Goal: Task Accomplishment & Management: Complete application form

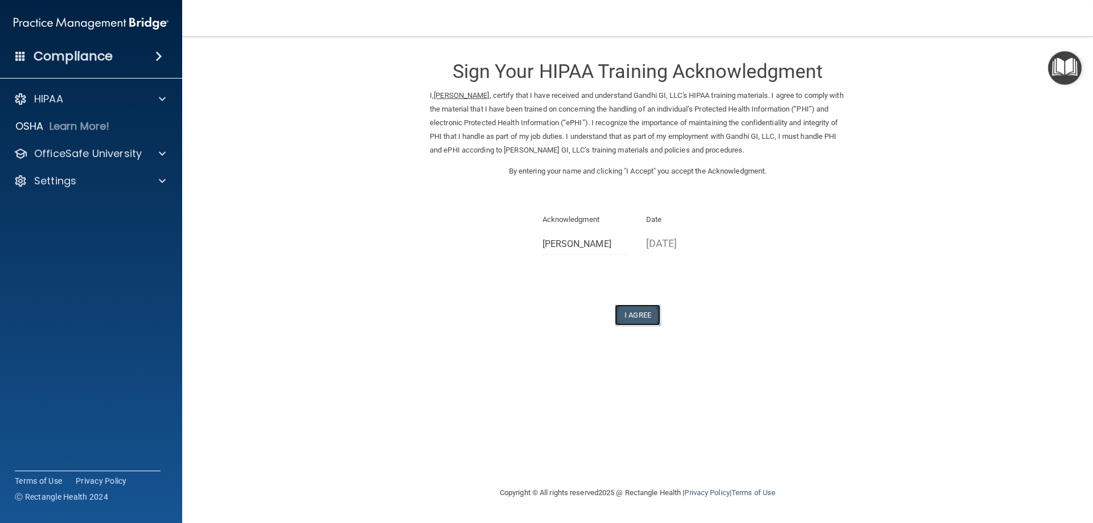
click at [630, 314] on button "I Agree" at bounding box center [638, 315] width 46 height 21
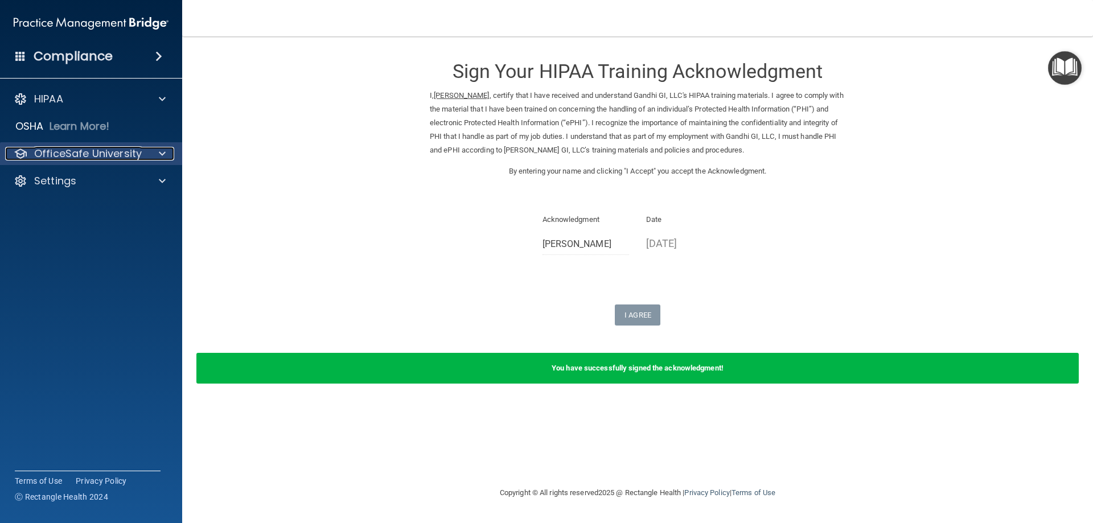
click at [123, 153] on p "OfficeSafe University" at bounding box center [88, 154] width 108 height 14
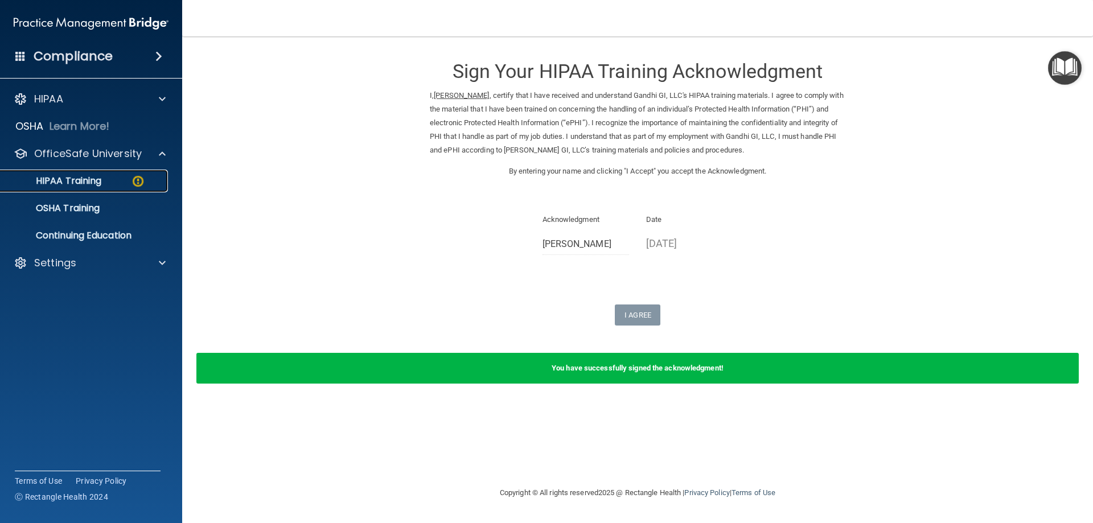
click at [130, 189] on link "HIPAA Training" at bounding box center [78, 181] width 179 height 23
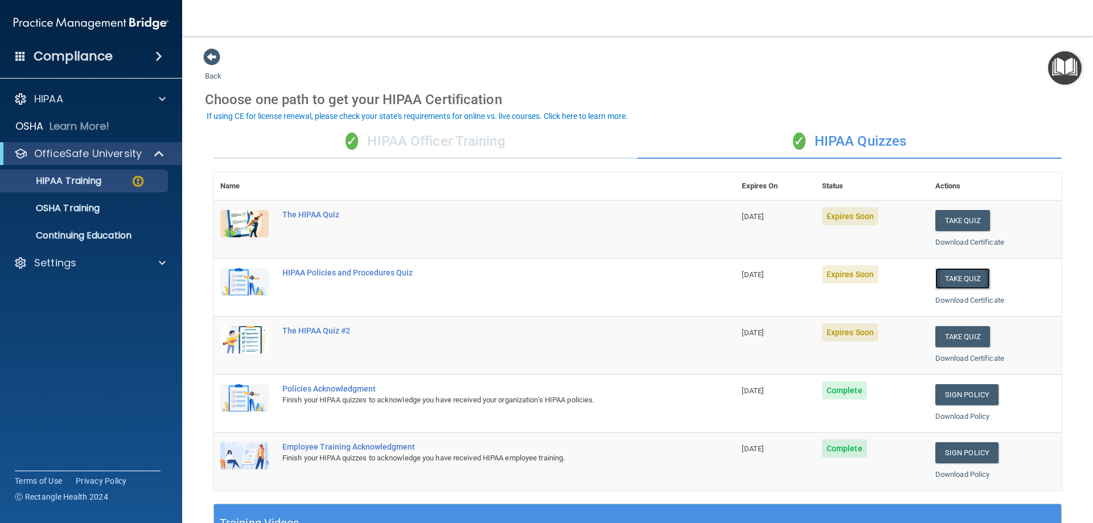
click at [944, 278] on button "Take Quiz" at bounding box center [963, 278] width 55 height 21
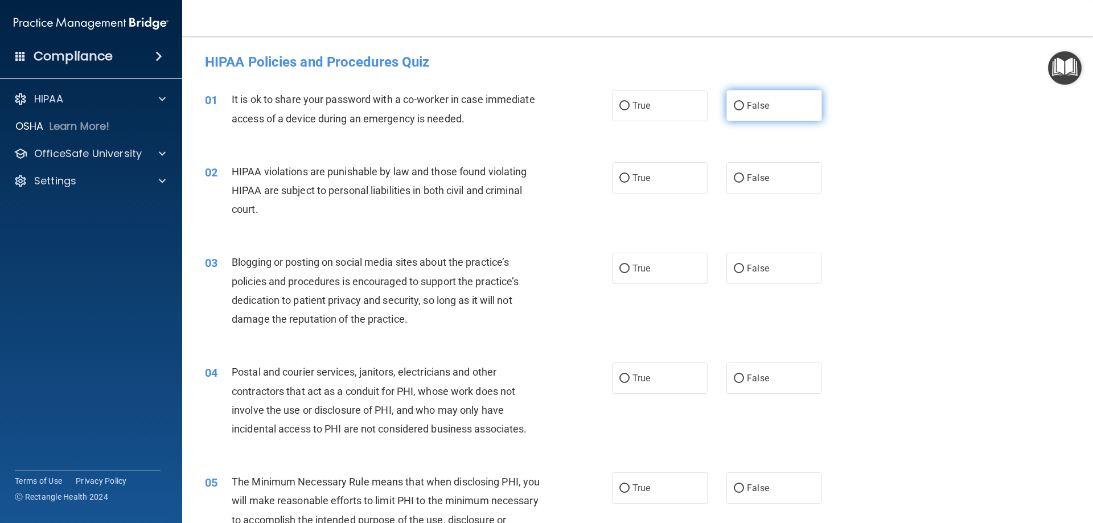
click at [758, 106] on span "False" at bounding box center [758, 105] width 22 height 11
click at [744, 106] on input "False" at bounding box center [739, 106] width 10 height 9
radio input "true"
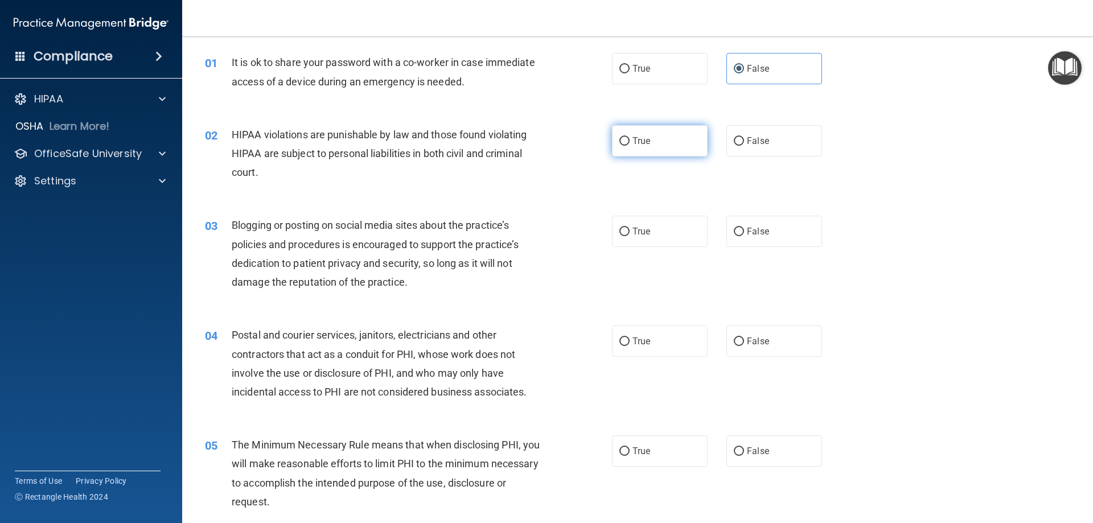
scroll to position [57, 0]
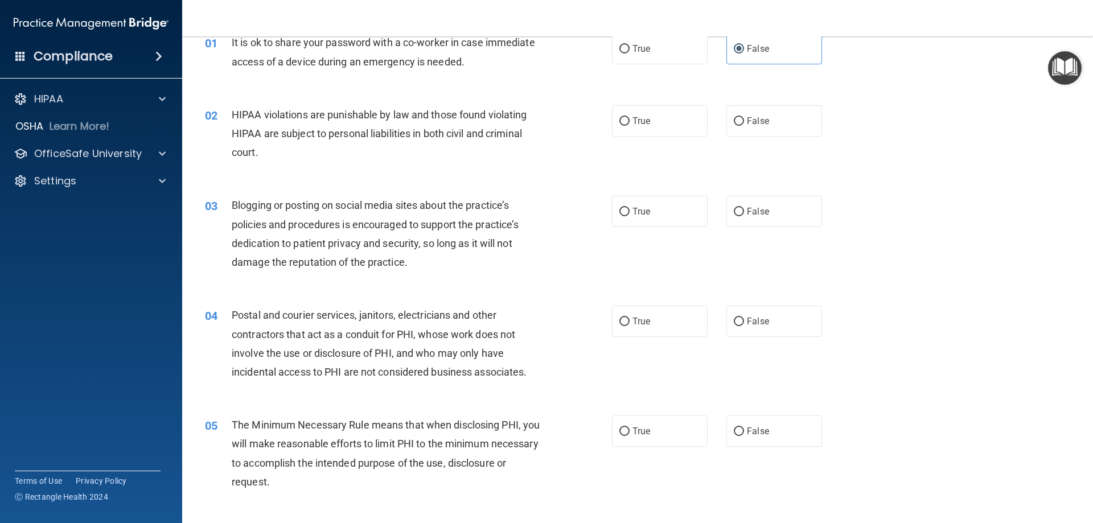
click at [736, 147] on div "02 HIPAA violations are punishable by law and those found violating HIPAA are s…" at bounding box center [637, 136] width 883 height 91
click at [748, 124] on span "False" at bounding box center [758, 121] width 22 height 11
click at [744, 124] on input "False" at bounding box center [739, 121] width 10 height 9
radio input "true"
click at [663, 212] on label "True" at bounding box center [660, 211] width 96 height 31
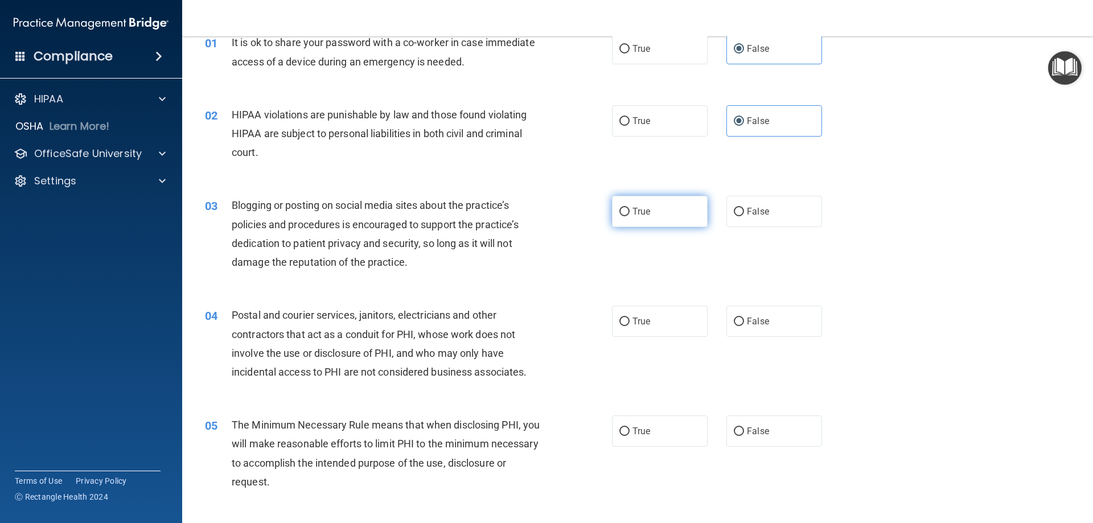
click at [630, 212] on input "True" at bounding box center [625, 212] width 10 height 9
radio input "true"
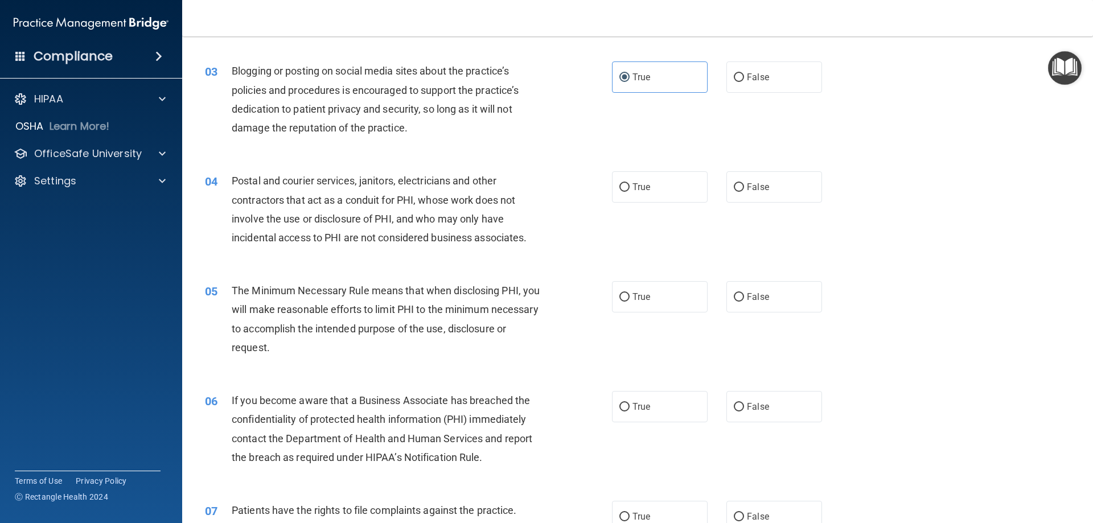
scroll to position [171, 0]
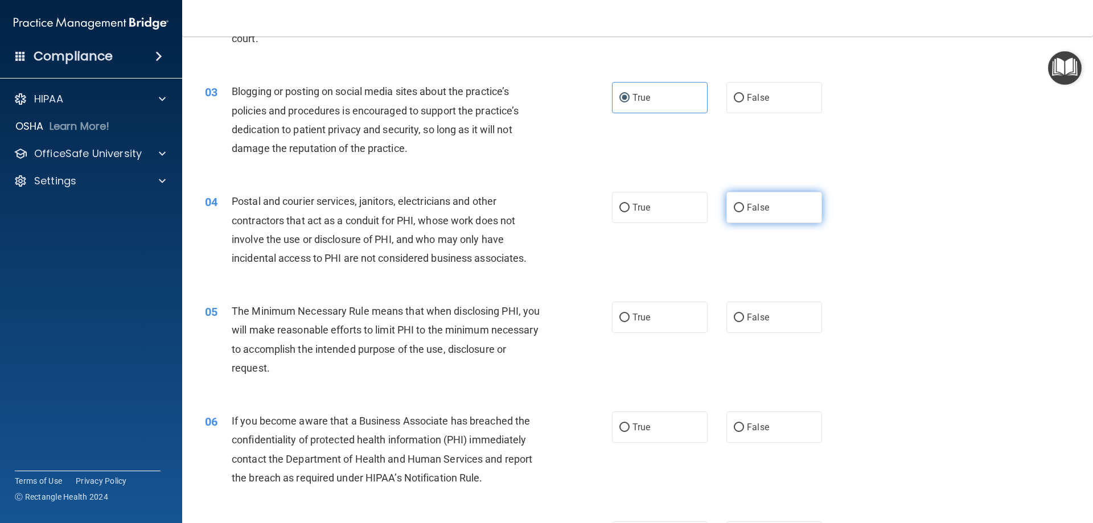
click at [750, 220] on label "False" at bounding box center [775, 207] width 96 height 31
click at [744, 212] on input "False" at bounding box center [739, 208] width 10 height 9
radio input "true"
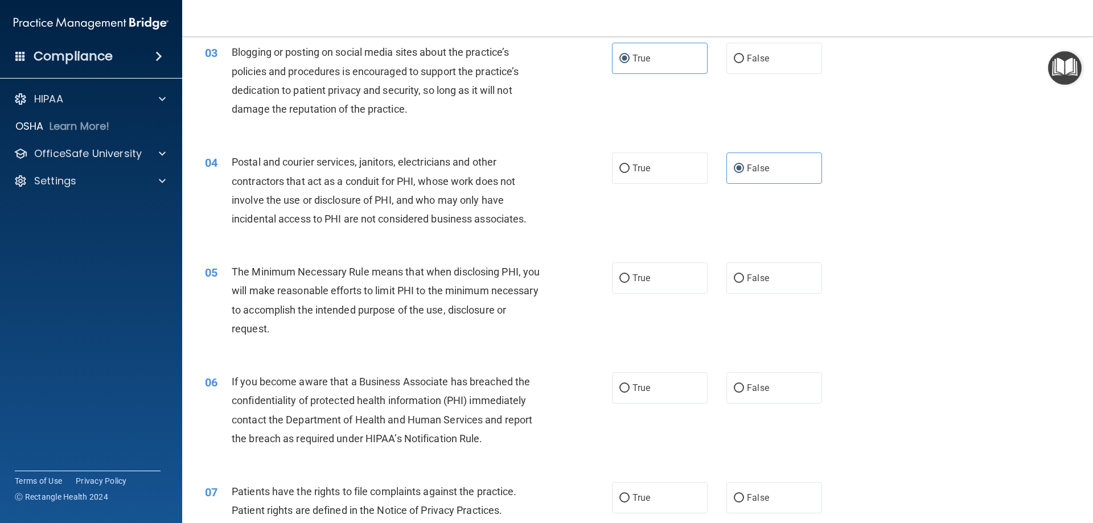
scroll to position [285, 0]
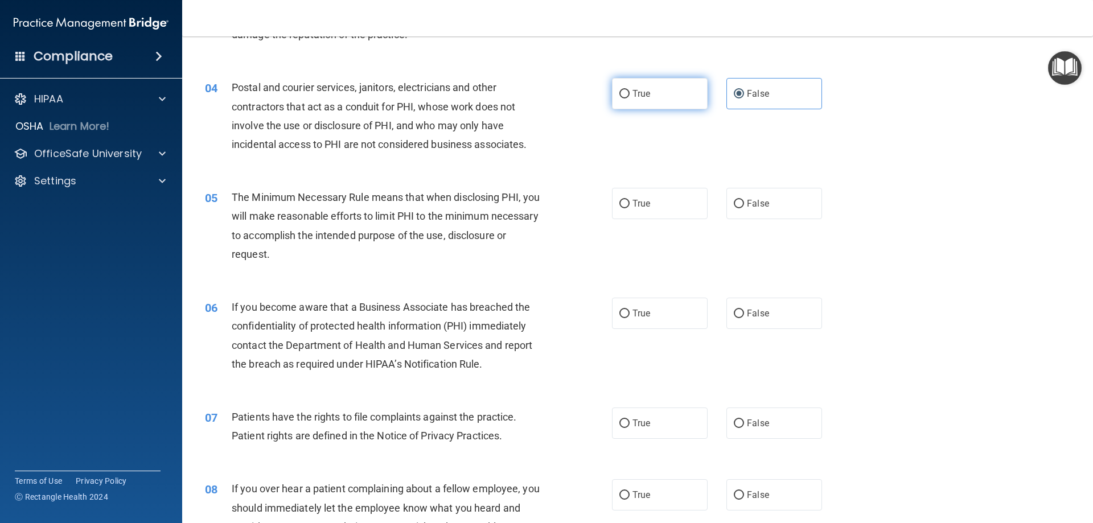
click at [620, 99] on label "True" at bounding box center [660, 93] width 96 height 31
click at [620, 99] on input "True" at bounding box center [625, 94] width 10 height 9
radio input "true"
radio input "false"
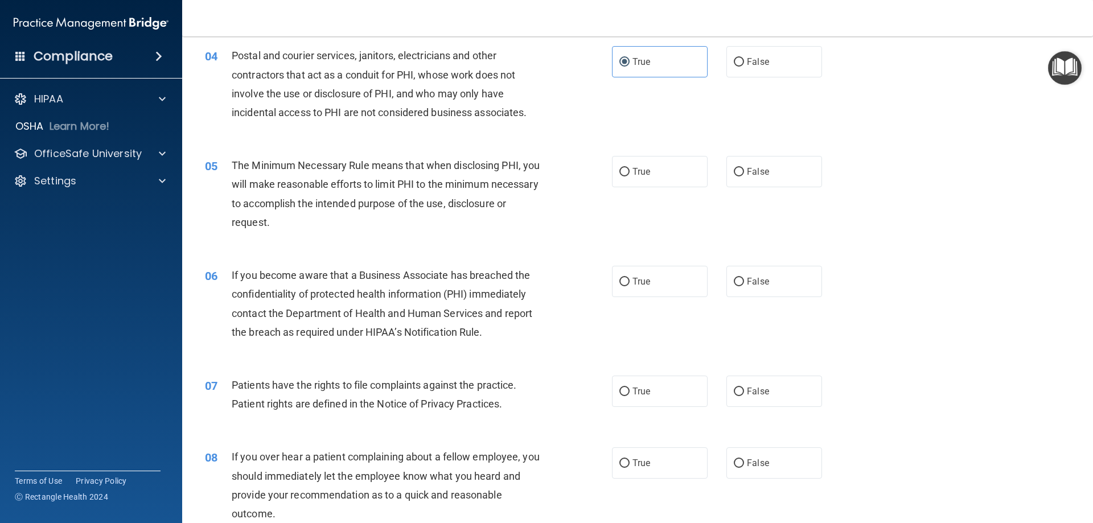
scroll to position [342, 0]
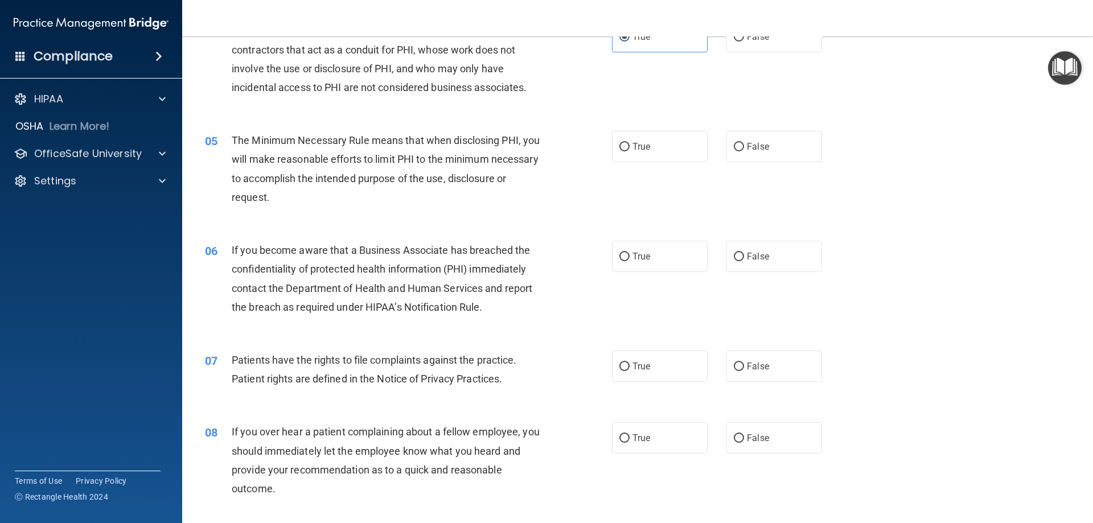
click at [651, 169] on div "05 The Minimum Necessary Rule means that when disclosing PHI, you will make rea…" at bounding box center [637, 172] width 883 height 110
click at [659, 149] on label "True" at bounding box center [660, 146] width 96 height 31
click at [630, 149] on input "True" at bounding box center [625, 147] width 10 height 9
radio input "true"
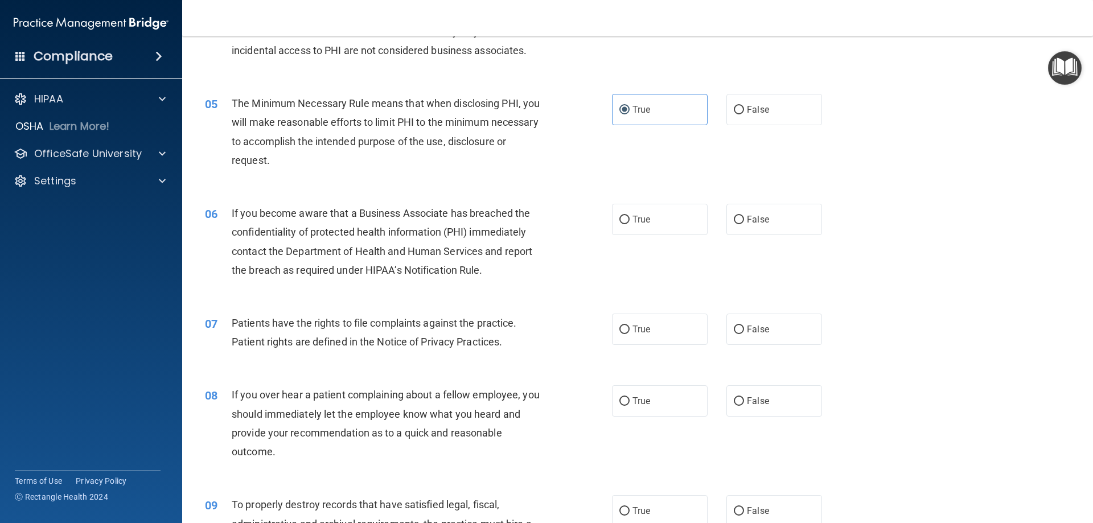
scroll to position [399, 0]
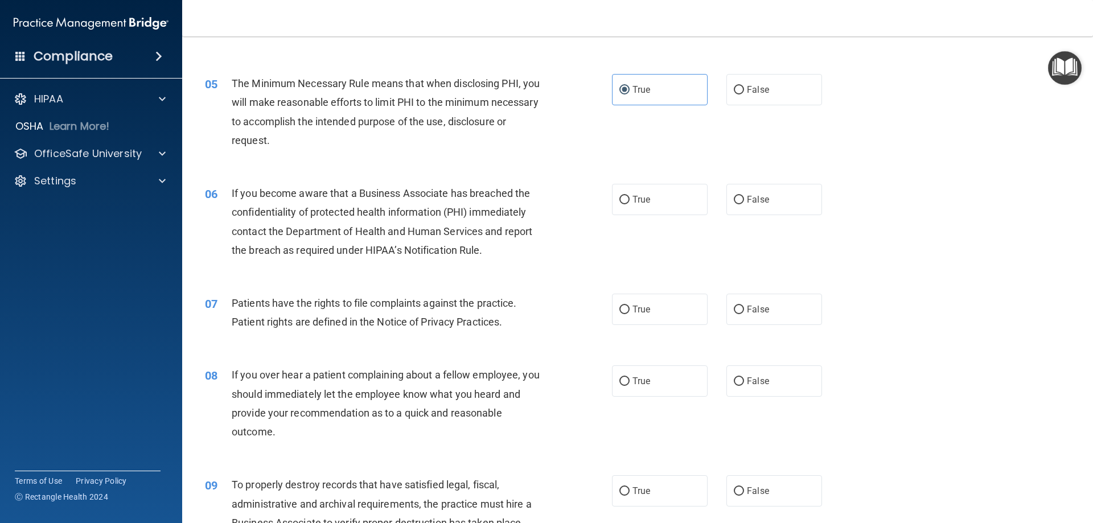
click at [666, 175] on div "06 If you become aware that a Business Associate has breached the confidentiali…" at bounding box center [637, 225] width 883 height 110
click at [646, 192] on label "True" at bounding box center [660, 199] width 96 height 31
click at [630, 196] on input "True" at bounding box center [625, 200] width 10 height 9
radio input "true"
click at [642, 237] on div "06 If you become aware that a Business Associate has breached the confidentiali…" at bounding box center [637, 225] width 883 height 110
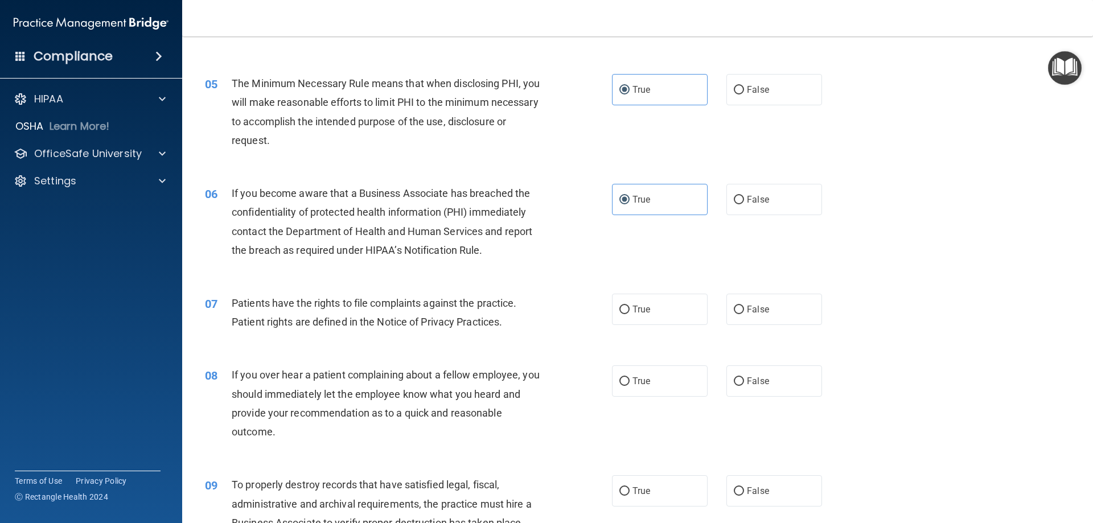
scroll to position [456, 0]
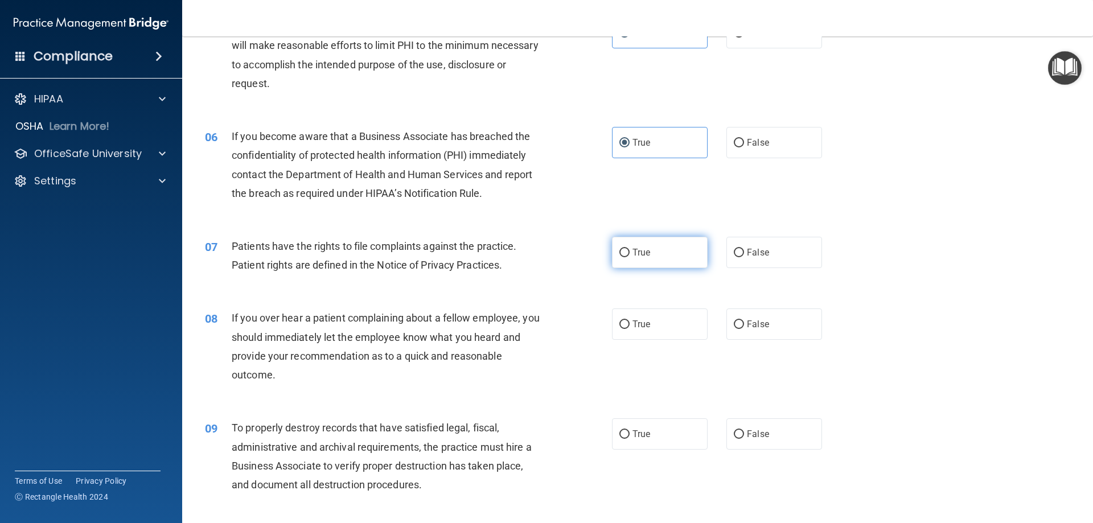
click at [657, 260] on label "True" at bounding box center [660, 252] width 96 height 31
click at [630, 257] on input "True" at bounding box center [625, 253] width 10 height 9
radio input "true"
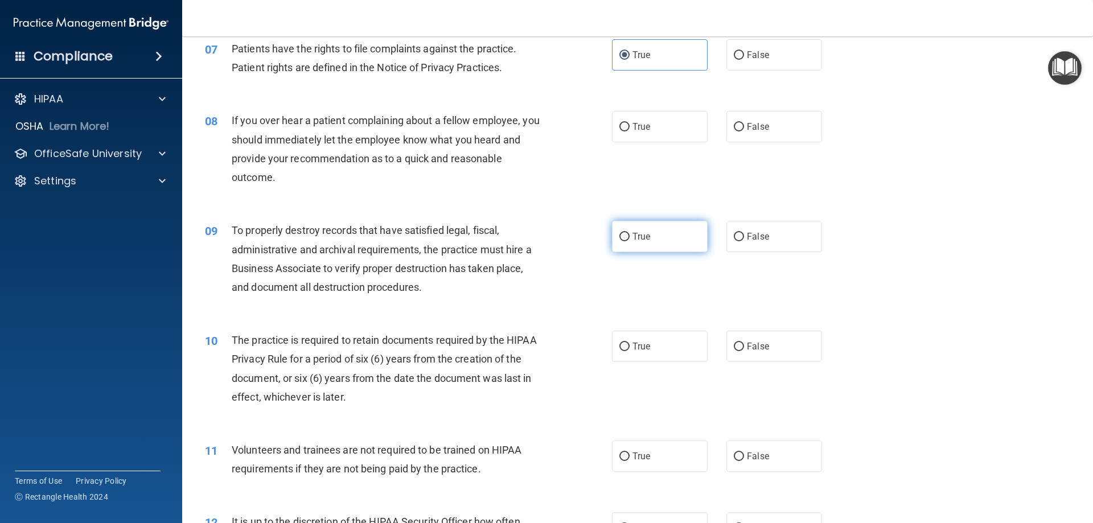
scroll to position [626, 0]
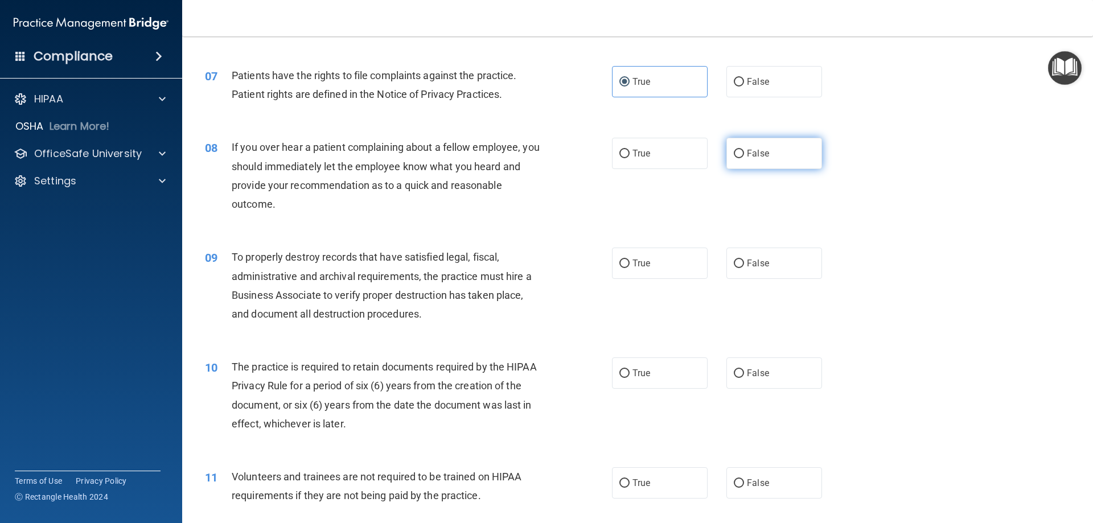
click at [739, 159] on label "False" at bounding box center [775, 153] width 96 height 31
click at [739, 158] on input "False" at bounding box center [739, 154] width 10 height 9
radio input "true"
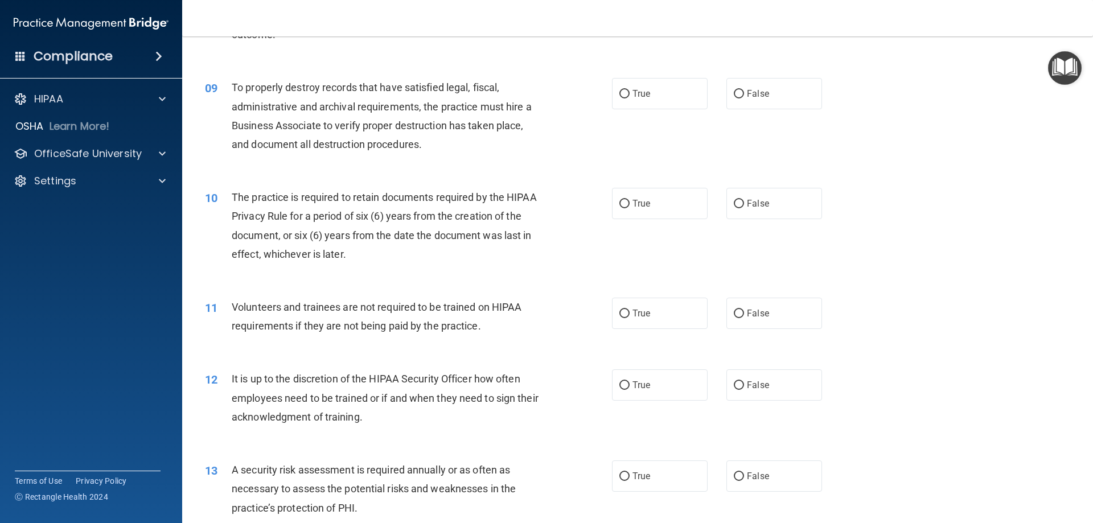
scroll to position [797, 0]
click at [760, 95] on span "False" at bounding box center [758, 92] width 22 height 11
click at [744, 95] on input "False" at bounding box center [739, 93] width 10 height 9
radio input "true"
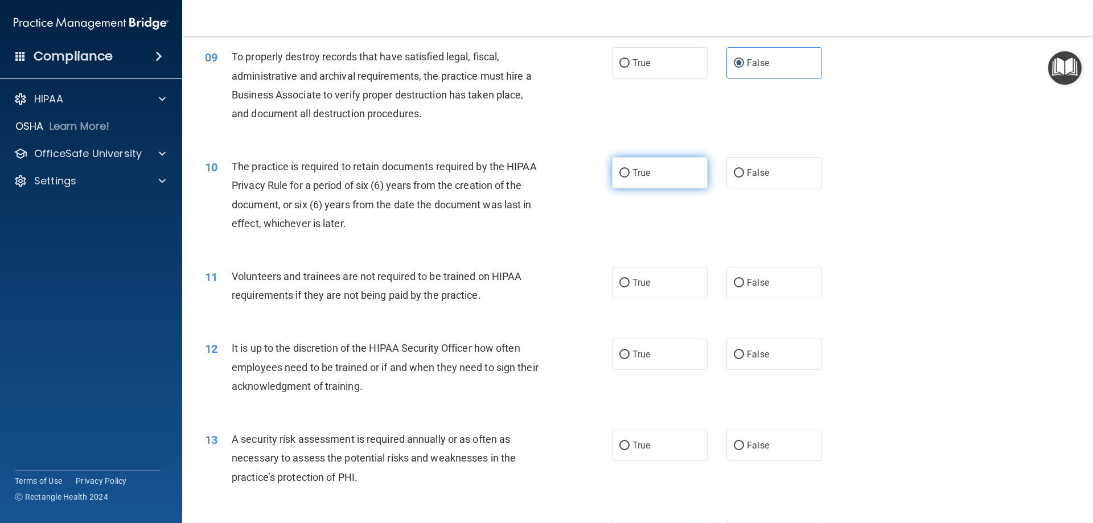
scroll to position [854, 0]
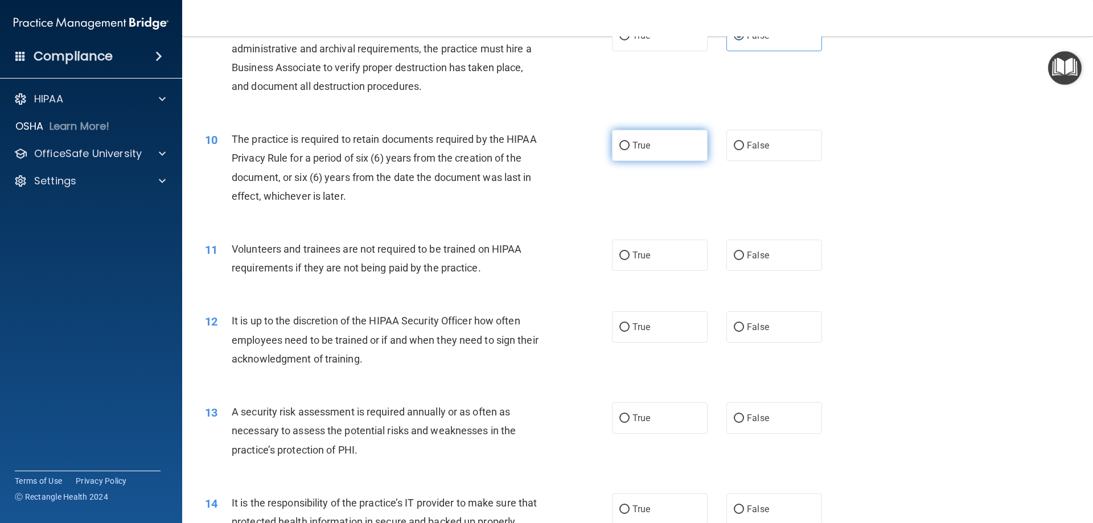
click at [658, 146] on label "True" at bounding box center [660, 145] width 96 height 31
click at [630, 146] on input "True" at bounding box center [625, 146] width 10 height 9
radio input "true"
click at [728, 261] on label "False" at bounding box center [775, 255] width 96 height 31
click at [734, 260] on input "False" at bounding box center [739, 256] width 10 height 9
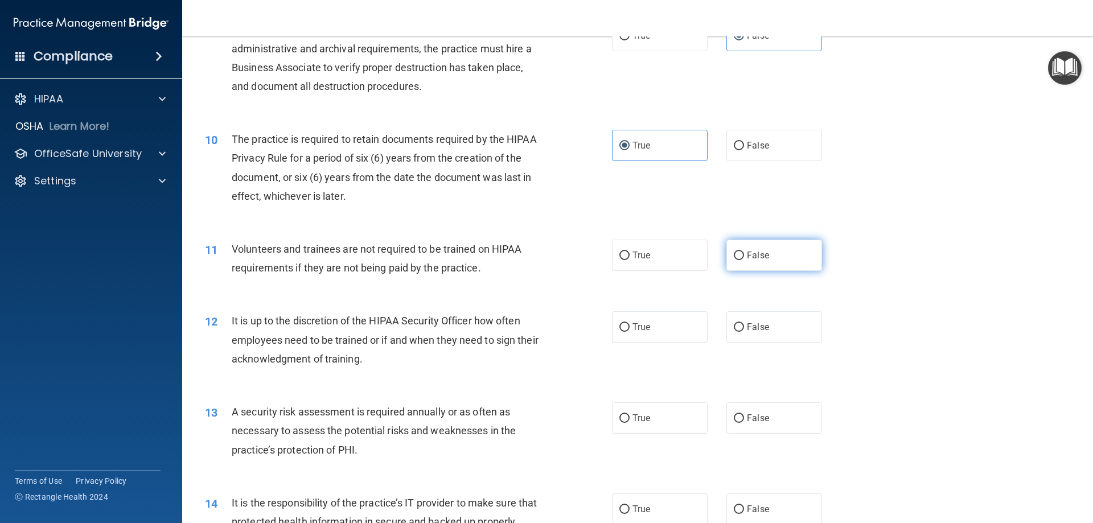
radio input "true"
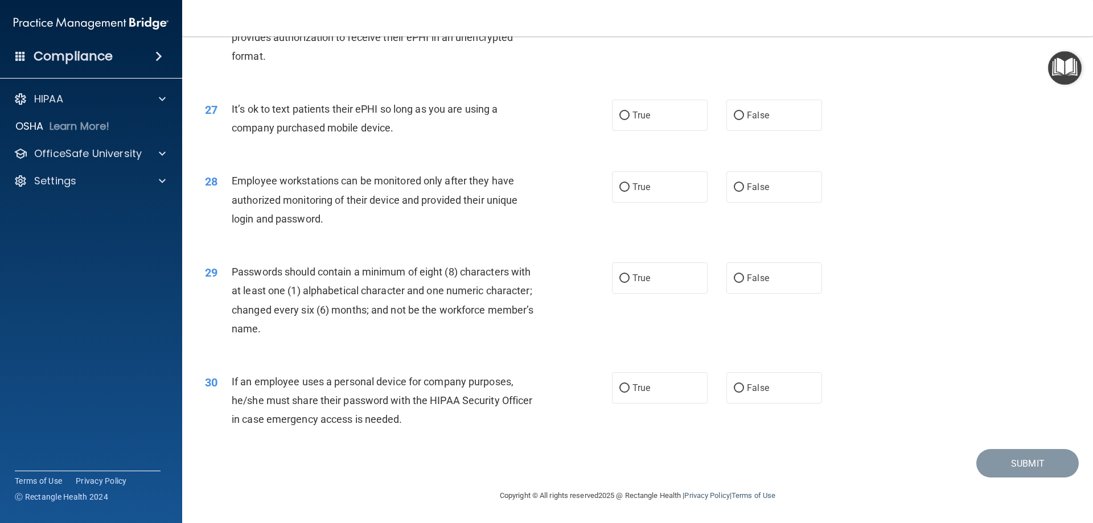
scroll to position [2335, 0]
click at [789, 401] on label "False" at bounding box center [775, 387] width 96 height 31
click at [744, 393] on input "False" at bounding box center [739, 388] width 10 height 9
radio input "true"
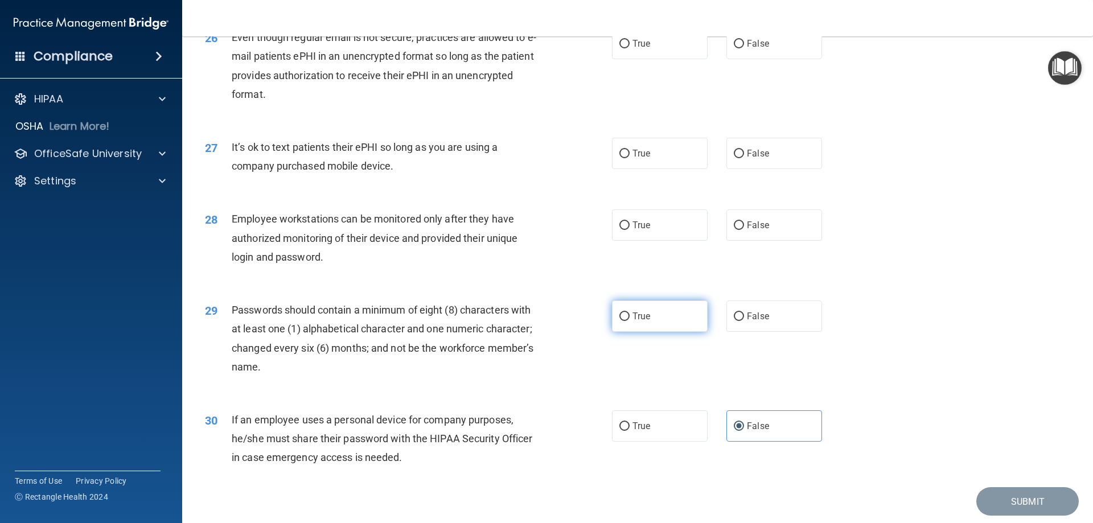
click at [661, 332] on label "True" at bounding box center [660, 316] width 96 height 31
click at [630, 321] on input "True" at bounding box center [625, 317] width 10 height 9
radio input "true"
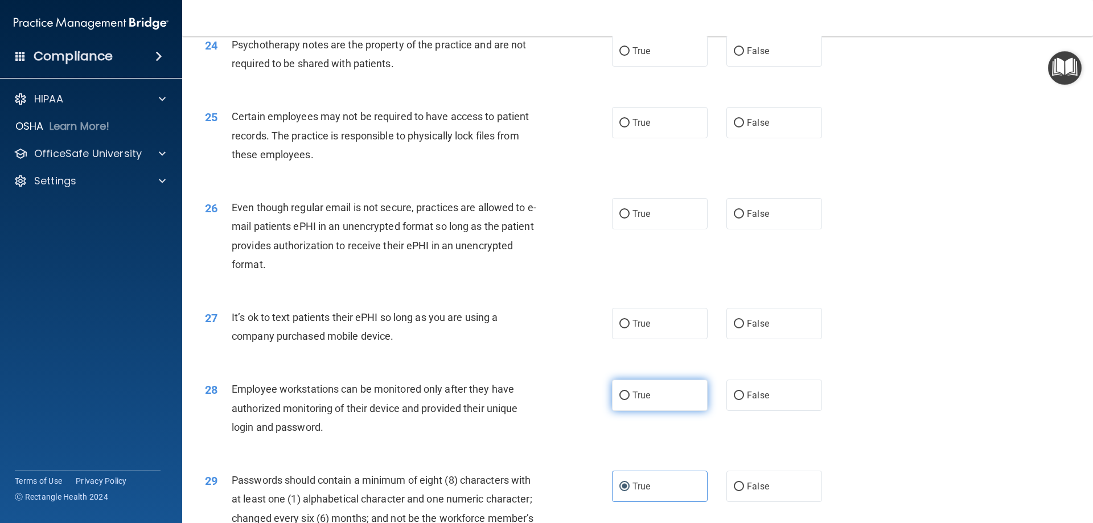
scroll to position [2108, 0]
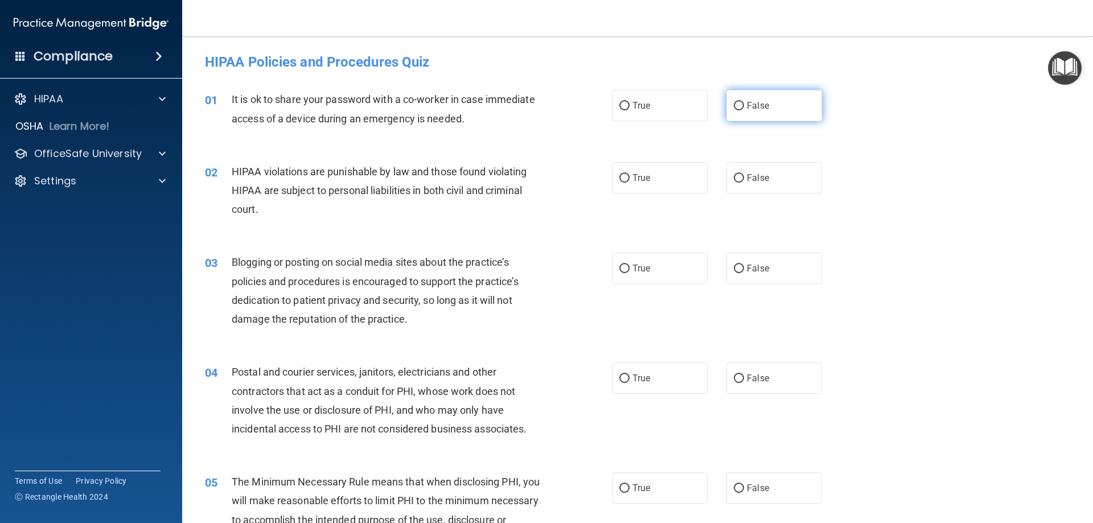
click at [752, 92] on label "False" at bounding box center [775, 105] width 96 height 31
click at [744, 102] on input "False" at bounding box center [739, 106] width 10 height 9
radio input "true"
click at [630, 171] on label "True" at bounding box center [660, 177] width 96 height 31
click at [630, 174] on input "True" at bounding box center [625, 178] width 10 height 9
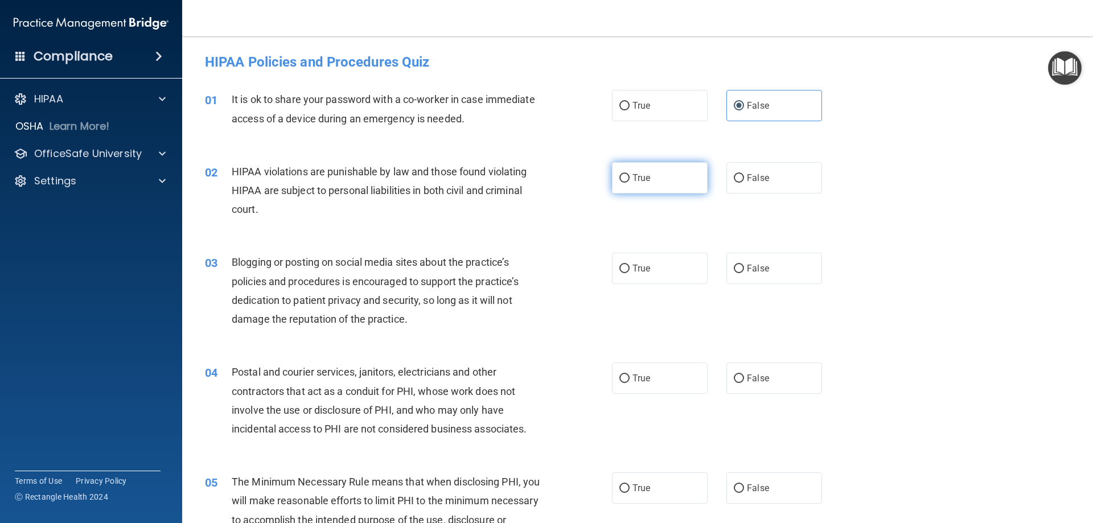
radio input "true"
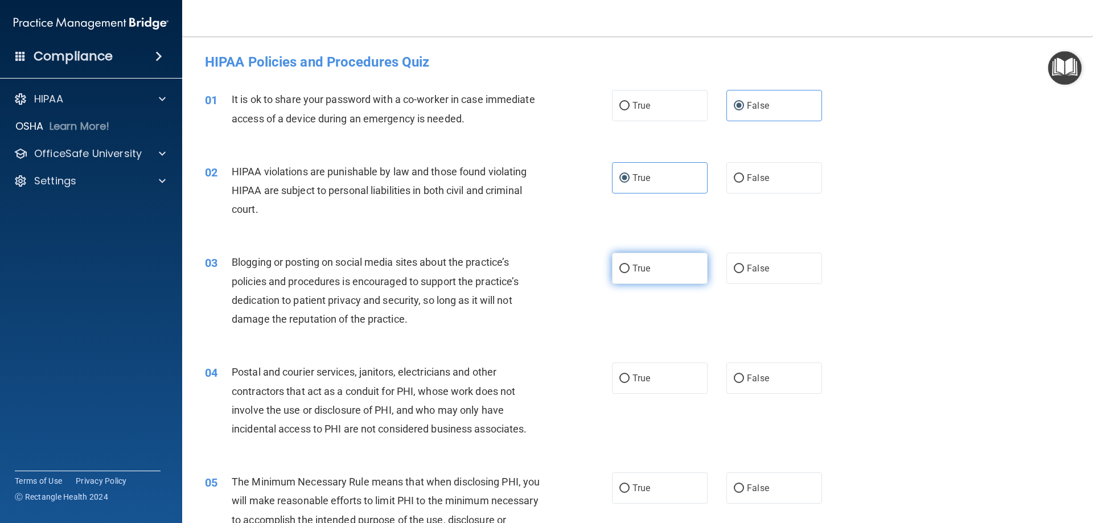
click at [641, 265] on span "True" at bounding box center [642, 268] width 18 height 11
click at [630, 265] on input "True" at bounding box center [625, 269] width 10 height 9
radio input "true"
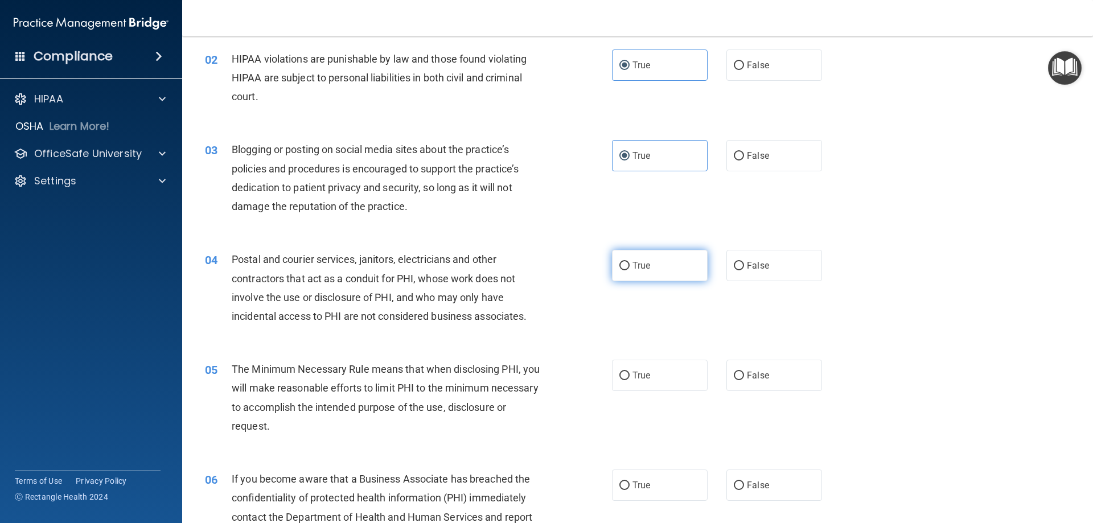
scroll to position [114, 0]
click at [612, 278] on label "True" at bounding box center [660, 264] width 96 height 31
click at [620, 269] on input "True" at bounding box center [625, 265] width 10 height 9
radio input "true"
click at [625, 265] on input "True" at bounding box center [625, 265] width 10 height 9
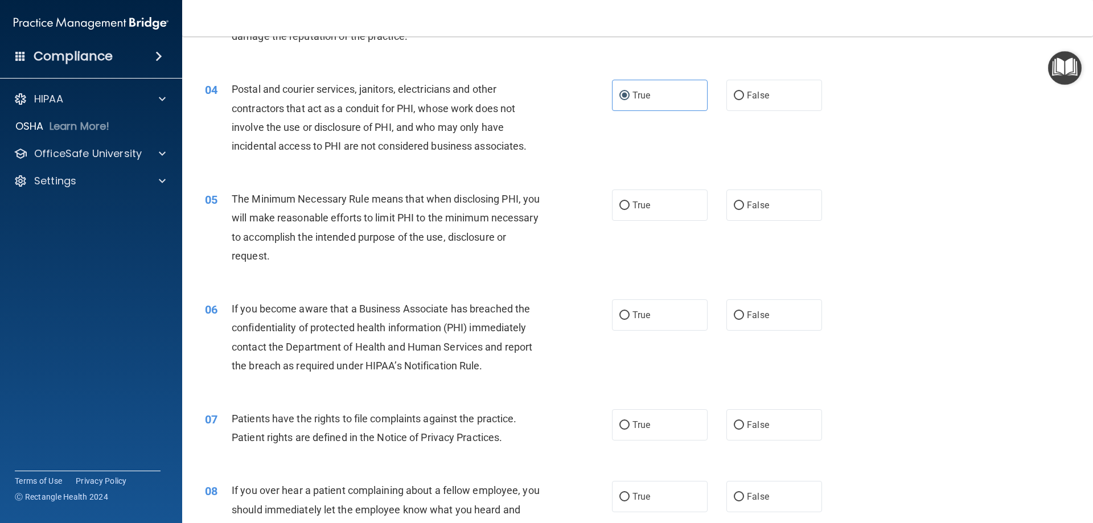
scroll to position [285, 0]
click at [692, 214] on label "True" at bounding box center [660, 203] width 96 height 31
click at [630, 208] on input "True" at bounding box center [625, 204] width 10 height 9
radio input "true"
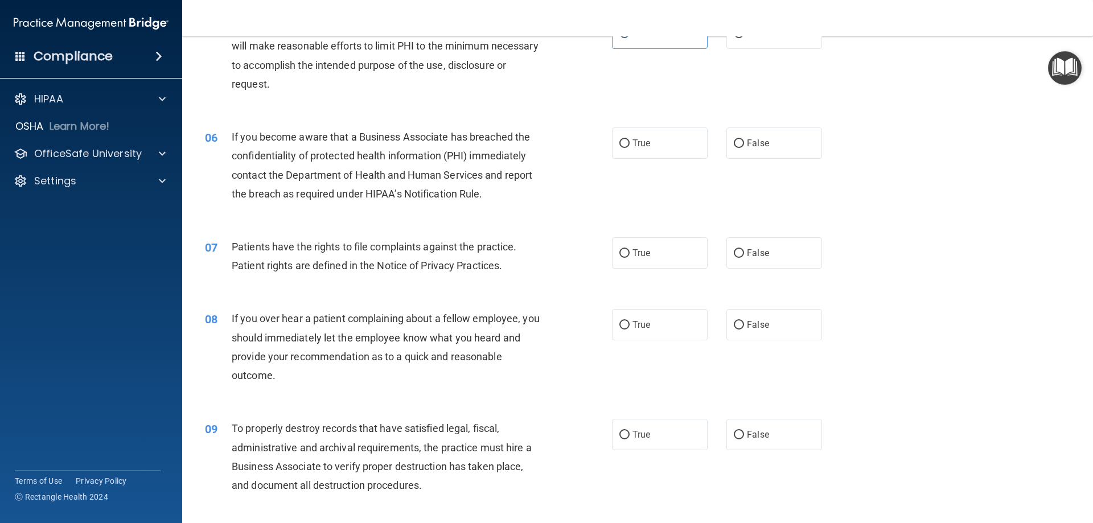
scroll to position [456, 0]
click at [650, 152] on label "True" at bounding box center [660, 142] width 96 height 31
click at [630, 147] on input "True" at bounding box center [625, 143] width 10 height 9
radio input "true"
click at [747, 138] on span "False" at bounding box center [758, 142] width 22 height 11
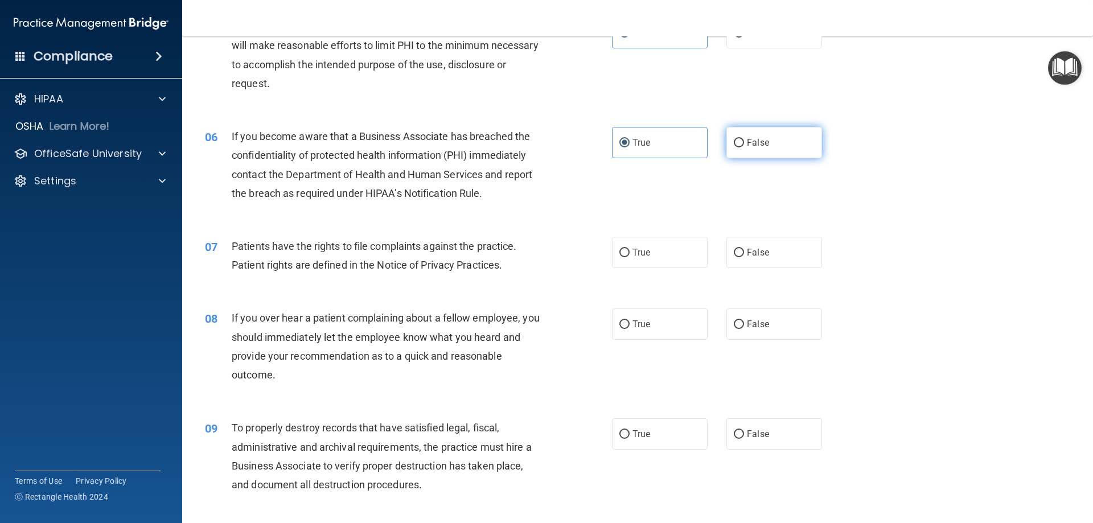
click at [744, 139] on input "False" at bounding box center [739, 143] width 10 height 9
radio input "true"
radio input "false"
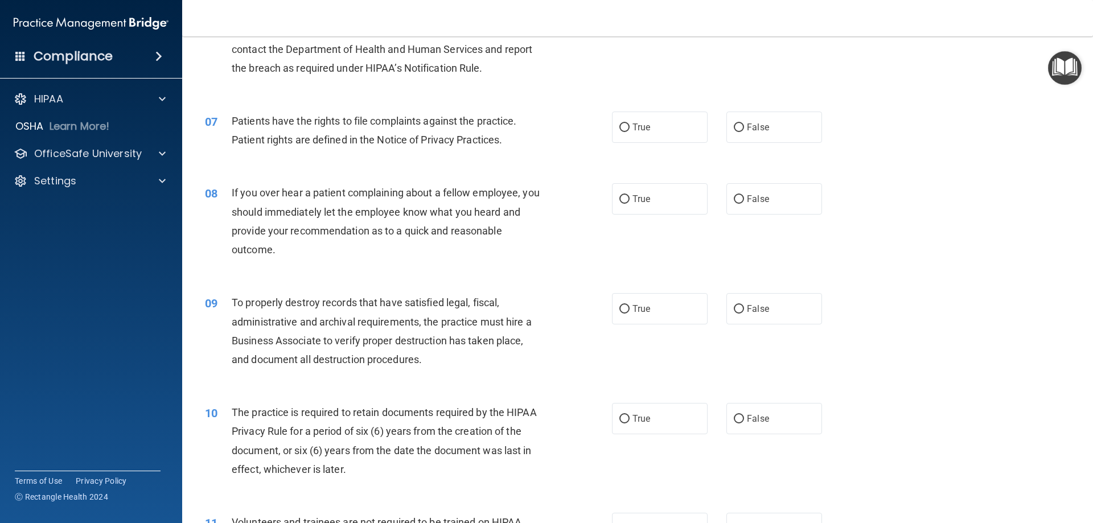
scroll to position [626, 0]
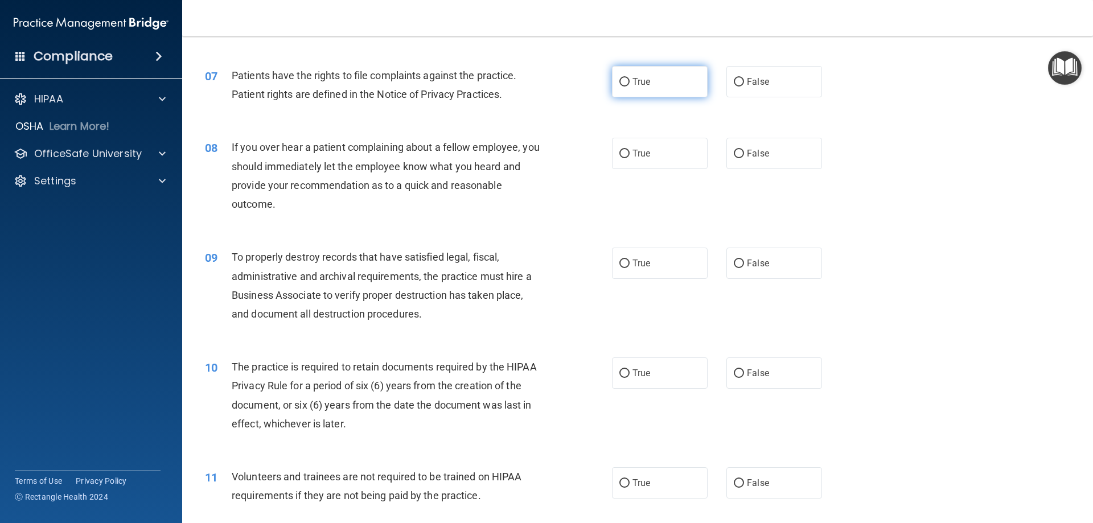
click at [647, 91] on label "True" at bounding box center [660, 81] width 96 height 31
click at [630, 87] on input "True" at bounding box center [625, 82] width 10 height 9
radio input "true"
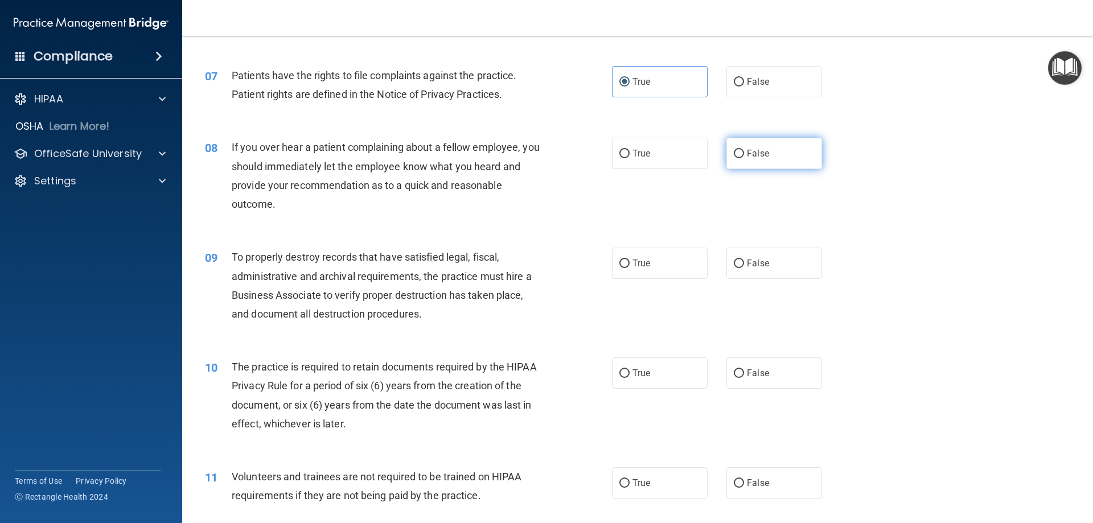
click at [761, 150] on span "False" at bounding box center [758, 153] width 22 height 11
click at [744, 150] on input "False" at bounding box center [739, 154] width 10 height 9
radio input "true"
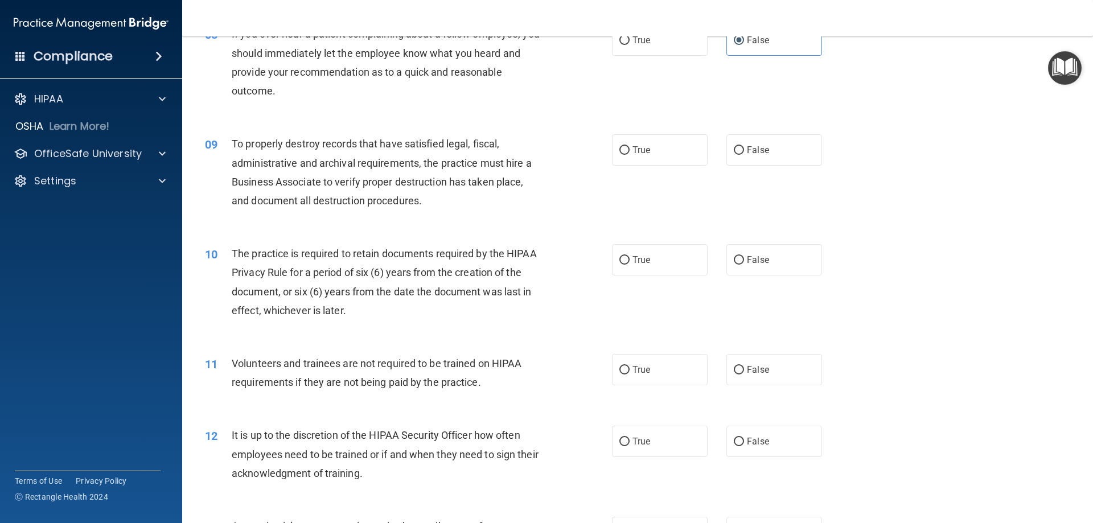
scroll to position [740, 0]
click at [788, 163] on label "False" at bounding box center [775, 149] width 96 height 31
click at [744, 154] on input "False" at bounding box center [739, 150] width 10 height 9
radio input "true"
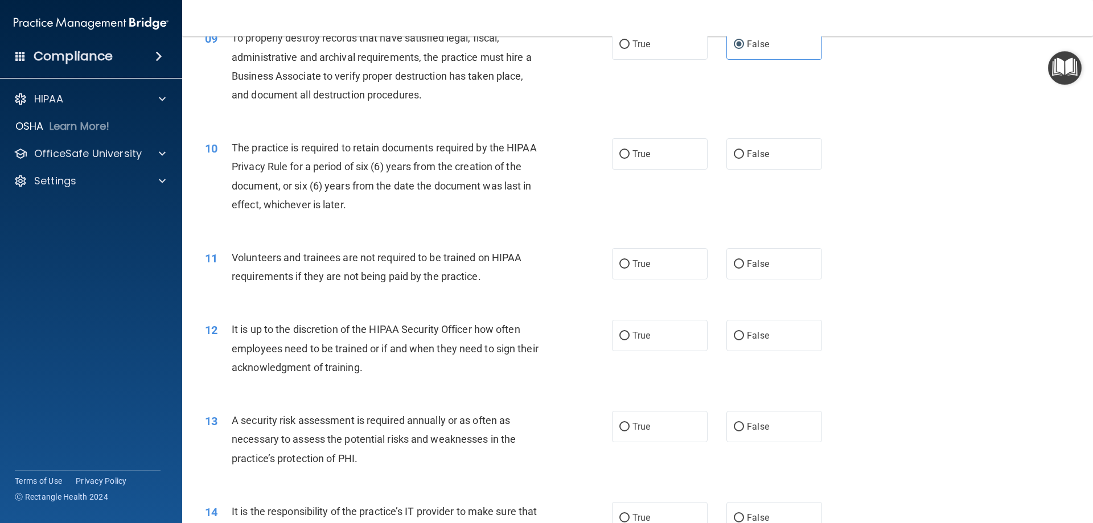
scroll to position [854, 0]
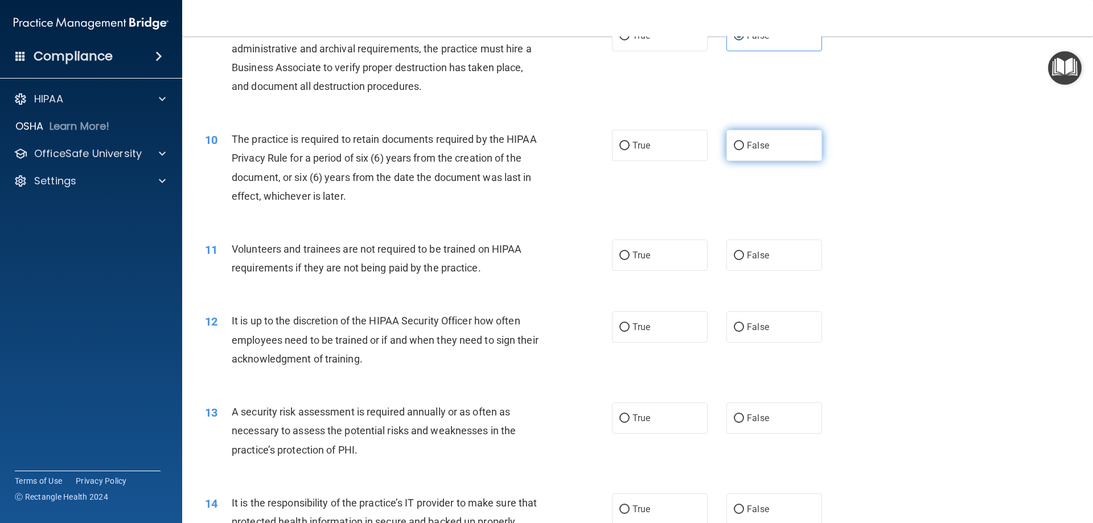
click at [759, 144] on span "False" at bounding box center [758, 145] width 22 height 11
click at [744, 144] on input "False" at bounding box center [739, 146] width 10 height 9
radio input "true"
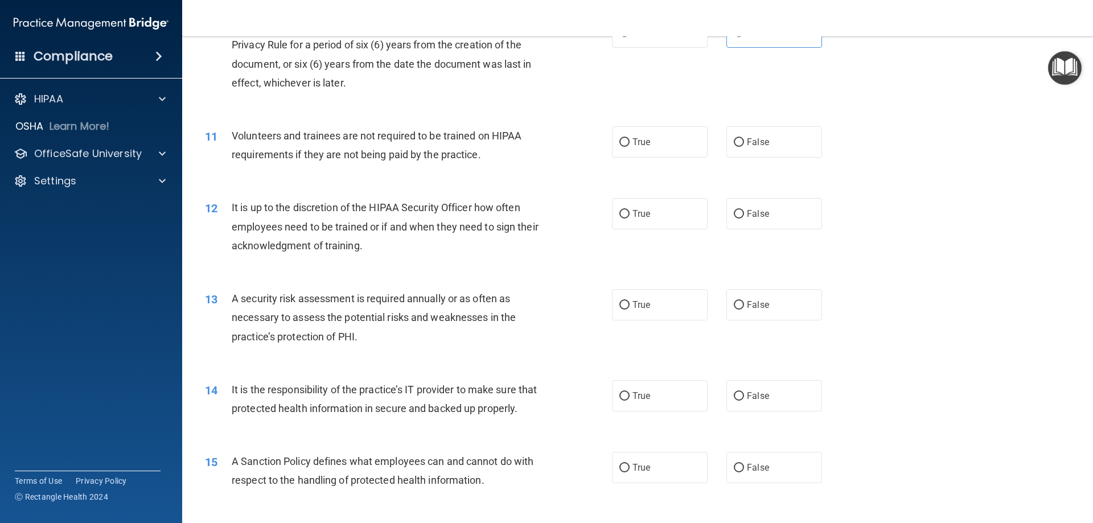
scroll to position [968, 0]
click at [747, 137] on span "False" at bounding box center [758, 141] width 22 height 11
click at [742, 138] on input "False" at bounding box center [739, 142] width 10 height 9
radio input "true"
click at [734, 211] on input "False" at bounding box center [739, 214] width 10 height 9
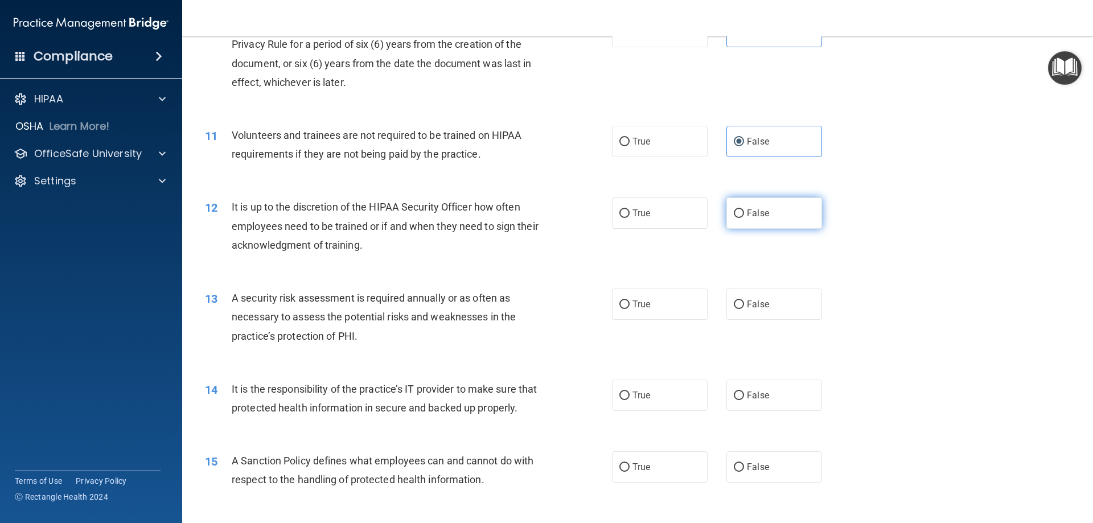
radio input "true"
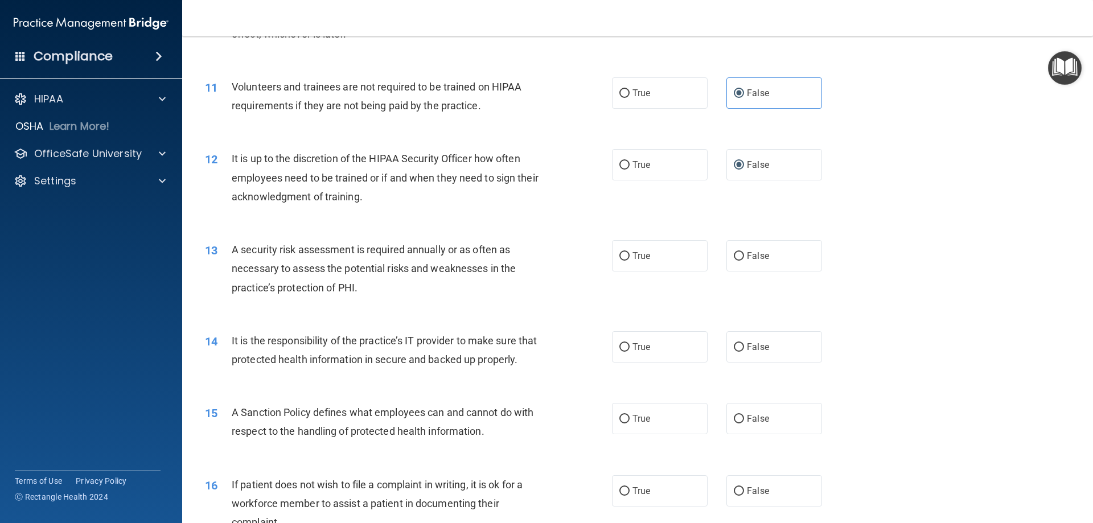
scroll to position [1139, 0]
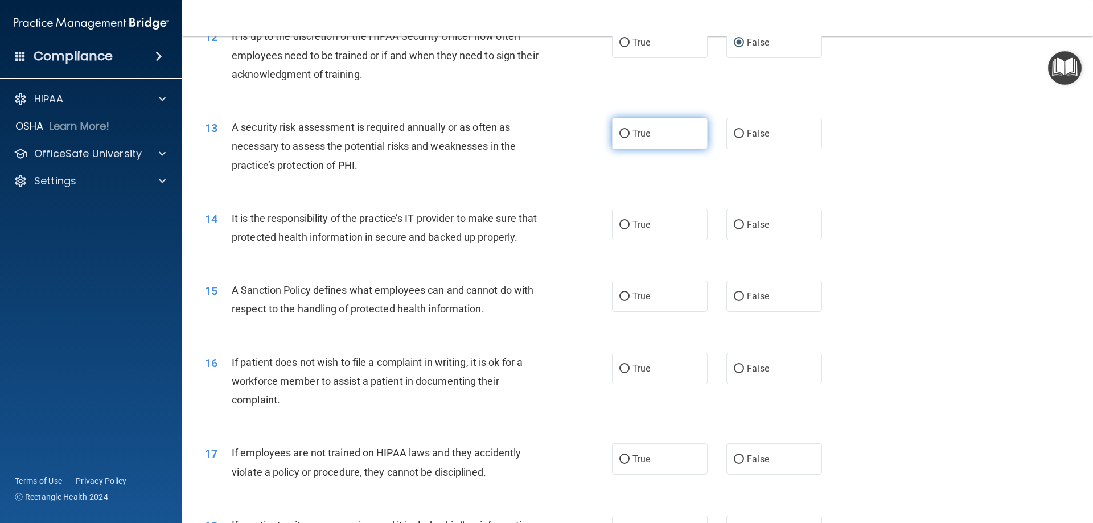
click at [655, 138] on label "True" at bounding box center [660, 133] width 96 height 31
click at [630, 138] on input "True" at bounding box center [625, 134] width 10 height 9
radio input "true"
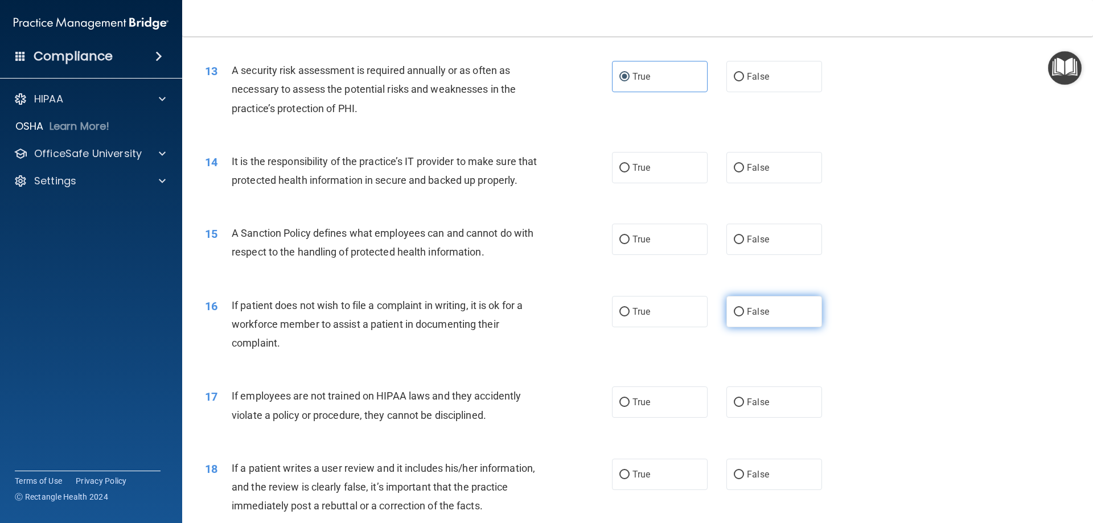
click at [737, 325] on label "False" at bounding box center [775, 311] width 96 height 31
click at [737, 317] on input "False" at bounding box center [739, 312] width 10 height 9
radio input "true"
click at [654, 255] on label "True" at bounding box center [660, 239] width 96 height 31
click at [630, 244] on input "True" at bounding box center [625, 240] width 10 height 9
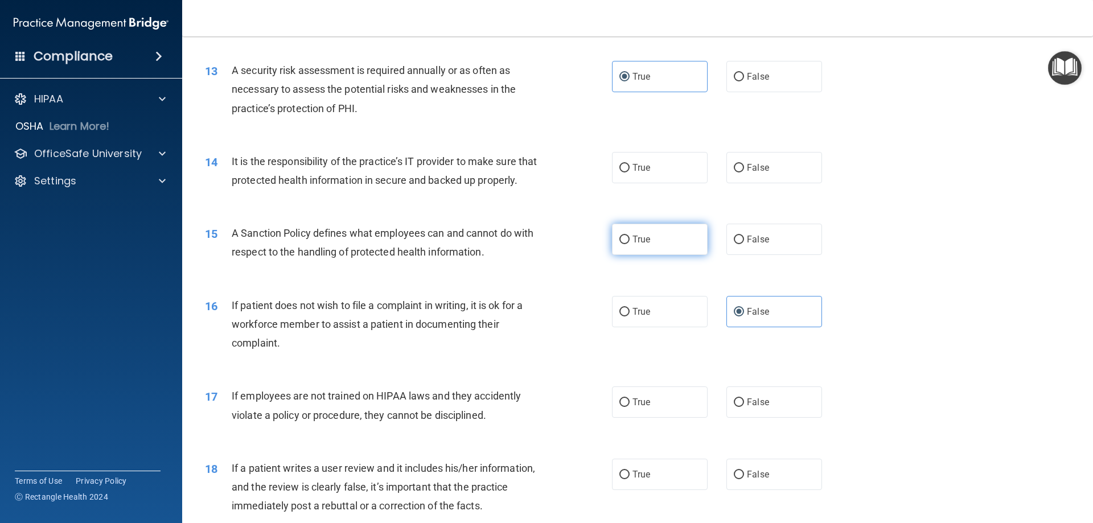
radio input "true"
click at [678, 174] on label "True" at bounding box center [660, 167] width 96 height 31
click at [630, 173] on input "True" at bounding box center [625, 168] width 10 height 9
radio input "true"
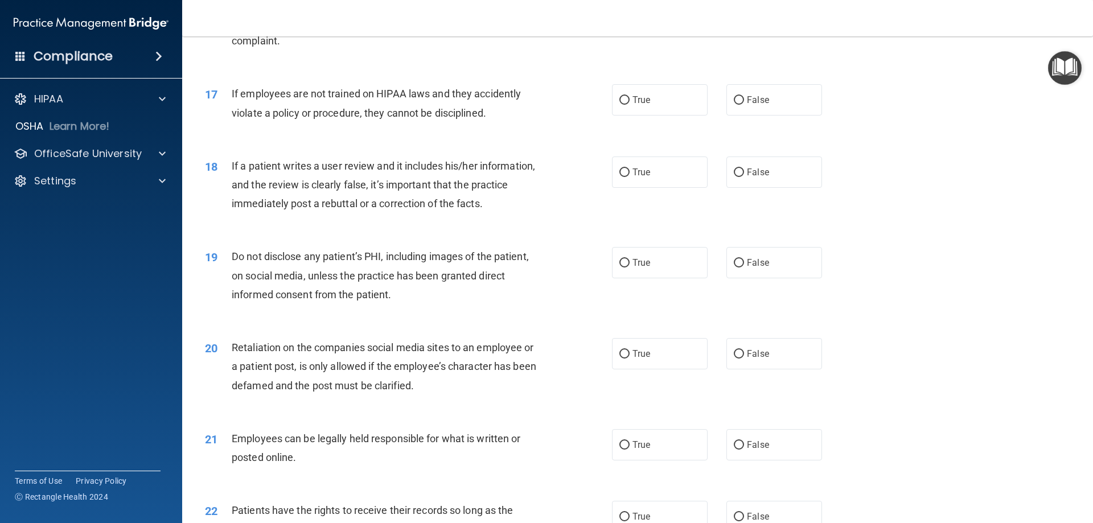
scroll to position [1538, 0]
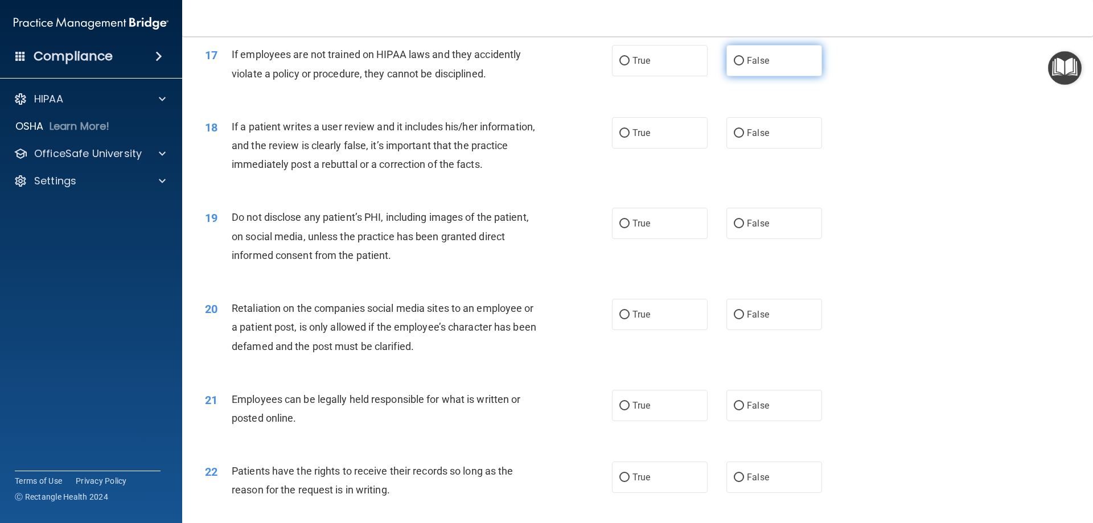
click at [734, 65] on input "False" at bounding box center [739, 61] width 10 height 9
radio input "true"
click at [625, 144] on label "True" at bounding box center [660, 132] width 96 height 31
click at [625, 138] on input "True" at bounding box center [625, 133] width 10 height 9
radio input "true"
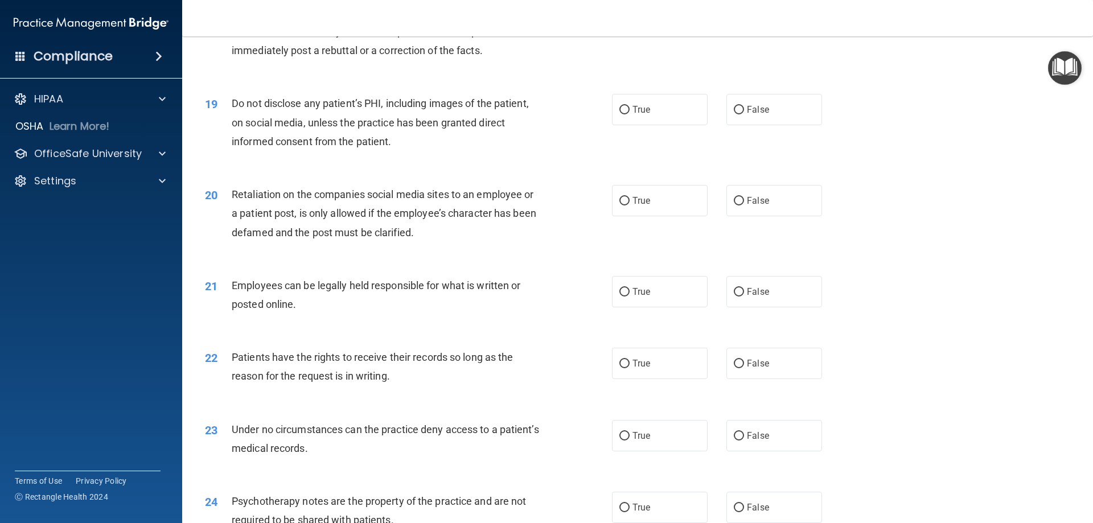
scroll to position [1708, 0]
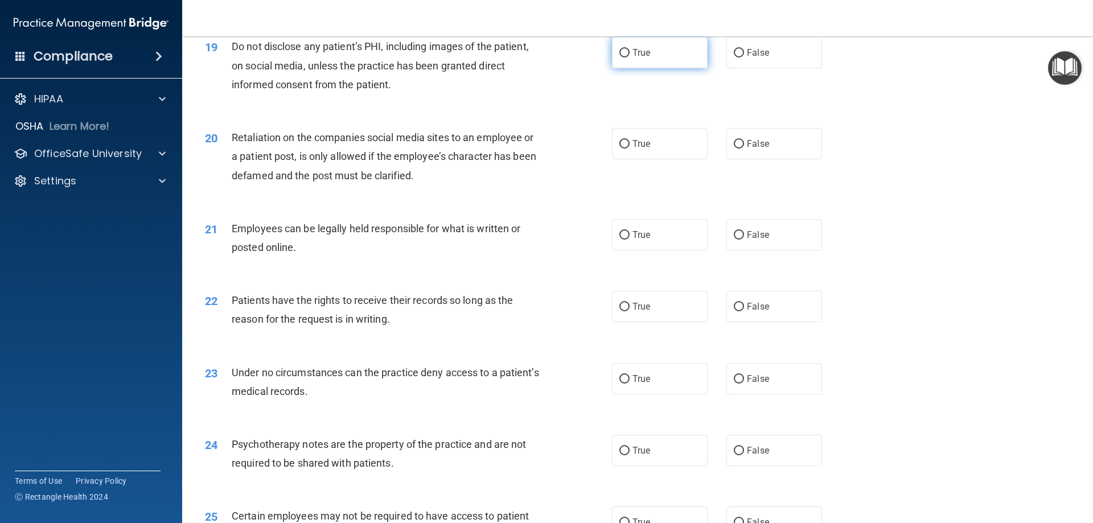
click at [650, 68] on label "True" at bounding box center [660, 52] width 96 height 31
click at [630, 58] on input "True" at bounding box center [625, 53] width 10 height 9
radio input "true"
click at [747, 149] on span "False" at bounding box center [758, 143] width 22 height 11
click at [743, 149] on input "False" at bounding box center [739, 144] width 10 height 9
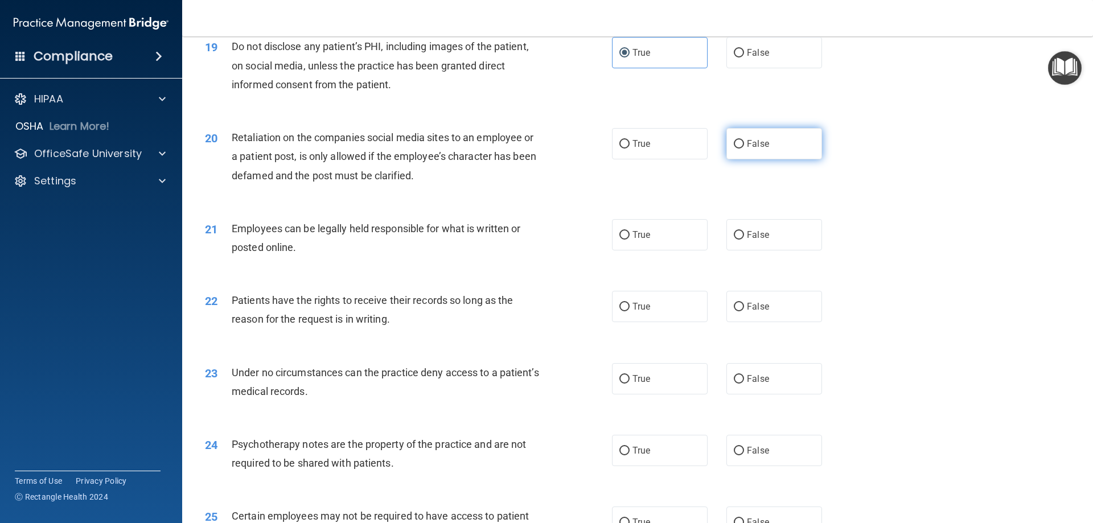
radio input "true"
click at [650, 247] on label "True" at bounding box center [660, 234] width 96 height 31
click at [630, 240] on input "True" at bounding box center [625, 235] width 10 height 9
radio input "true"
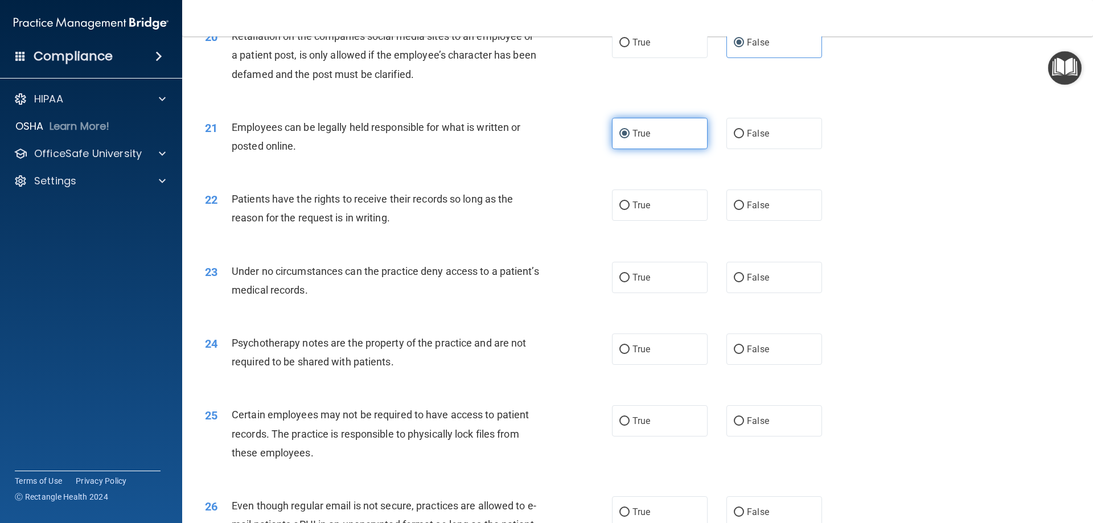
scroll to position [1822, 0]
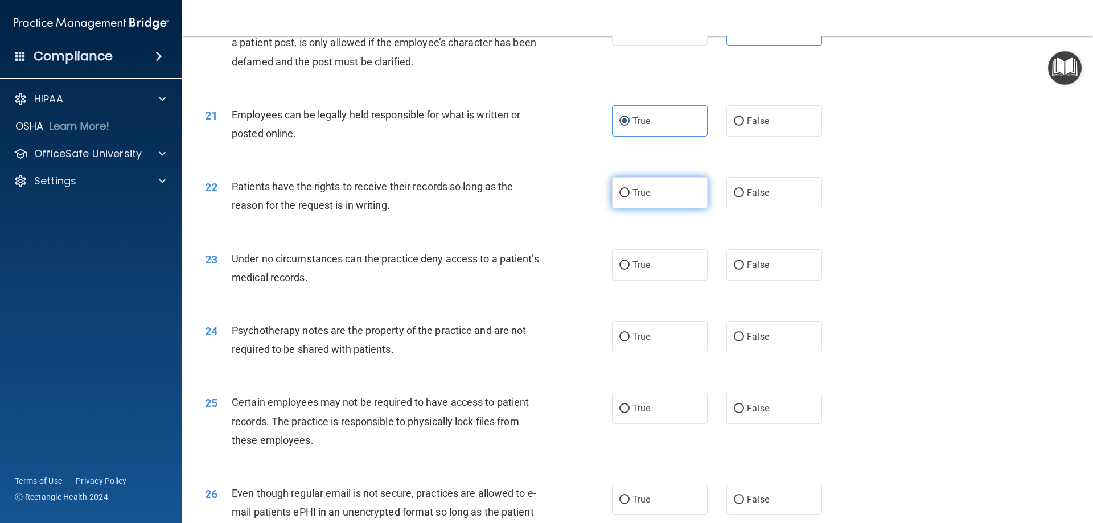
click at [665, 208] on label "True" at bounding box center [660, 192] width 96 height 31
click at [630, 198] on input "True" at bounding box center [625, 193] width 10 height 9
radio input "true"
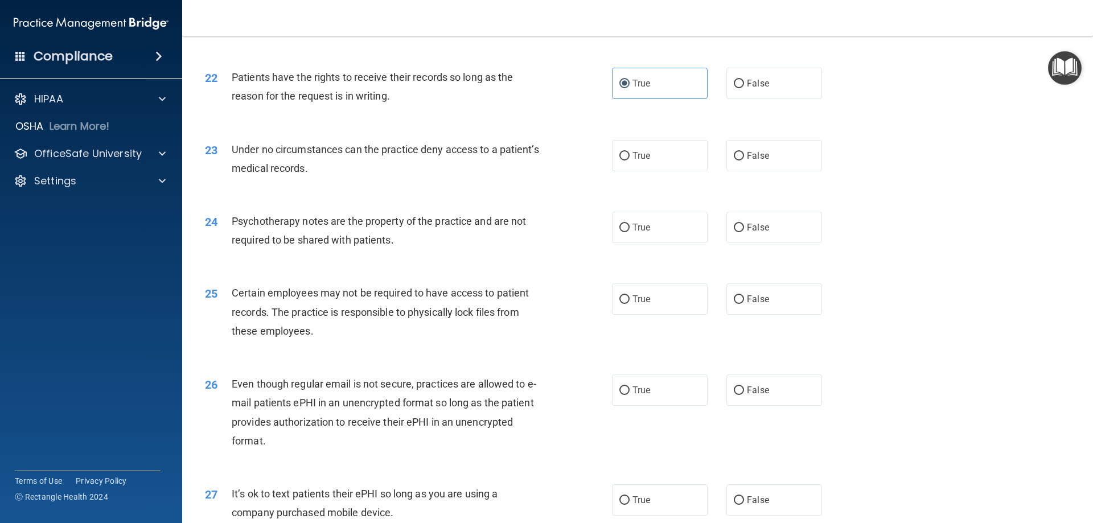
scroll to position [1936, 0]
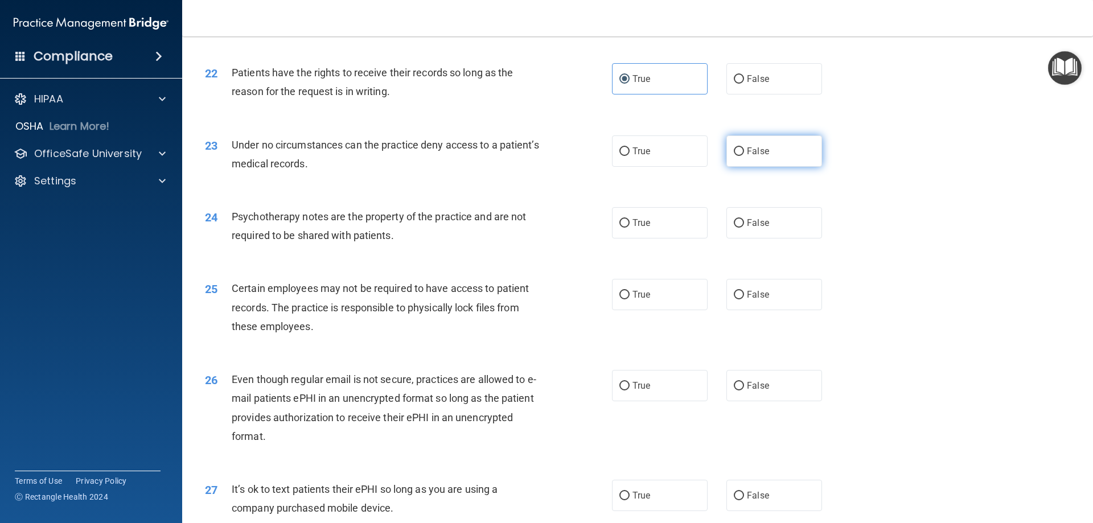
click at [792, 158] on label "False" at bounding box center [775, 151] width 96 height 31
click at [744, 156] on input "False" at bounding box center [739, 151] width 10 height 9
radio input "true"
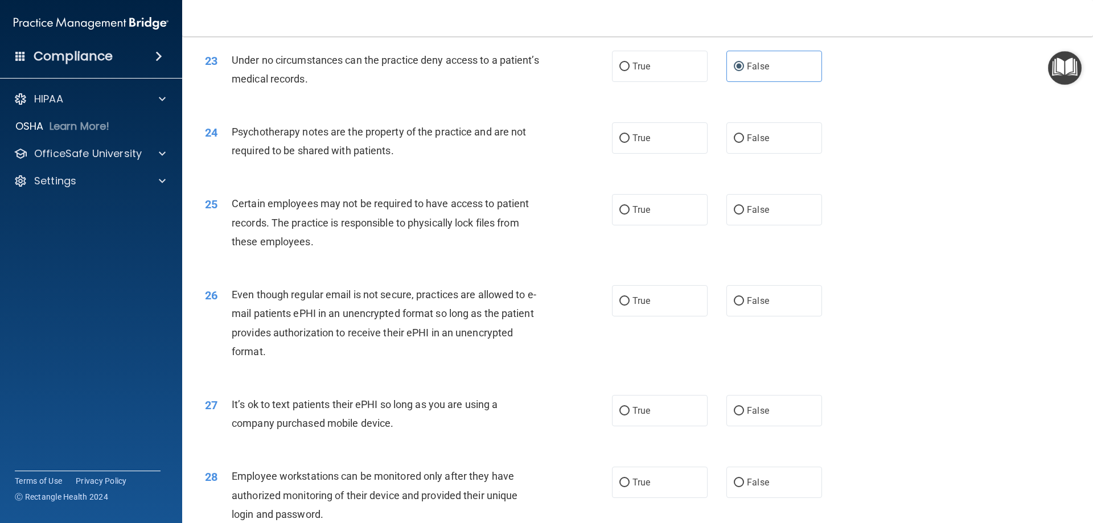
scroll to position [2050, 0]
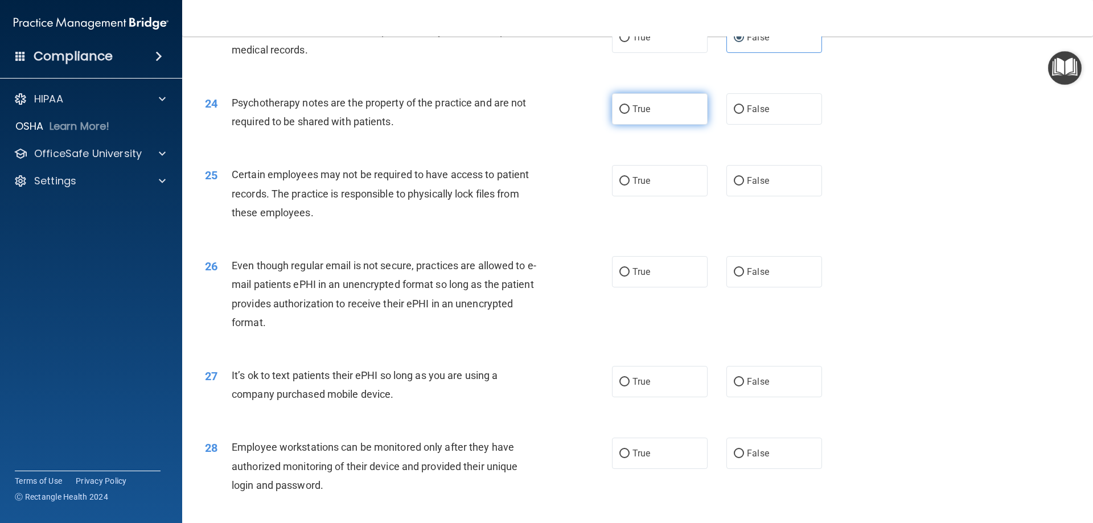
click at [670, 125] on label "True" at bounding box center [660, 108] width 96 height 31
click at [630, 114] on input "True" at bounding box center [625, 109] width 10 height 9
radio input "true"
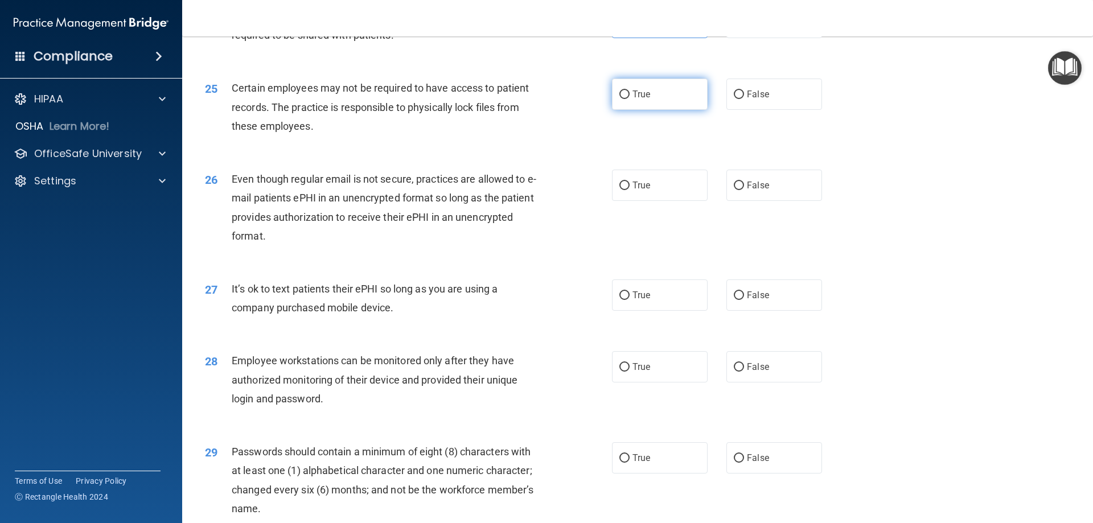
scroll to position [2164, 0]
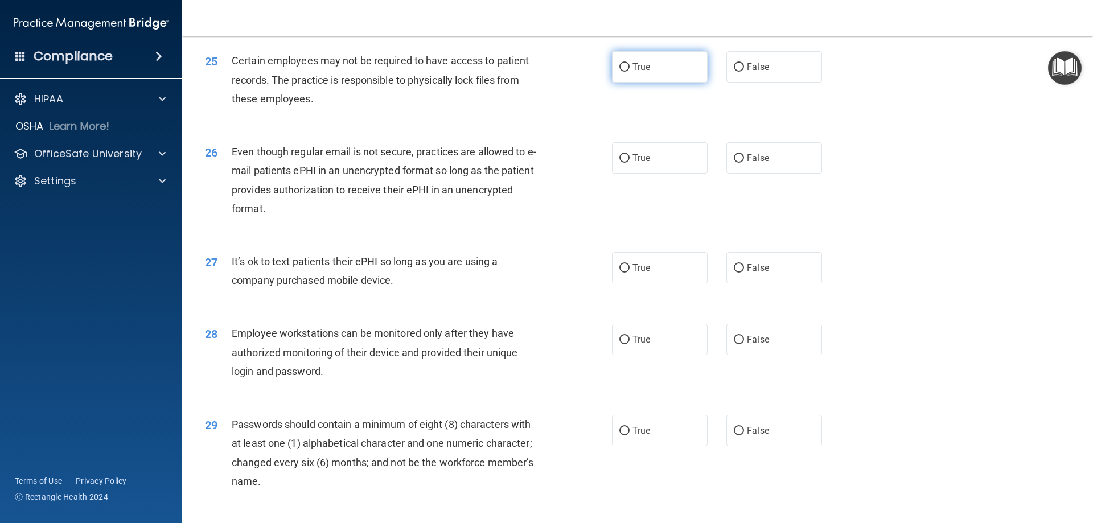
click at [617, 83] on label "True" at bounding box center [660, 66] width 96 height 31
click at [620, 72] on input "True" at bounding box center [625, 67] width 10 height 9
radio input "true"
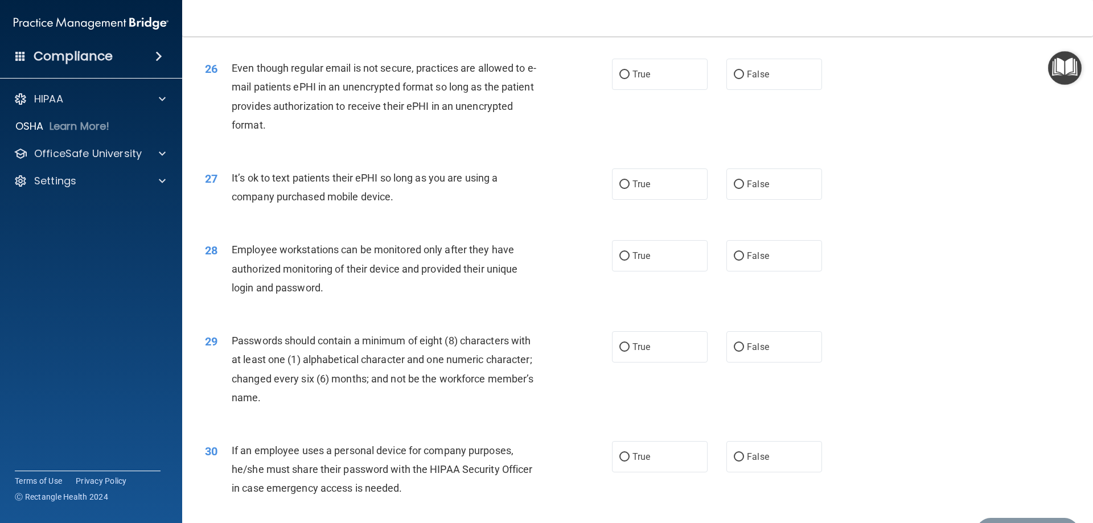
scroll to position [2335, 0]
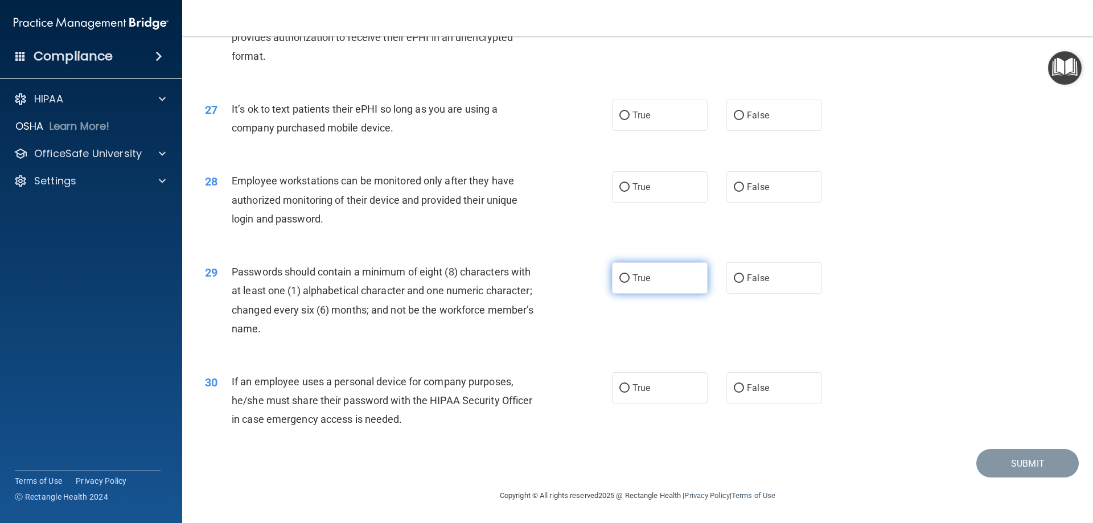
click at [637, 278] on span "True" at bounding box center [642, 278] width 18 height 11
click at [630, 278] on input "True" at bounding box center [625, 278] width 10 height 9
radio input "true"
click at [653, 191] on label "True" at bounding box center [660, 186] width 96 height 31
click at [630, 191] on input "True" at bounding box center [625, 187] width 10 height 9
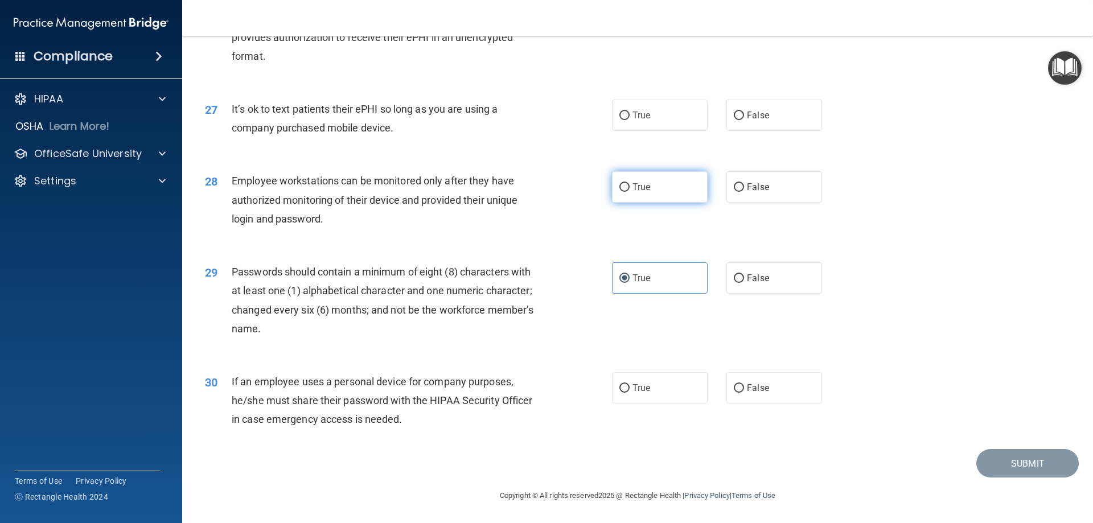
radio input "true"
click at [667, 128] on label "True" at bounding box center [660, 115] width 96 height 31
click at [630, 120] on input "True" at bounding box center [625, 116] width 10 height 9
radio input "true"
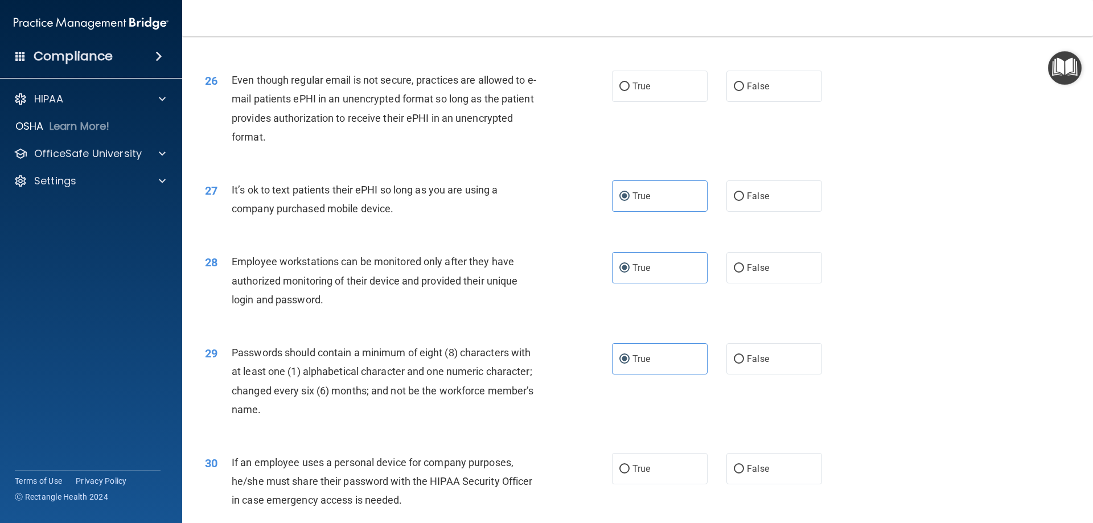
scroll to position [2165, 0]
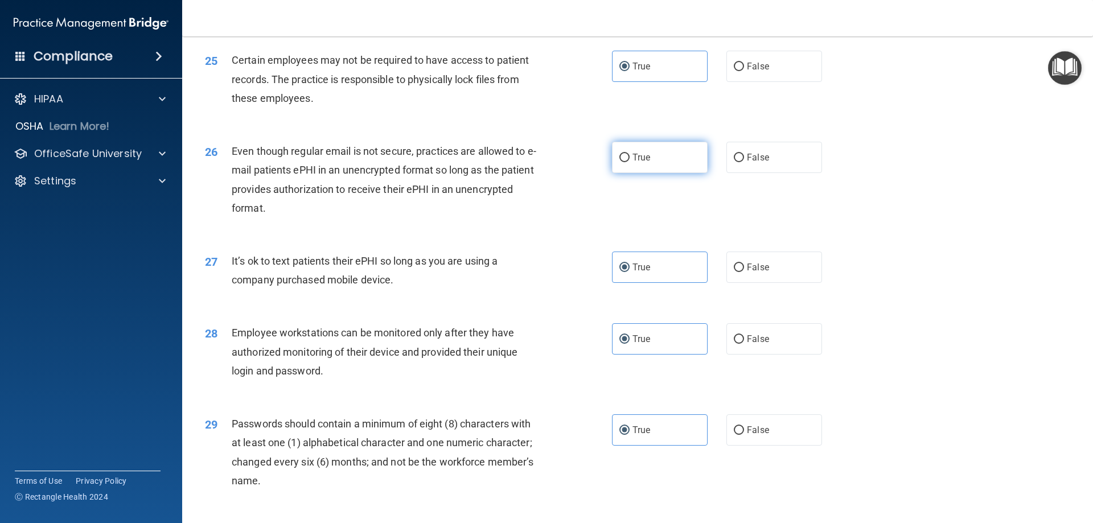
click at [677, 173] on label "True" at bounding box center [660, 157] width 96 height 31
click at [630, 162] on input "True" at bounding box center [625, 158] width 10 height 9
radio input "true"
click at [741, 170] on label "False" at bounding box center [775, 157] width 96 height 31
click at [741, 162] on input "False" at bounding box center [739, 158] width 10 height 9
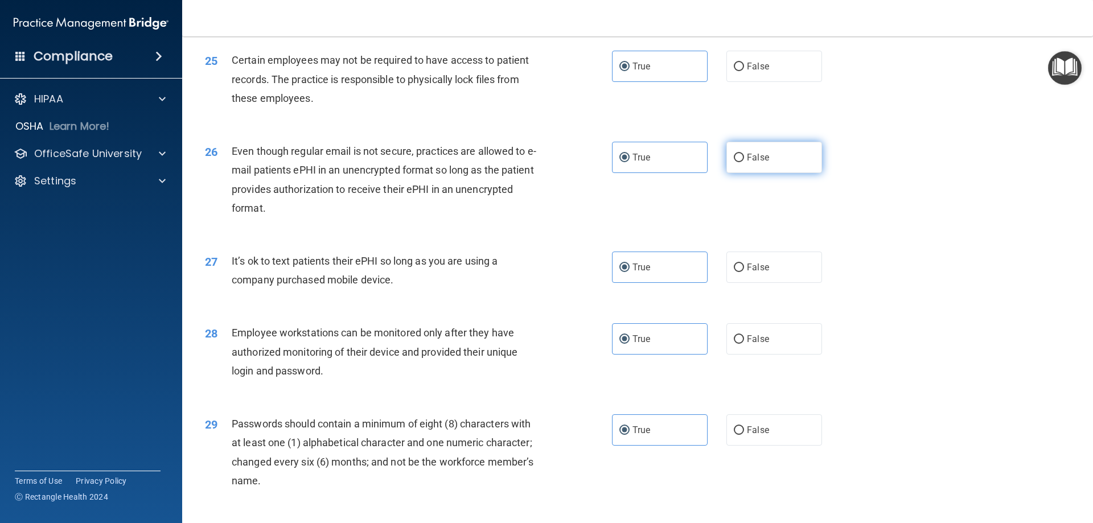
radio input "true"
radio input "false"
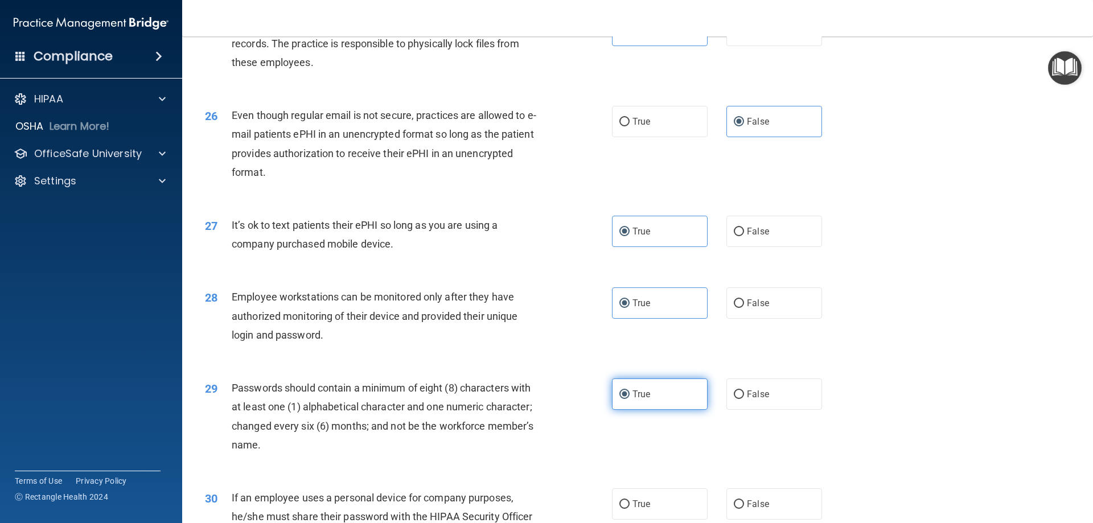
scroll to position [2335, 0]
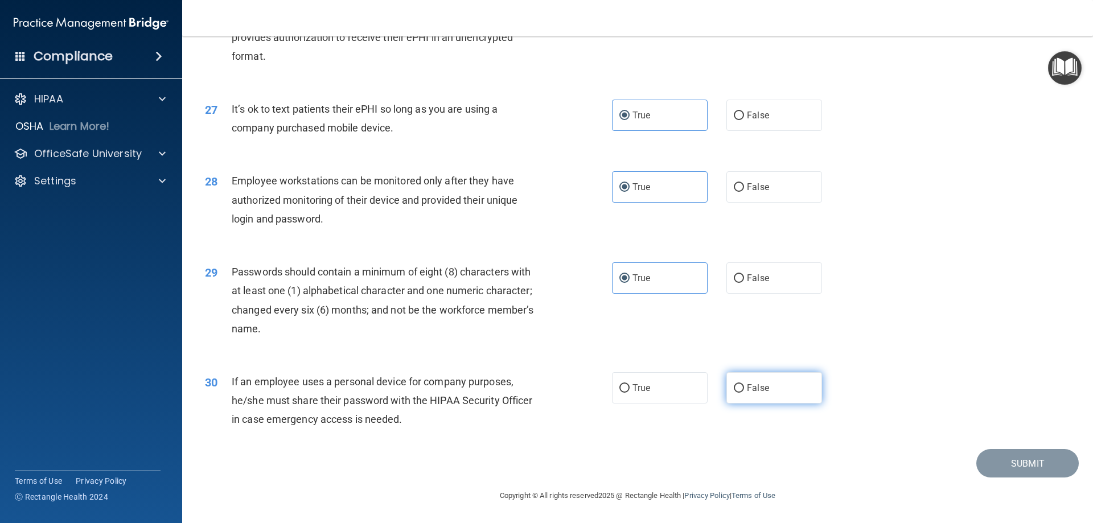
click at [727, 393] on label "False" at bounding box center [775, 387] width 96 height 31
click at [734, 393] on input "False" at bounding box center [739, 388] width 10 height 9
radio input "true"
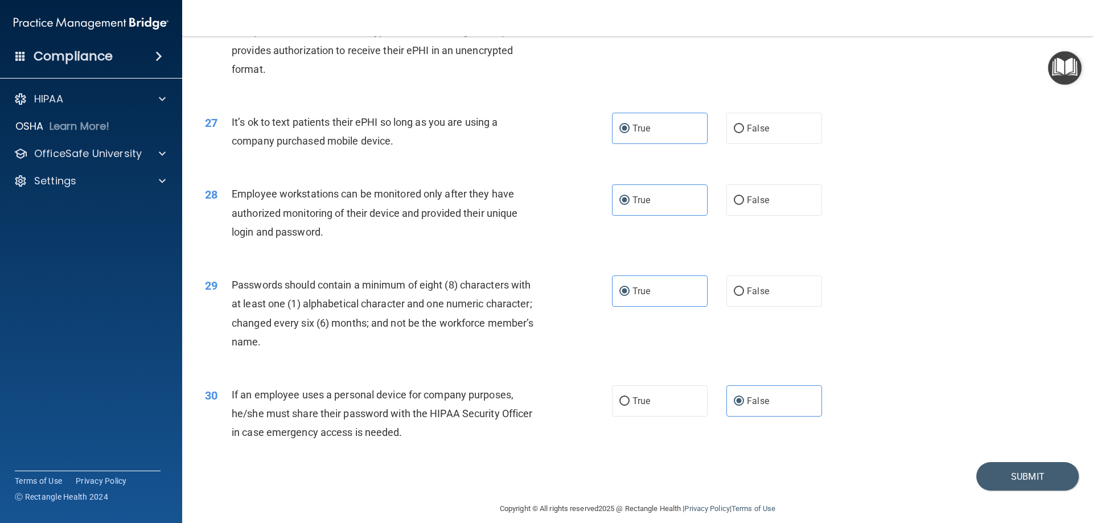
scroll to position [2279, 0]
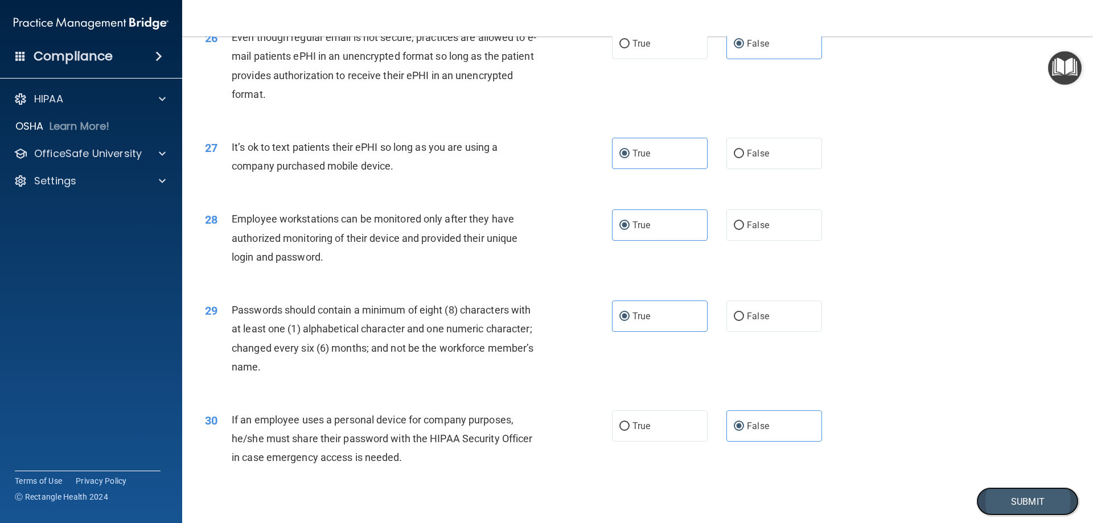
click at [993, 514] on button "Submit" at bounding box center [1028, 501] width 103 height 29
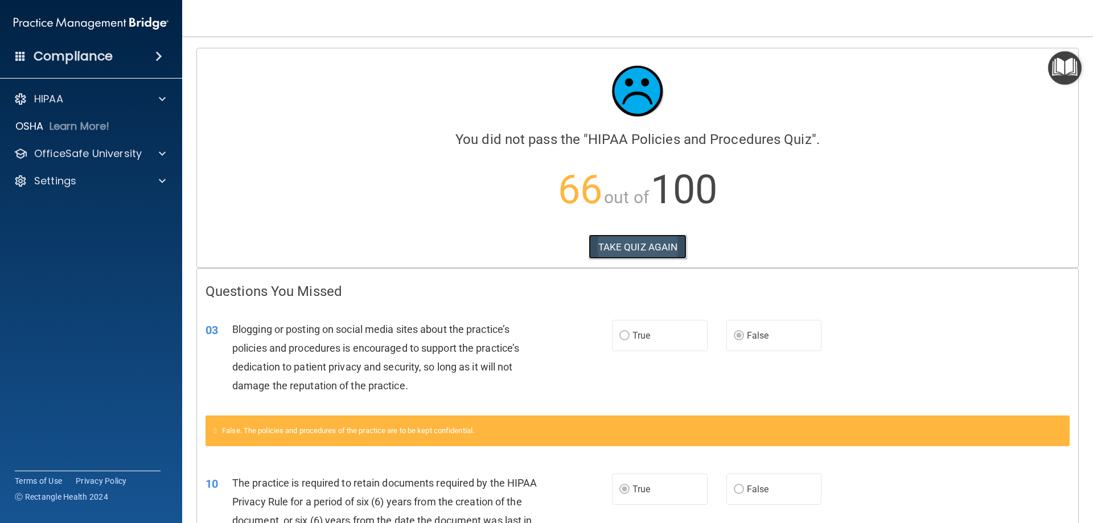
click at [604, 248] on button "TAKE QUIZ AGAIN" at bounding box center [638, 247] width 99 height 25
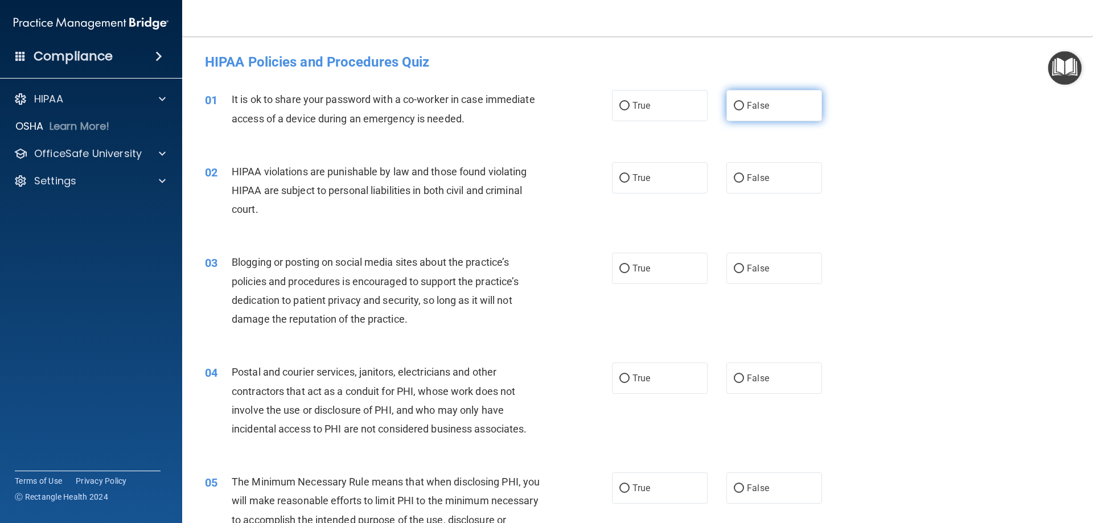
click at [759, 110] on span "False" at bounding box center [758, 105] width 22 height 11
click at [744, 110] on input "False" at bounding box center [739, 106] width 10 height 9
radio input "true"
click at [627, 173] on label "True" at bounding box center [660, 177] width 96 height 31
click at [627, 174] on input "True" at bounding box center [625, 178] width 10 height 9
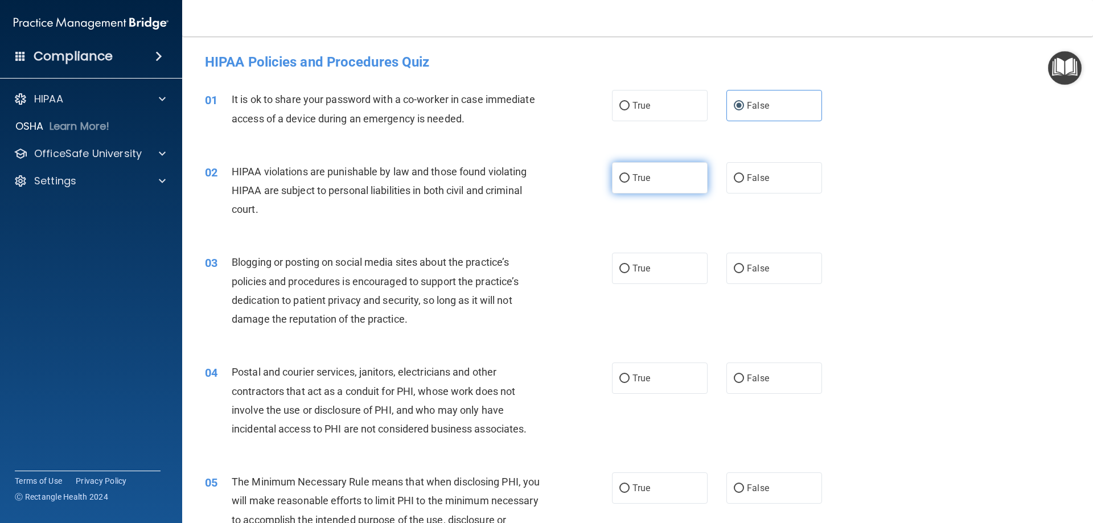
radio input "true"
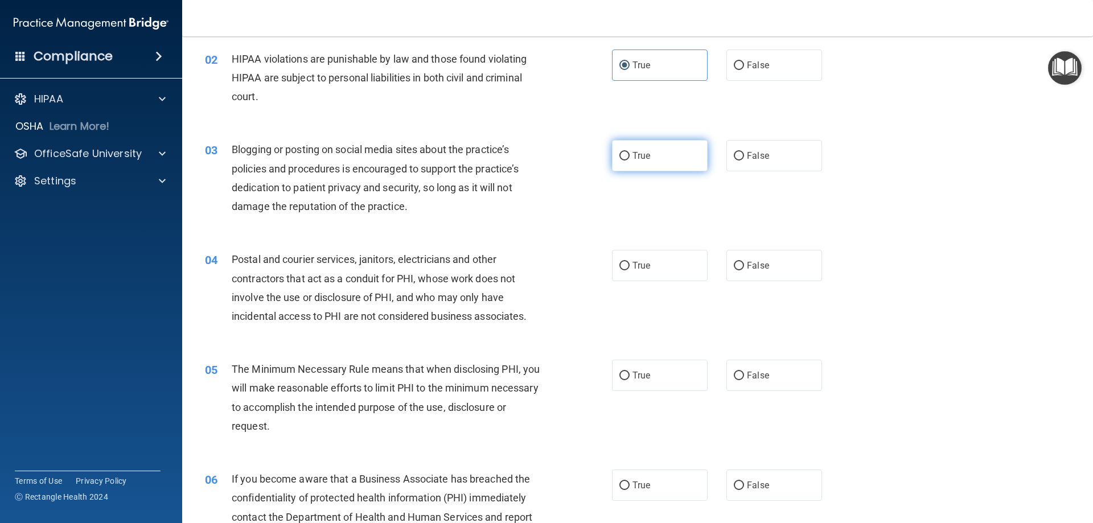
scroll to position [114, 0]
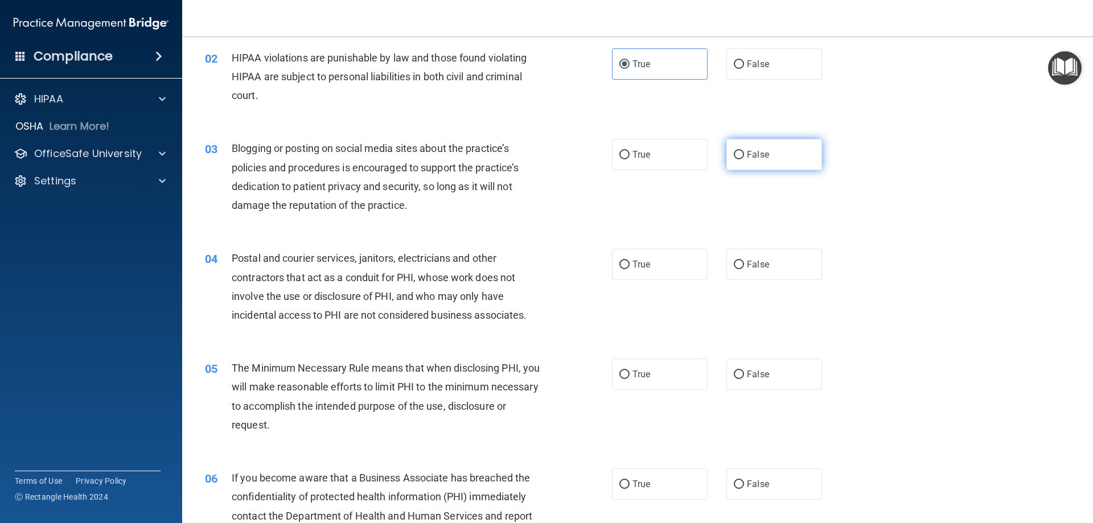
click at [740, 164] on label "False" at bounding box center [775, 154] width 96 height 31
click at [740, 159] on input "False" at bounding box center [739, 155] width 10 height 9
radio input "true"
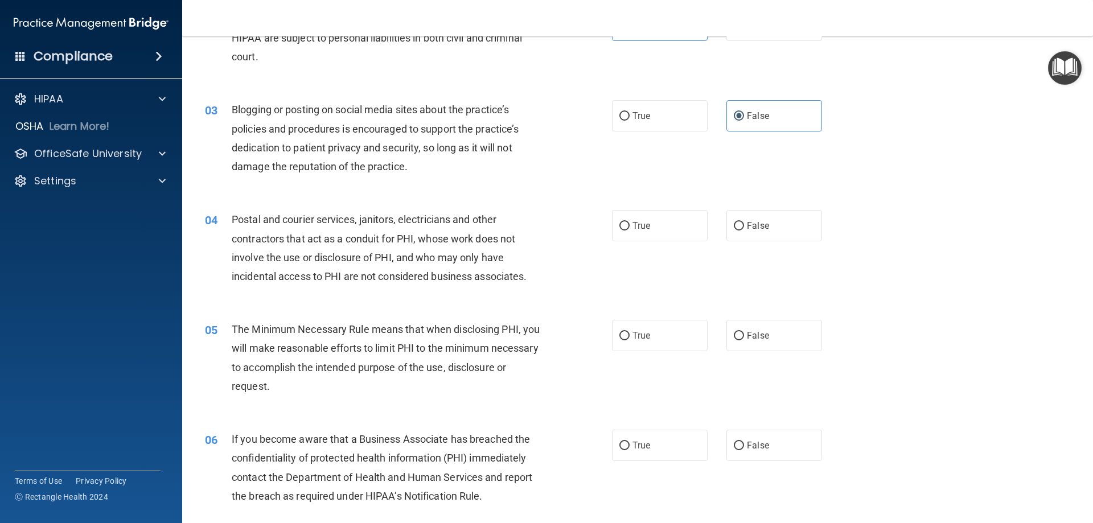
scroll to position [171, 0]
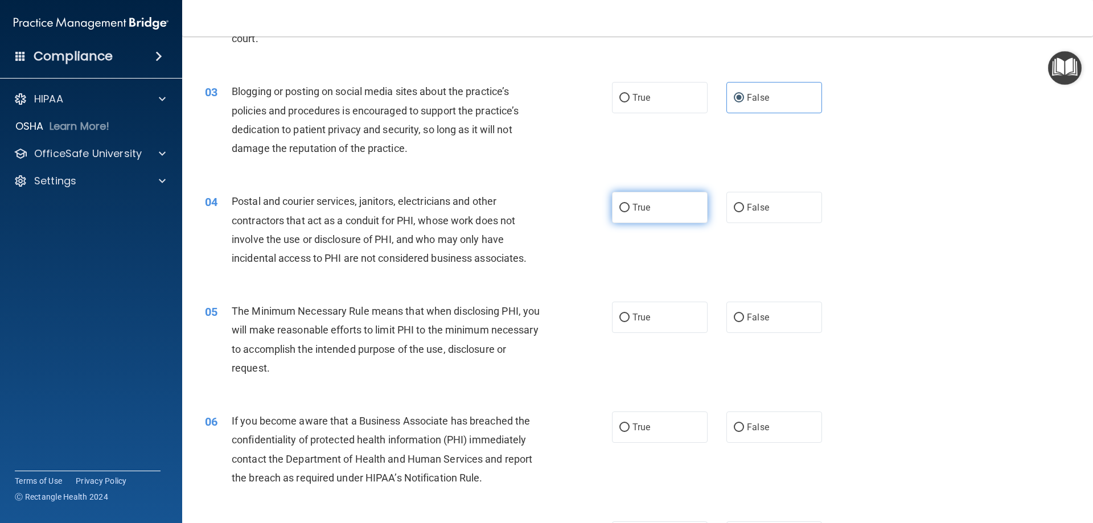
click at [646, 203] on span "True" at bounding box center [642, 207] width 18 height 11
click at [630, 204] on input "True" at bounding box center [625, 208] width 10 height 9
radio input "true"
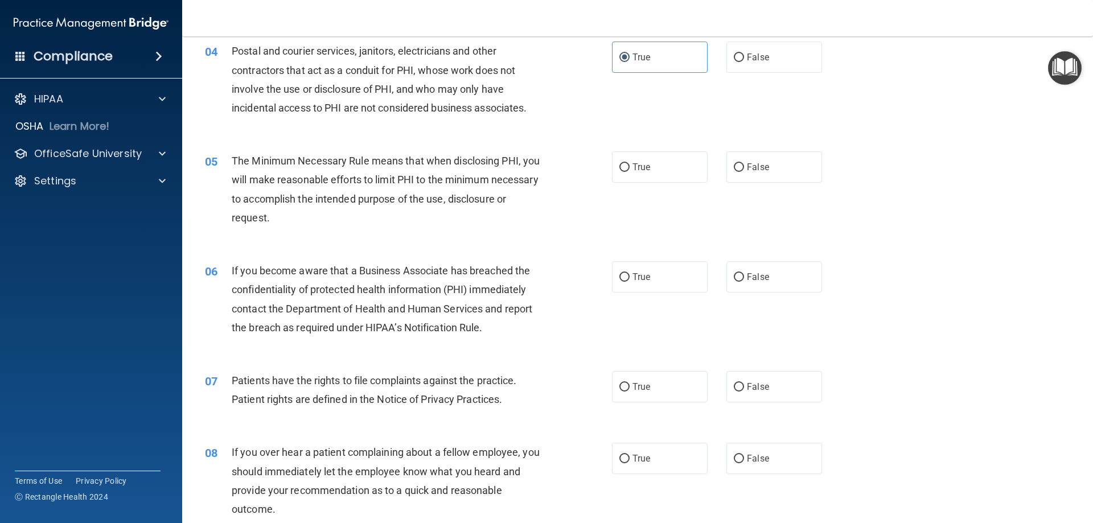
scroll to position [342, 0]
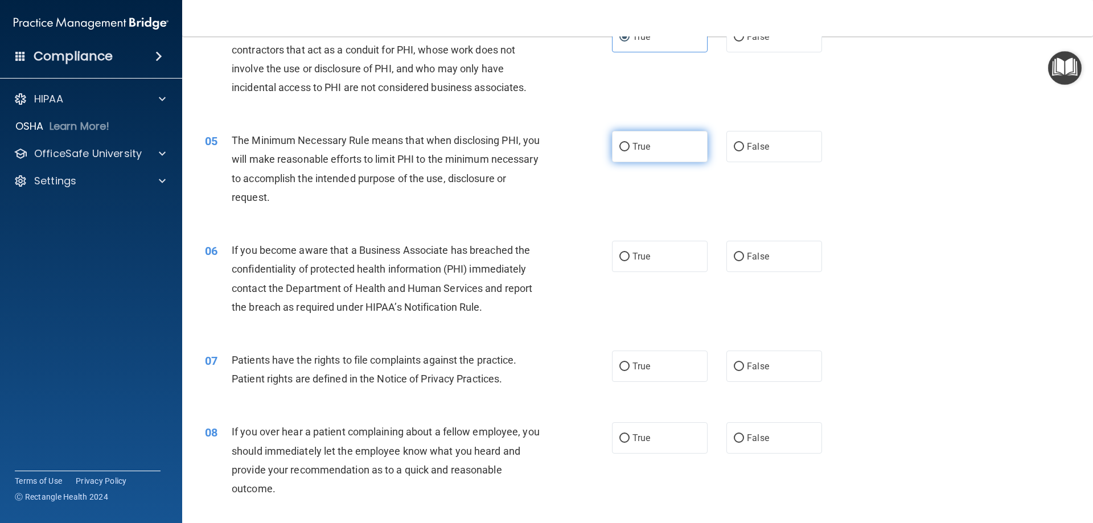
click at [645, 139] on label "True" at bounding box center [660, 146] width 96 height 31
click at [630, 143] on input "True" at bounding box center [625, 147] width 10 height 9
radio input "true"
click at [765, 263] on label "False" at bounding box center [775, 256] width 96 height 31
click at [744, 261] on input "False" at bounding box center [739, 257] width 10 height 9
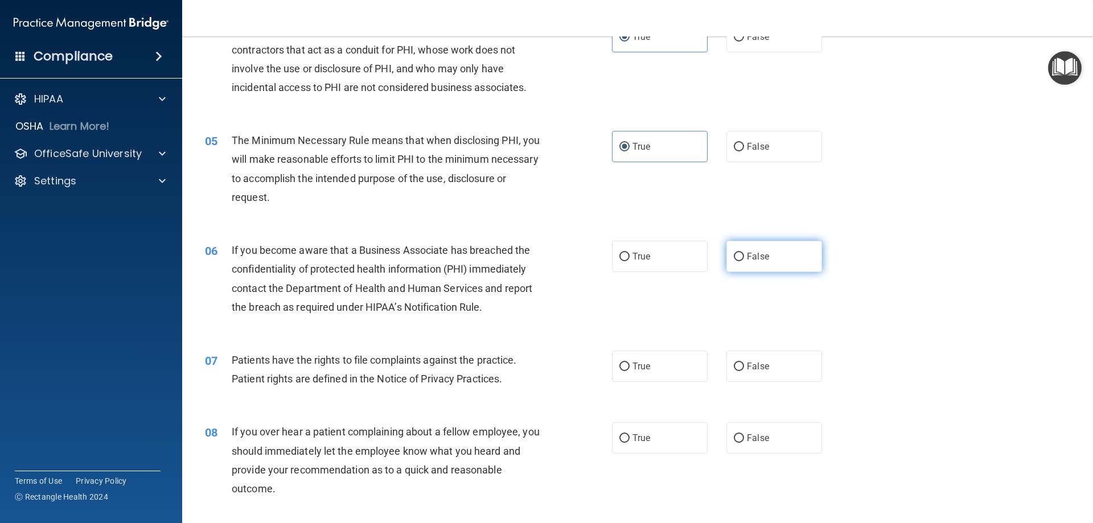
radio input "true"
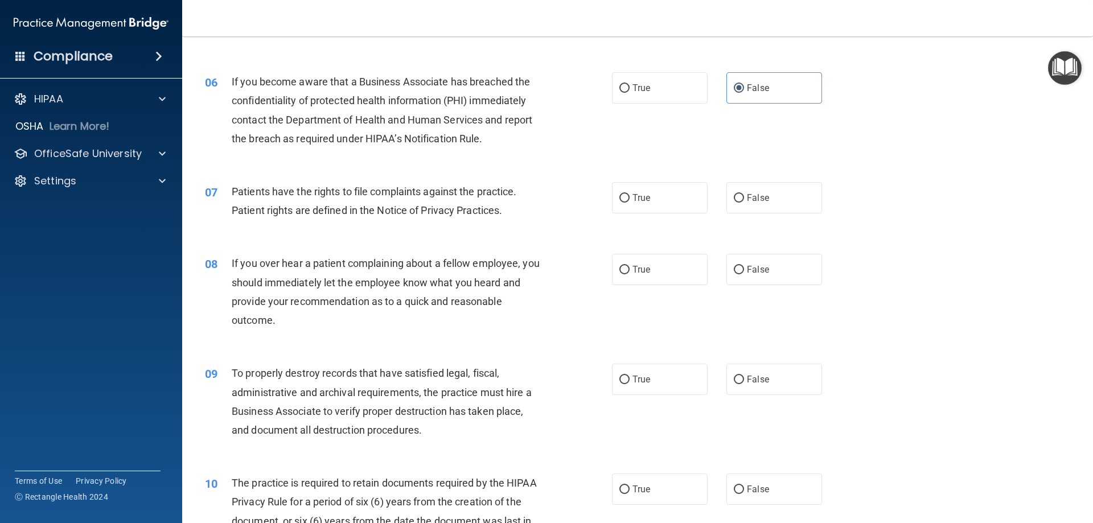
scroll to position [513, 0]
click at [654, 200] on label "True" at bounding box center [660, 195] width 96 height 31
click at [630, 200] on input "True" at bounding box center [625, 196] width 10 height 9
radio input "true"
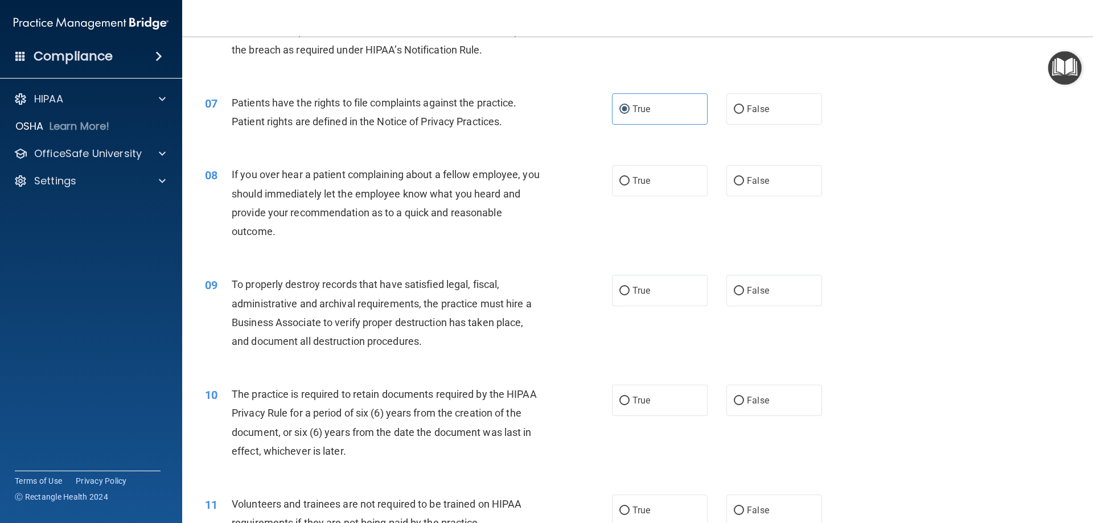
scroll to position [626, 0]
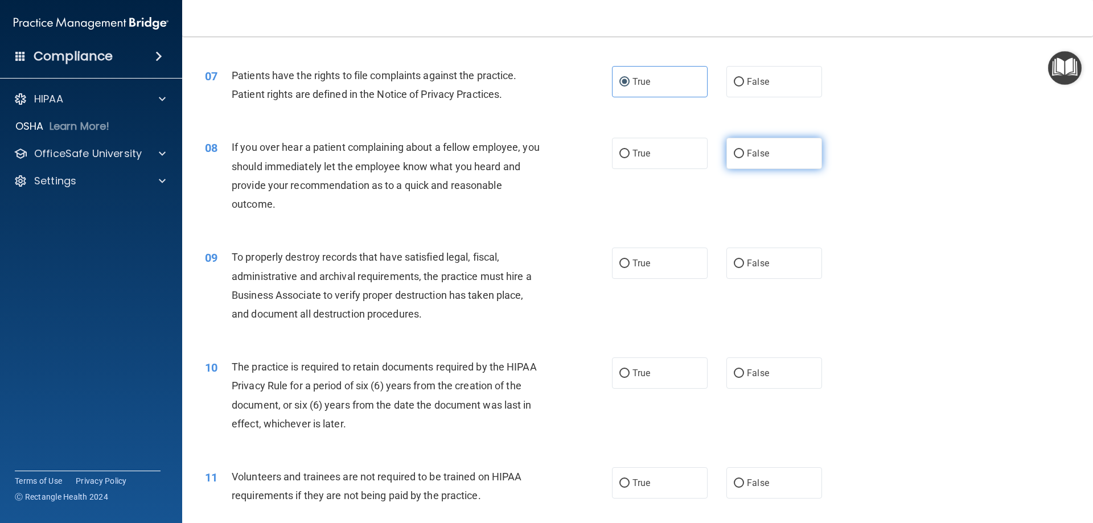
click at [761, 155] on span "False" at bounding box center [758, 153] width 22 height 11
click at [744, 155] on input "False" at bounding box center [739, 154] width 10 height 9
radio input "true"
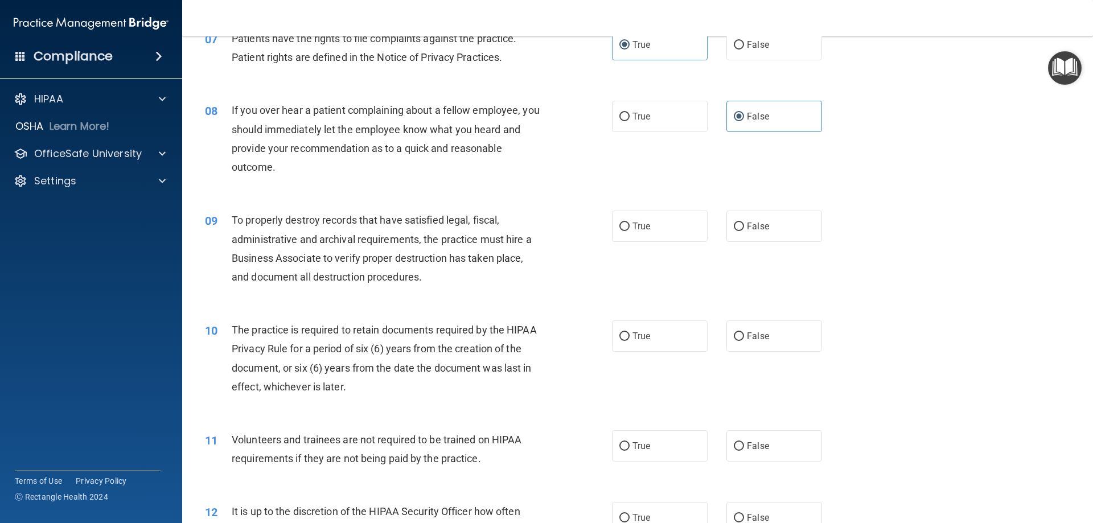
scroll to position [683, 0]
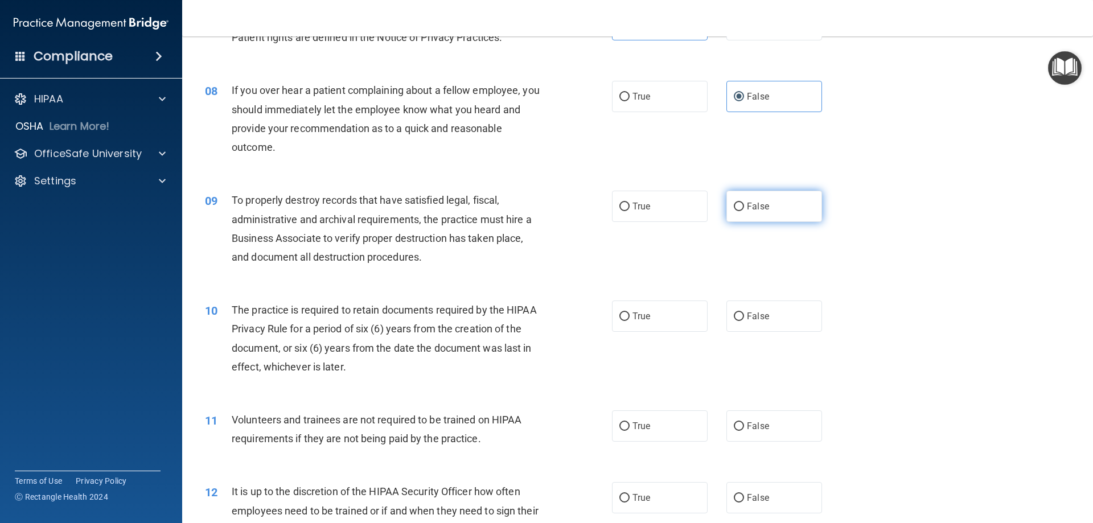
click at [764, 207] on label "False" at bounding box center [775, 206] width 96 height 31
click at [744, 207] on input "False" at bounding box center [739, 207] width 10 height 9
radio input "true"
click at [660, 313] on label "True" at bounding box center [660, 316] width 96 height 31
click at [630, 313] on input "True" at bounding box center [625, 317] width 10 height 9
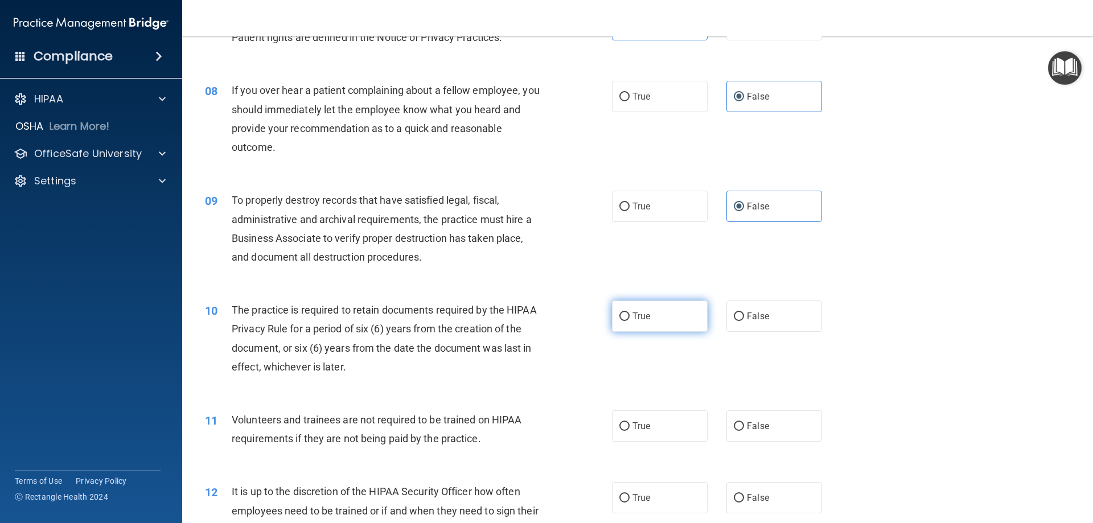
radio input "true"
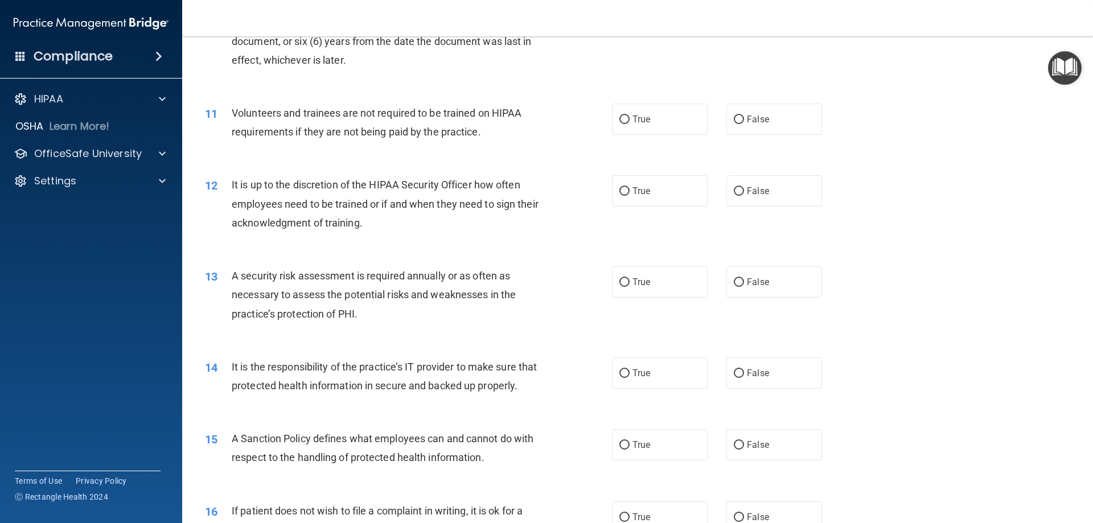
scroll to position [1025, 0]
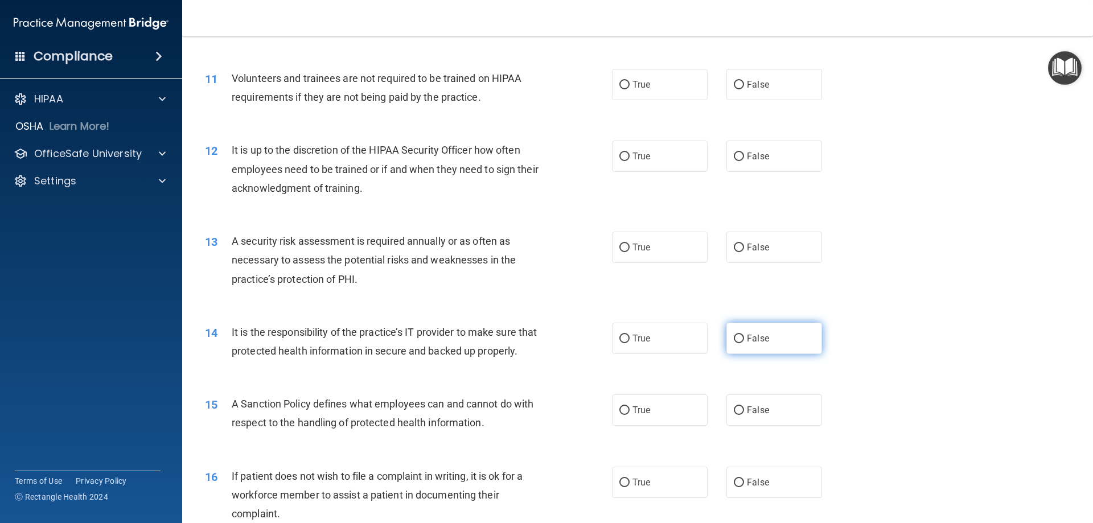
click at [738, 342] on input "False" at bounding box center [739, 339] width 10 height 9
radio input "true"
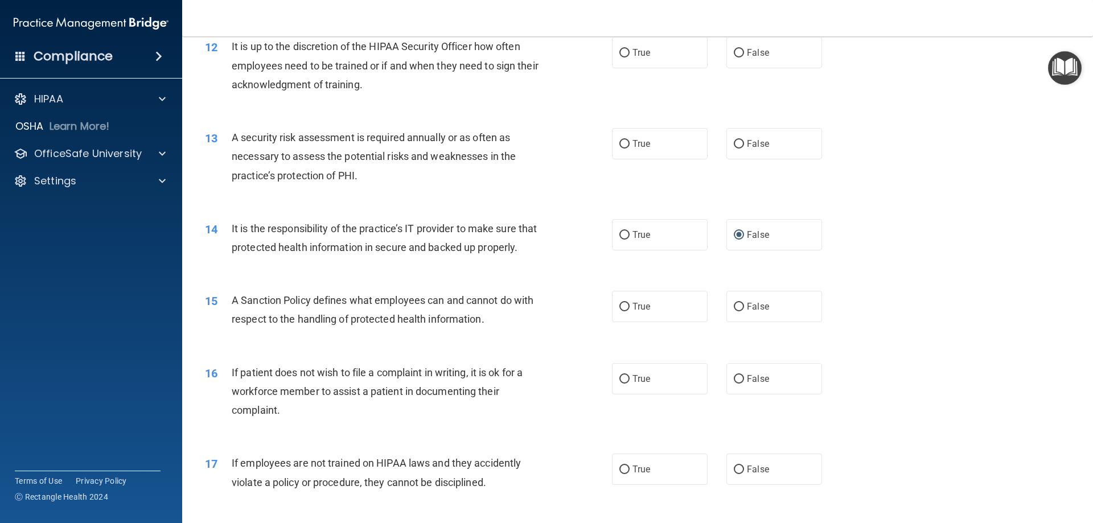
scroll to position [1139, 0]
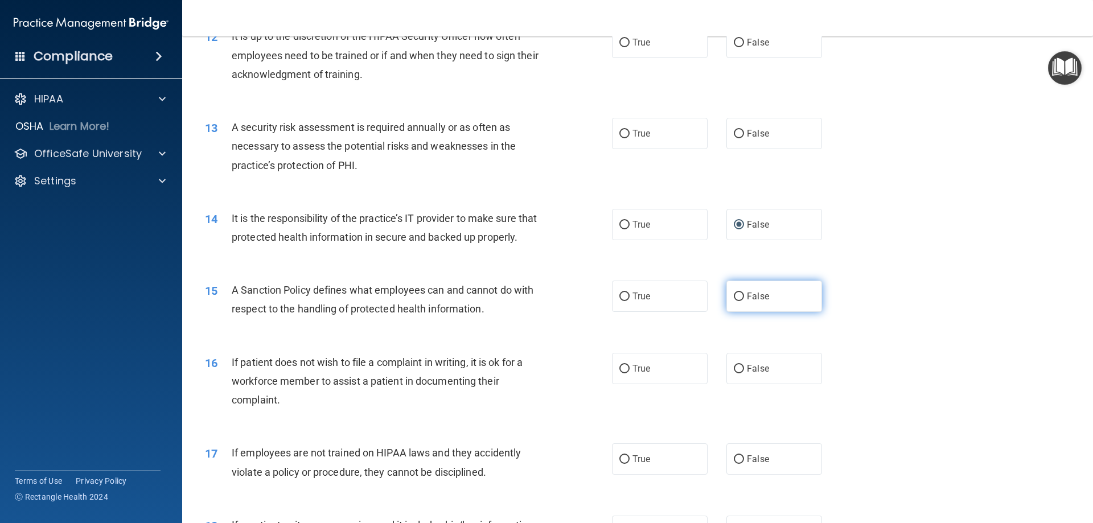
click at [747, 302] on span "False" at bounding box center [758, 296] width 22 height 11
click at [744, 301] on input "False" at bounding box center [739, 297] width 10 height 9
radio input "true"
click at [655, 382] on label "True" at bounding box center [660, 368] width 96 height 31
click at [630, 374] on input "True" at bounding box center [625, 369] width 10 height 9
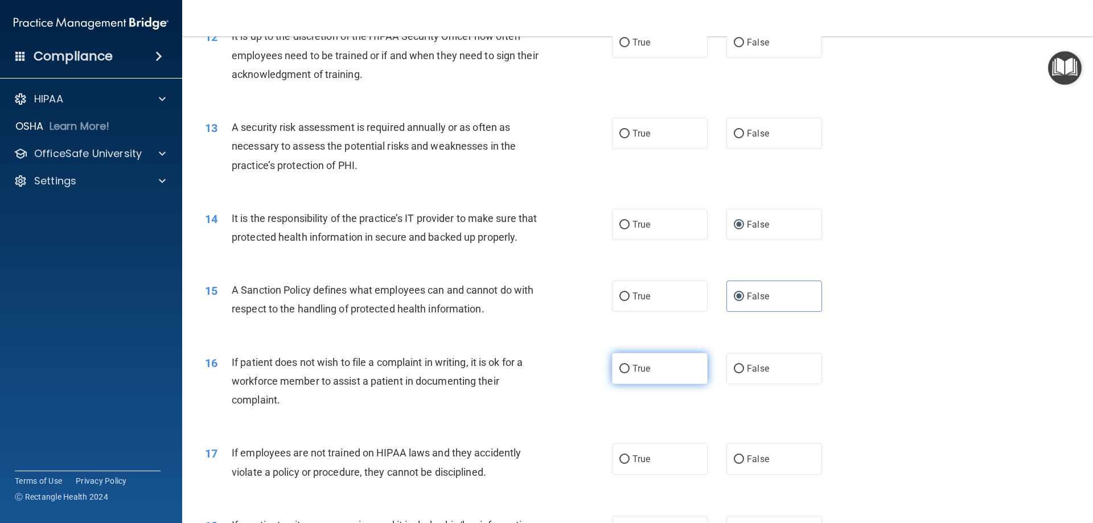
radio input "true"
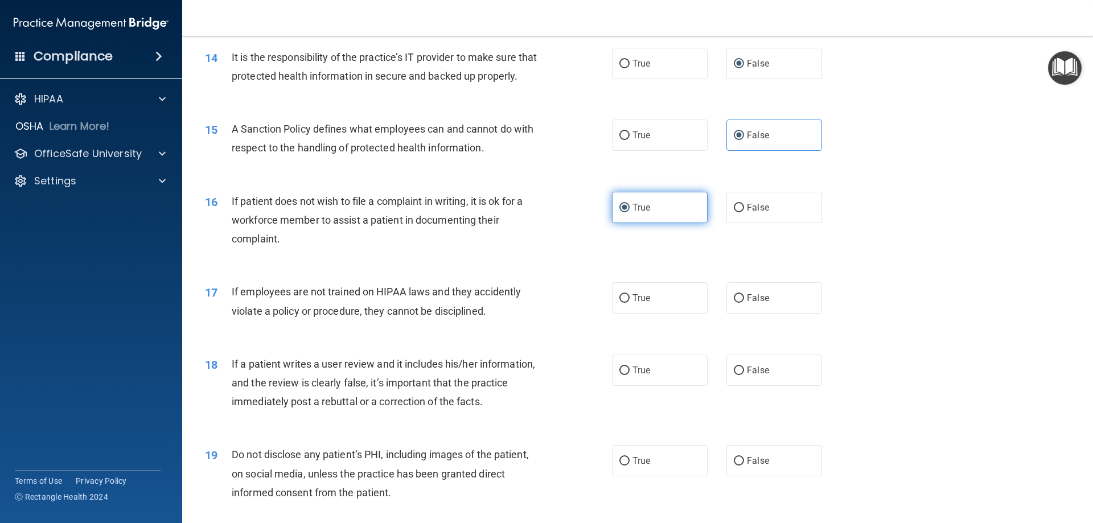
scroll to position [1310, 0]
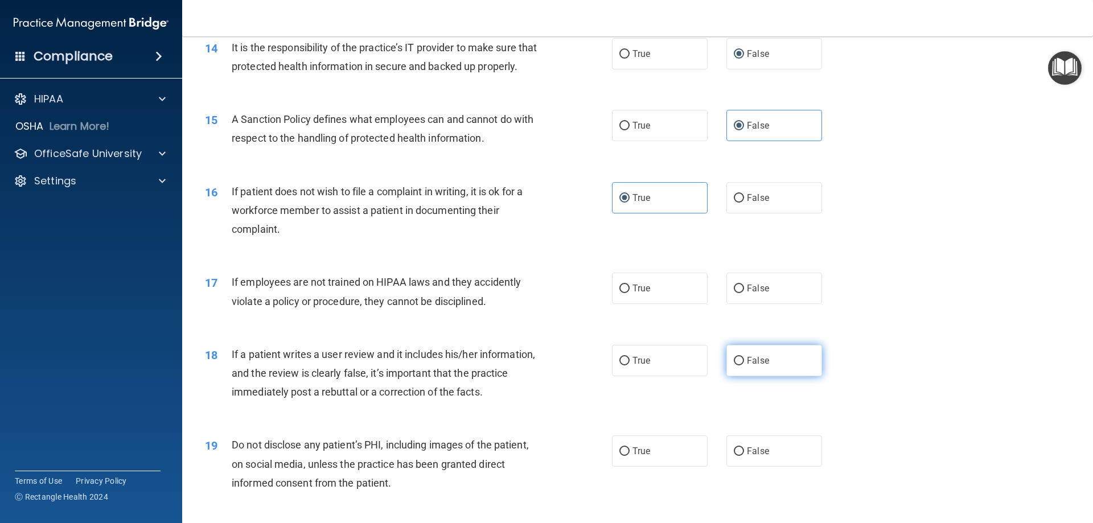
click at [759, 366] on span "False" at bounding box center [758, 360] width 22 height 11
click at [744, 366] on input "False" at bounding box center [739, 361] width 10 height 9
radio input "true"
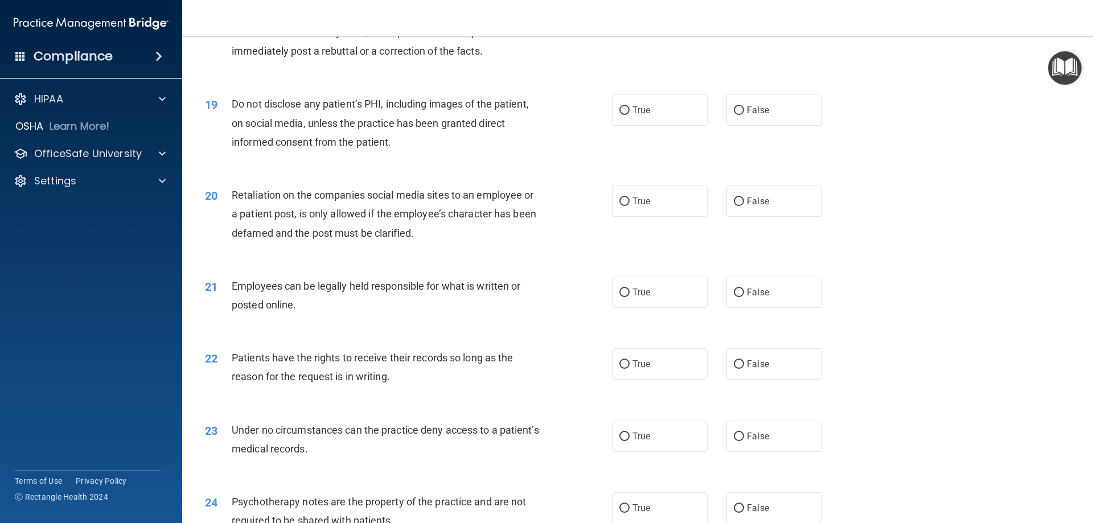
scroll to position [1652, 0]
click at [757, 369] on span "False" at bounding box center [758, 363] width 22 height 11
click at [744, 368] on input "False" at bounding box center [739, 364] width 10 height 9
radio input "true"
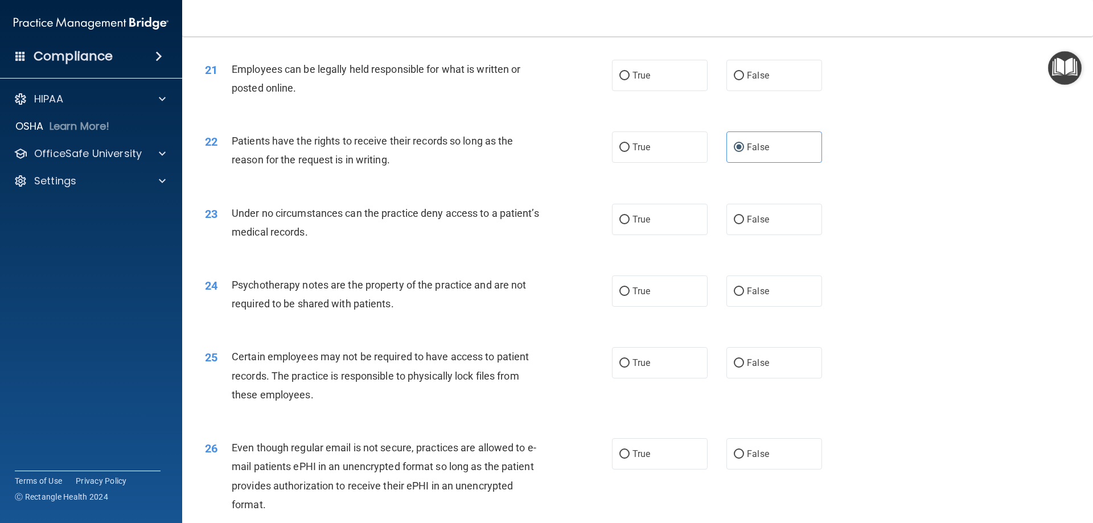
scroll to position [1879, 0]
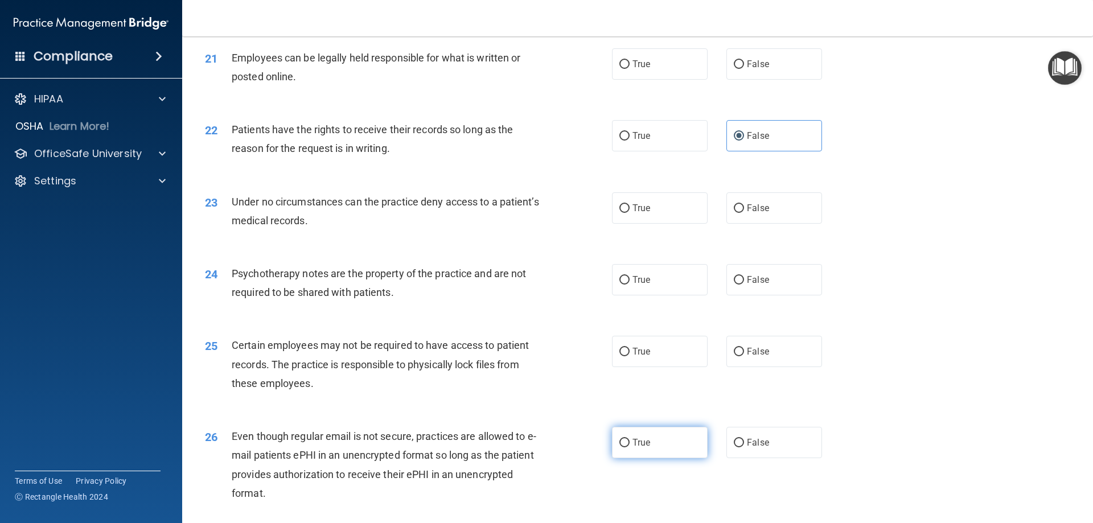
click at [633, 448] on span "True" at bounding box center [642, 442] width 18 height 11
click at [630, 448] on input "True" at bounding box center [625, 443] width 10 height 9
radio input "true"
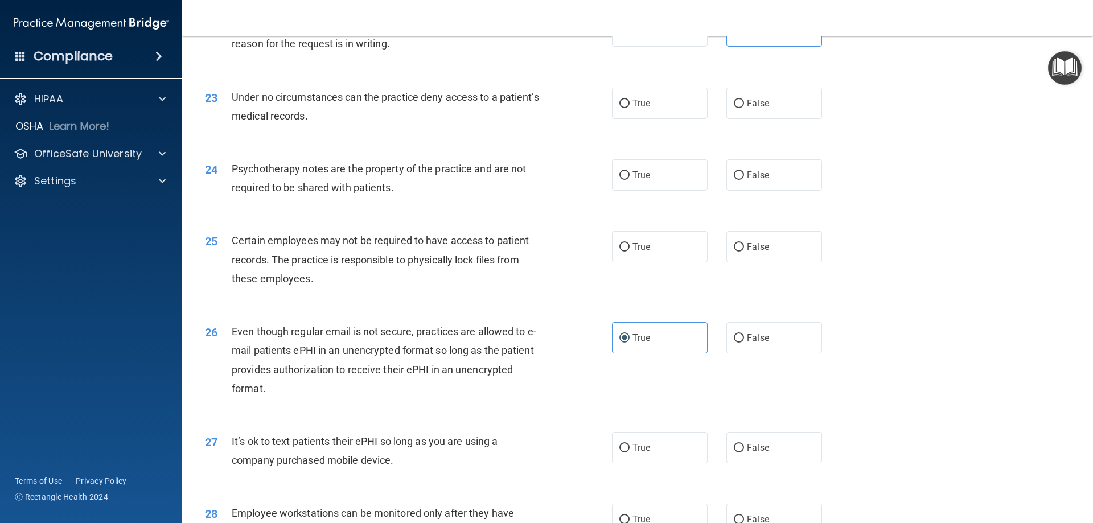
scroll to position [2107, 0]
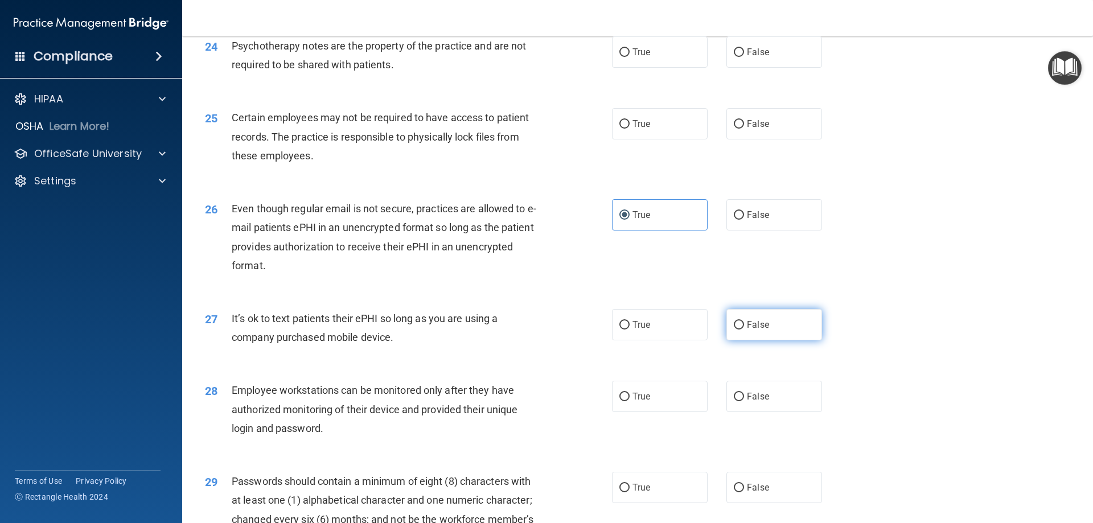
click at [747, 330] on span "False" at bounding box center [758, 324] width 22 height 11
click at [742, 330] on input "False" at bounding box center [739, 325] width 10 height 9
radio input "true"
click at [754, 412] on label "False" at bounding box center [775, 396] width 96 height 31
click at [744, 401] on input "False" at bounding box center [739, 397] width 10 height 9
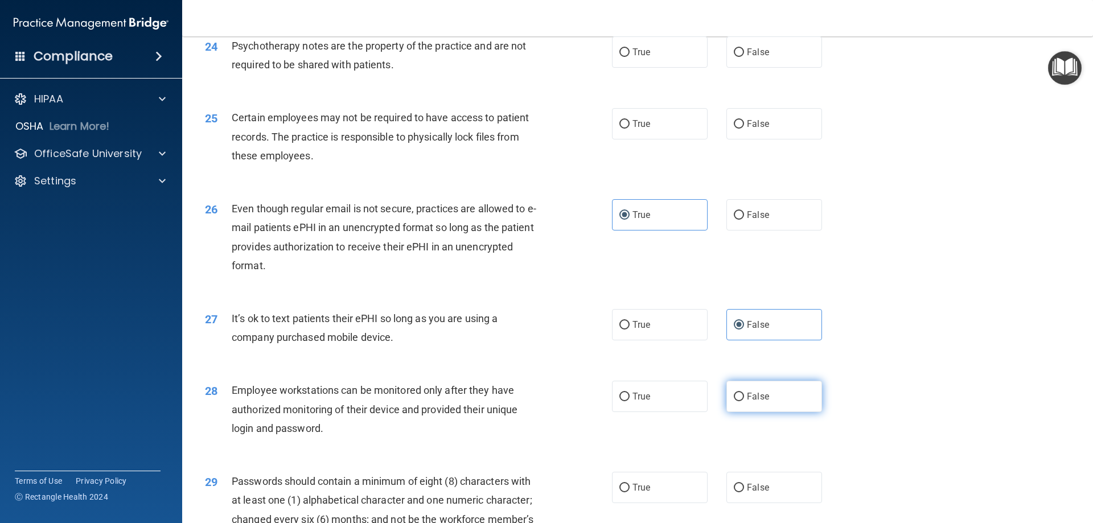
radio input "true"
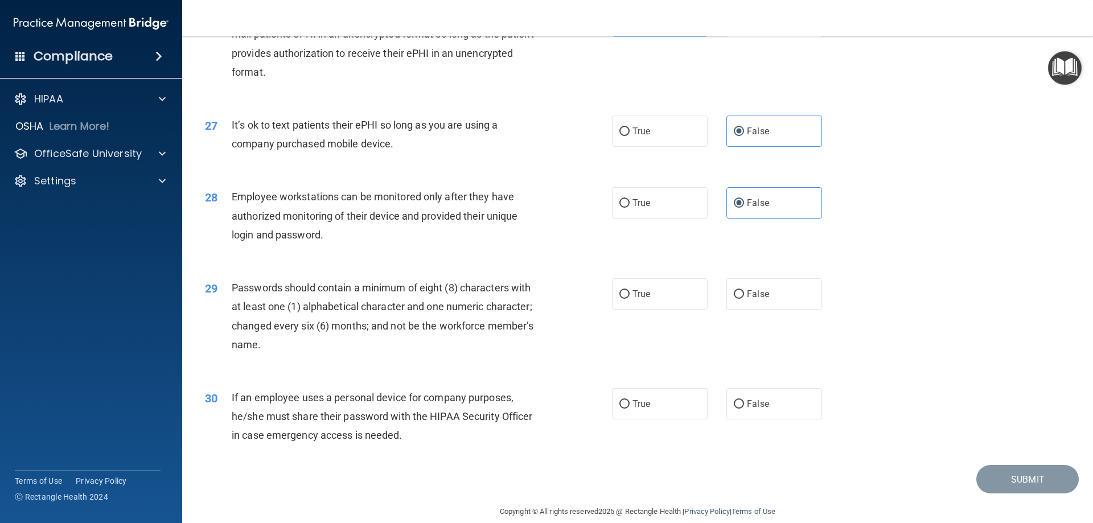
scroll to position [2335, 0]
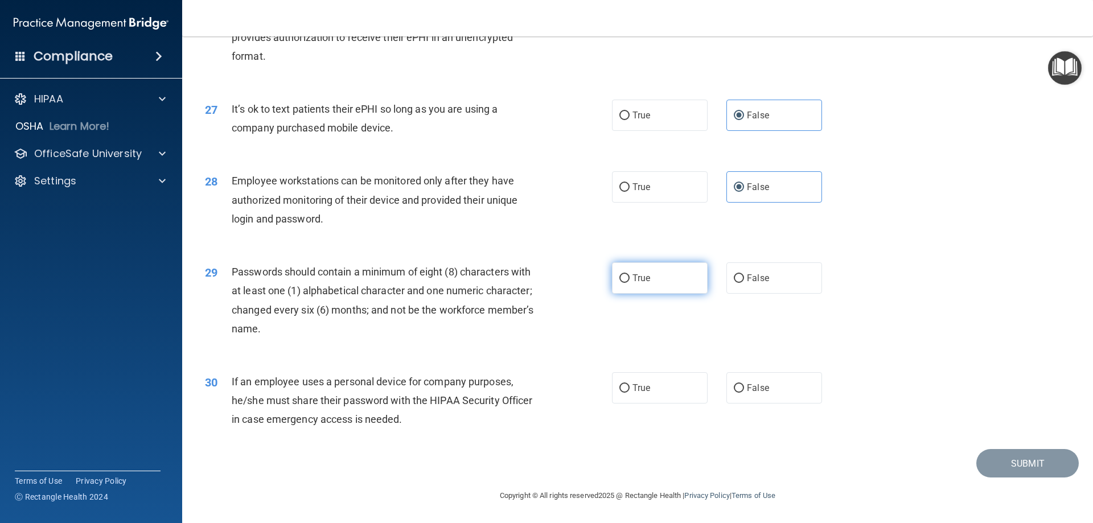
click at [649, 278] on label "True" at bounding box center [660, 278] width 96 height 31
click at [630, 278] on input "True" at bounding box center [625, 278] width 10 height 9
radio input "true"
click at [739, 391] on input "False" at bounding box center [739, 388] width 10 height 9
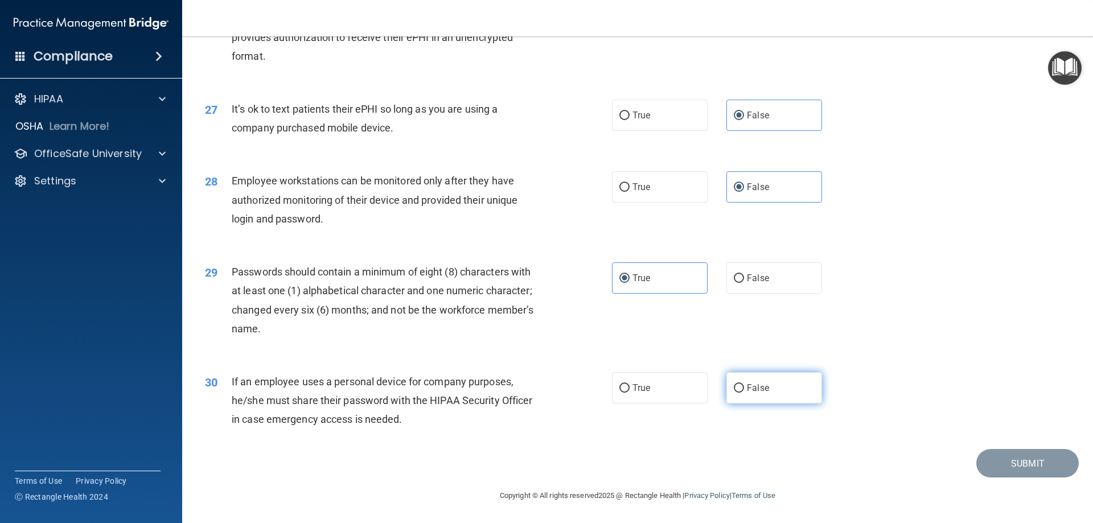
radio input "true"
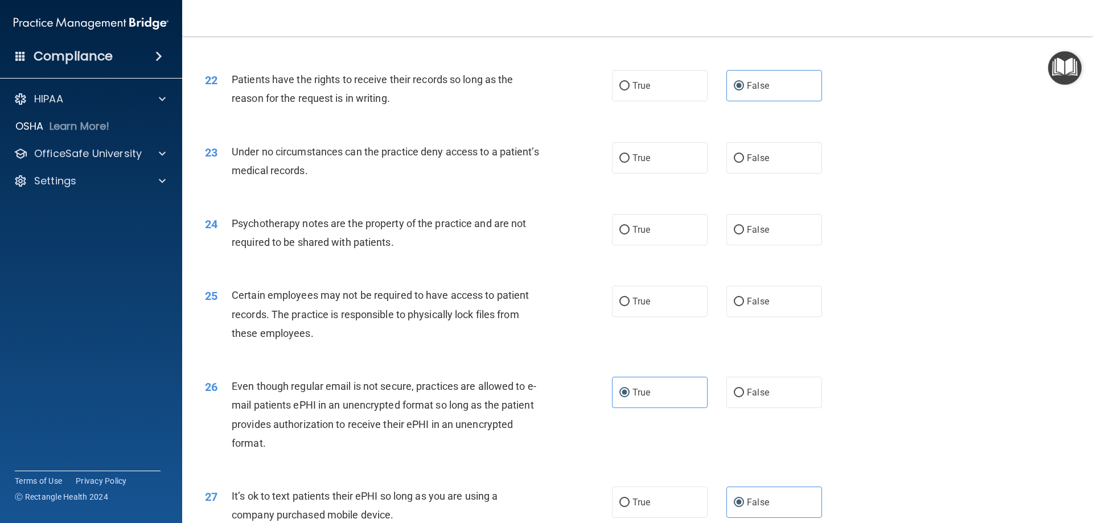
scroll to position [1880, 0]
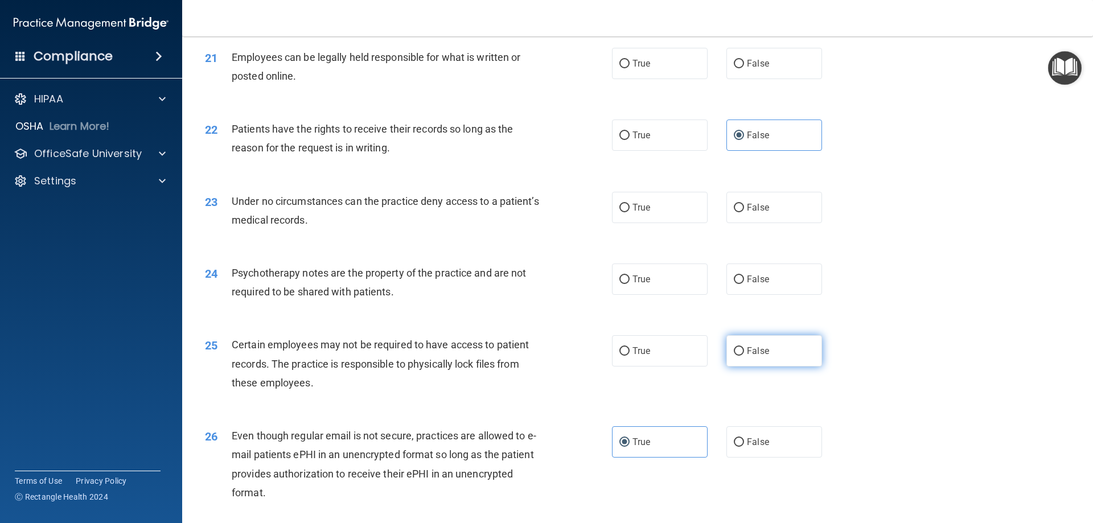
click at [760, 356] on span "False" at bounding box center [758, 351] width 22 height 11
click at [744, 356] on input "False" at bounding box center [739, 351] width 10 height 9
radio input "true"
click at [629, 288] on label "True" at bounding box center [660, 279] width 96 height 31
click at [629, 284] on input "True" at bounding box center [625, 280] width 10 height 9
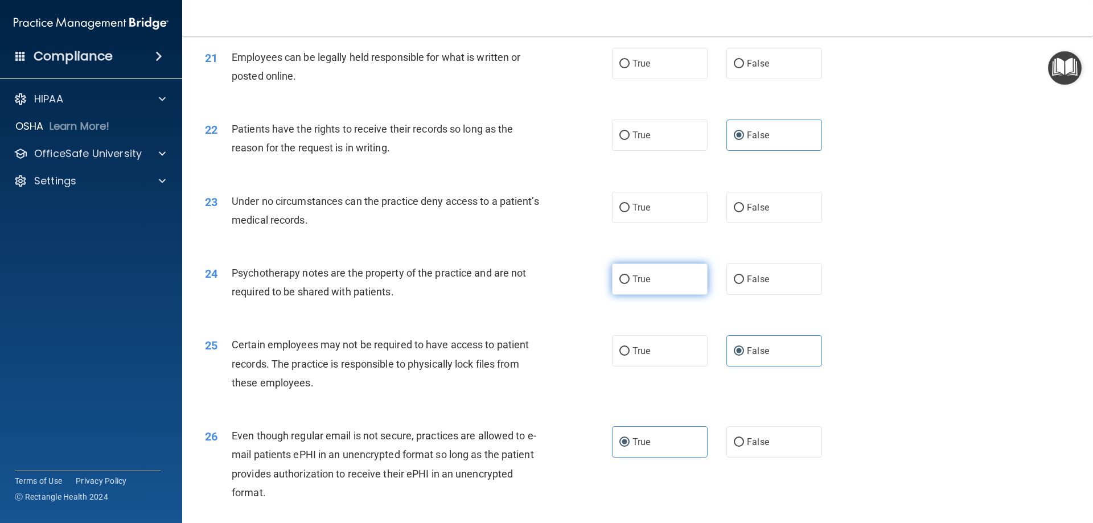
radio input "true"
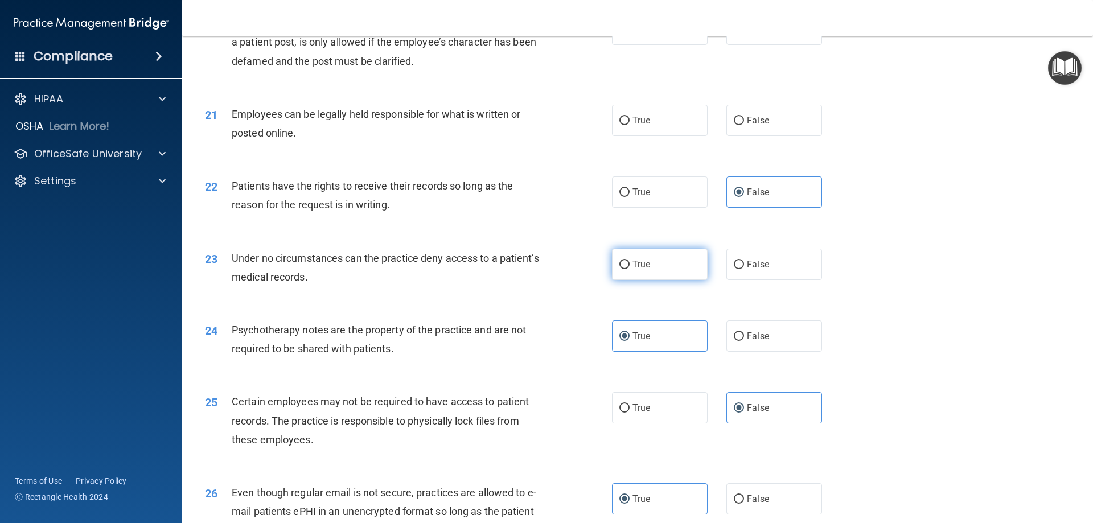
click at [633, 270] on span "True" at bounding box center [642, 264] width 18 height 11
click at [630, 269] on input "True" at bounding box center [625, 265] width 10 height 9
radio input "true"
click at [825, 306] on div "23 Under no circumstances can the practice deny access to a patient’s medical r…" at bounding box center [637, 271] width 883 height 72
click at [777, 280] on label "False" at bounding box center [775, 264] width 96 height 31
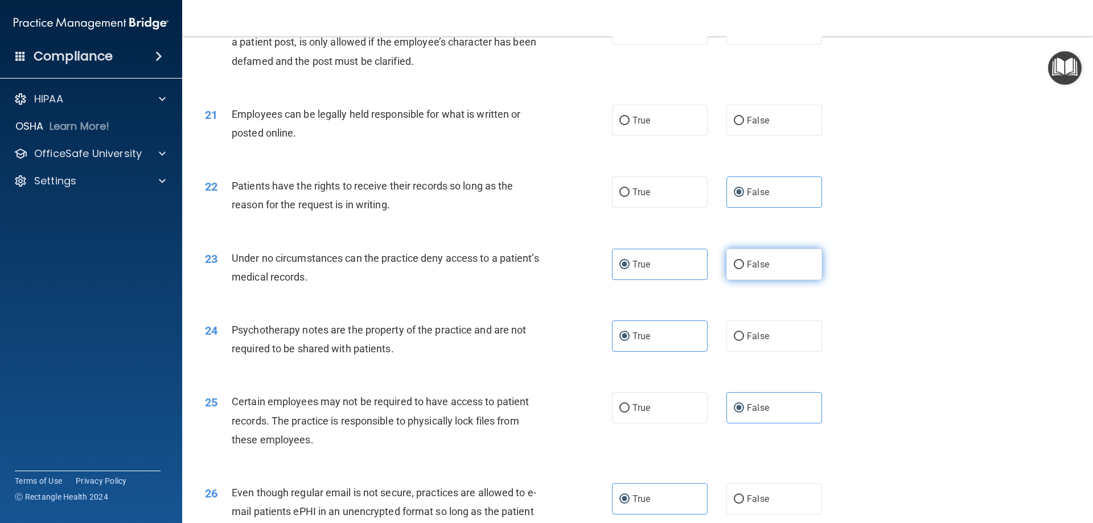
click at [744, 269] on input "False" at bounding box center [739, 265] width 10 height 9
radio input "true"
radio input "false"
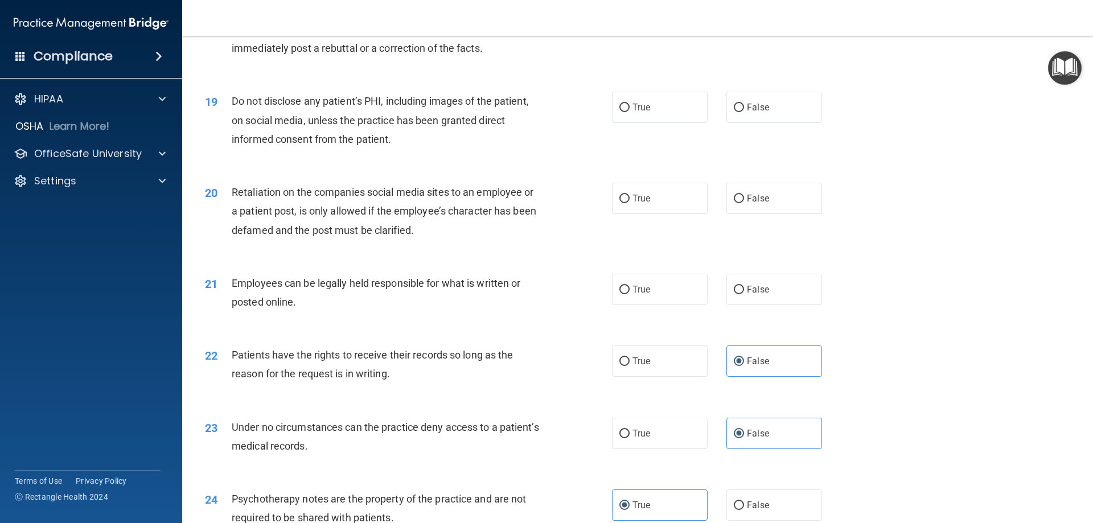
scroll to position [1652, 0]
click at [633, 297] on span "True" at bounding box center [642, 291] width 18 height 11
click at [629, 296] on input "True" at bounding box center [625, 292] width 10 height 9
radio input "true"
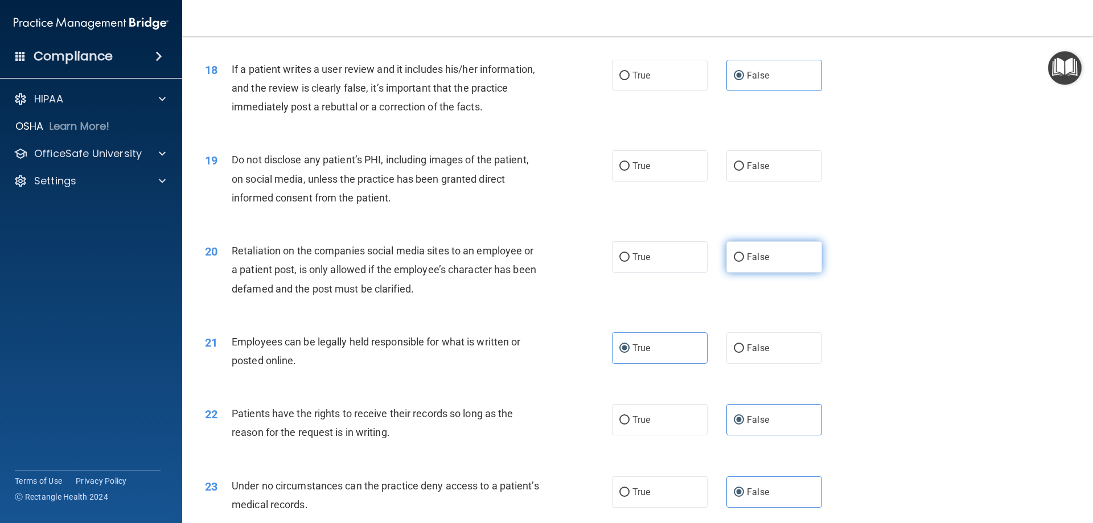
click at [780, 273] on label "False" at bounding box center [775, 256] width 96 height 31
click at [744, 262] on input "False" at bounding box center [739, 257] width 10 height 9
radio input "true"
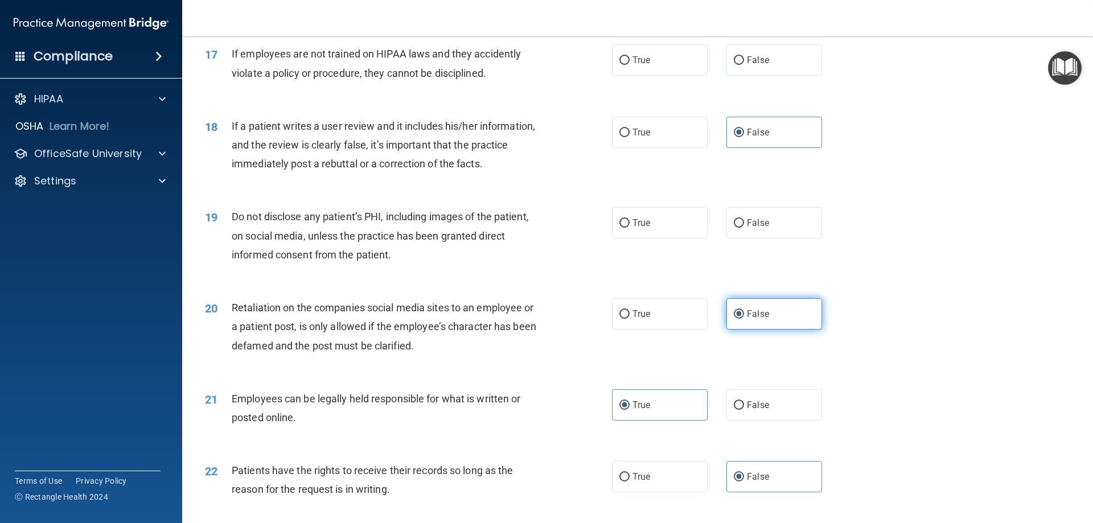
scroll to position [1481, 0]
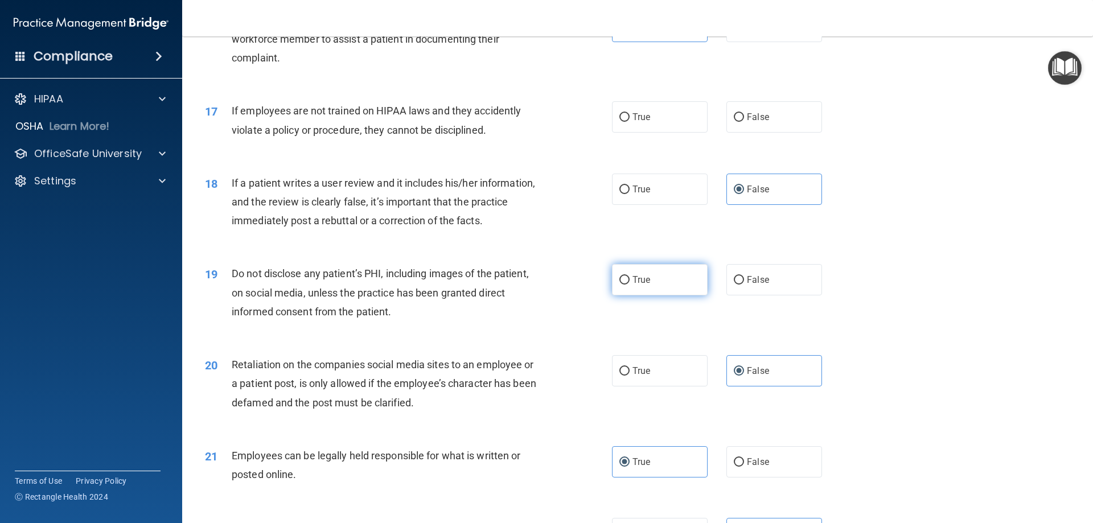
click at [633, 285] on span "True" at bounding box center [642, 279] width 18 height 11
click at [630, 285] on input "True" at bounding box center [625, 280] width 10 height 9
radio input "true"
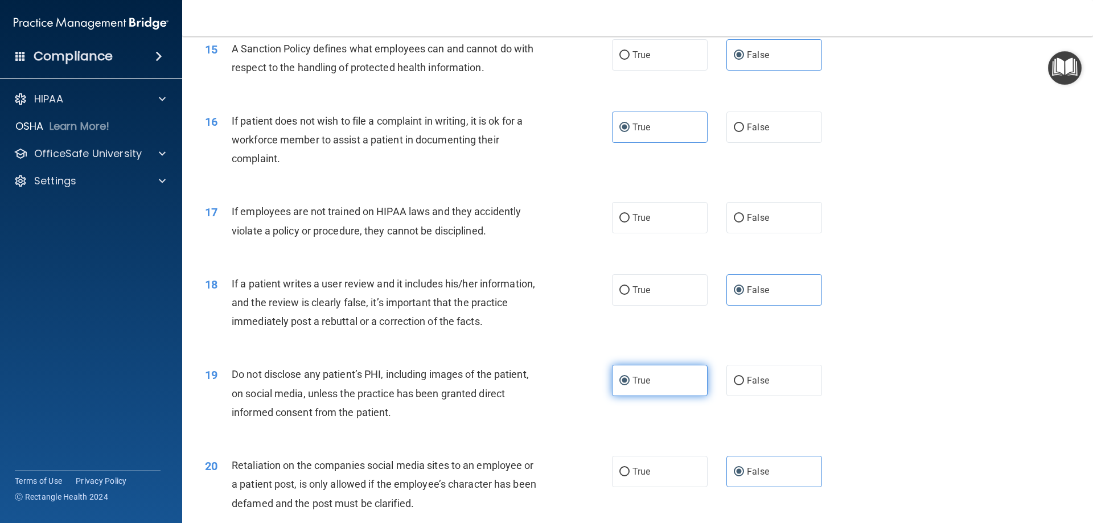
scroll to position [1367, 0]
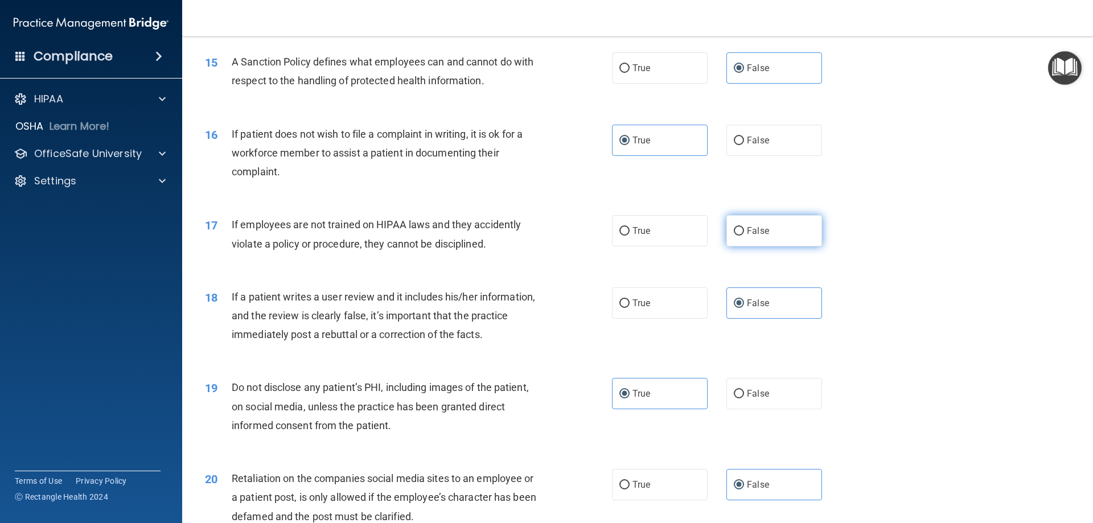
click at [788, 247] on label "False" at bounding box center [775, 230] width 96 height 31
click at [744, 236] on input "False" at bounding box center [739, 231] width 10 height 9
radio input "true"
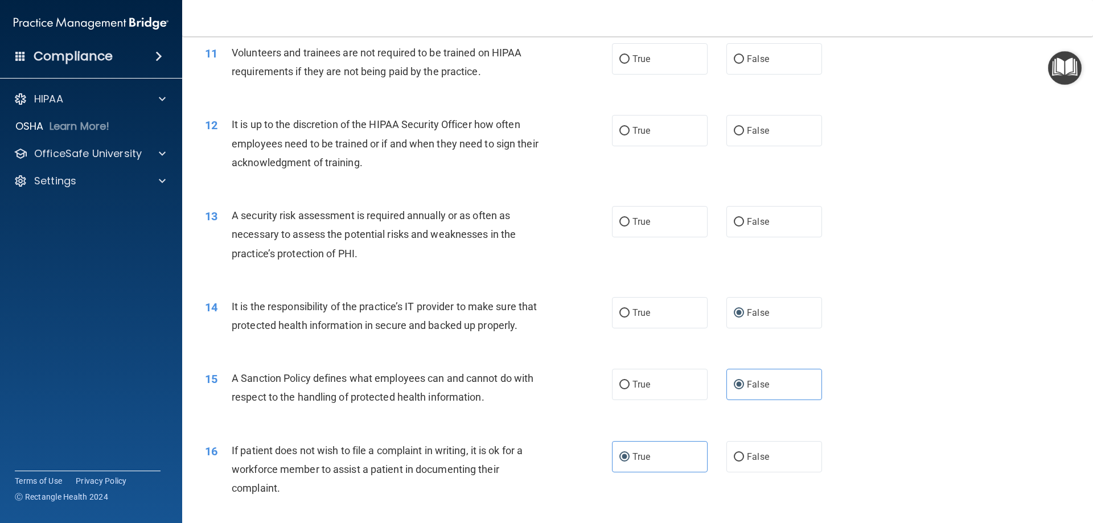
scroll to position [969, 0]
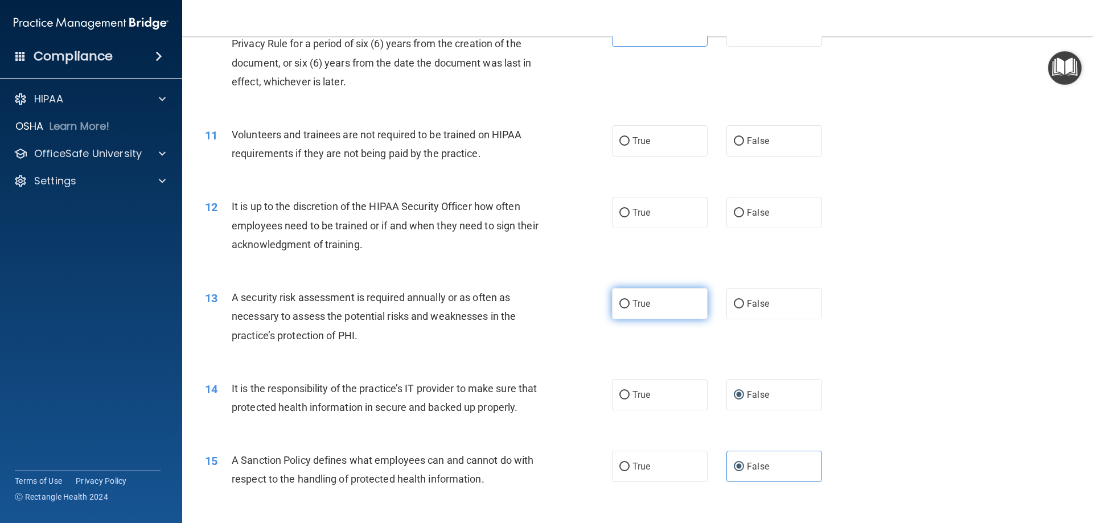
click at [686, 306] on label "True" at bounding box center [660, 303] width 96 height 31
click at [630, 306] on input "True" at bounding box center [625, 304] width 10 height 9
radio input "true"
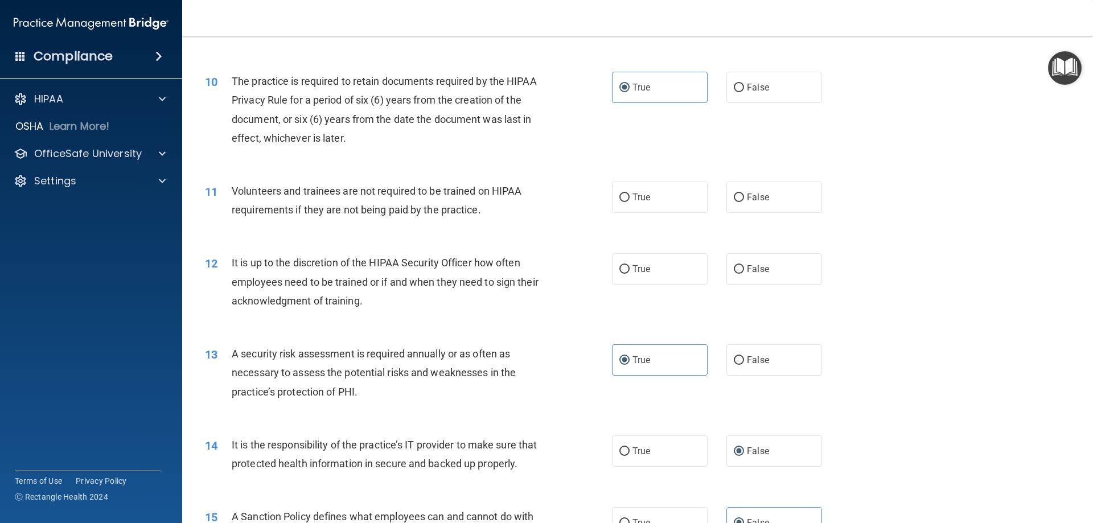
scroll to position [912, 0]
click at [645, 267] on span "True" at bounding box center [642, 269] width 18 height 11
click at [630, 267] on input "True" at bounding box center [625, 270] width 10 height 9
radio input "true"
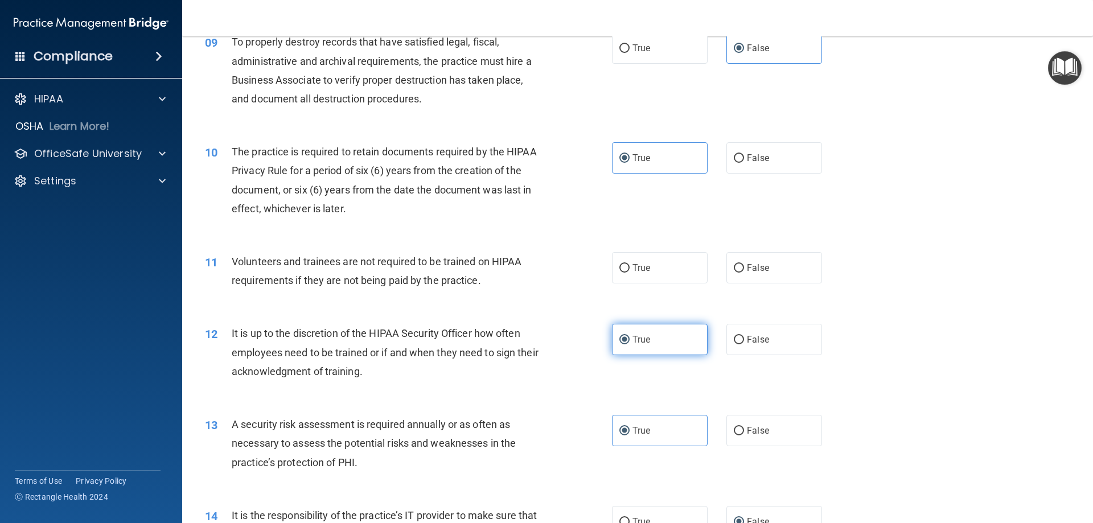
scroll to position [798, 0]
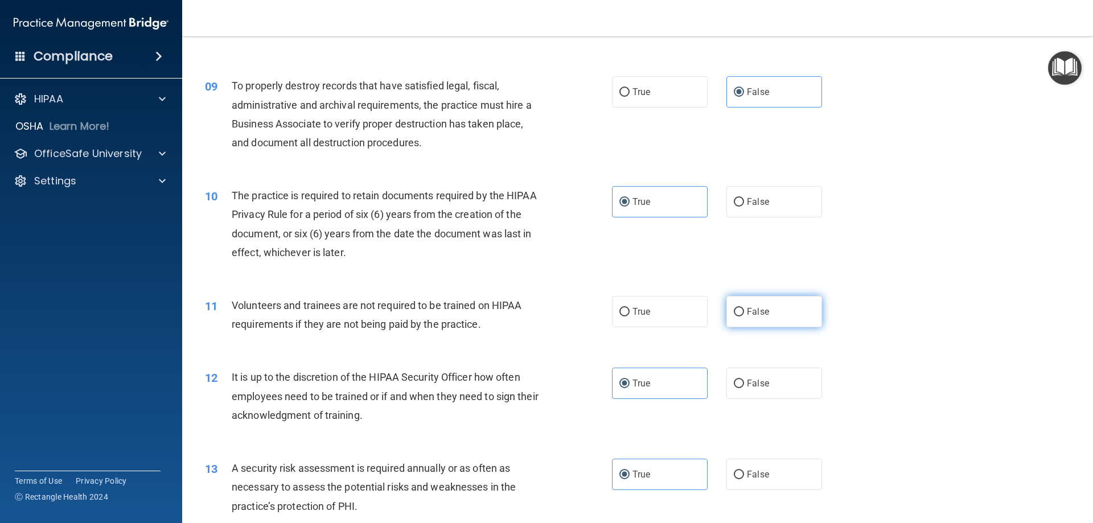
click at [760, 323] on label "False" at bounding box center [775, 311] width 96 height 31
click at [744, 317] on input "False" at bounding box center [739, 312] width 10 height 9
radio input "true"
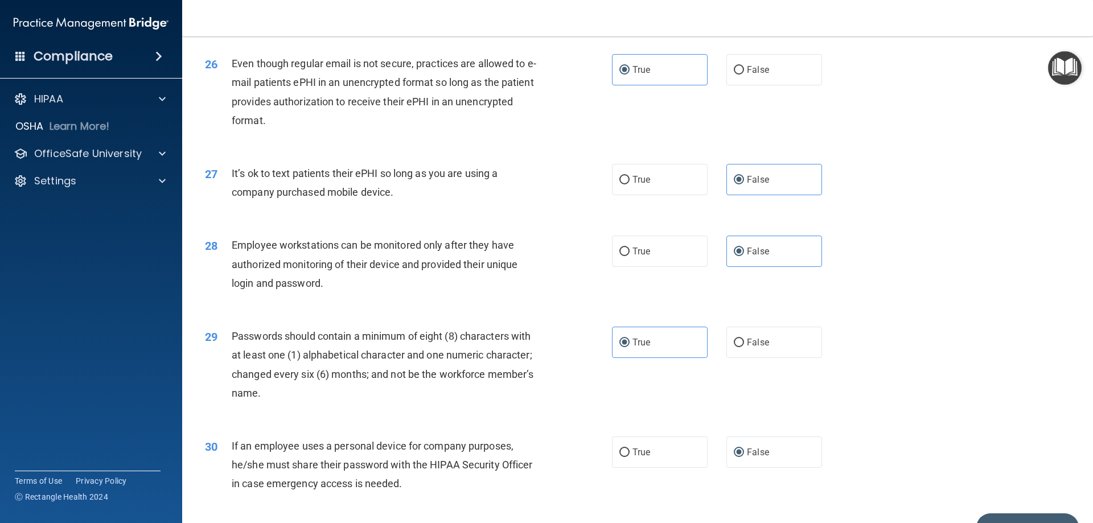
scroll to position [2279, 0]
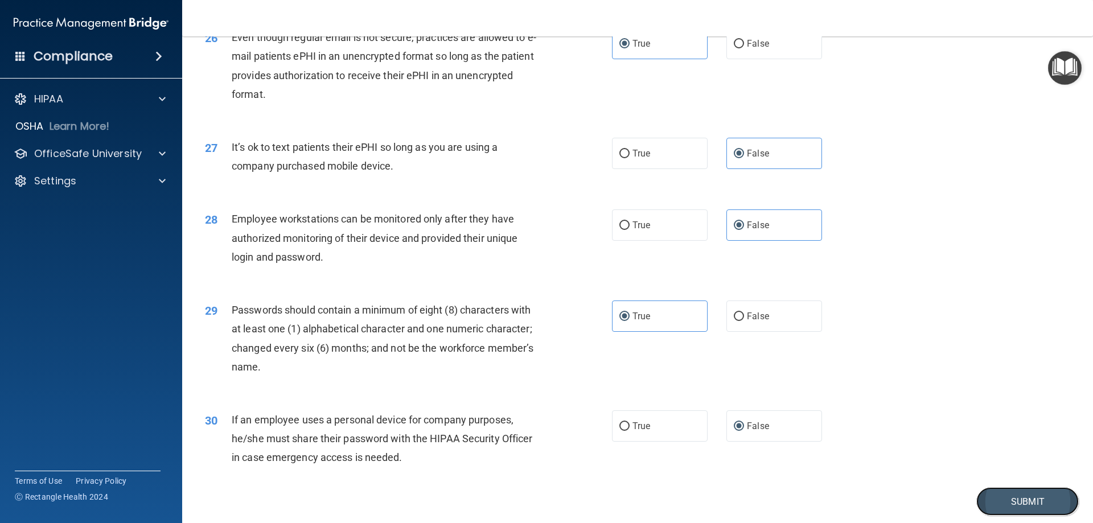
click at [1024, 517] on button "Submit" at bounding box center [1028, 501] width 103 height 29
click at [1010, 517] on button "Submit" at bounding box center [1028, 501] width 103 height 29
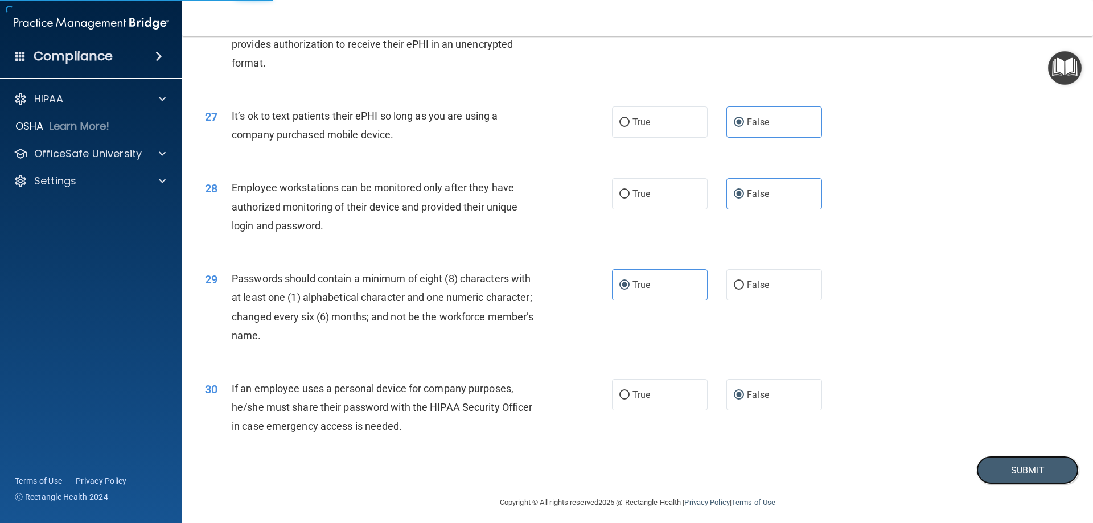
scroll to position [2335, 0]
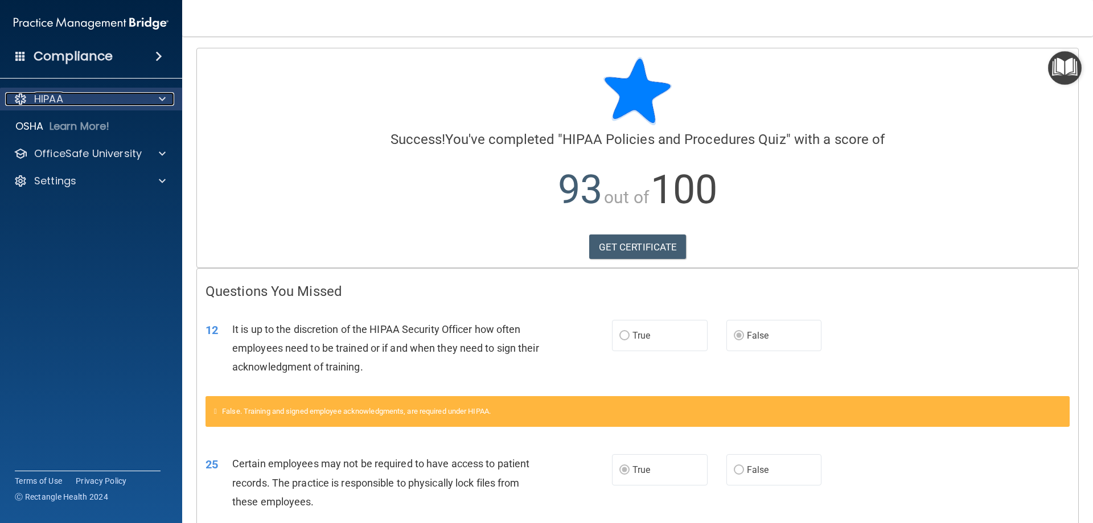
click at [138, 101] on div "HIPAA" at bounding box center [75, 99] width 141 height 14
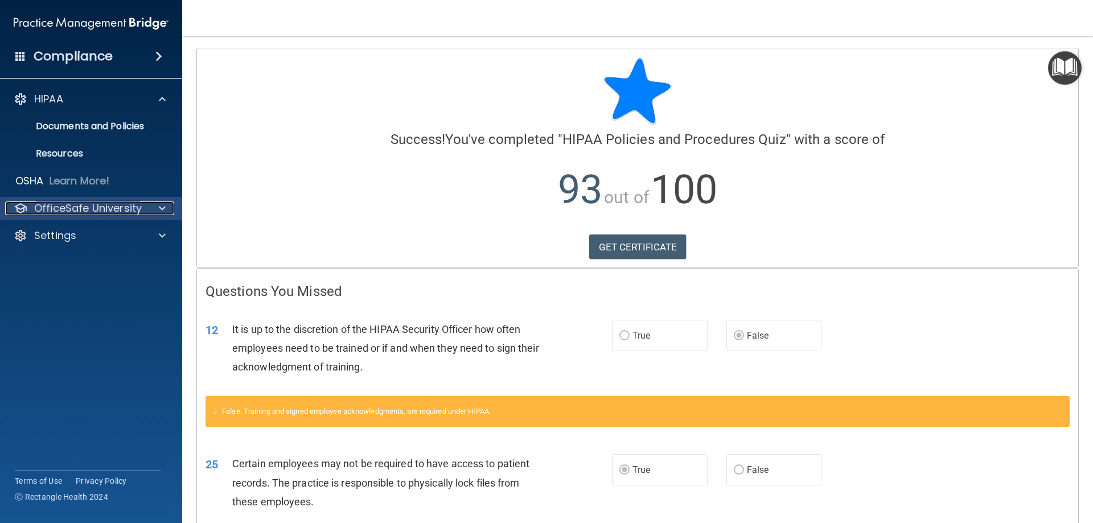
click at [137, 203] on p "OfficeSafe University" at bounding box center [88, 209] width 108 height 14
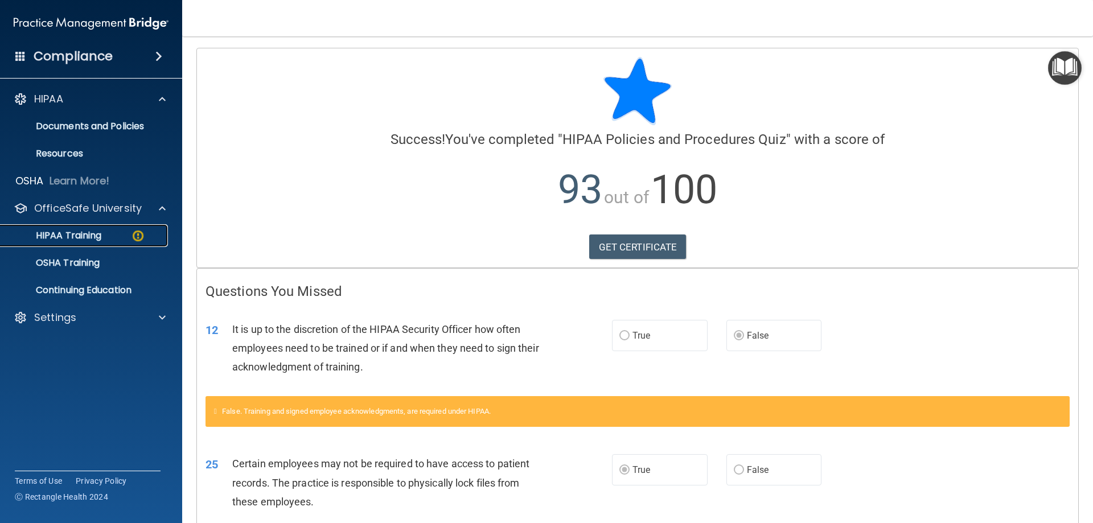
click at [122, 232] on div "HIPAA Training" at bounding box center [84, 235] width 155 height 11
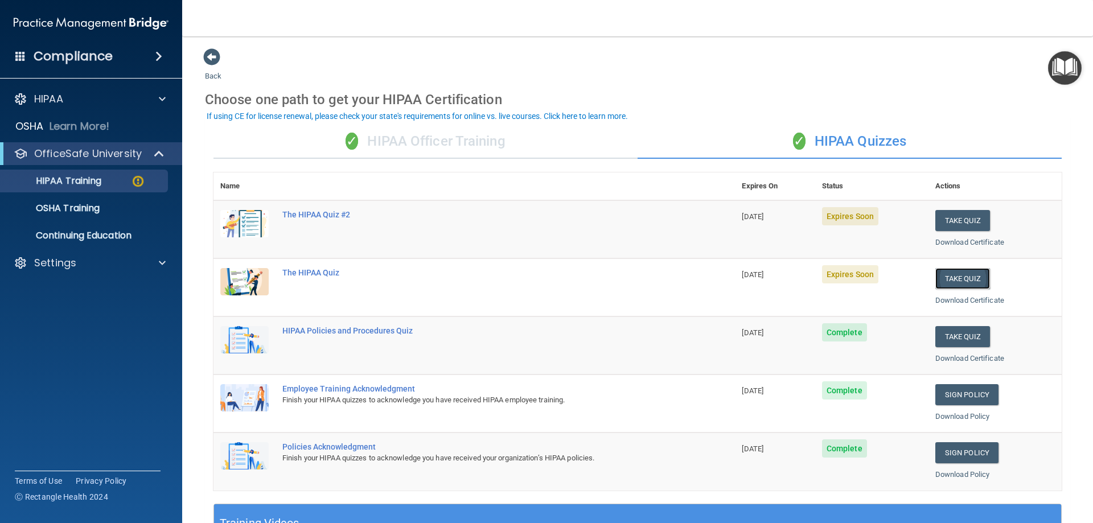
click at [943, 278] on button "Take Quiz" at bounding box center [963, 278] width 55 height 21
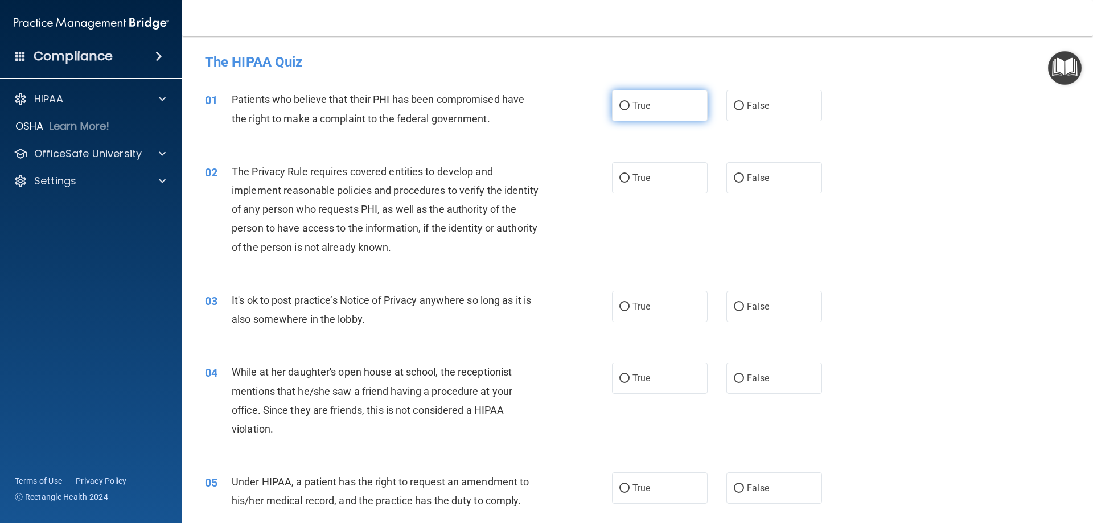
click at [650, 108] on label "True" at bounding box center [660, 105] width 96 height 31
click at [630, 108] on input "True" at bounding box center [625, 106] width 10 height 9
radio input "true"
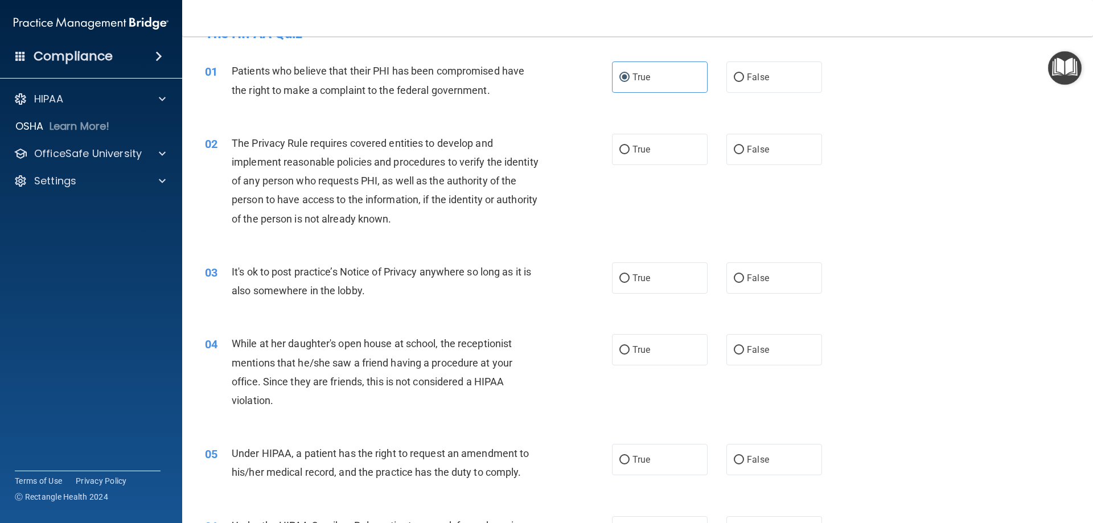
scroll to position [57, 0]
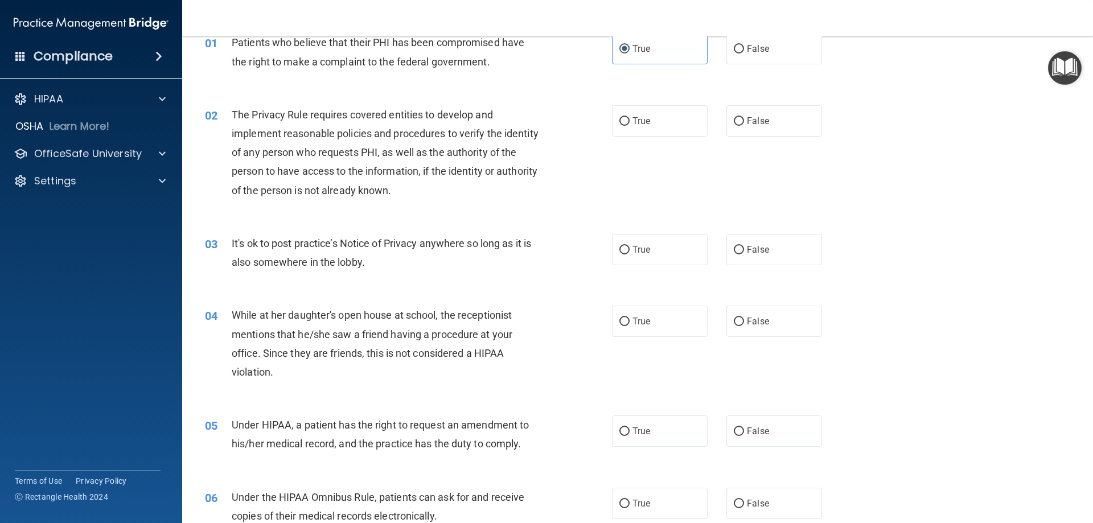
drag, startPoint x: 650, startPoint y: 130, endPoint x: 648, endPoint y: 144, distance: 13.8
click at [650, 130] on label "True" at bounding box center [660, 120] width 96 height 31
click at [630, 126] on input "True" at bounding box center [625, 121] width 10 height 9
radio input "true"
drag, startPoint x: 646, startPoint y: 241, endPoint x: 652, endPoint y: 263, distance: 23.1
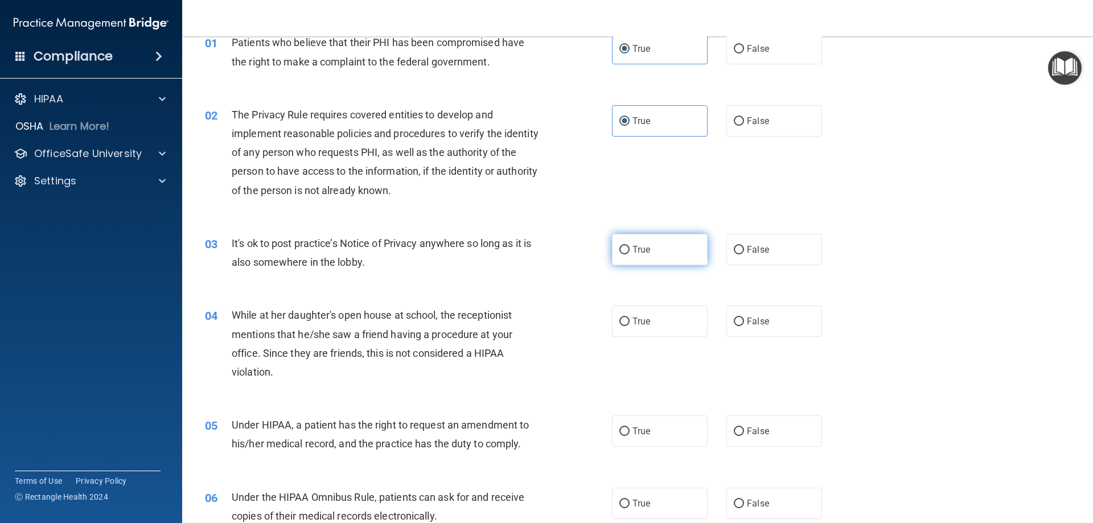
click at [647, 241] on label "True" at bounding box center [660, 249] width 96 height 31
click at [630, 246] on input "True" at bounding box center [625, 250] width 10 height 9
radio input "true"
drag, startPoint x: 644, startPoint y: 326, endPoint x: 647, endPoint y: 318, distance: 9.2
click at [644, 323] on label "True" at bounding box center [660, 321] width 96 height 31
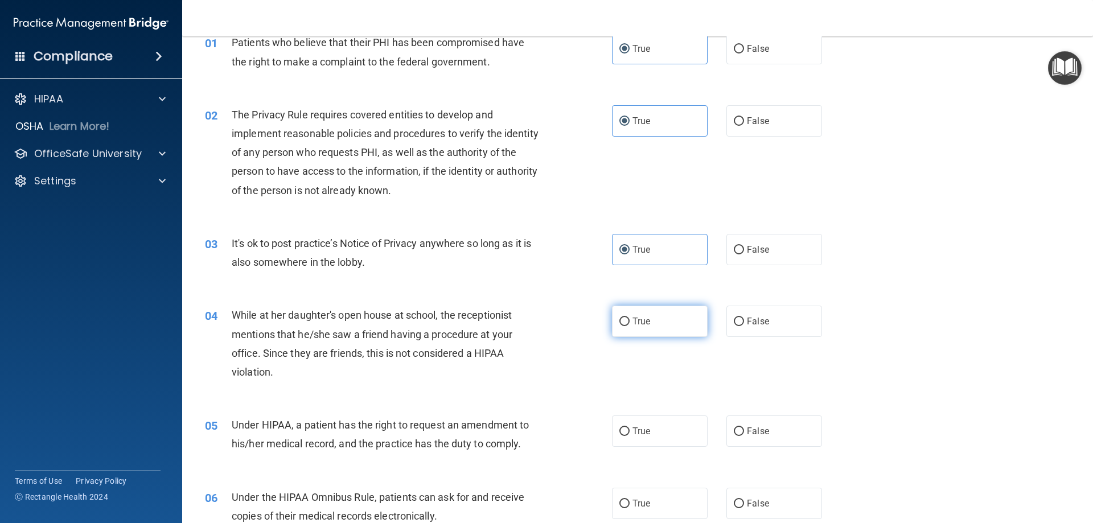
click at [630, 323] on input "True" at bounding box center [625, 322] width 10 height 9
radio input "true"
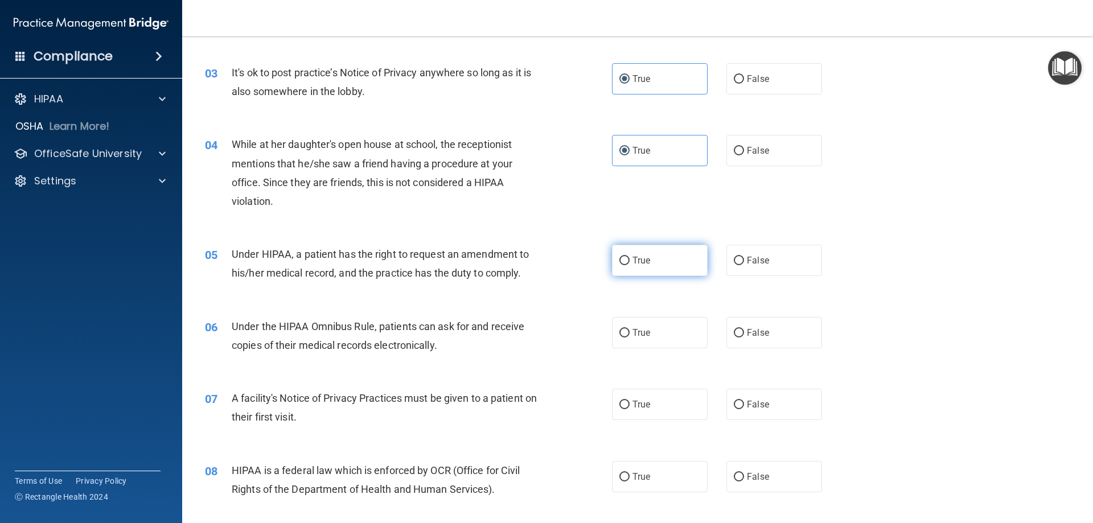
click at [640, 252] on label "True" at bounding box center [660, 260] width 96 height 31
click at [630, 257] on input "True" at bounding box center [625, 261] width 10 height 9
radio input "true"
click at [654, 333] on label "True" at bounding box center [660, 332] width 96 height 31
click at [630, 333] on input "True" at bounding box center [625, 333] width 10 height 9
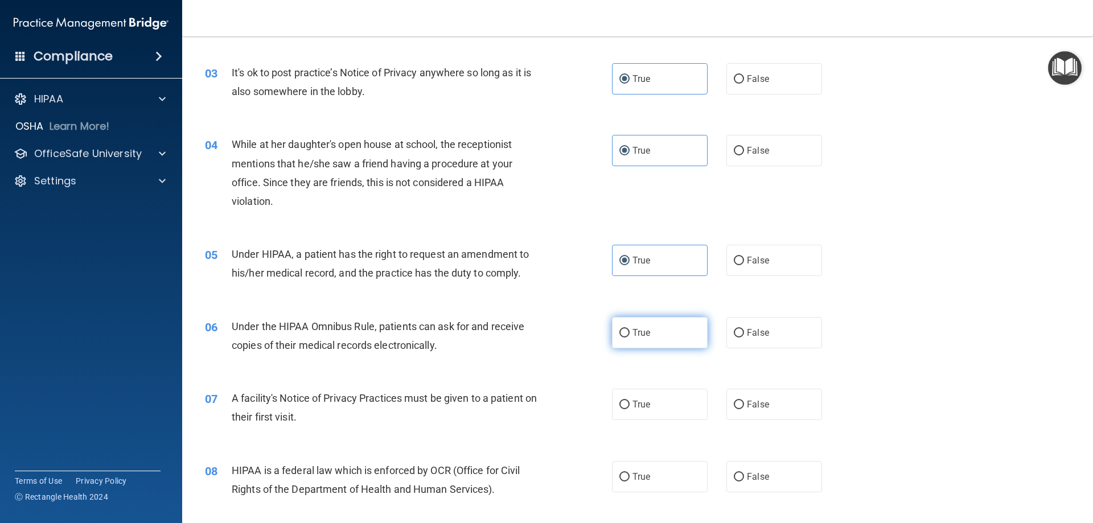
radio input "true"
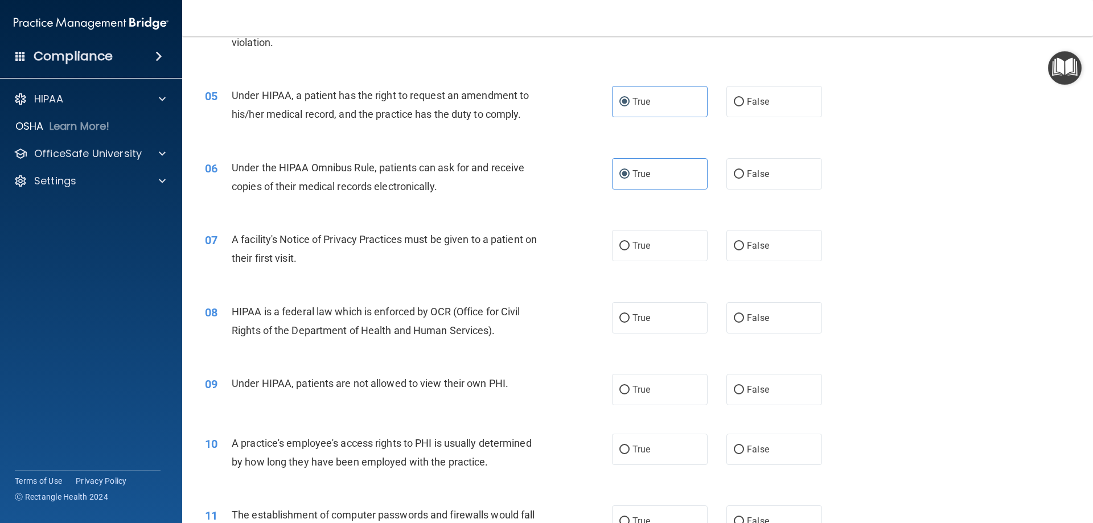
scroll to position [399, 0]
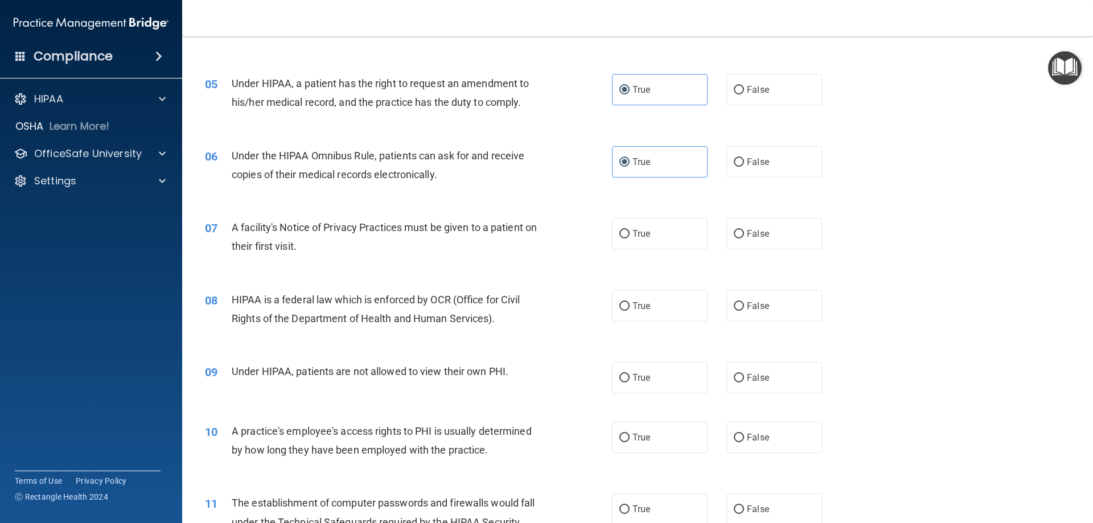
click at [633, 251] on div "07 A facility's Notice of Privacy Practices must be given to a patient on their…" at bounding box center [637, 240] width 883 height 72
drag, startPoint x: 646, startPoint y: 244, endPoint x: 652, endPoint y: 274, distance: 30.8
click at [647, 244] on label "True" at bounding box center [660, 233] width 96 height 31
click at [630, 239] on input "True" at bounding box center [625, 234] width 10 height 9
radio input "true"
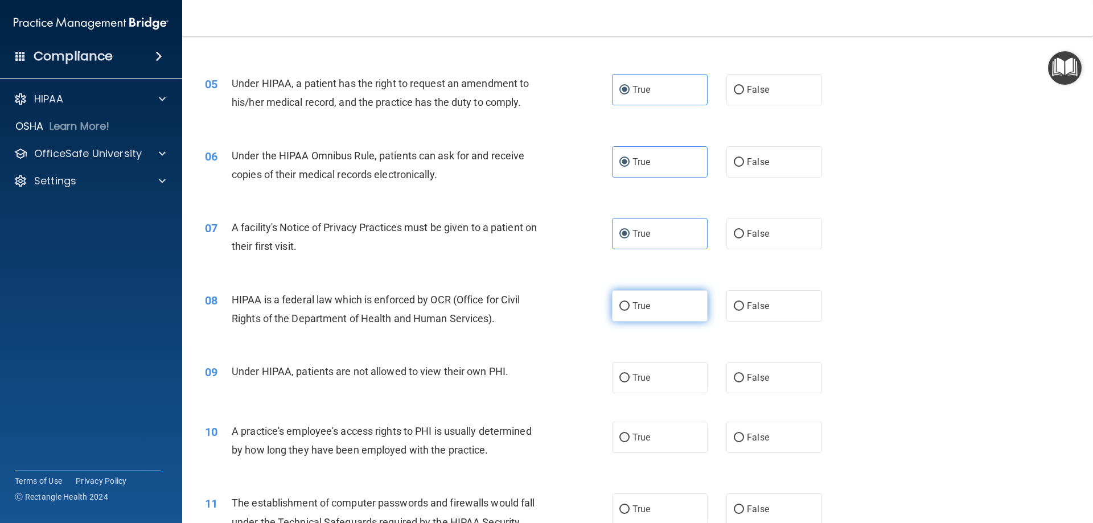
click at [649, 305] on label "True" at bounding box center [660, 305] width 96 height 31
click at [630, 305] on input "True" at bounding box center [625, 306] width 10 height 9
radio input "true"
click at [651, 382] on label "True" at bounding box center [660, 377] width 96 height 31
click at [630, 382] on input "True" at bounding box center [625, 378] width 10 height 9
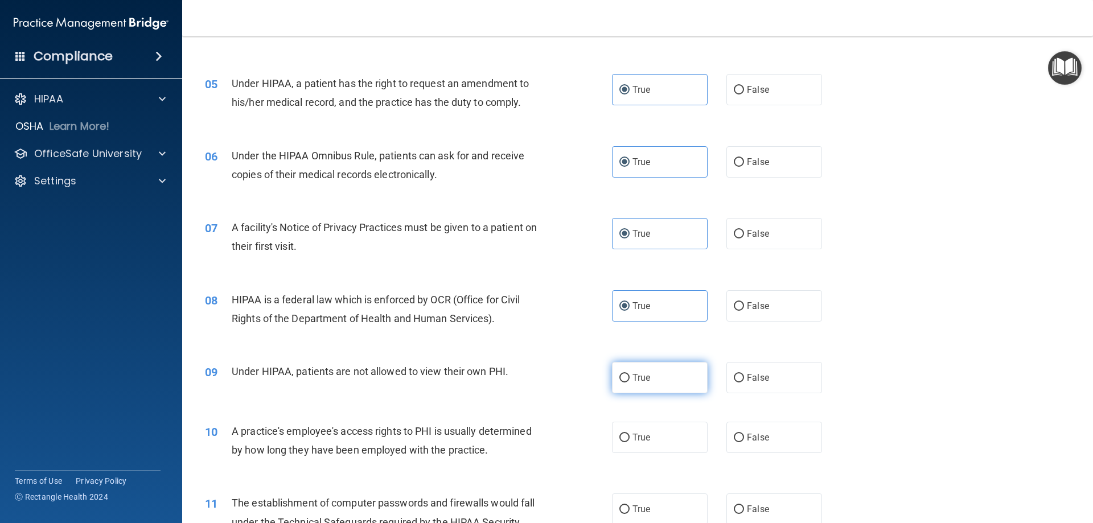
radio input "true"
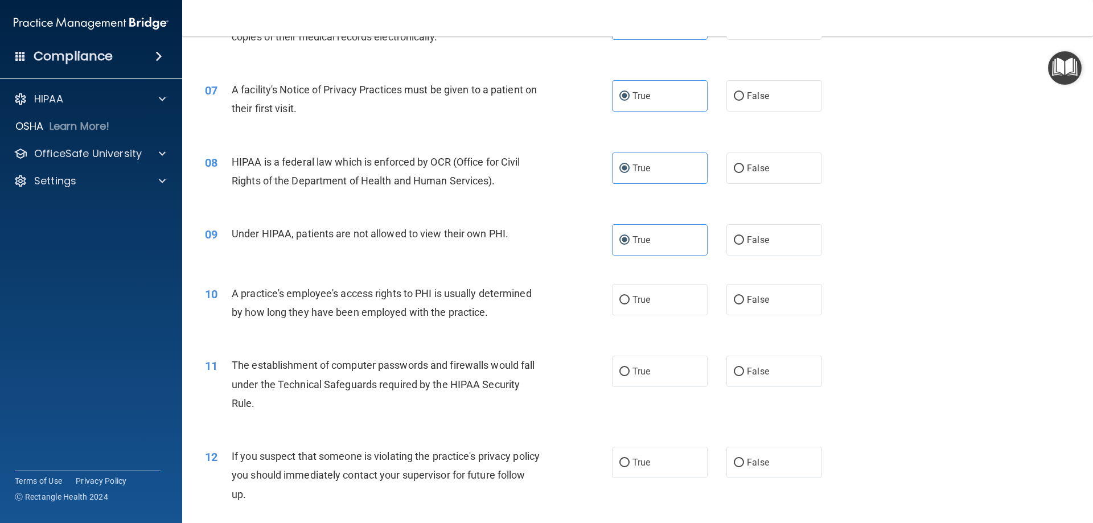
scroll to position [569, 0]
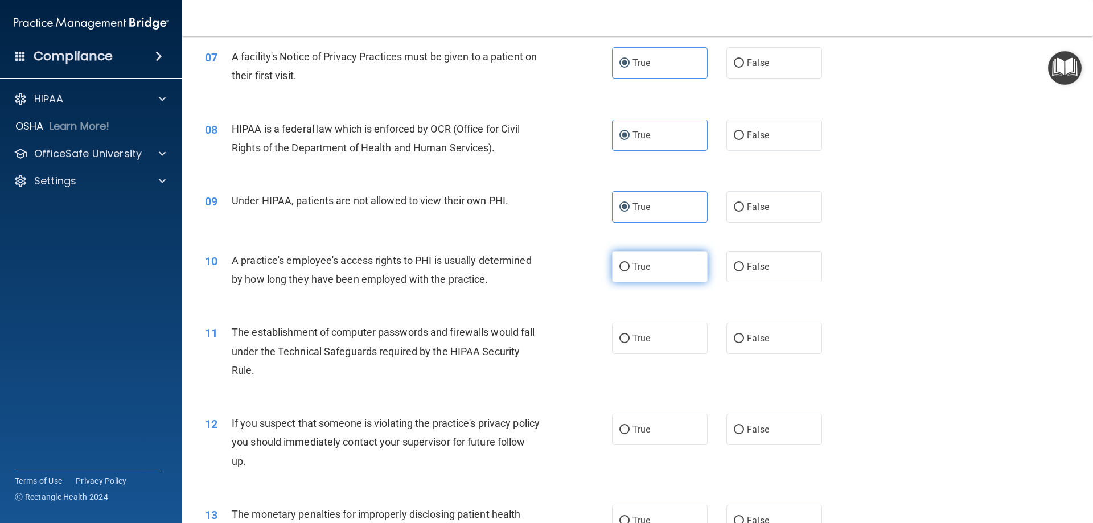
click at [646, 278] on label "True" at bounding box center [660, 266] width 96 height 31
click at [630, 272] on input "True" at bounding box center [625, 267] width 10 height 9
radio input "true"
click at [645, 325] on label "True" at bounding box center [660, 338] width 96 height 31
click at [630, 335] on input "True" at bounding box center [625, 339] width 10 height 9
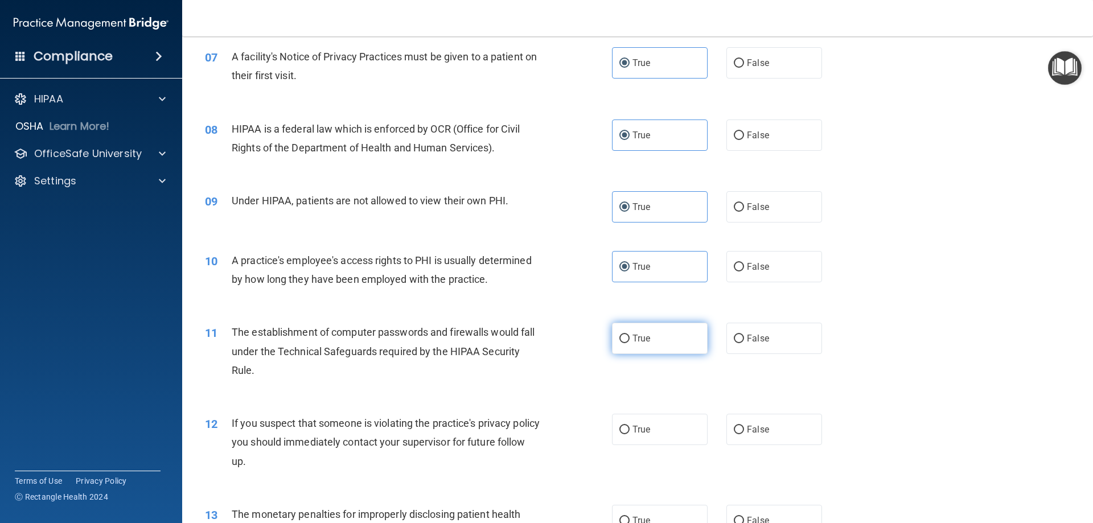
radio input "true"
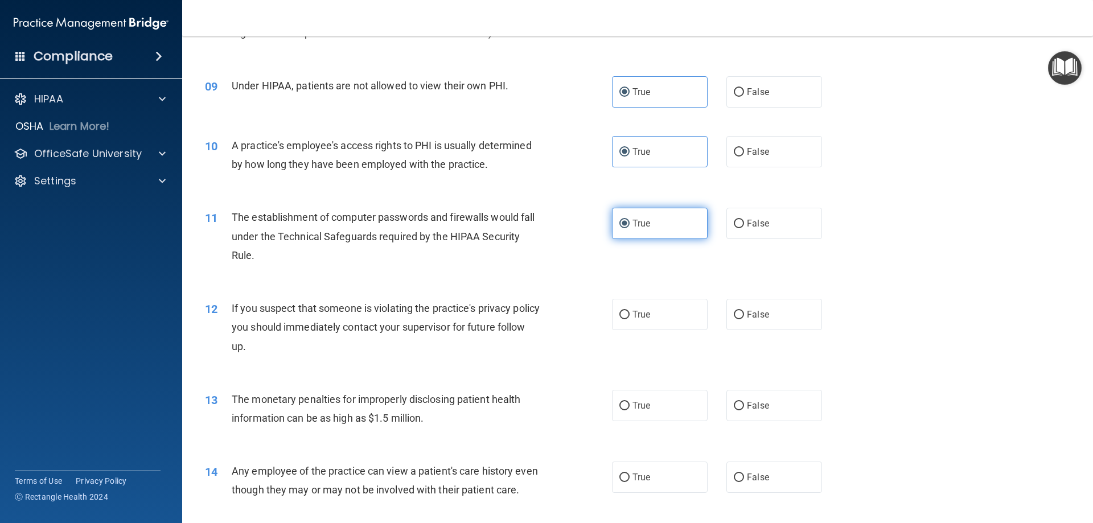
scroll to position [740, 0]
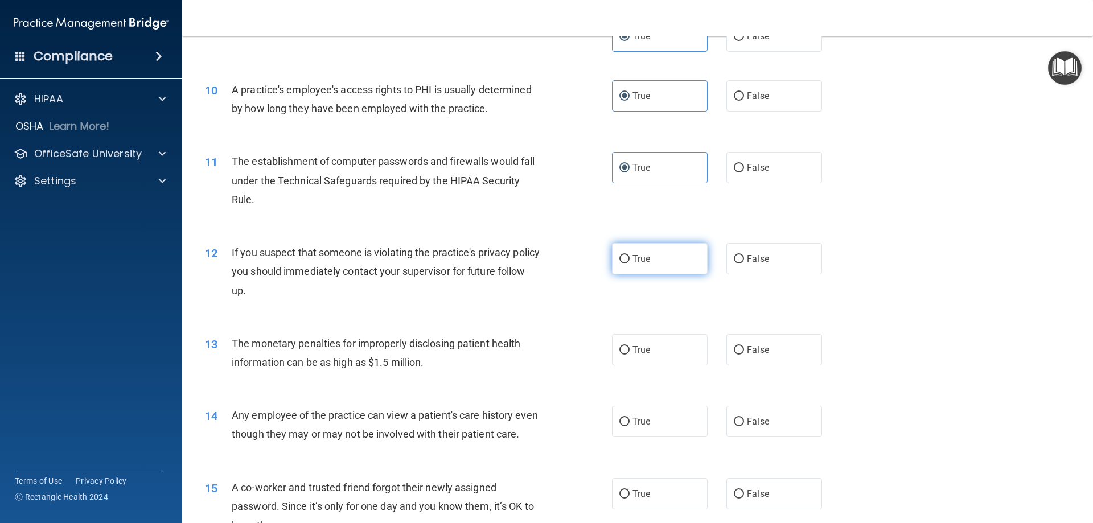
click at [638, 263] on span "True" at bounding box center [642, 258] width 18 height 11
click at [630, 263] on input "True" at bounding box center [625, 259] width 10 height 9
radio input "true"
click at [655, 353] on label "True" at bounding box center [660, 349] width 96 height 31
click at [630, 353] on input "True" at bounding box center [625, 350] width 10 height 9
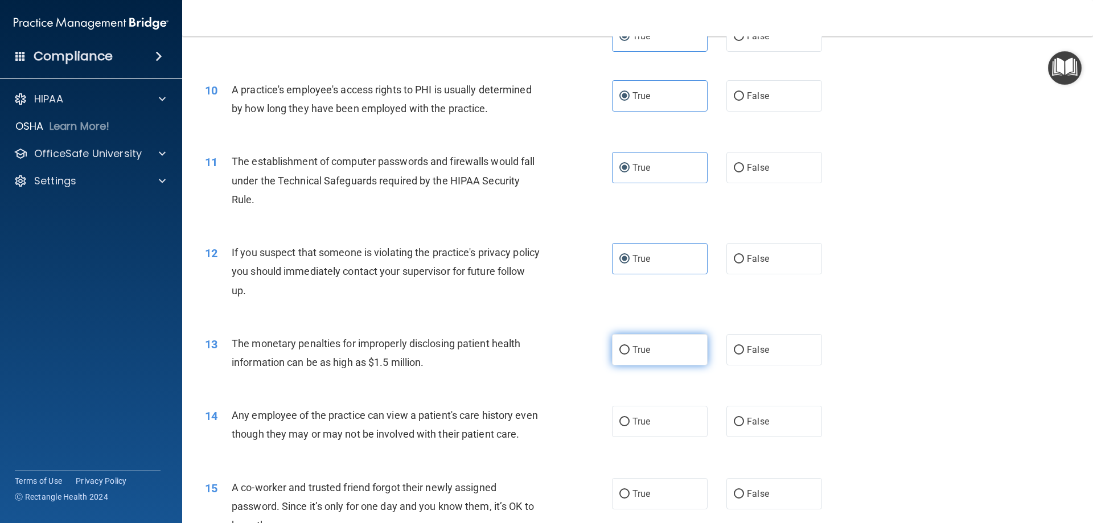
radio input "true"
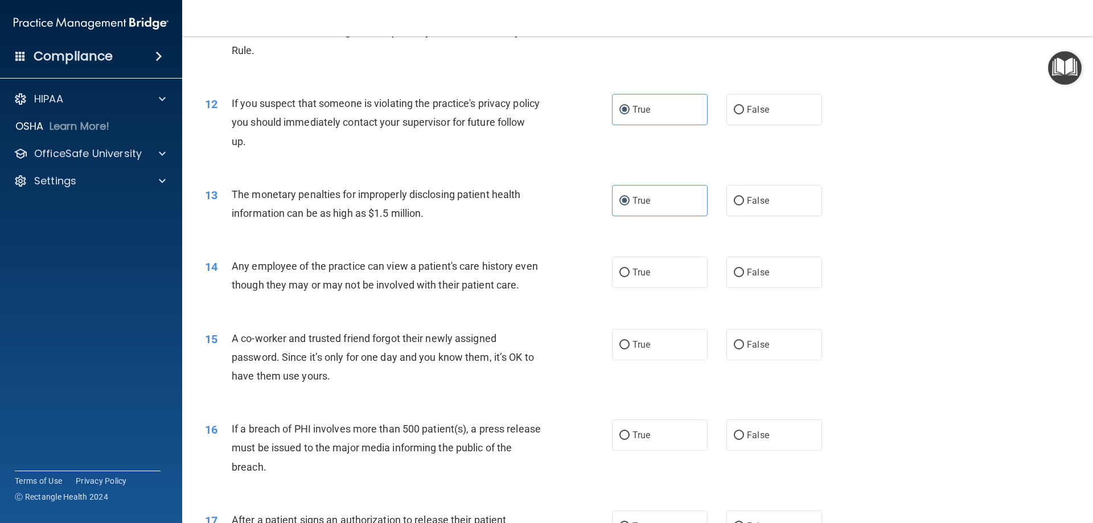
scroll to position [911, 0]
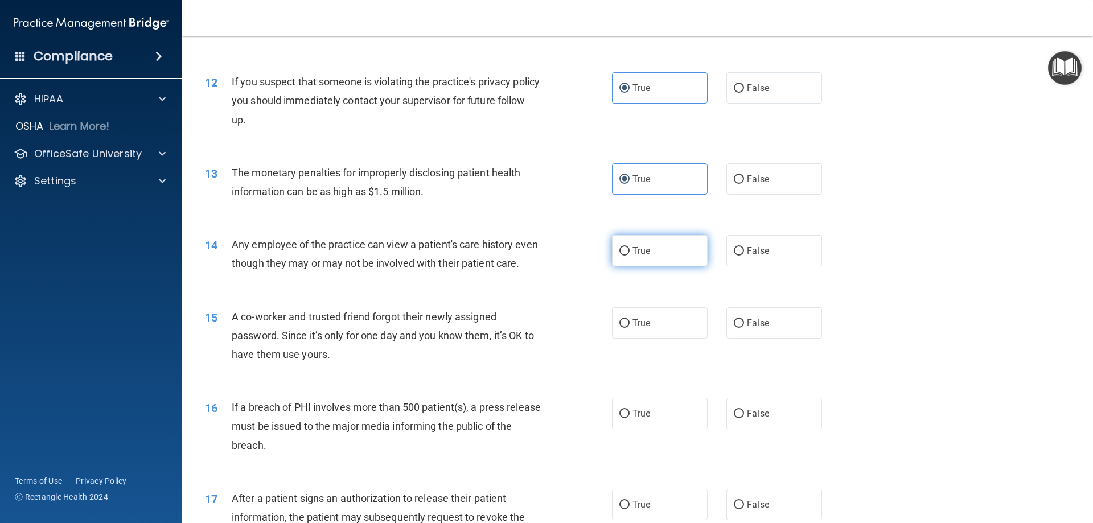
click at [636, 240] on label "True" at bounding box center [660, 250] width 96 height 31
click at [630, 247] on input "True" at bounding box center [625, 251] width 10 height 9
radio input "true"
click at [640, 329] on span "True" at bounding box center [642, 323] width 18 height 11
click at [630, 328] on input "True" at bounding box center [625, 323] width 10 height 9
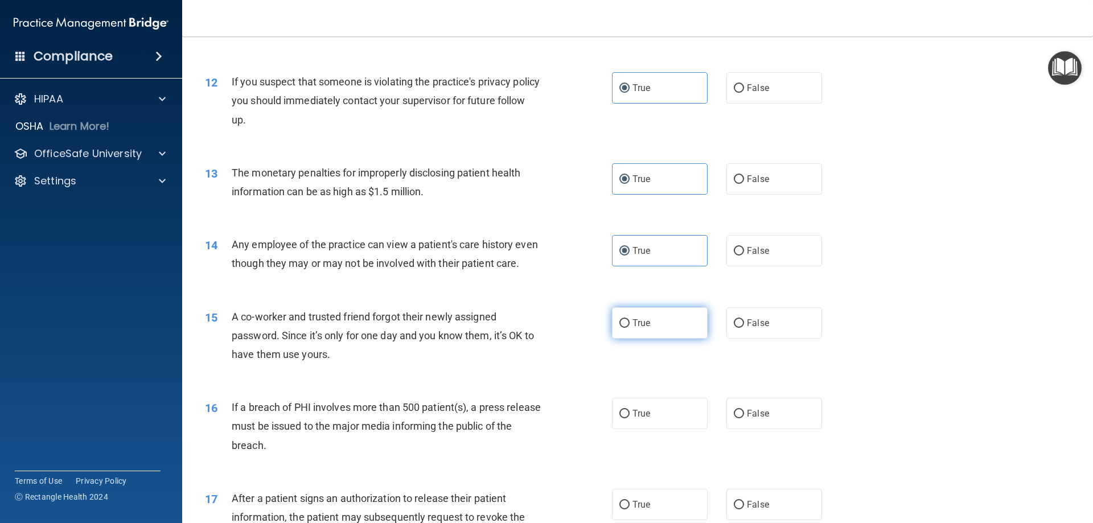
radio input "true"
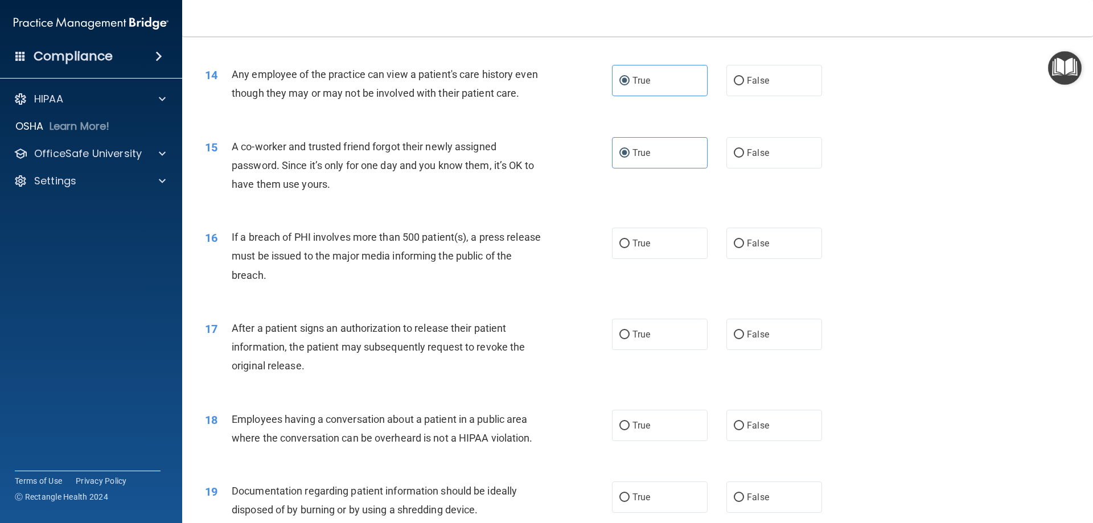
scroll to position [1082, 0]
click at [634, 248] on span "True" at bounding box center [642, 242] width 18 height 11
click at [630, 248] on input "True" at bounding box center [625, 243] width 10 height 9
radio input "true"
click at [643, 344] on label "True" at bounding box center [660, 333] width 96 height 31
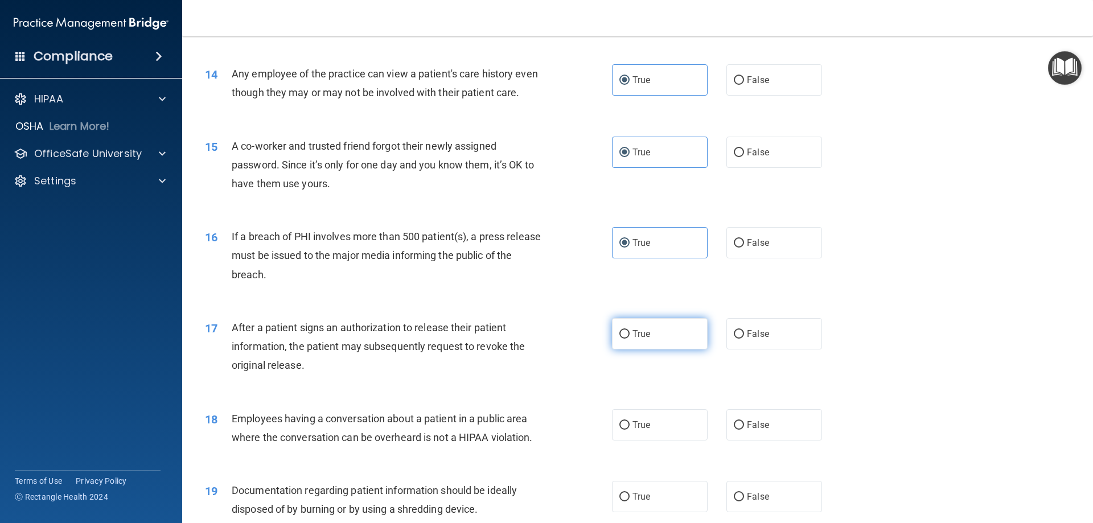
click at [630, 339] on input "True" at bounding box center [625, 334] width 10 height 9
radio input "true"
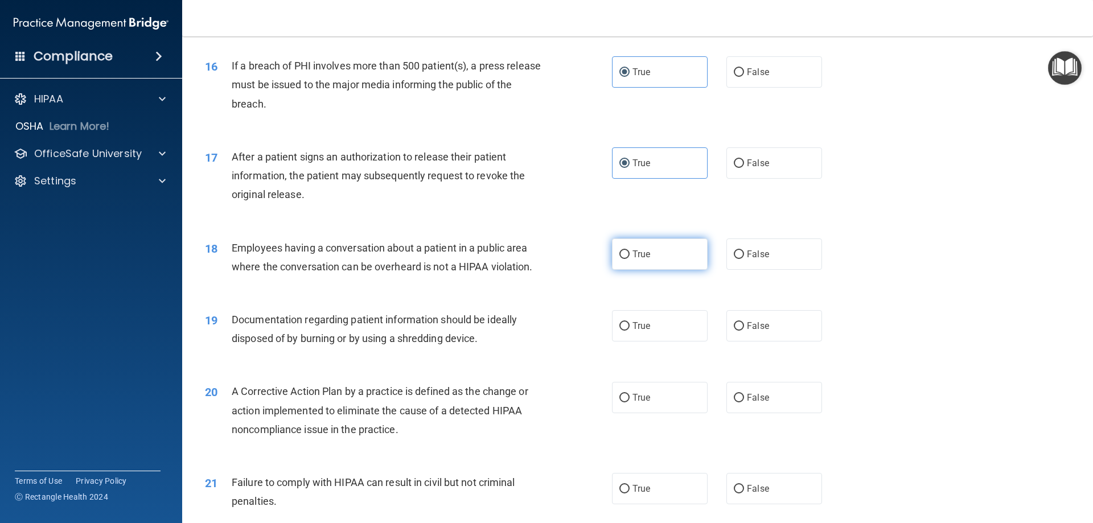
click at [633, 260] on span "True" at bounding box center [642, 254] width 18 height 11
click at [630, 259] on input "True" at bounding box center [625, 255] width 10 height 9
radio input "true"
click at [633, 331] on span "True" at bounding box center [642, 326] width 18 height 11
click at [630, 331] on input "True" at bounding box center [625, 326] width 10 height 9
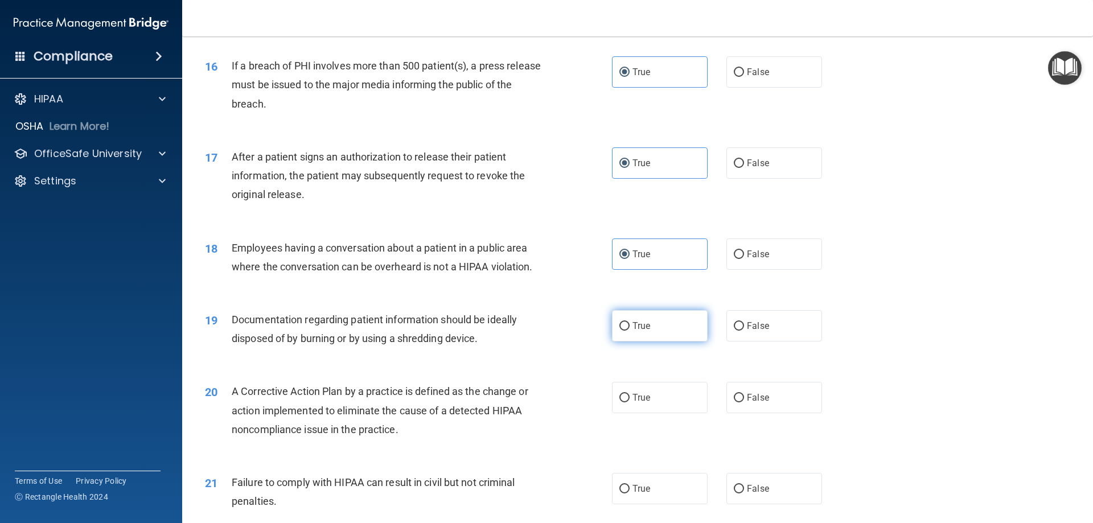
radio input "true"
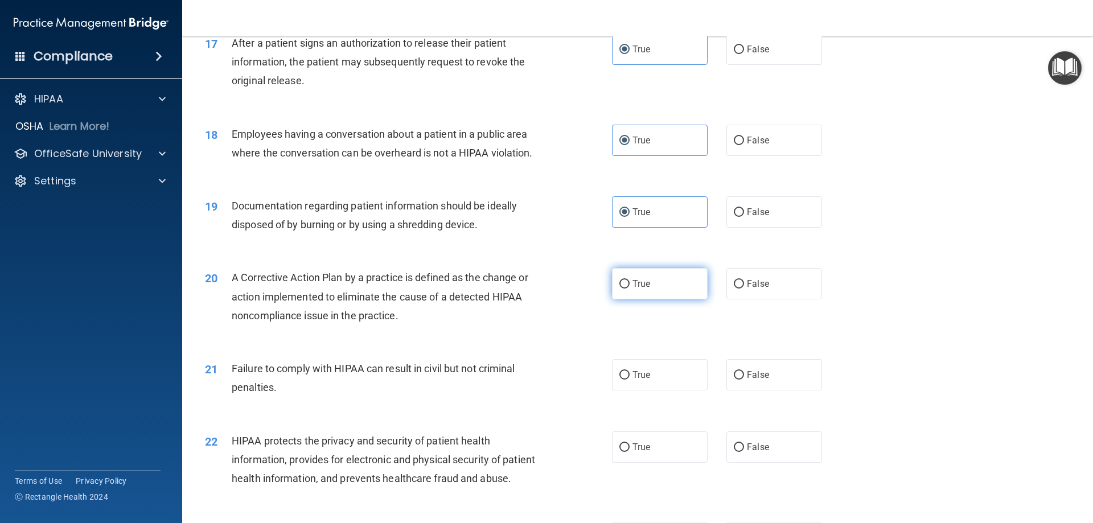
drag, startPoint x: 638, startPoint y: 298, endPoint x: 639, endPoint y: 305, distance: 6.9
click at [639, 296] on label "True" at bounding box center [660, 283] width 96 height 31
click at [630, 289] on input "True" at bounding box center [625, 284] width 10 height 9
radio input "true"
click at [647, 385] on label "True" at bounding box center [660, 374] width 96 height 31
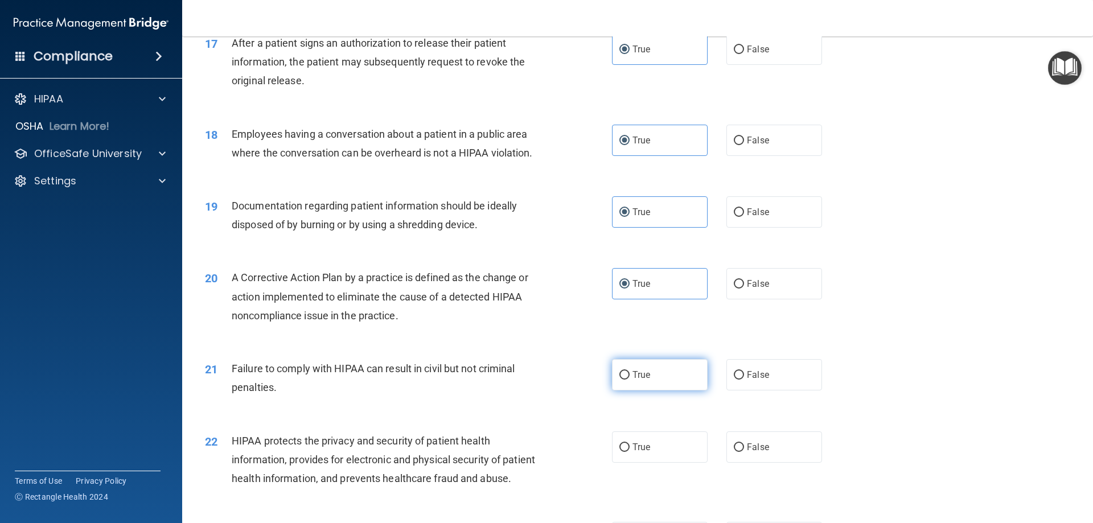
click at [630, 380] on input "True" at bounding box center [625, 375] width 10 height 9
radio input "true"
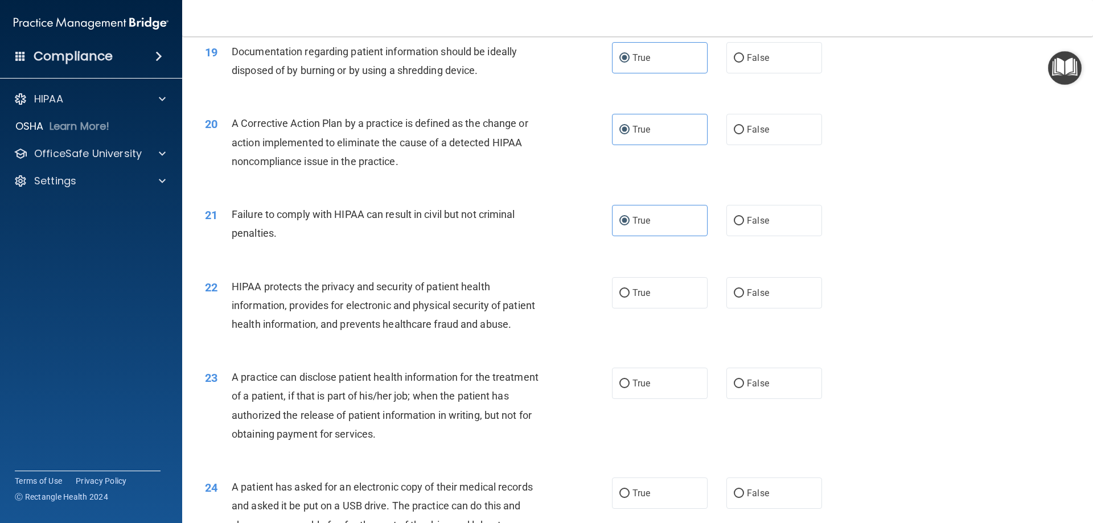
scroll to position [1538, 0]
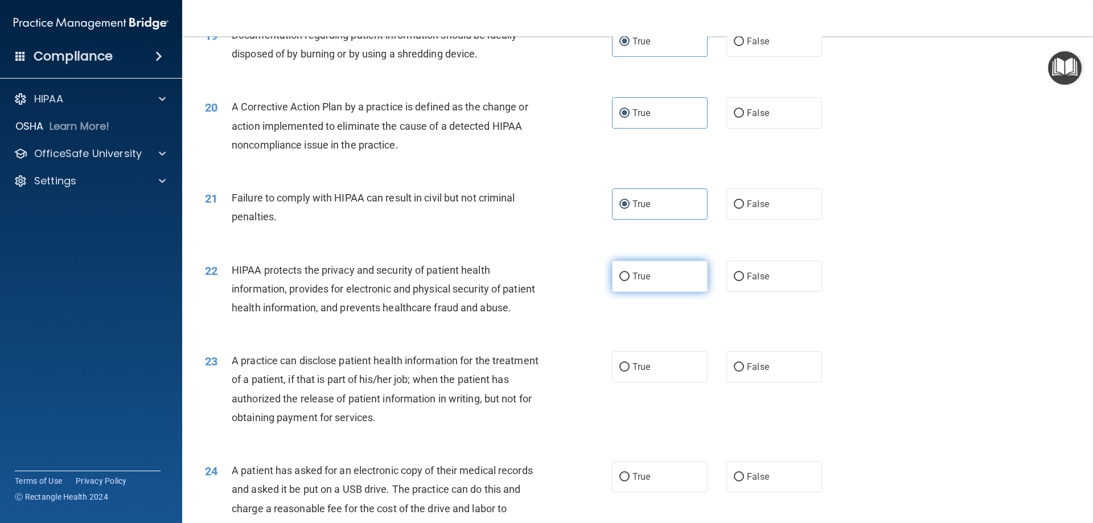
click at [633, 282] on span "True" at bounding box center [642, 276] width 18 height 11
click at [630, 281] on input "True" at bounding box center [625, 277] width 10 height 9
radio input "true"
click at [657, 383] on label "True" at bounding box center [660, 366] width 96 height 31
click at [630, 372] on input "True" at bounding box center [625, 367] width 10 height 9
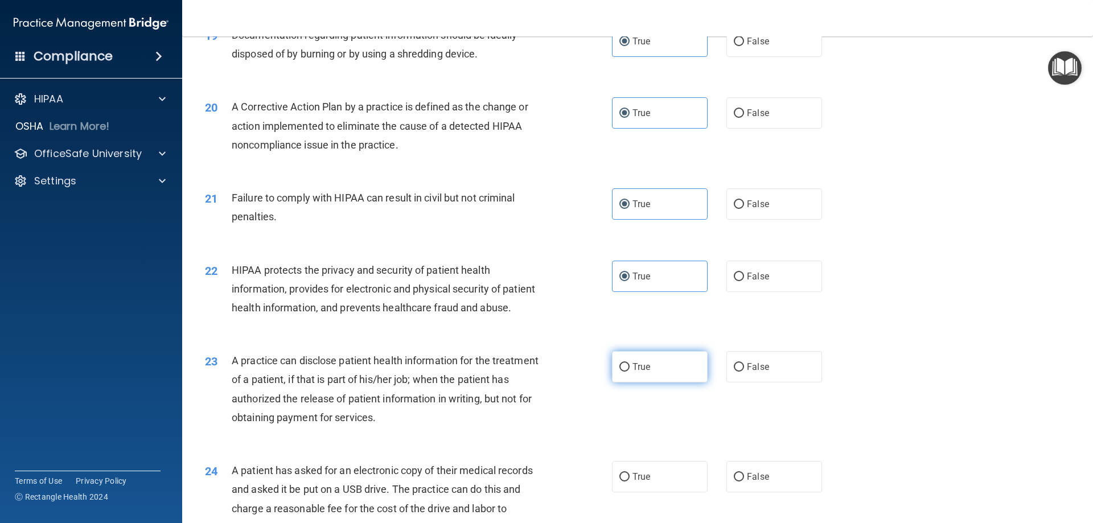
radio input "true"
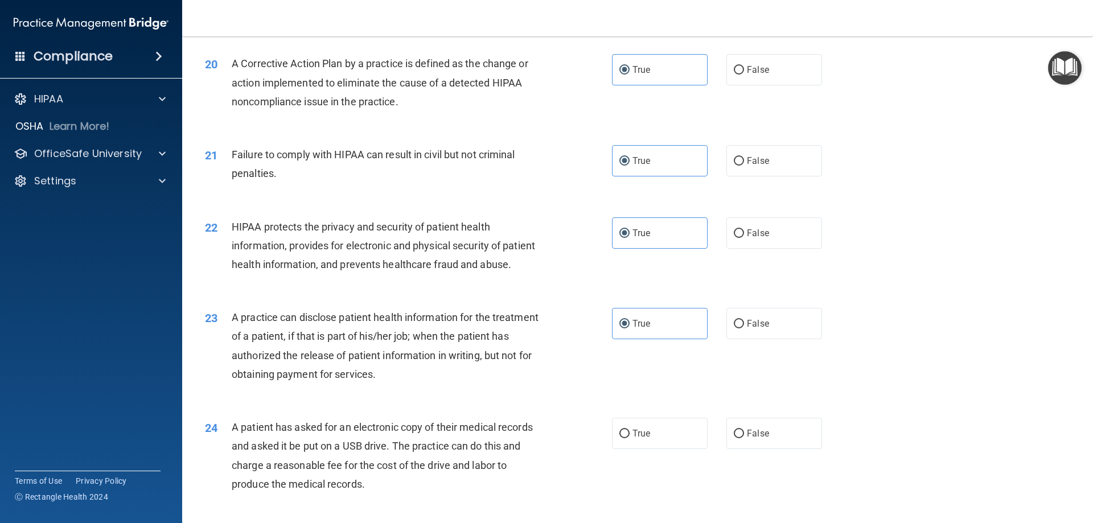
scroll to position [1765, 0]
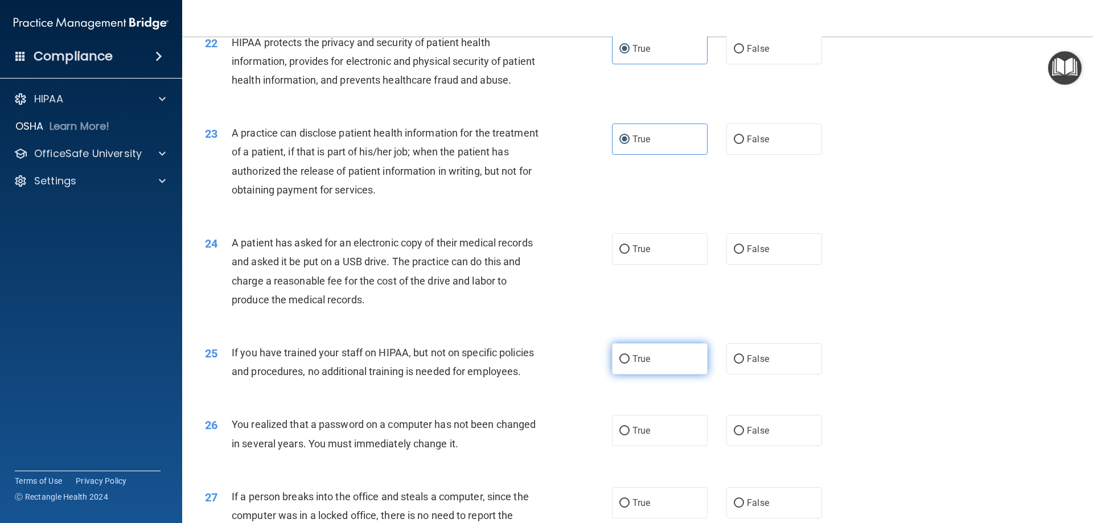
click at [639, 364] on span "True" at bounding box center [642, 359] width 18 height 11
click at [630, 364] on input "True" at bounding box center [625, 359] width 10 height 9
radio input "true"
click at [639, 255] on span "True" at bounding box center [642, 249] width 18 height 11
click at [630, 254] on input "True" at bounding box center [625, 249] width 10 height 9
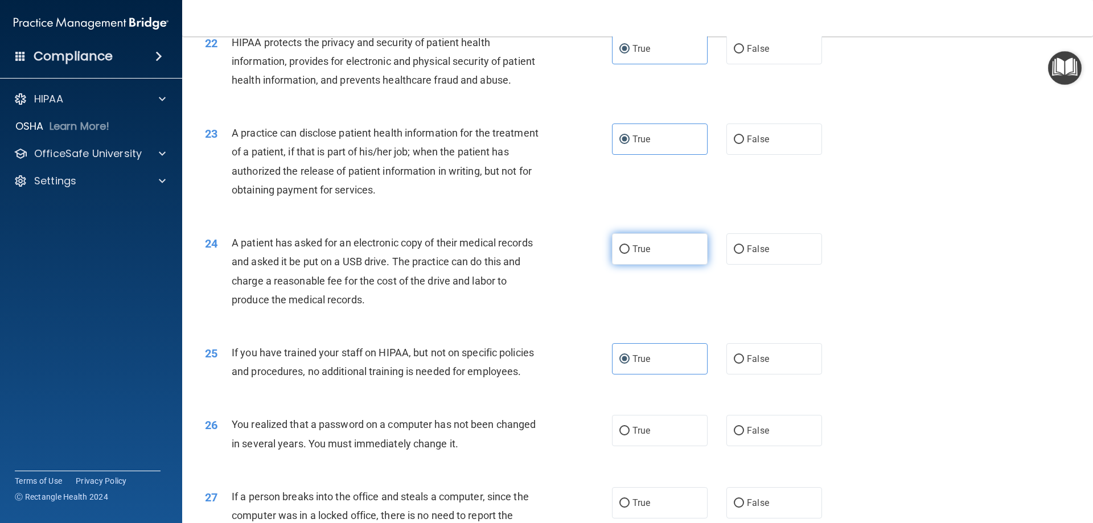
radio input "true"
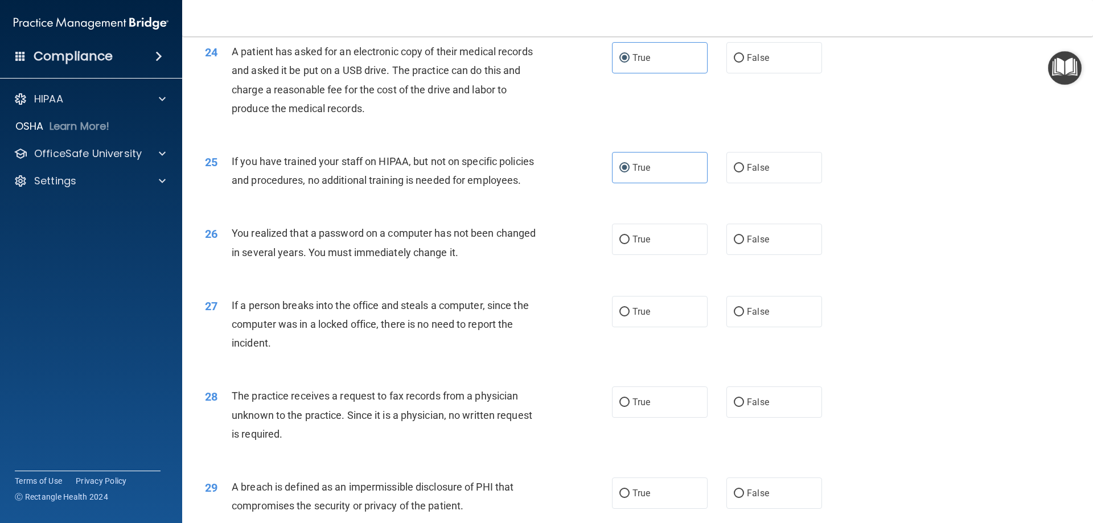
scroll to position [1993, 0]
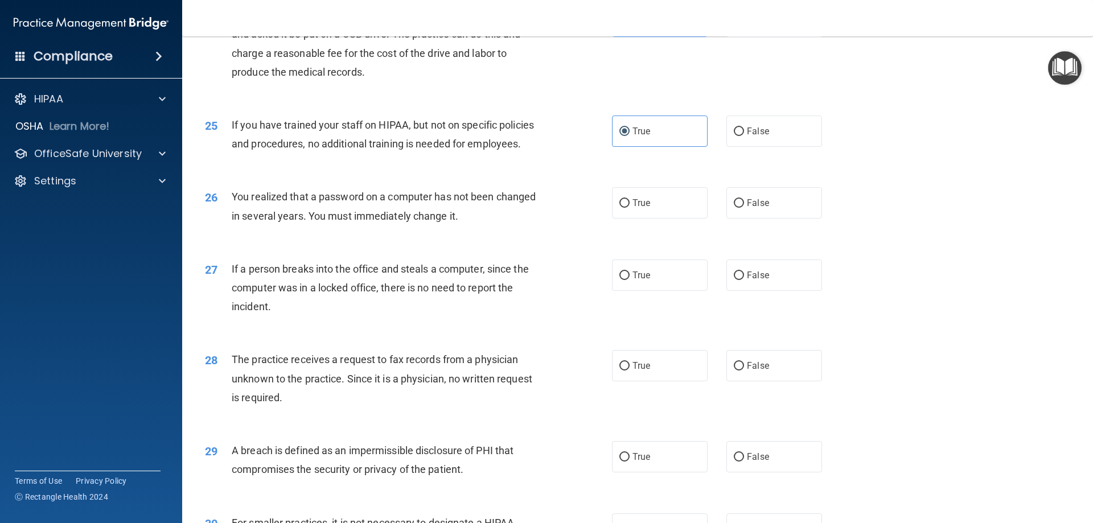
drag, startPoint x: 629, startPoint y: 341, endPoint x: 632, endPoint y: 335, distance: 7.1
click at [631, 337] on div "27 If a person breaks into the office and steals a computer, since the computer…" at bounding box center [637, 290] width 883 height 91
drag, startPoint x: 637, startPoint y: 324, endPoint x: 637, endPoint y: 270, distance: 54.1
click at [637, 291] on label "True" at bounding box center [660, 275] width 96 height 31
click at [630, 280] on input "True" at bounding box center [625, 276] width 10 height 9
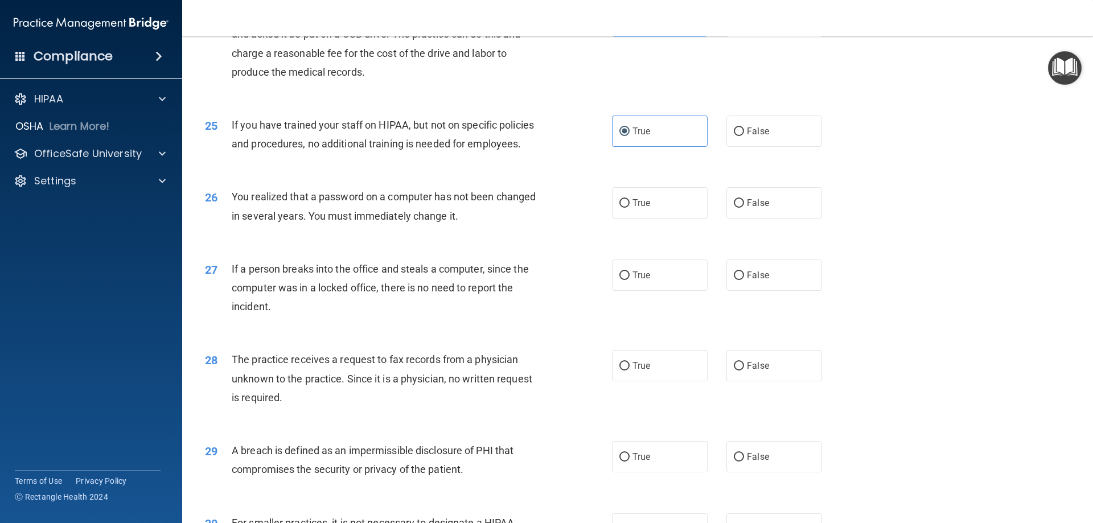
radio input "true"
click at [634, 219] on label "True" at bounding box center [660, 202] width 96 height 31
click at [630, 208] on input "True" at bounding box center [625, 203] width 10 height 9
radio input "true"
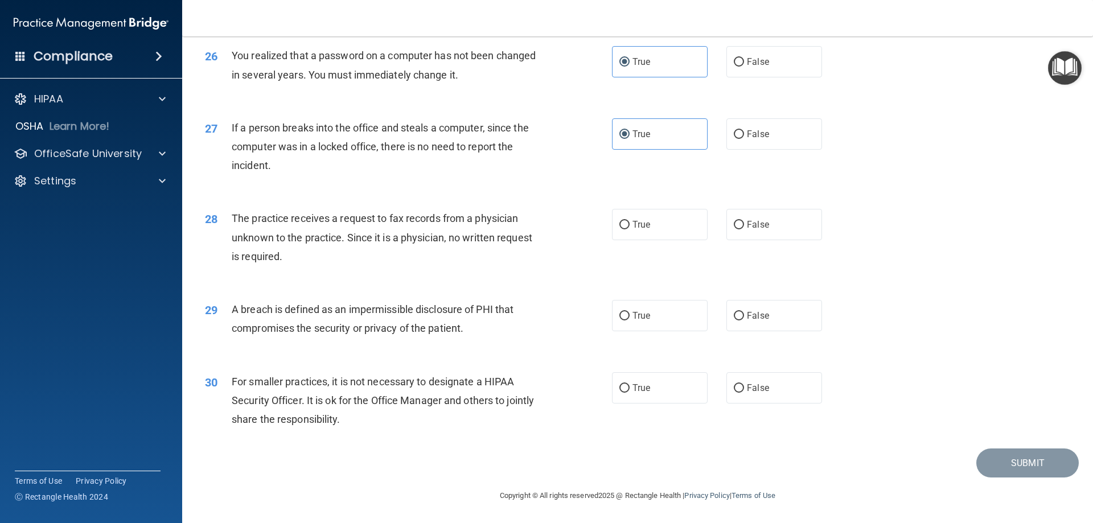
scroll to position [2164, 0]
click at [636, 319] on span "True" at bounding box center [642, 315] width 18 height 11
click at [630, 319] on input "True" at bounding box center [625, 316] width 10 height 9
radio input "true"
click at [643, 239] on label "True" at bounding box center [660, 224] width 96 height 31
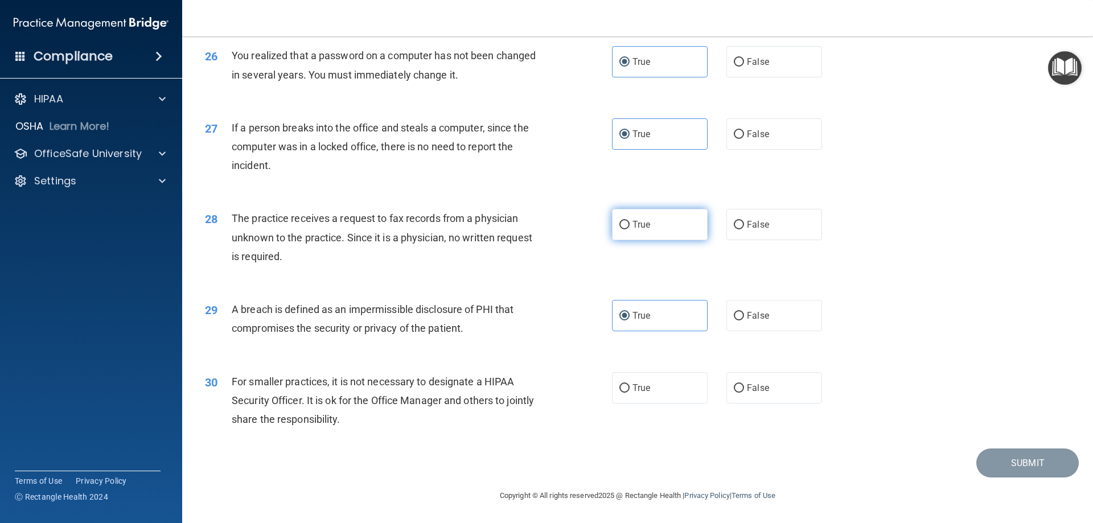
click at [630, 230] on input "True" at bounding box center [625, 225] width 10 height 9
radio input "true"
drag, startPoint x: 644, startPoint y: 390, endPoint x: 650, endPoint y: 392, distance: 6.5
click at [644, 391] on label "True" at bounding box center [660, 387] width 96 height 31
click at [630, 391] on input "True" at bounding box center [625, 388] width 10 height 9
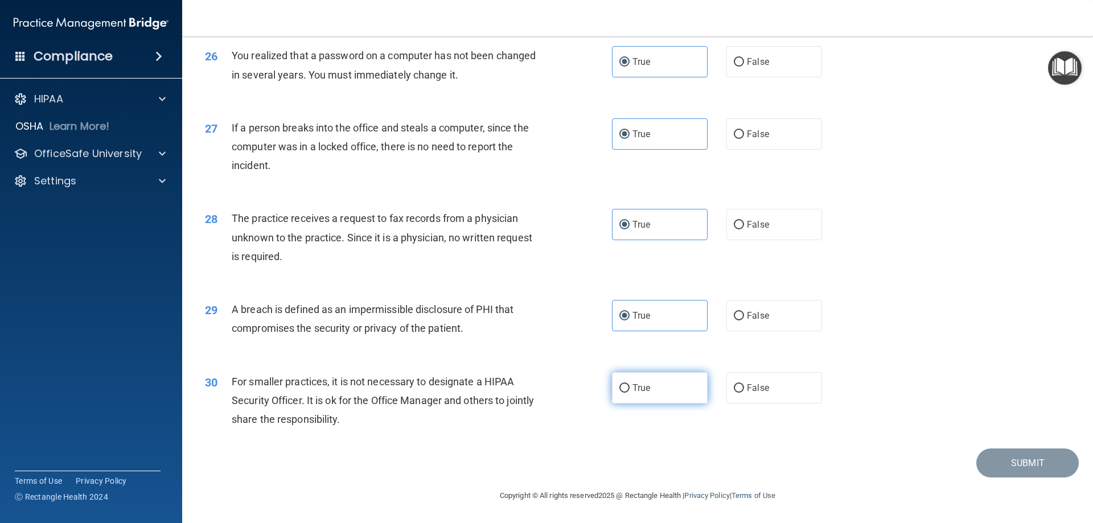
radio input "true"
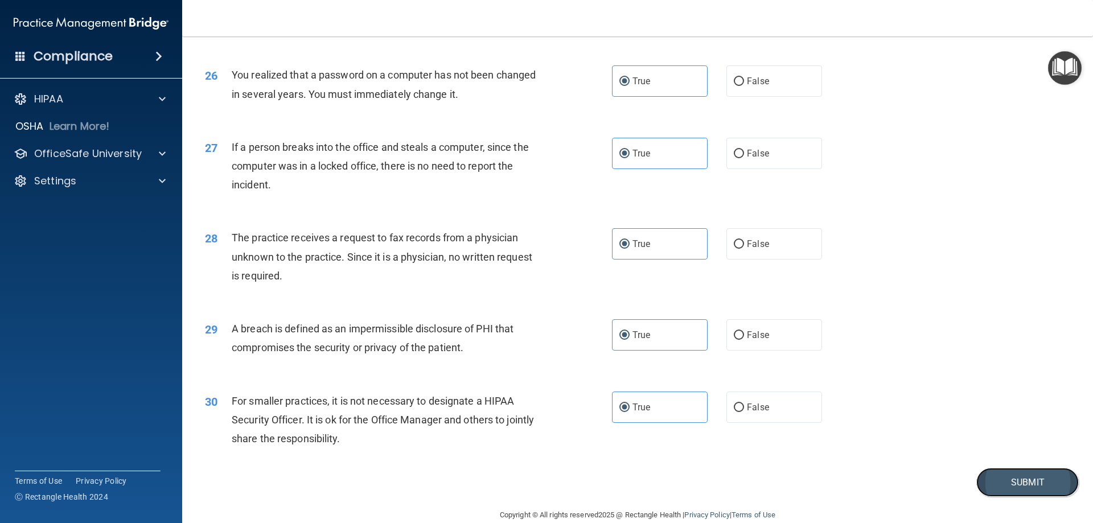
click at [1023, 497] on button "Submit" at bounding box center [1028, 482] width 103 height 29
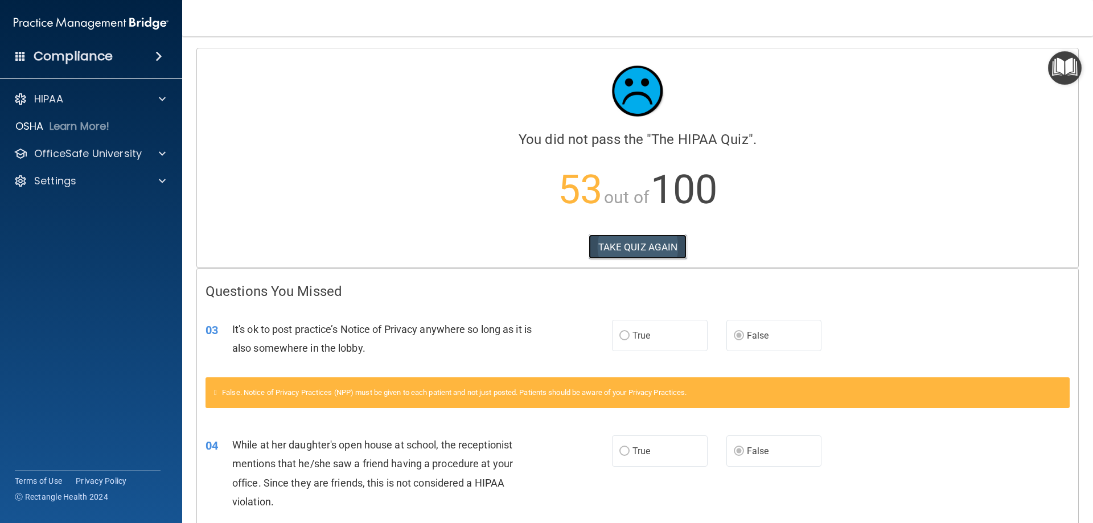
click at [597, 245] on button "TAKE QUIZ AGAIN" at bounding box center [638, 247] width 99 height 25
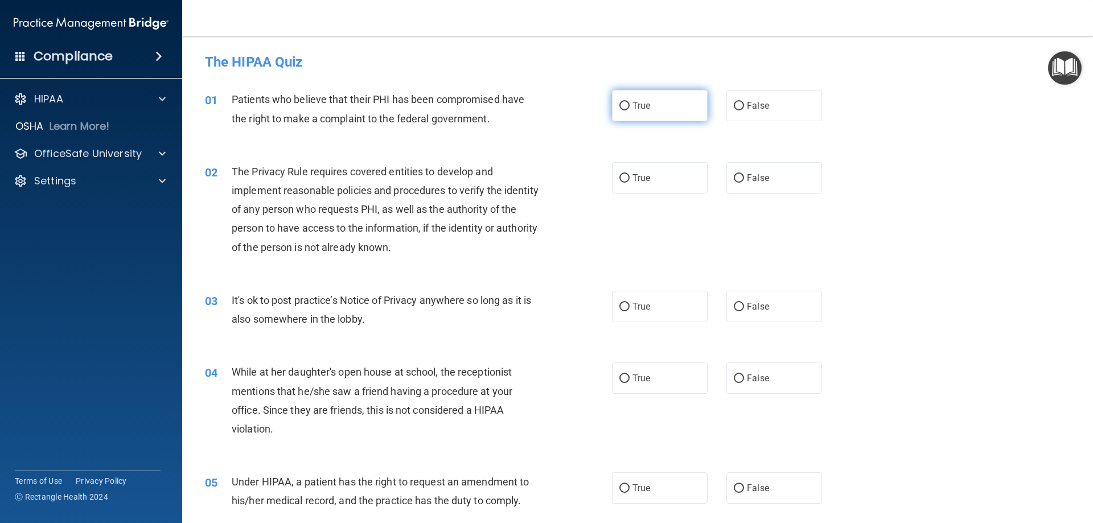
click at [655, 106] on label "True" at bounding box center [660, 105] width 96 height 31
click at [630, 106] on input "True" at bounding box center [625, 106] width 10 height 9
radio input "true"
click at [659, 183] on label "True" at bounding box center [660, 177] width 96 height 31
click at [630, 183] on input "True" at bounding box center [625, 178] width 10 height 9
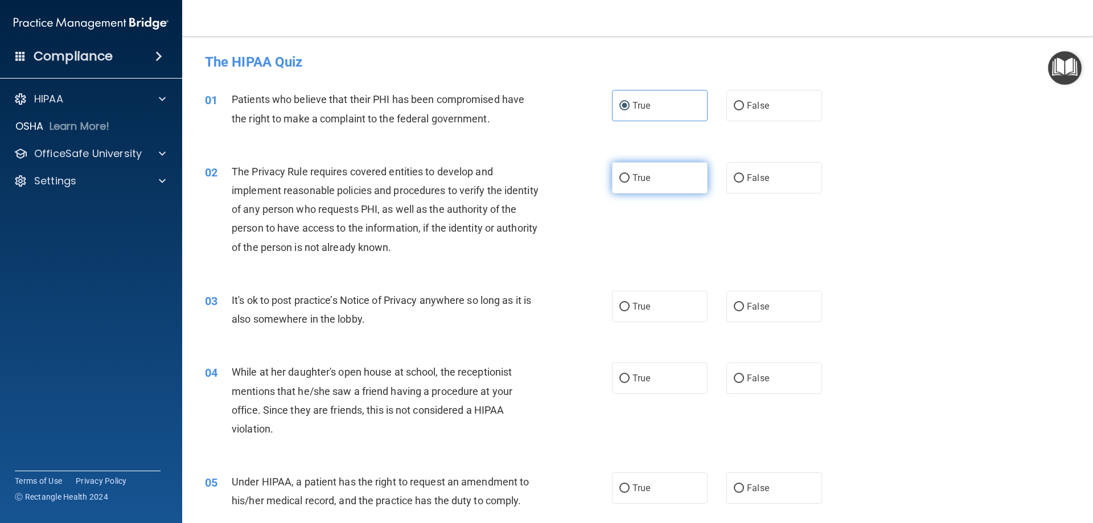
radio input "true"
click at [764, 305] on label "False" at bounding box center [775, 306] width 96 height 31
click at [744, 305] on input "False" at bounding box center [739, 307] width 10 height 9
radio input "true"
click at [769, 380] on label "False" at bounding box center [775, 378] width 96 height 31
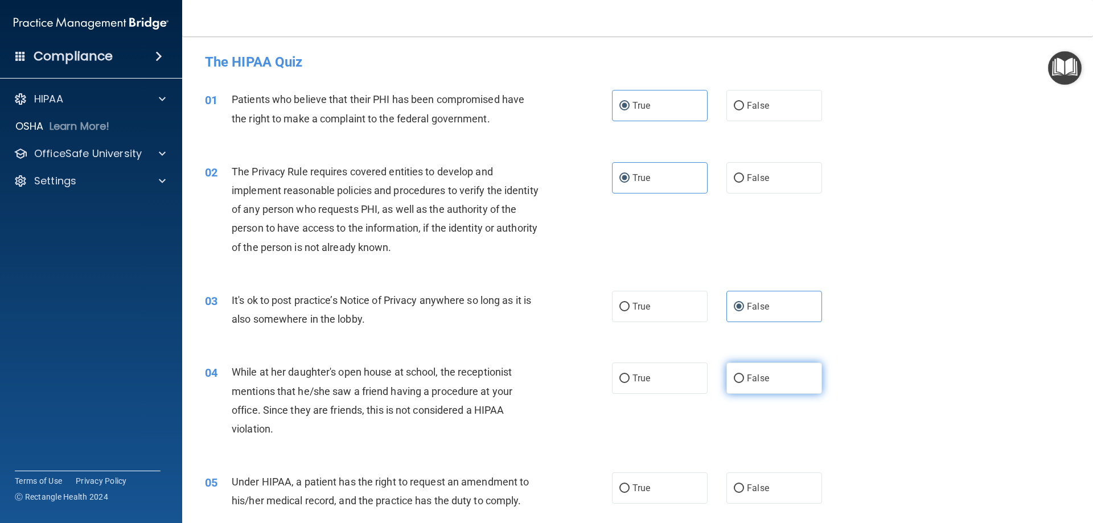
click at [744, 380] on input "False" at bounding box center [739, 379] width 10 height 9
radio input "true"
click at [759, 497] on label "False" at bounding box center [775, 488] width 96 height 31
click at [744, 493] on input "False" at bounding box center [739, 489] width 10 height 9
radio input "true"
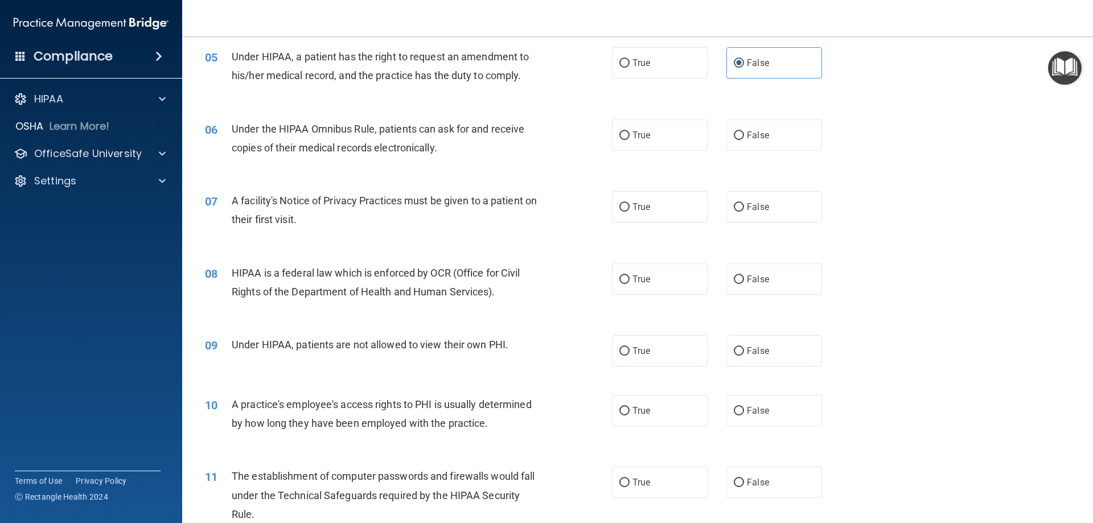
scroll to position [456, 0]
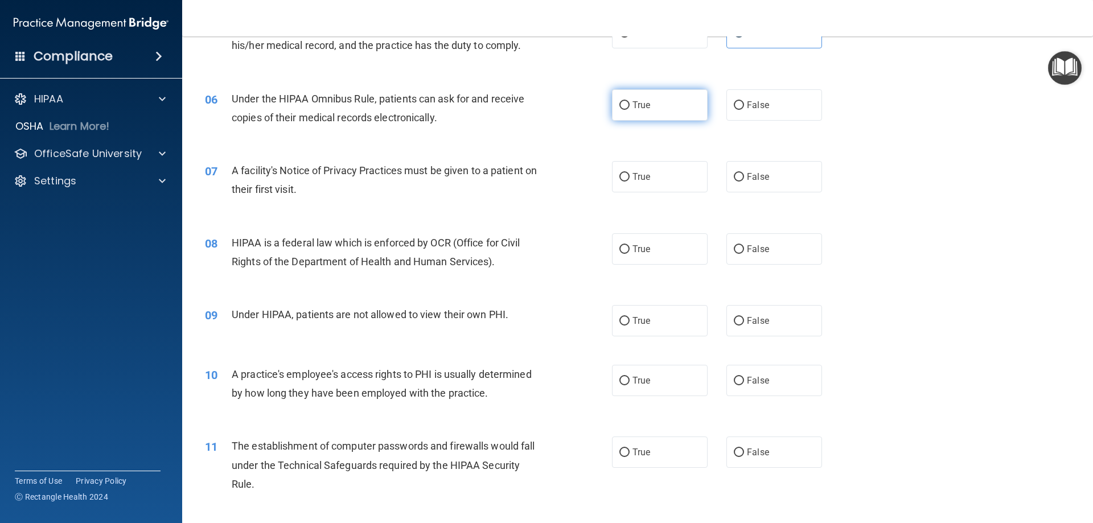
click at [646, 98] on label "True" at bounding box center [660, 104] width 96 height 31
click at [630, 101] on input "True" at bounding box center [625, 105] width 10 height 9
radio input "true"
click at [648, 177] on label "True" at bounding box center [660, 176] width 96 height 31
click at [630, 177] on input "True" at bounding box center [625, 177] width 10 height 9
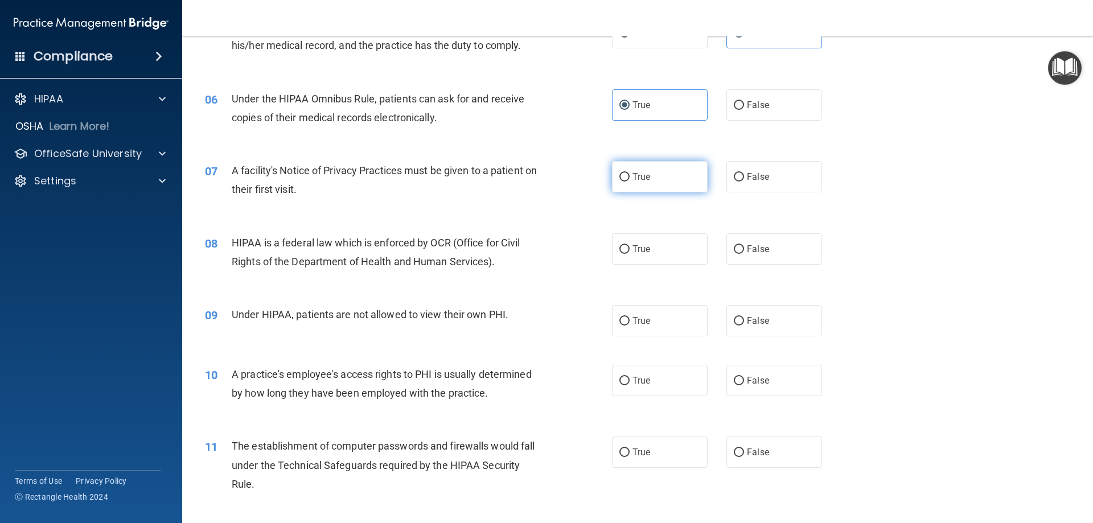
radio input "true"
click at [646, 253] on span "True" at bounding box center [642, 249] width 18 height 11
click at [630, 253] on input "True" at bounding box center [625, 249] width 10 height 9
radio input "true"
click at [749, 312] on label "False" at bounding box center [775, 320] width 96 height 31
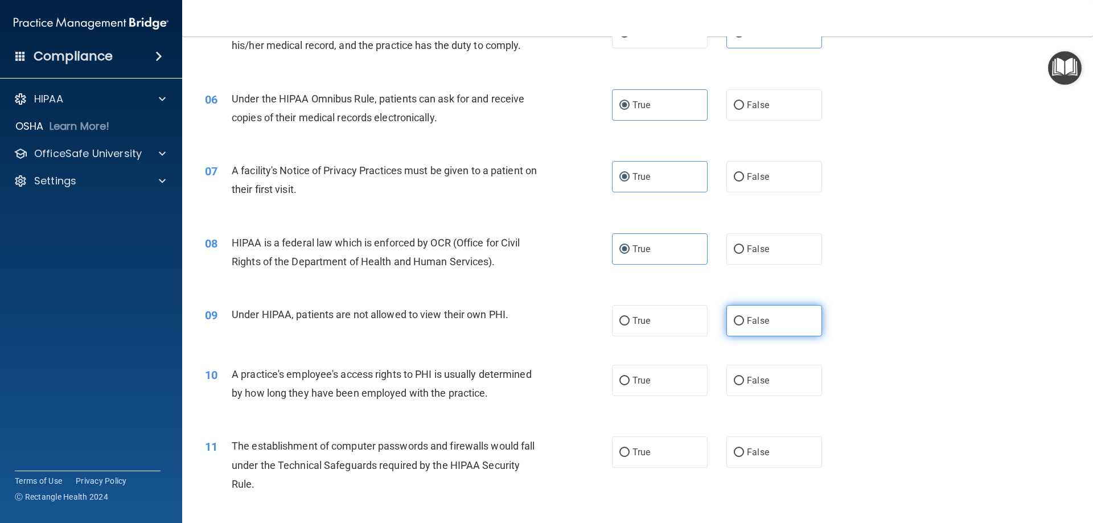
click at [756, 317] on span "False" at bounding box center [758, 320] width 22 height 11
click at [744, 317] on input "False" at bounding box center [739, 321] width 10 height 9
radio input "true"
click at [650, 392] on label "True" at bounding box center [660, 380] width 96 height 31
click at [630, 386] on input "True" at bounding box center [625, 381] width 10 height 9
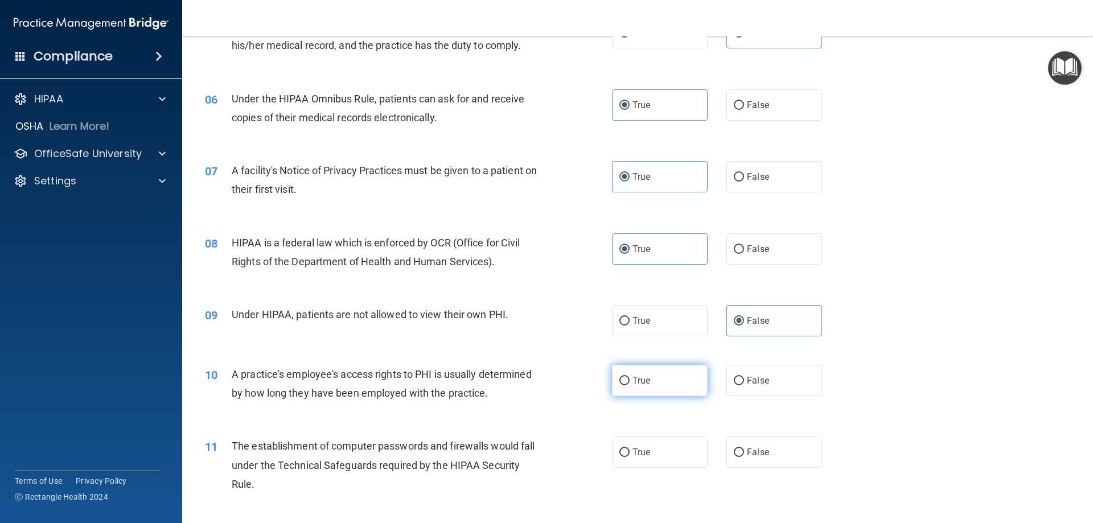
radio input "true"
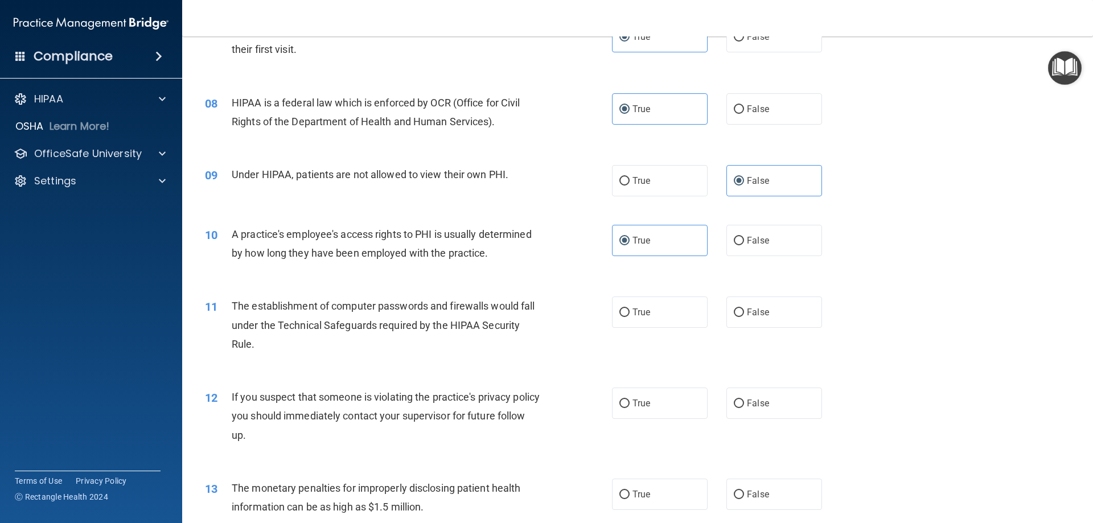
scroll to position [626, 0]
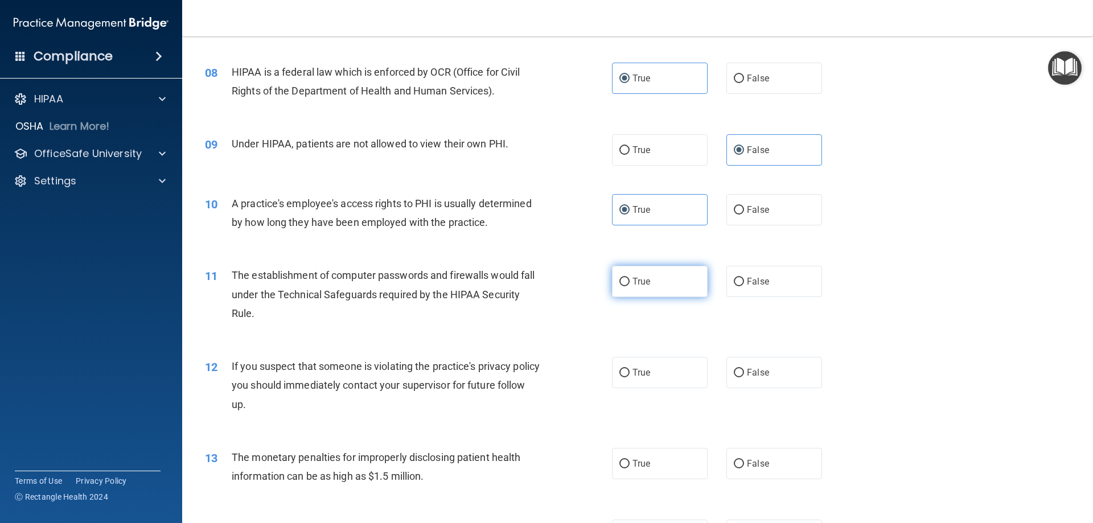
click at [646, 271] on label "True" at bounding box center [660, 281] width 96 height 31
click at [630, 278] on input "True" at bounding box center [625, 282] width 10 height 9
radio input "true"
click at [651, 382] on label "True" at bounding box center [660, 372] width 96 height 31
click at [630, 378] on input "True" at bounding box center [625, 373] width 10 height 9
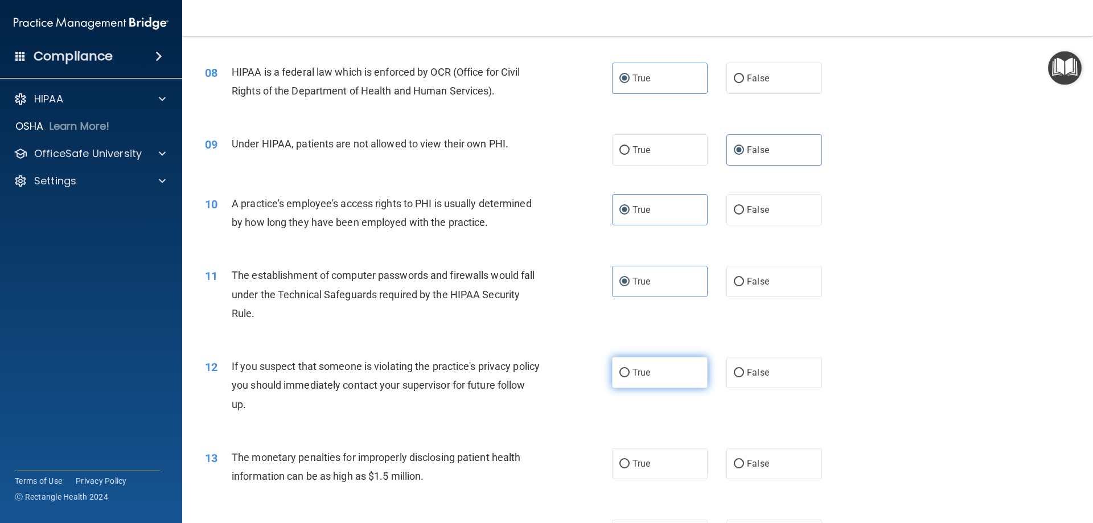
radio input "true"
click at [646, 451] on label "True" at bounding box center [660, 463] width 96 height 31
click at [630, 460] on input "True" at bounding box center [625, 464] width 10 height 9
radio input "true"
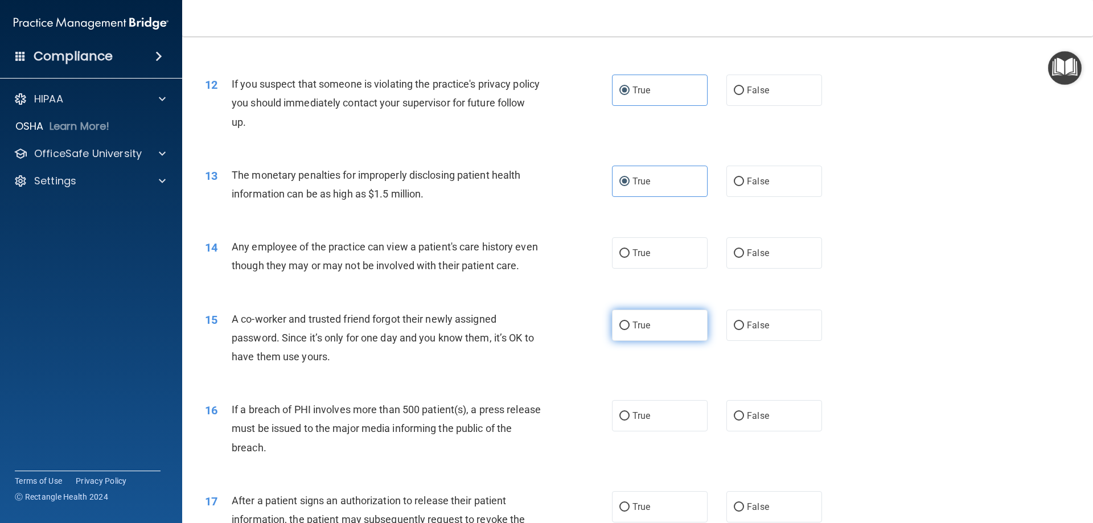
scroll to position [911, 0]
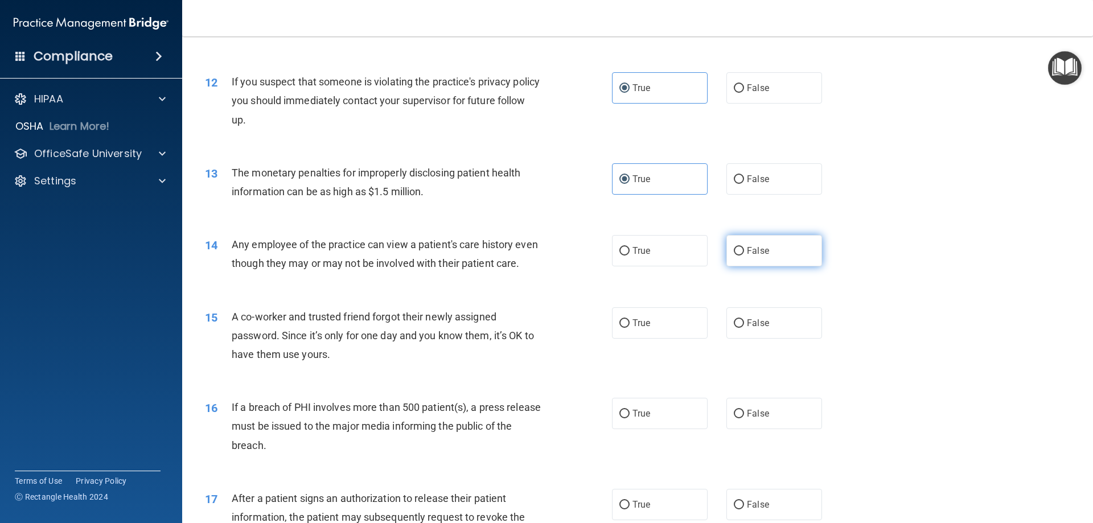
click at [753, 254] on span "False" at bounding box center [758, 250] width 22 height 11
click at [744, 254] on input "False" at bounding box center [739, 251] width 10 height 9
radio input "true"
click at [765, 339] on label "False" at bounding box center [775, 323] width 96 height 31
click at [744, 328] on input "False" at bounding box center [739, 323] width 10 height 9
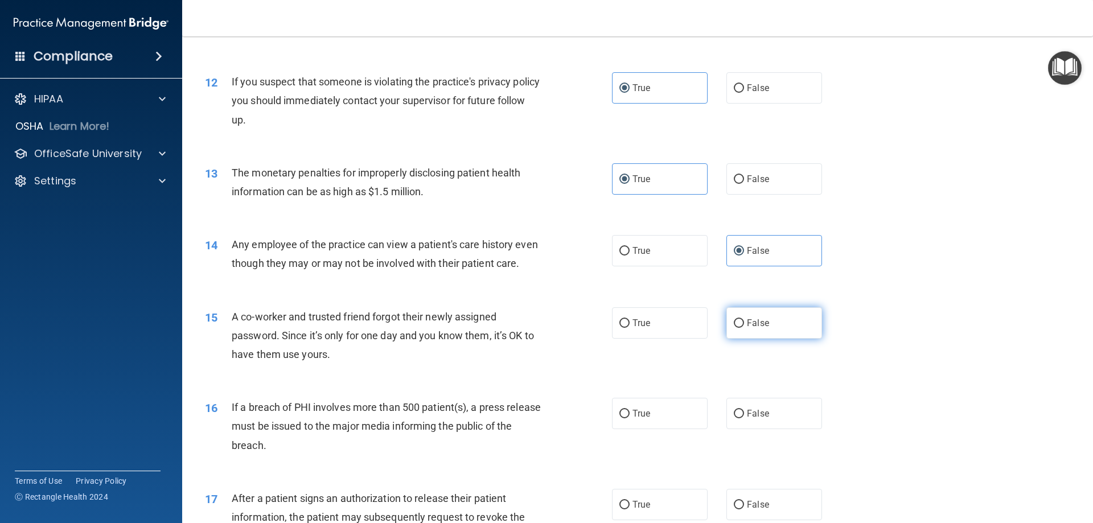
radio input "true"
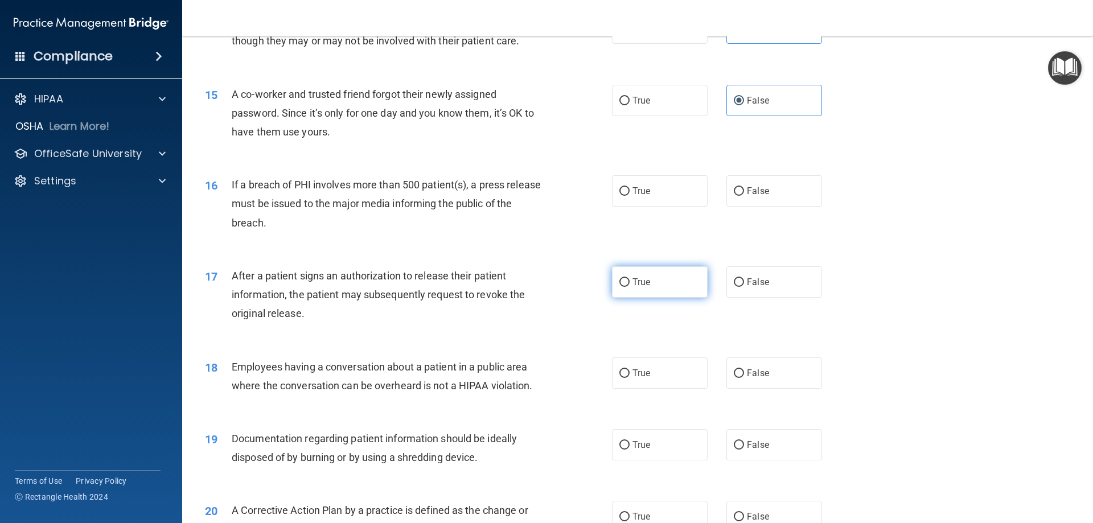
scroll to position [1139, 0]
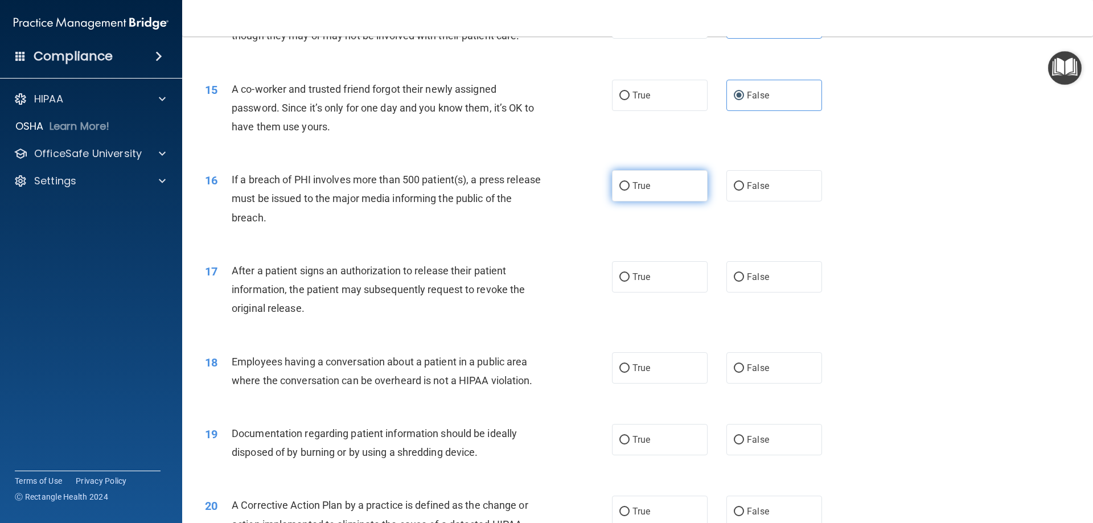
click at [650, 202] on label "True" at bounding box center [660, 185] width 96 height 31
click at [630, 191] on input "True" at bounding box center [625, 186] width 10 height 9
radio input "true"
click at [633, 293] on label "True" at bounding box center [660, 276] width 96 height 31
click at [630, 282] on input "True" at bounding box center [625, 277] width 10 height 9
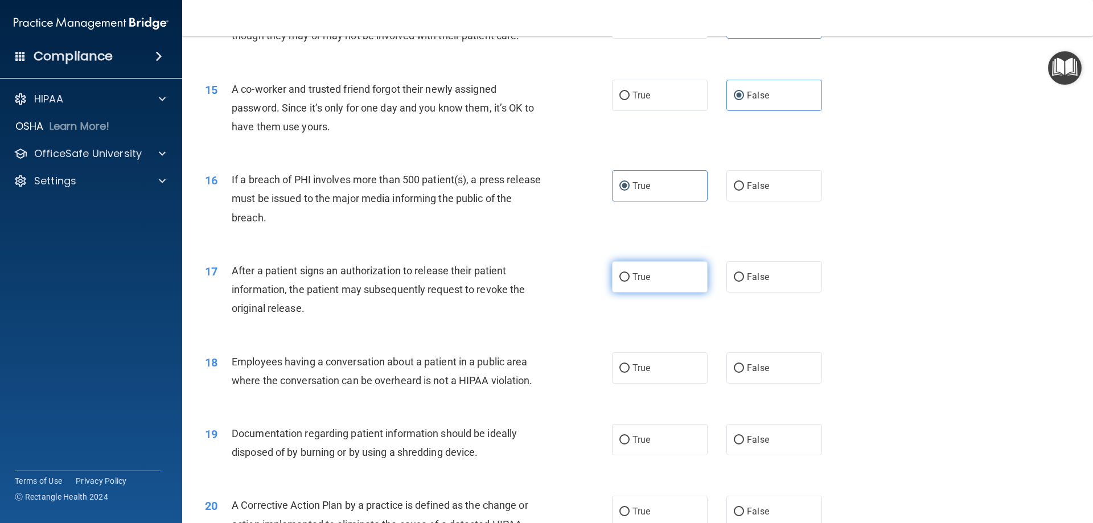
radio input "true"
click at [764, 384] on label "False" at bounding box center [775, 368] width 96 height 31
click at [744, 373] on input "False" at bounding box center [739, 368] width 10 height 9
radio input "true"
click at [655, 456] on label "True" at bounding box center [660, 439] width 96 height 31
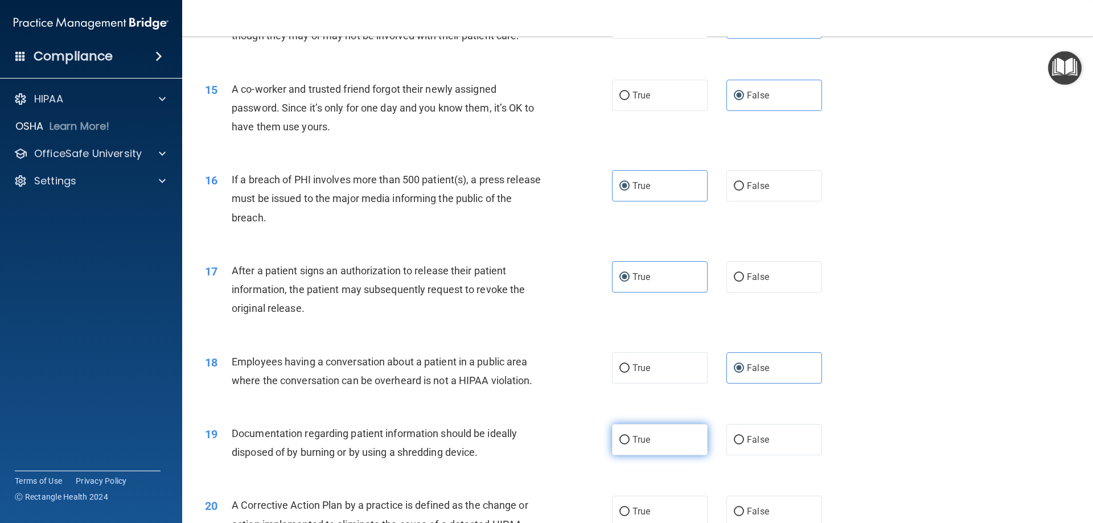
click at [630, 445] on input "True" at bounding box center [625, 440] width 10 height 9
radio input "true"
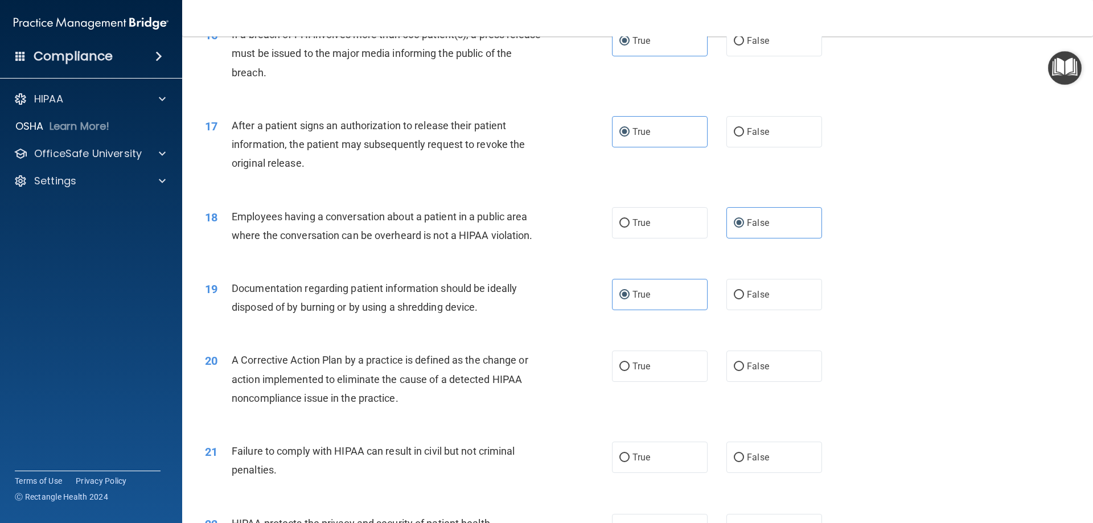
scroll to position [1310, 0]
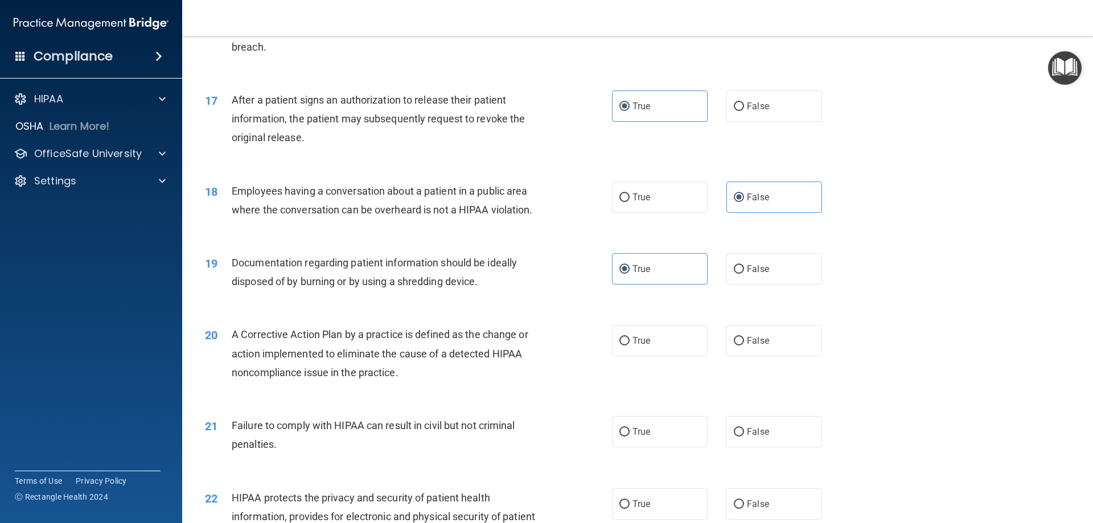
click at [645, 342] on div "20 A Corrective Action Plan by a practice is defined as the change or action im…" at bounding box center [637, 356] width 883 height 91
click at [634, 346] on span "True" at bounding box center [642, 340] width 18 height 11
click at [630, 346] on input "True" at bounding box center [625, 341] width 10 height 9
radio input "true"
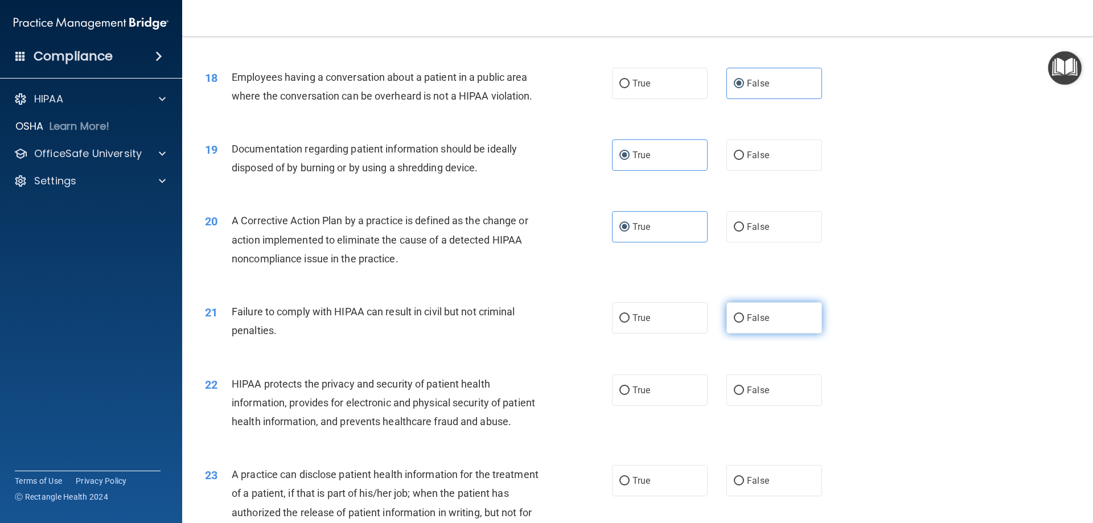
click at [768, 327] on label "False" at bounding box center [775, 317] width 96 height 31
click at [744, 323] on input "False" at bounding box center [739, 318] width 10 height 9
radio input "true"
click at [665, 406] on label "True" at bounding box center [660, 390] width 96 height 31
click at [630, 395] on input "True" at bounding box center [625, 391] width 10 height 9
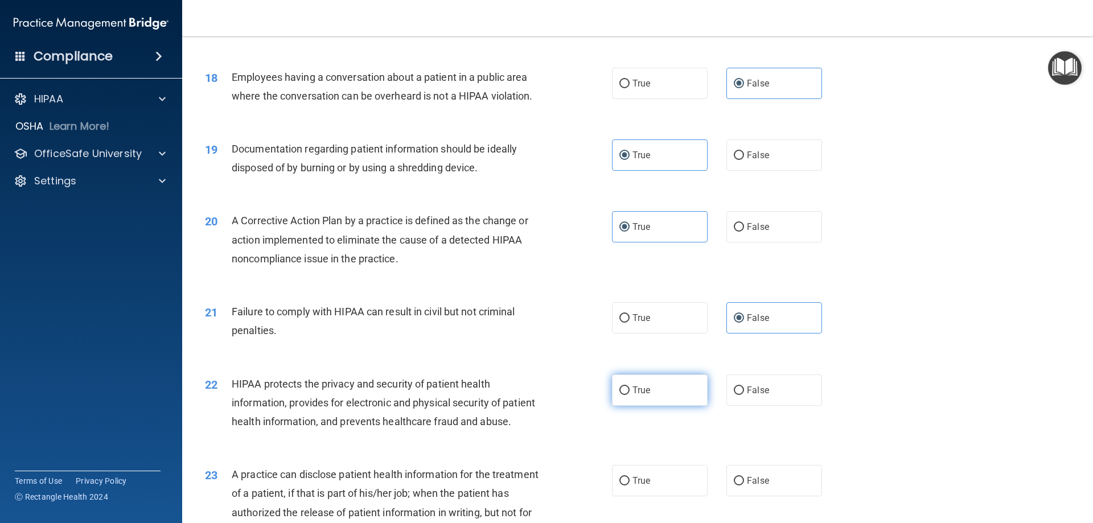
radio input "true"
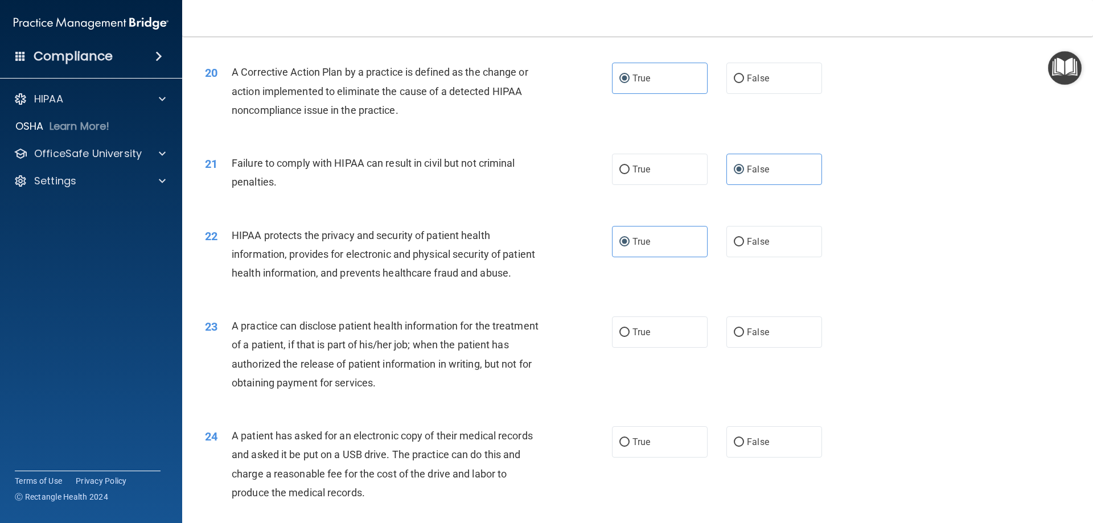
scroll to position [1595, 0]
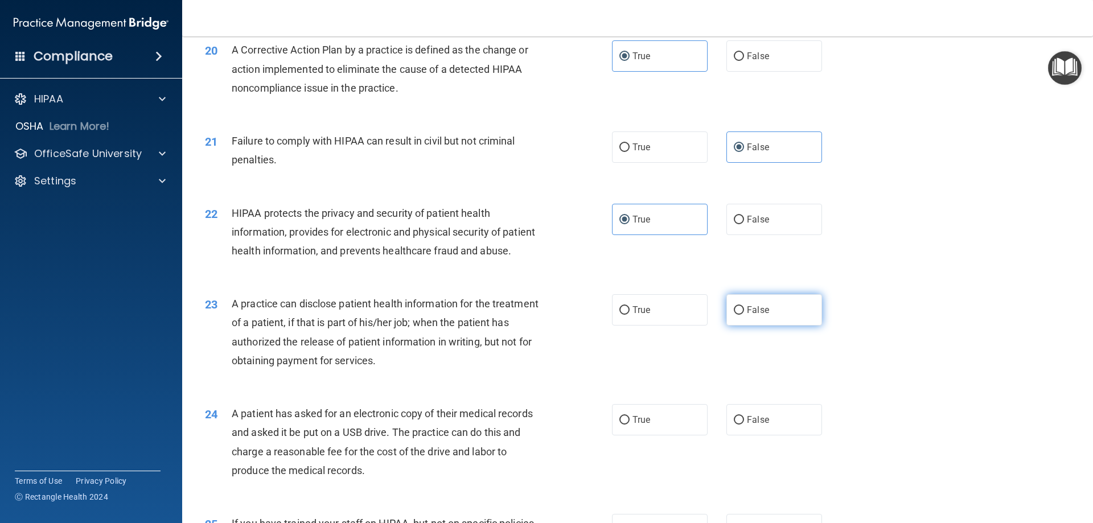
click at [749, 326] on label "False" at bounding box center [775, 309] width 96 height 31
click at [744, 315] on input "False" at bounding box center [739, 310] width 10 height 9
radio input "true"
click at [651, 436] on label "True" at bounding box center [660, 419] width 96 height 31
click at [630, 425] on input "True" at bounding box center [625, 420] width 10 height 9
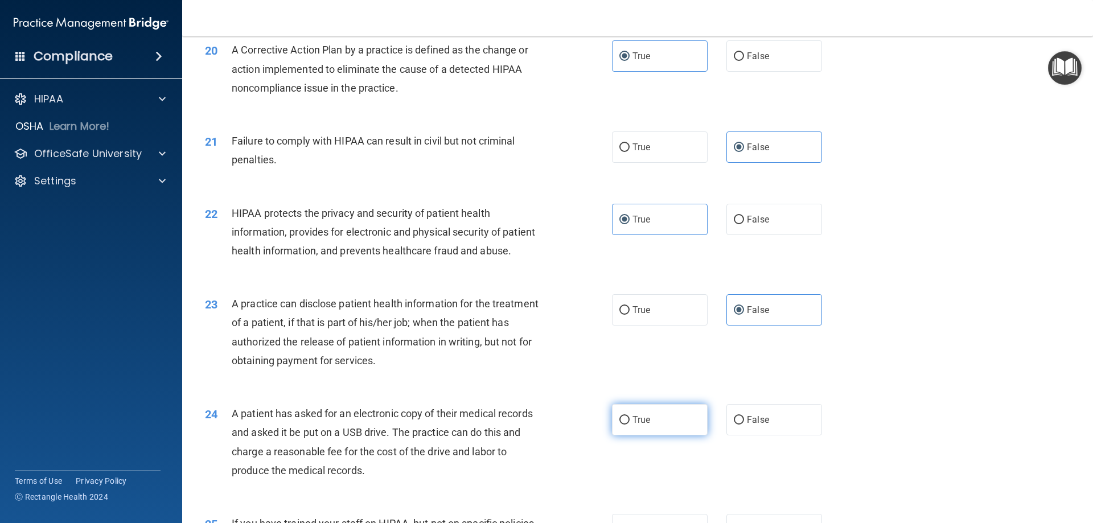
radio input "true"
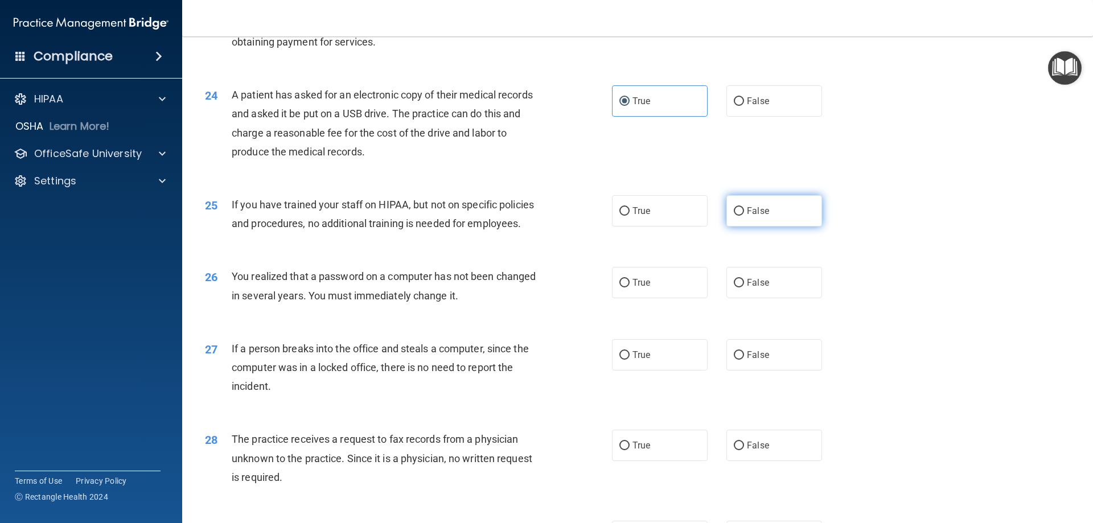
scroll to position [1936, 0]
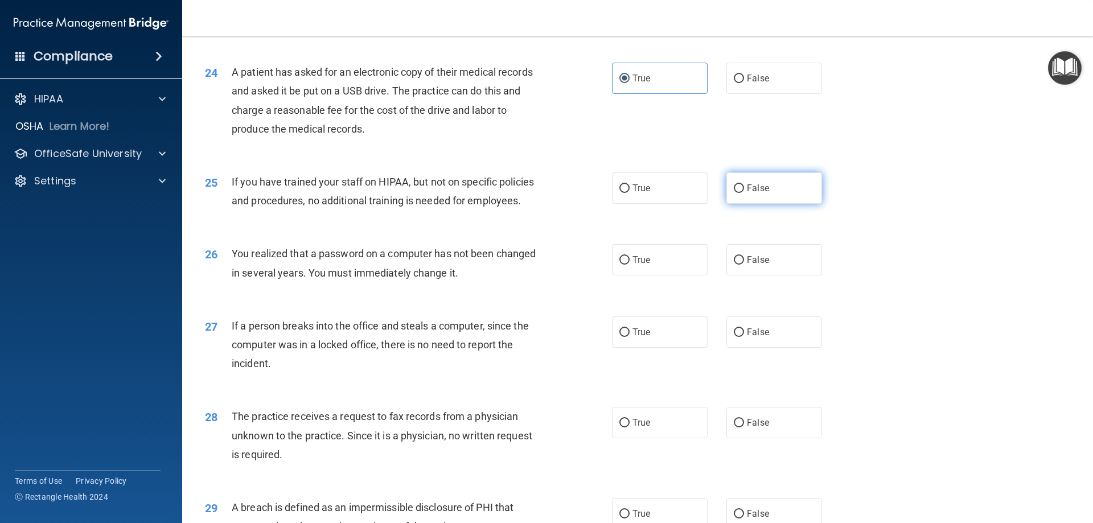
click at [769, 204] on label "False" at bounding box center [775, 188] width 96 height 31
click at [744, 193] on input "False" at bounding box center [739, 189] width 10 height 9
radio input "true"
click at [654, 276] on label "True" at bounding box center [660, 259] width 96 height 31
click at [630, 265] on input "True" at bounding box center [625, 260] width 10 height 9
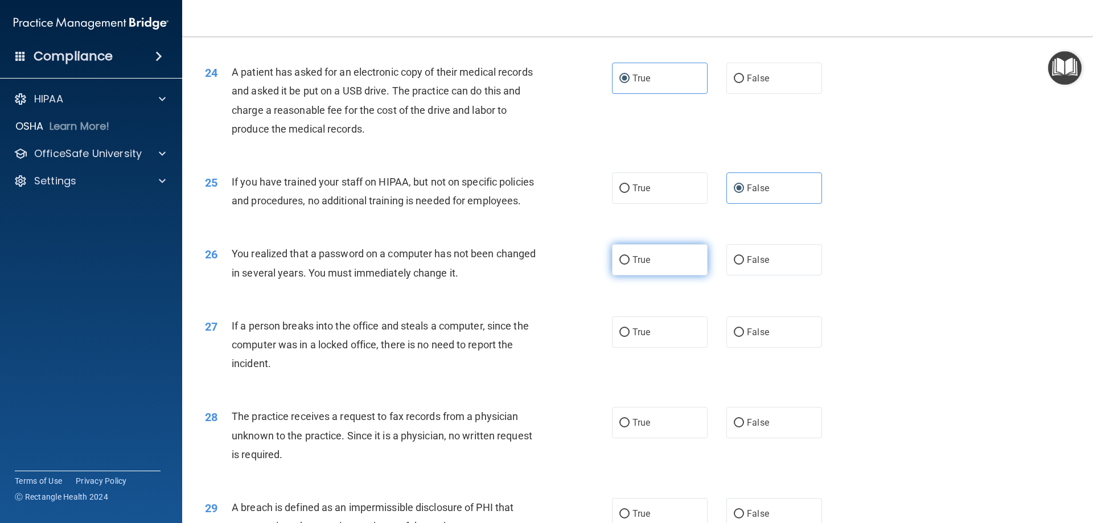
radio input "true"
click at [745, 348] on label "False" at bounding box center [775, 332] width 96 height 31
click at [744, 337] on input "False" at bounding box center [739, 333] width 10 height 9
radio input "true"
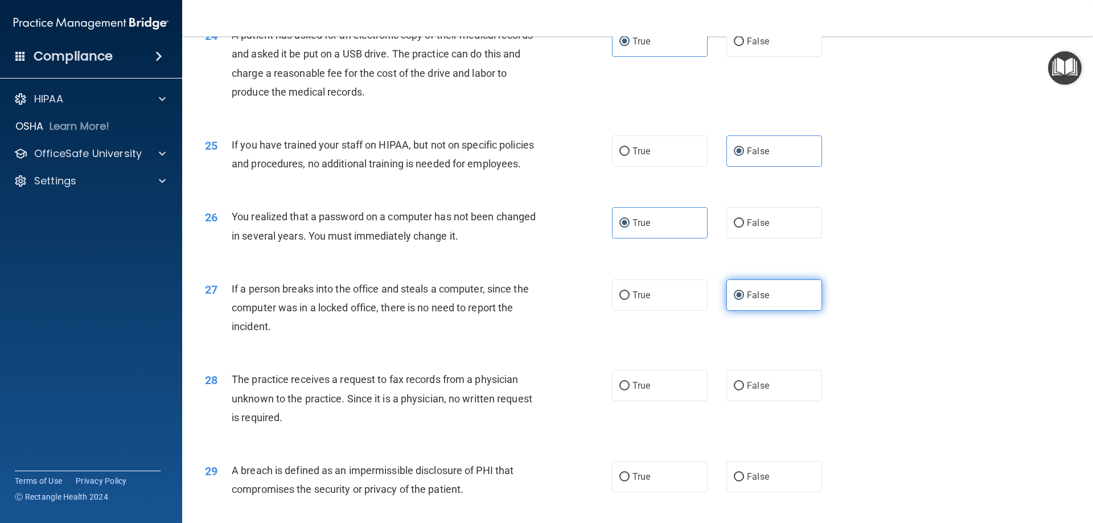
scroll to position [1993, 0]
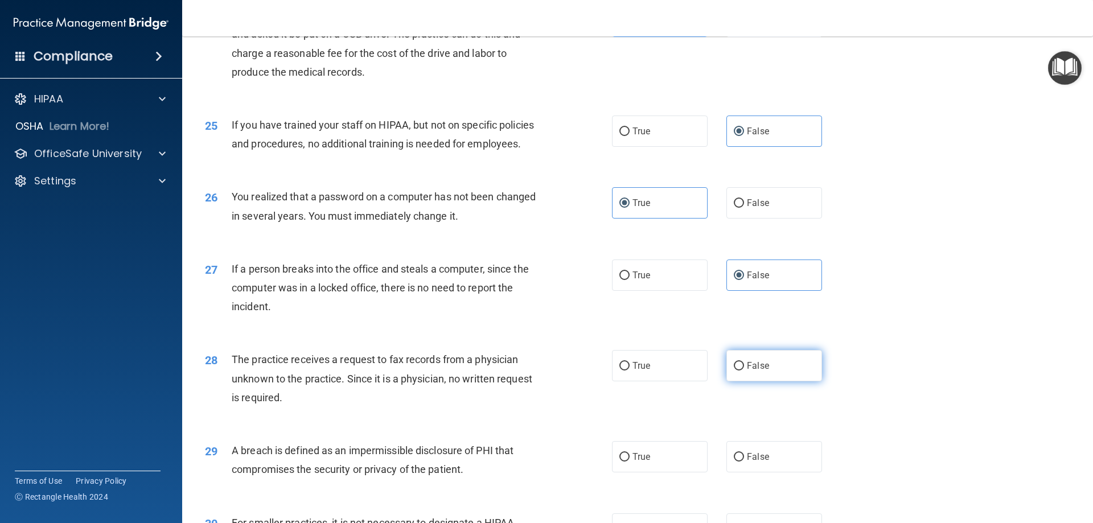
click at [757, 382] on label "False" at bounding box center [775, 365] width 96 height 31
click at [744, 371] on input "False" at bounding box center [739, 366] width 10 height 9
radio input "true"
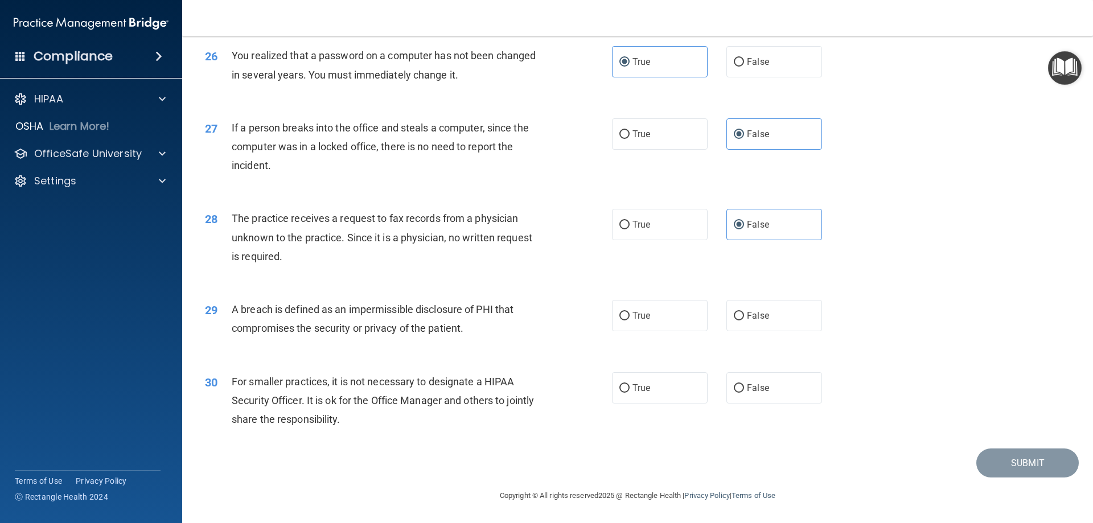
scroll to position [2164, 0]
click at [658, 331] on label "True" at bounding box center [660, 315] width 96 height 31
click at [630, 321] on input "True" at bounding box center [625, 316] width 10 height 9
radio input "true"
click at [745, 375] on div "30 For smaller practices, it is not necessary to designate a HIPAA Security Off…" at bounding box center [637, 403] width 883 height 91
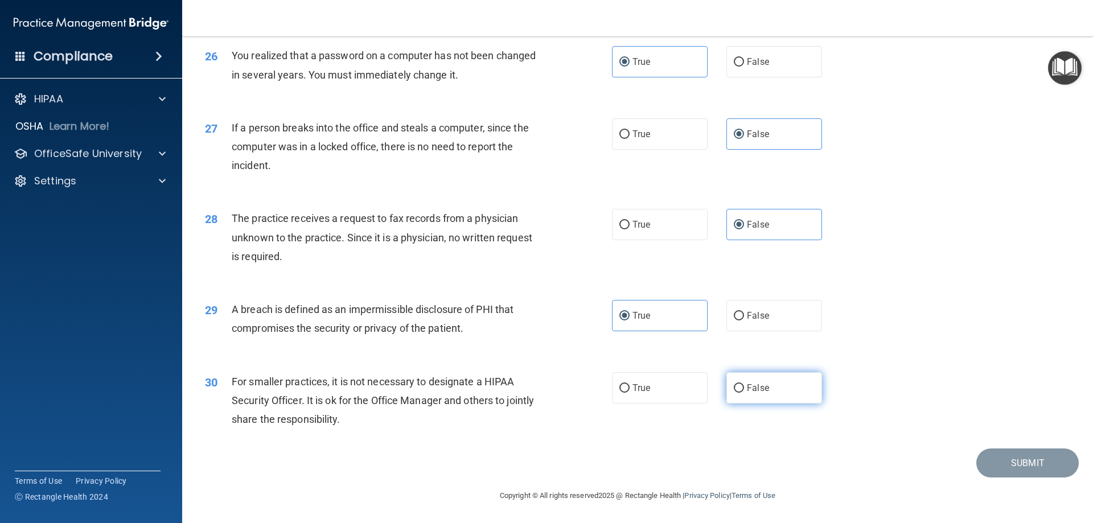
click at [751, 390] on label "False" at bounding box center [775, 387] width 96 height 31
click at [744, 390] on input "False" at bounding box center [739, 388] width 10 height 9
radio input "true"
click at [1013, 462] on button "Submit" at bounding box center [1028, 463] width 103 height 29
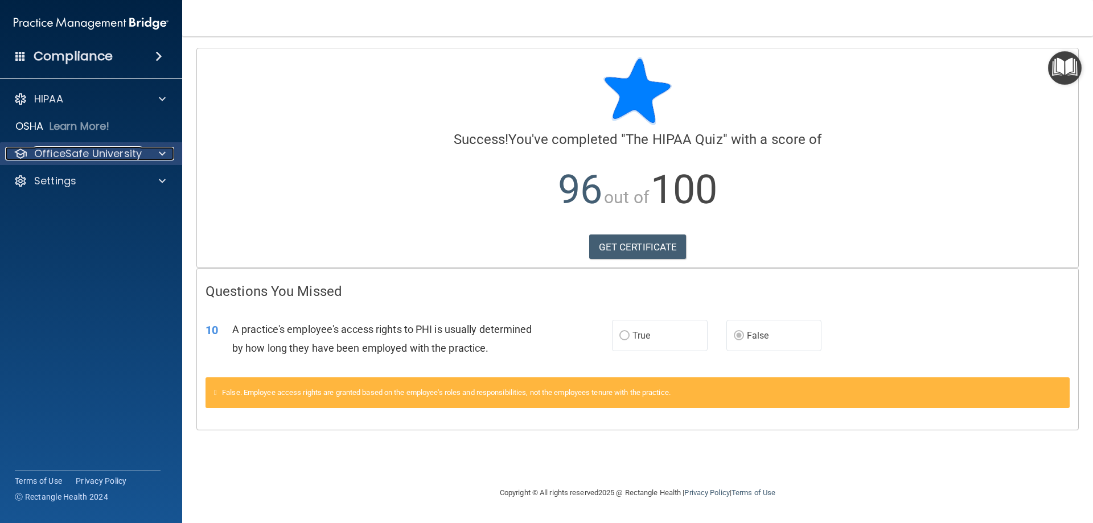
click at [112, 155] on p "OfficeSafe University" at bounding box center [88, 154] width 108 height 14
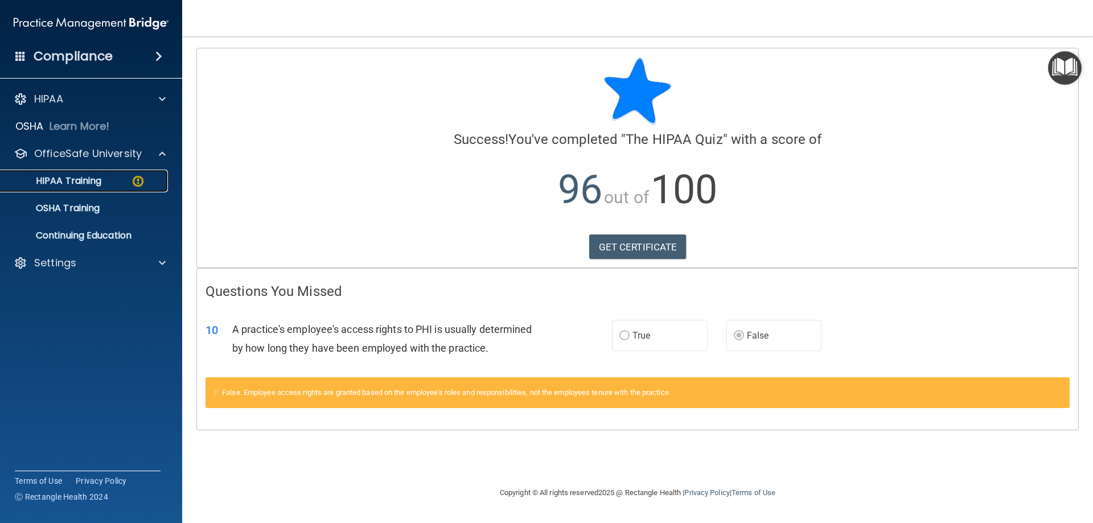
click at [134, 179] on img at bounding box center [138, 181] width 14 height 14
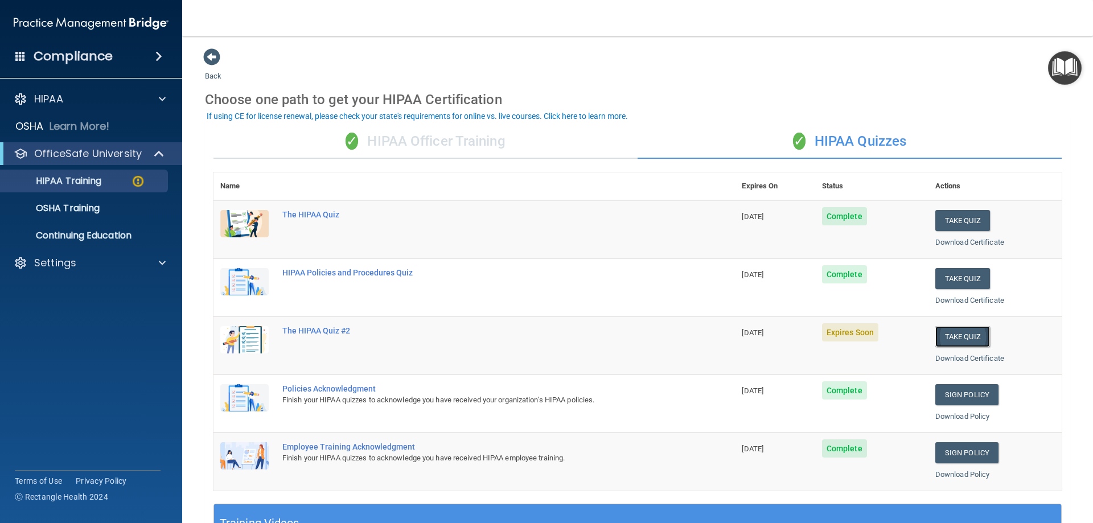
click at [952, 335] on button "Take Quiz" at bounding box center [963, 336] width 55 height 21
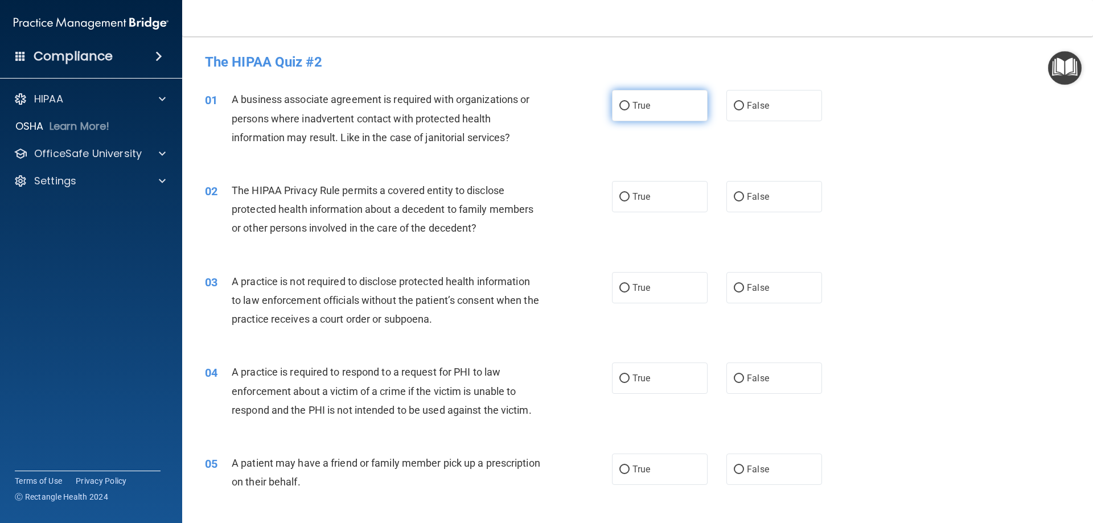
click at [646, 105] on span "True" at bounding box center [642, 105] width 18 height 11
click at [630, 105] on input "True" at bounding box center [625, 106] width 10 height 9
radio input "true"
click at [649, 190] on label "True" at bounding box center [660, 196] width 96 height 31
click at [630, 193] on input "True" at bounding box center [625, 197] width 10 height 9
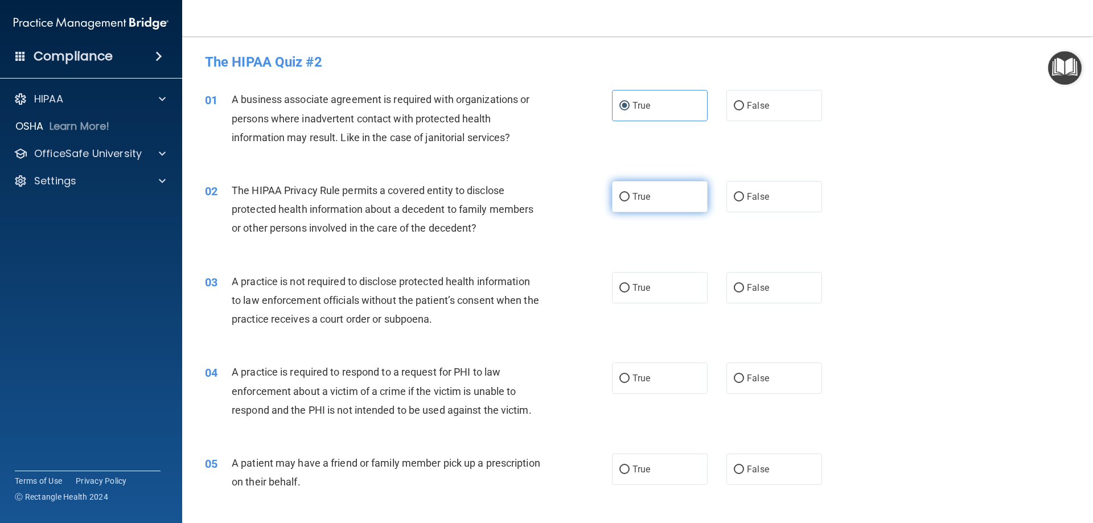
radio input "true"
click at [633, 287] on span "True" at bounding box center [642, 287] width 18 height 11
click at [630, 287] on input "True" at bounding box center [625, 288] width 10 height 9
radio input "true"
click at [640, 372] on label "True" at bounding box center [660, 378] width 96 height 31
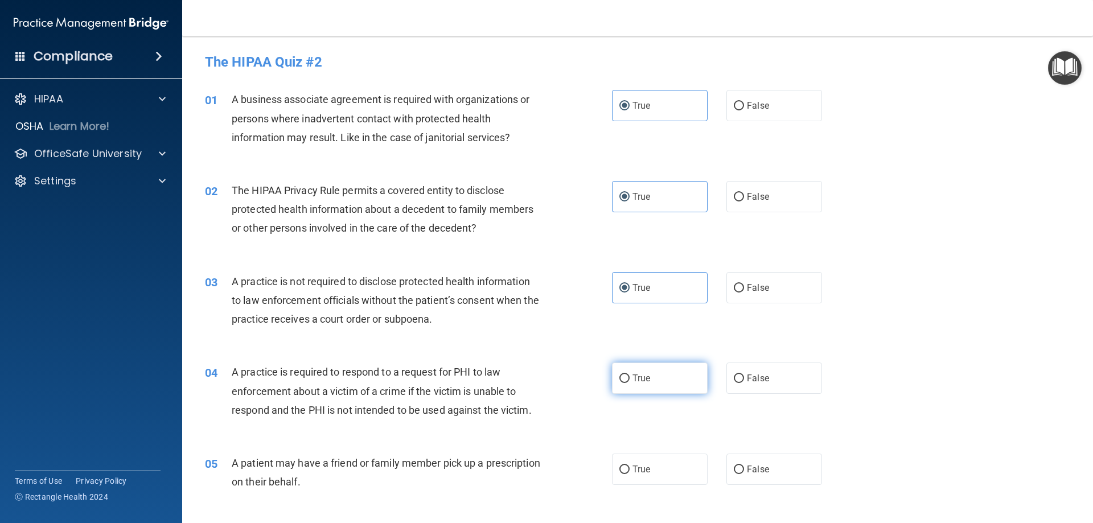
click at [630, 375] on input "True" at bounding box center [625, 379] width 10 height 9
radio input "true"
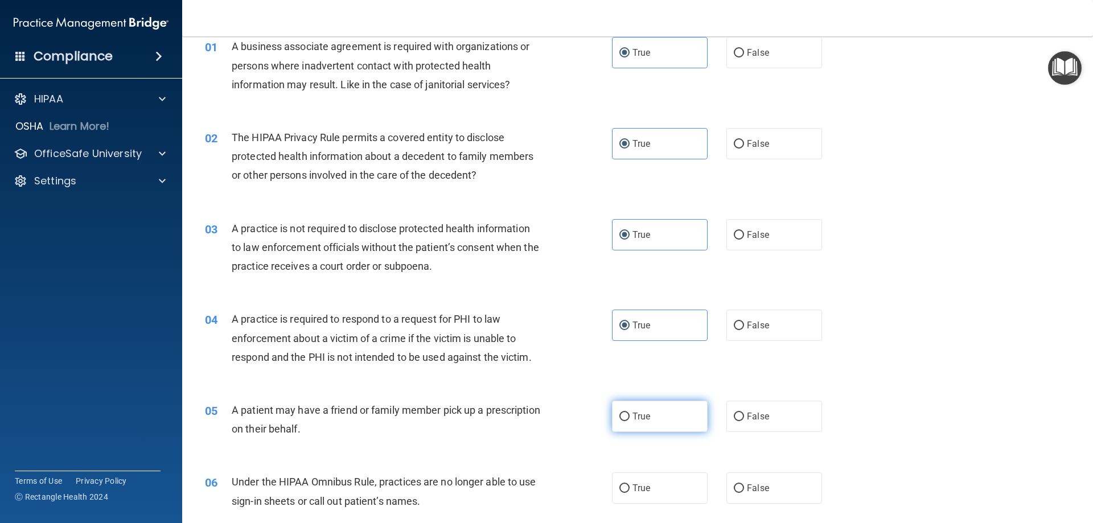
scroll to position [114, 0]
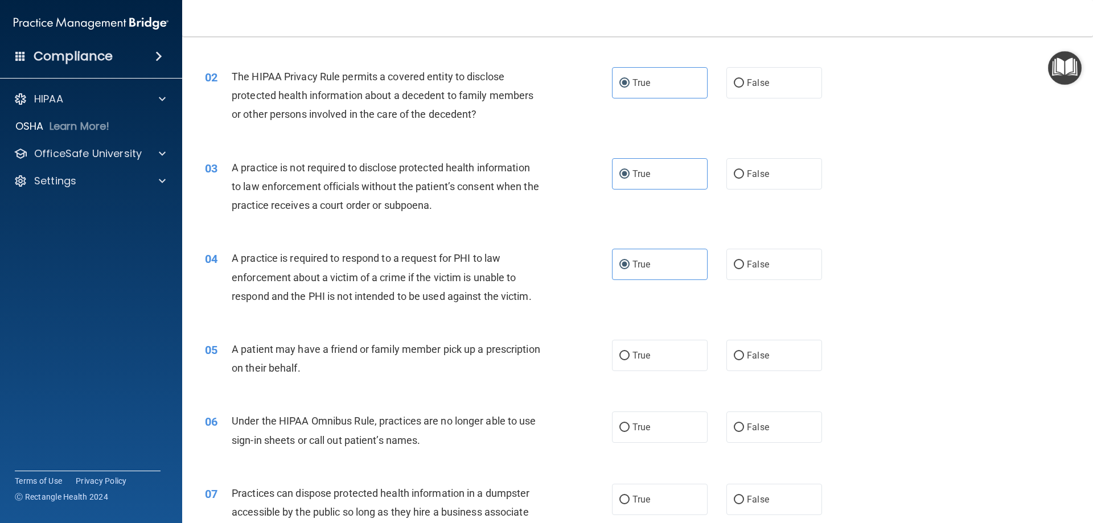
click at [647, 339] on div "05 A patient may have a friend or family member pick up a prescription on their…" at bounding box center [637, 362] width 883 height 72
click at [634, 366] on label "True" at bounding box center [660, 355] width 96 height 31
click at [630, 360] on input "True" at bounding box center [625, 356] width 10 height 9
radio input "true"
click at [641, 417] on label "True" at bounding box center [660, 427] width 96 height 31
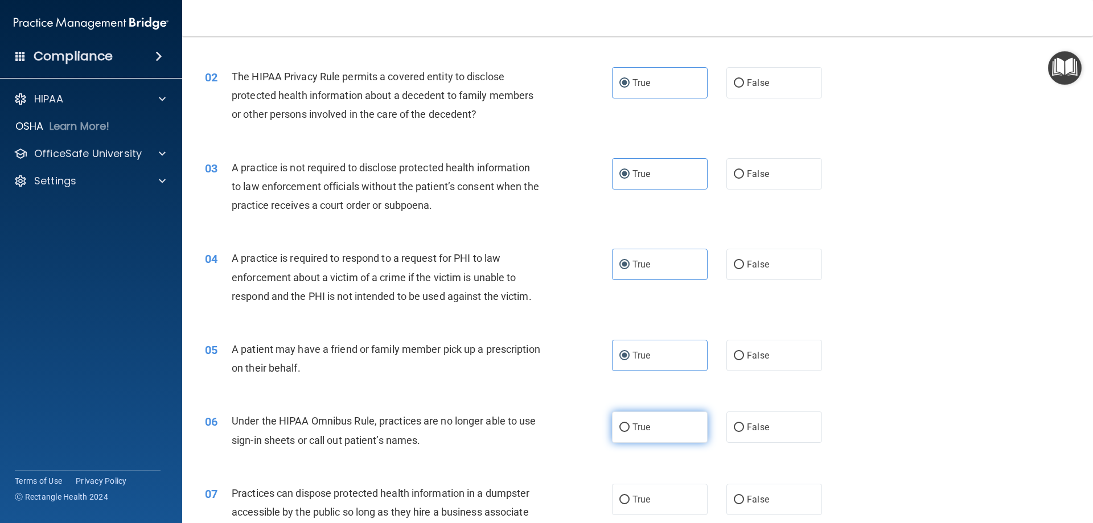
click at [630, 424] on input "True" at bounding box center [625, 428] width 10 height 9
radio input "true"
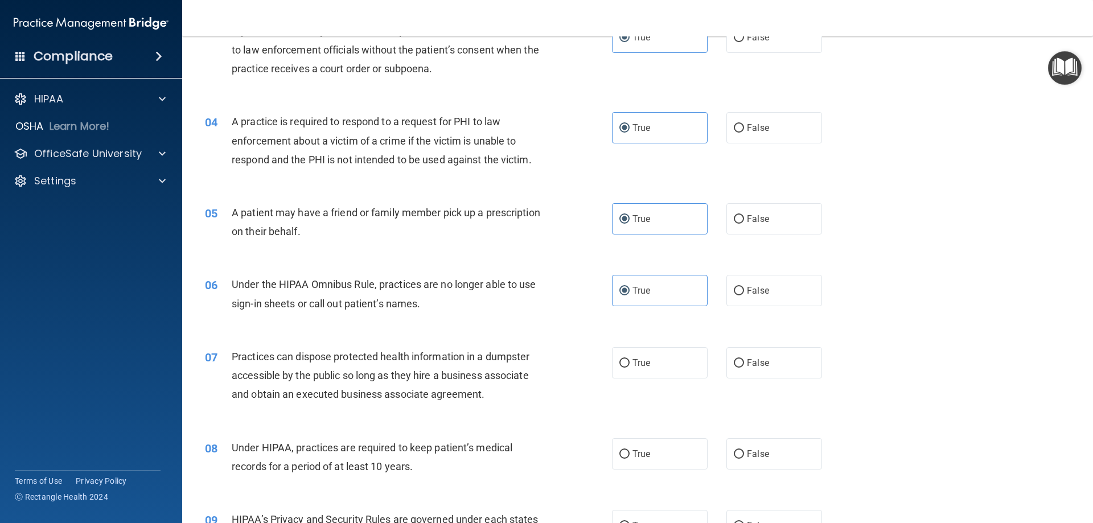
scroll to position [285, 0]
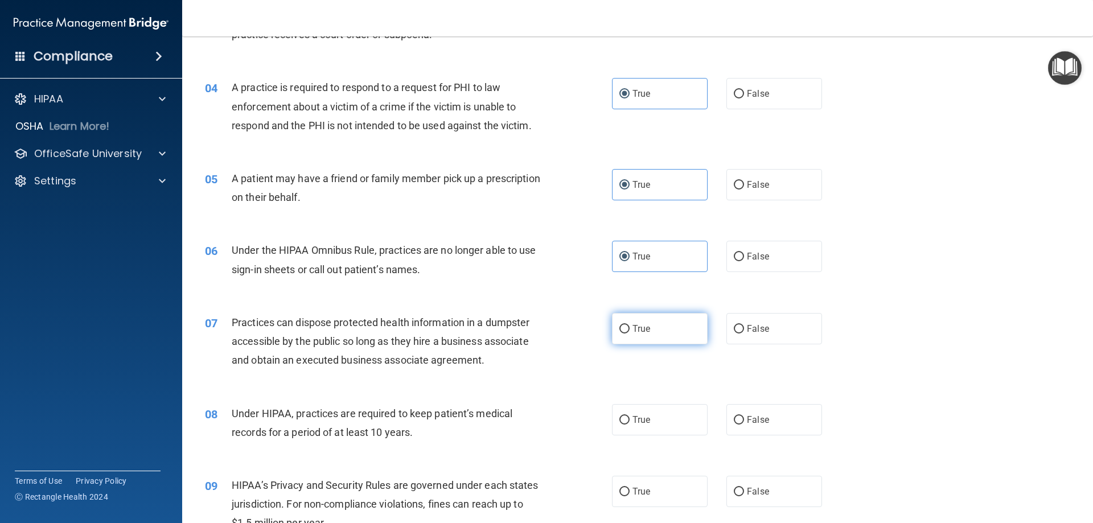
click at [641, 324] on span "True" at bounding box center [642, 328] width 18 height 11
click at [630, 325] on input "True" at bounding box center [625, 329] width 10 height 9
radio input "true"
click at [646, 423] on span "True" at bounding box center [642, 420] width 18 height 11
click at [630, 423] on input "True" at bounding box center [625, 420] width 10 height 9
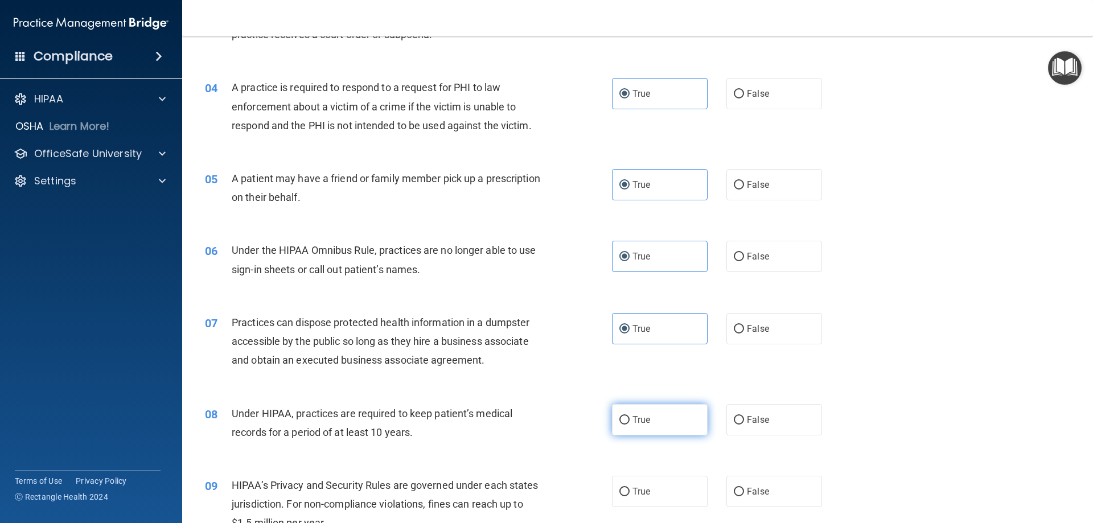
radio input "true"
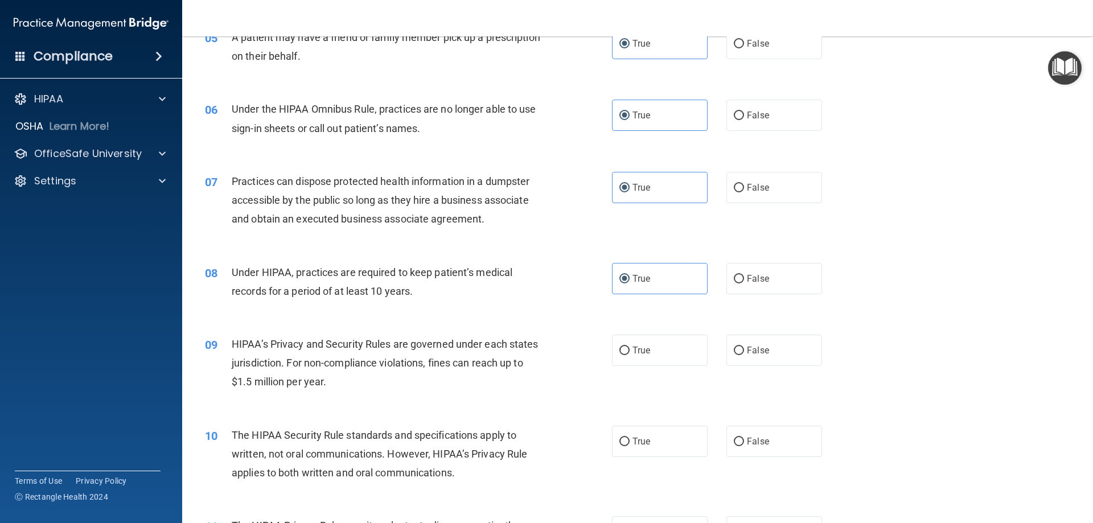
scroll to position [456, 0]
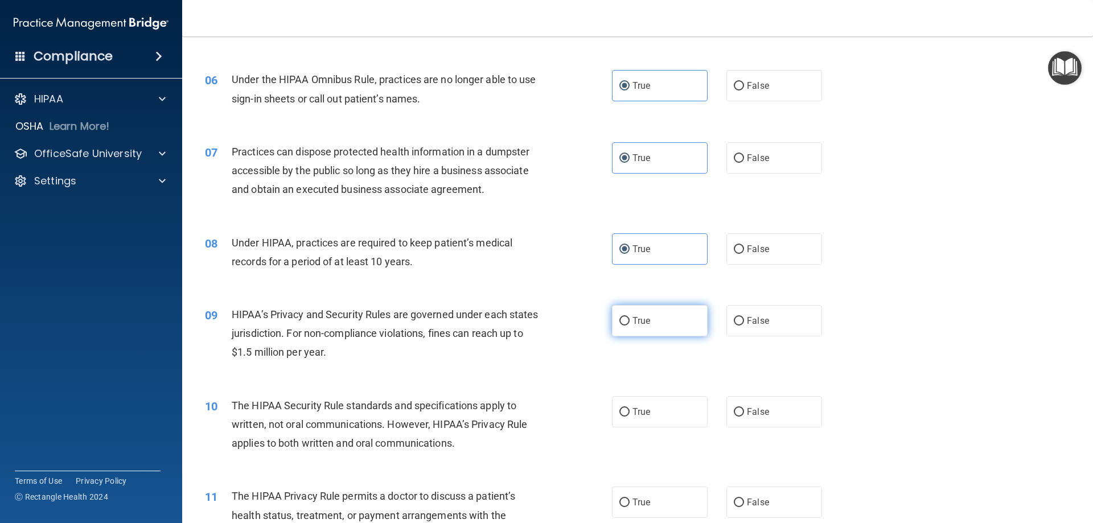
click at [645, 331] on label "True" at bounding box center [660, 320] width 96 height 31
click at [630, 326] on input "True" at bounding box center [625, 321] width 10 height 9
radio input "true"
click at [643, 419] on label "True" at bounding box center [660, 411] width 96 height 31
click at [630, 417] on input "True" at bounding box center [625, 412] width 10 height 9
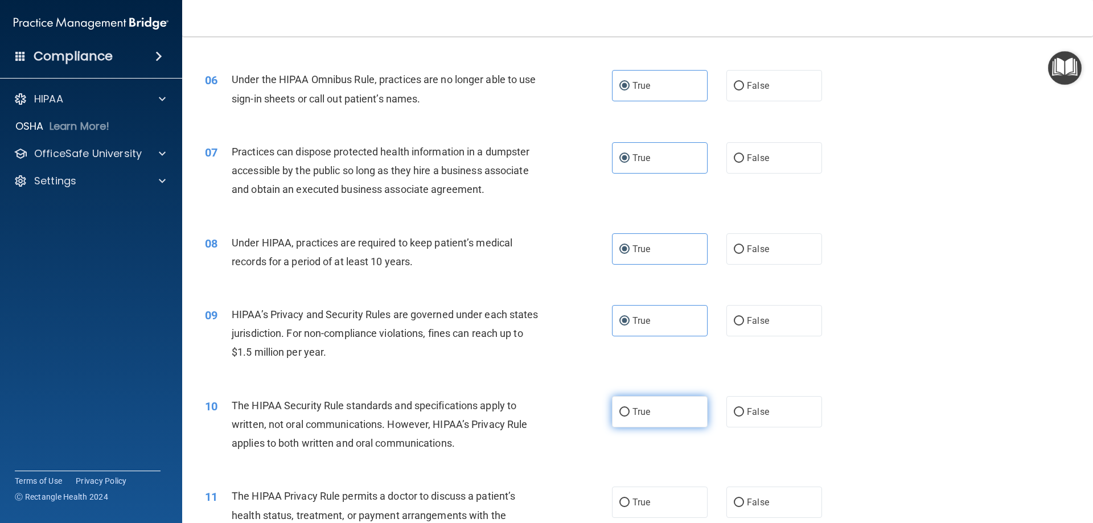
radio input "true"
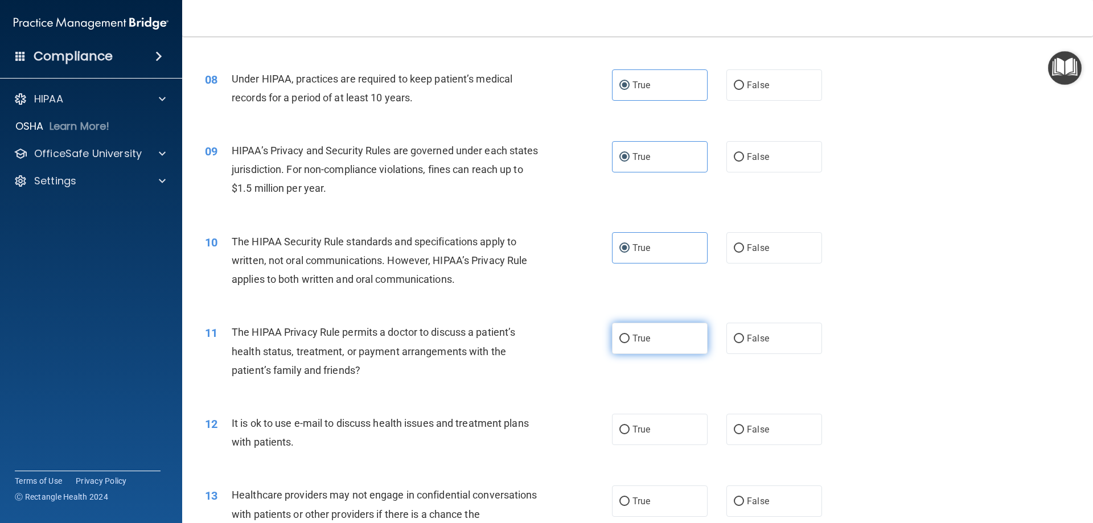
scroll to position [626, 0]
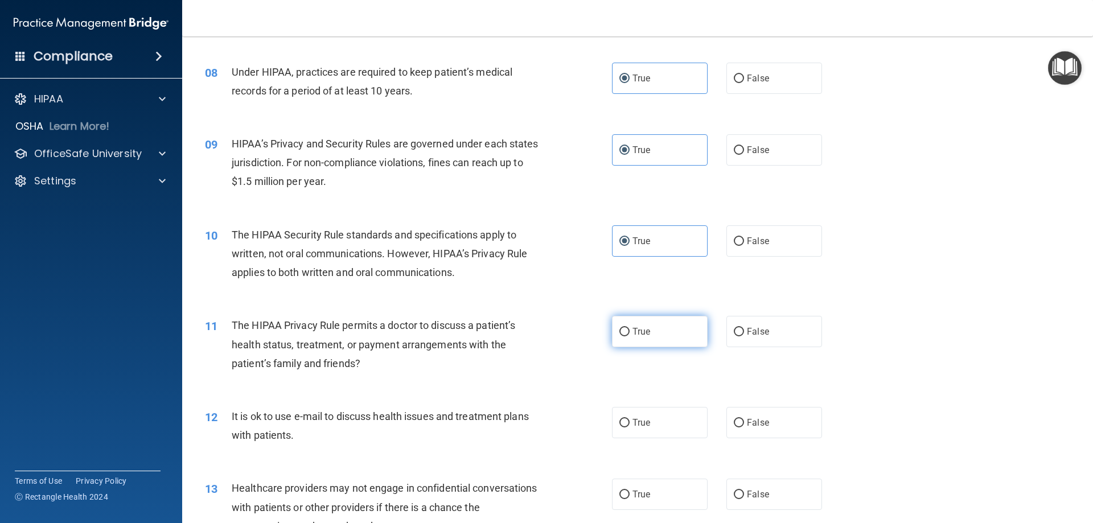
click at [635, 328] on span "True" at bounding box center [642, 331] width 18 height 11
click at [630, 328] on input "True" at bounding box center [625, 332] width 10 height 9
radio input "true"
click at [632, 435] on label "True" at bounding box center [660, 422] width 96 height 31
click at [630, 428] on input "True" at bounding box center [625, 423] width 10 height 9
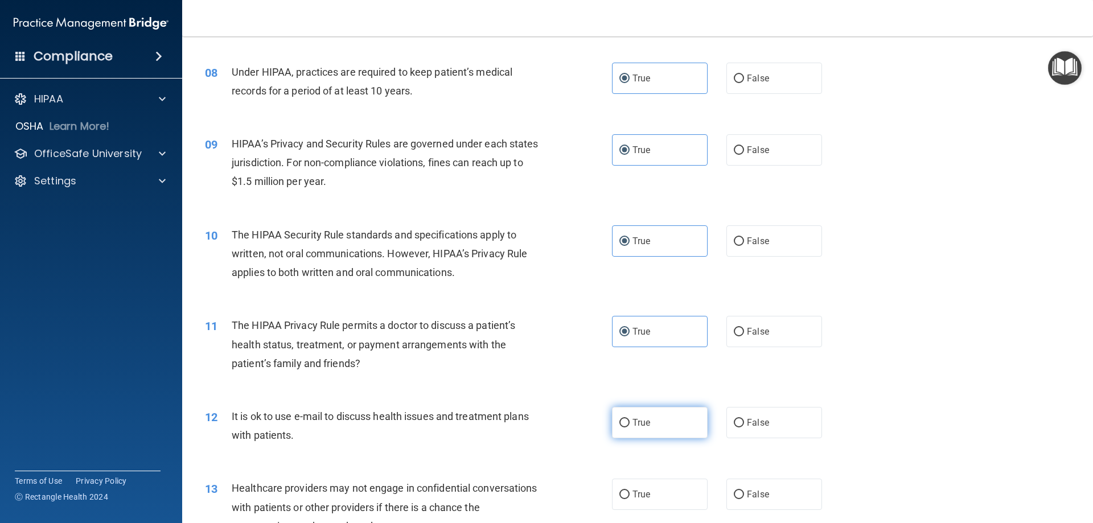
radio input "true"
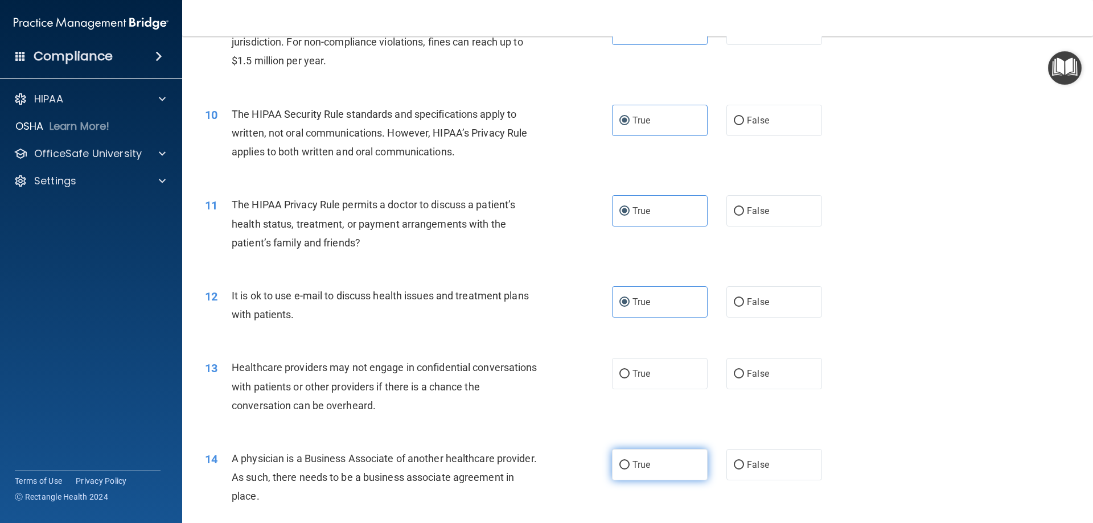
scroll to position [797, 0]
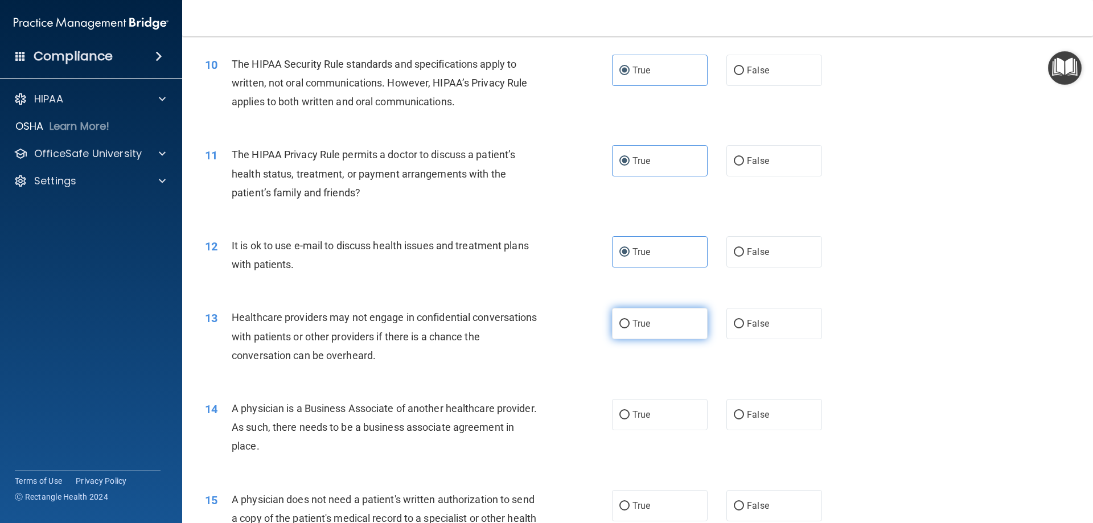
click at [631, 333] on label "True" at bounding box center [660, 323] width 96 height 31
click at [630, 329] on input "True" at bounding box center [625, 324] width 10 height 9
radio input "true"
drag, startPoint x: 633, startPoint y: 431, endPoint x: 637, endPoint y: 424, distance: 8.2
click at [634, 430] on div "14 A physician is a Business Associate of another healthcare provider. As such,…" at bounding box center [637, 430] width 883 height 91
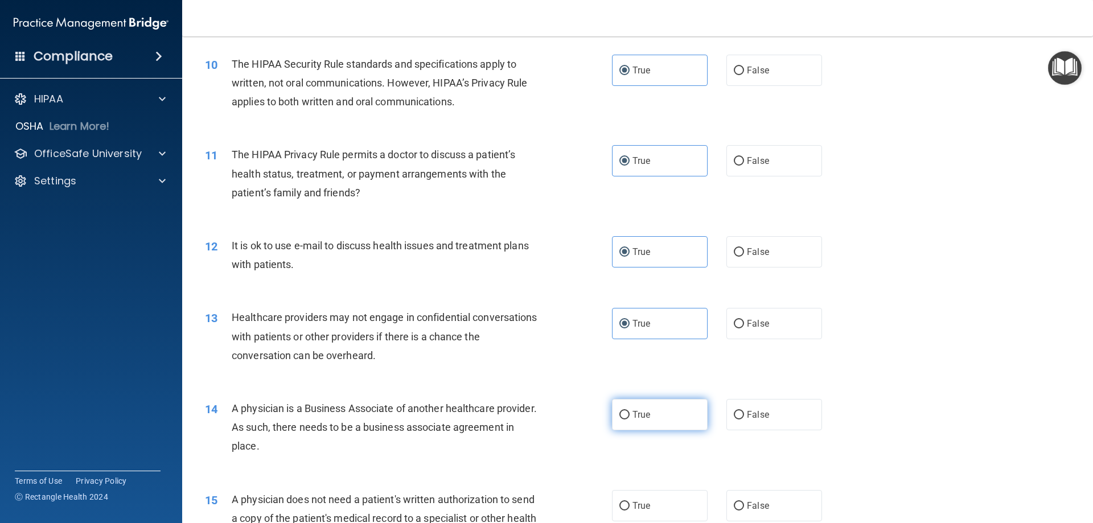
click at [639, 415] on span "True" at bounding box center [642, 414] width 18 height 11
click at [630, 415] on input "True" at bounding box center [625, 415] width 10 height 9
radio input "true"
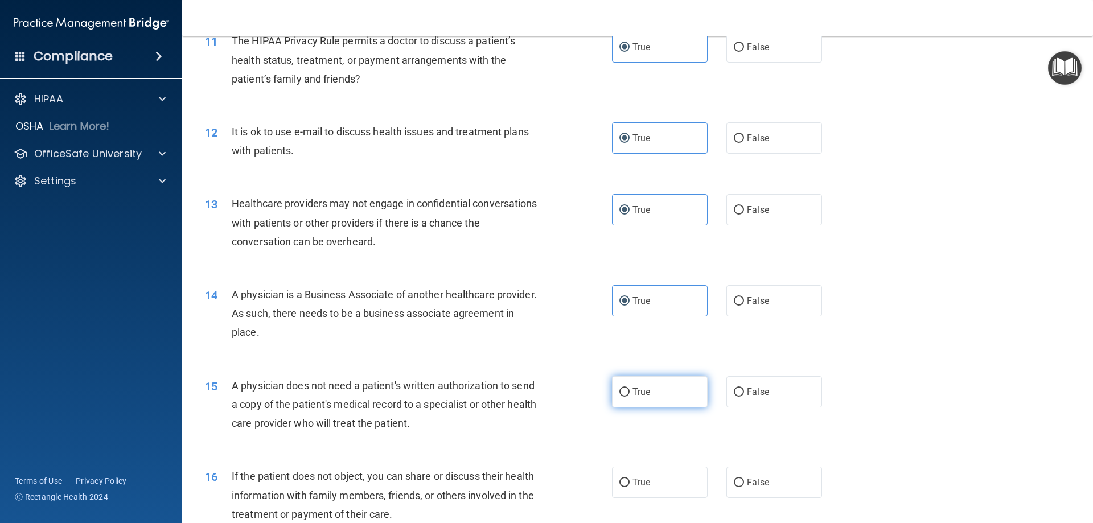
click at [631, 378] on label "True" at bounding box center [660, 391] width 96 height 31
click at [630, 388] on input "True" at bounding box center [625, 392] width 10 height 9
radio input "true"
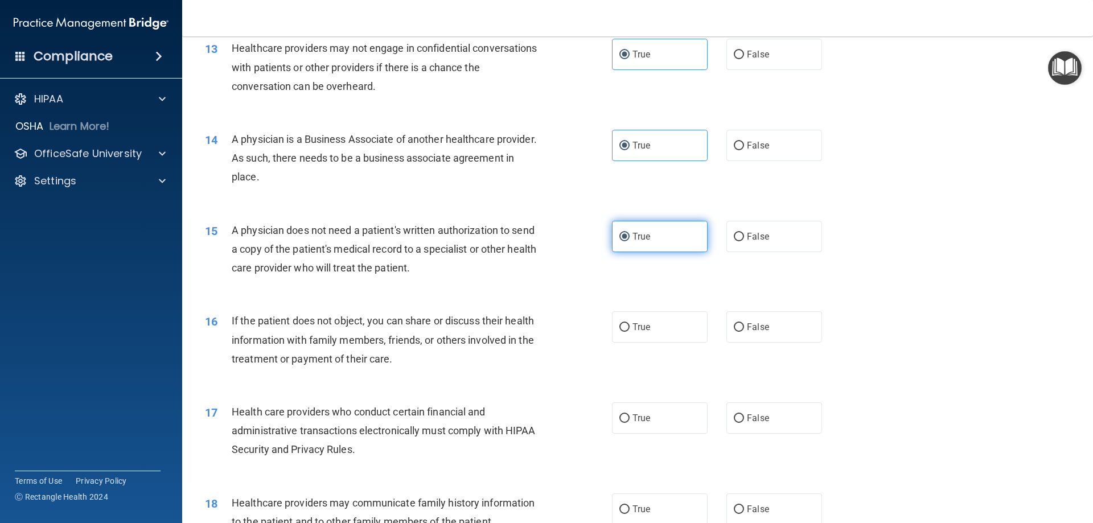
scroll to position [1082, 0]
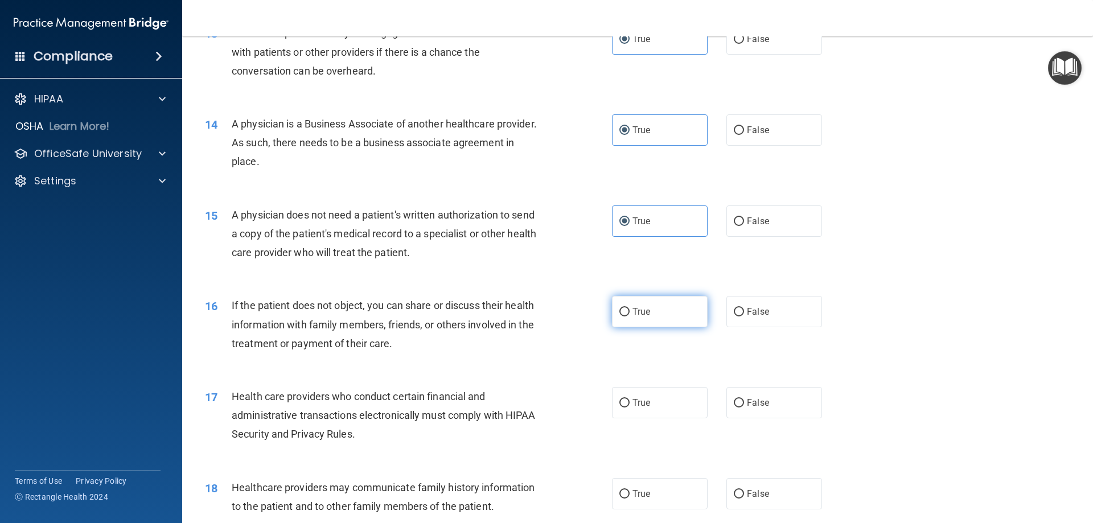
click at [640, 310] on span "True" at bounding box center [642, 311] width 18 height 11
click at [630, 310] on input "True" at bounding box center [625, 312] width 10 height 9
radio input "true"
click at [633, 402] on span "True" at bounding box center [642, 403] width 18 height 11
click at [629, 402] on input "True" at bounding box center [625, 403] width 10 height 9
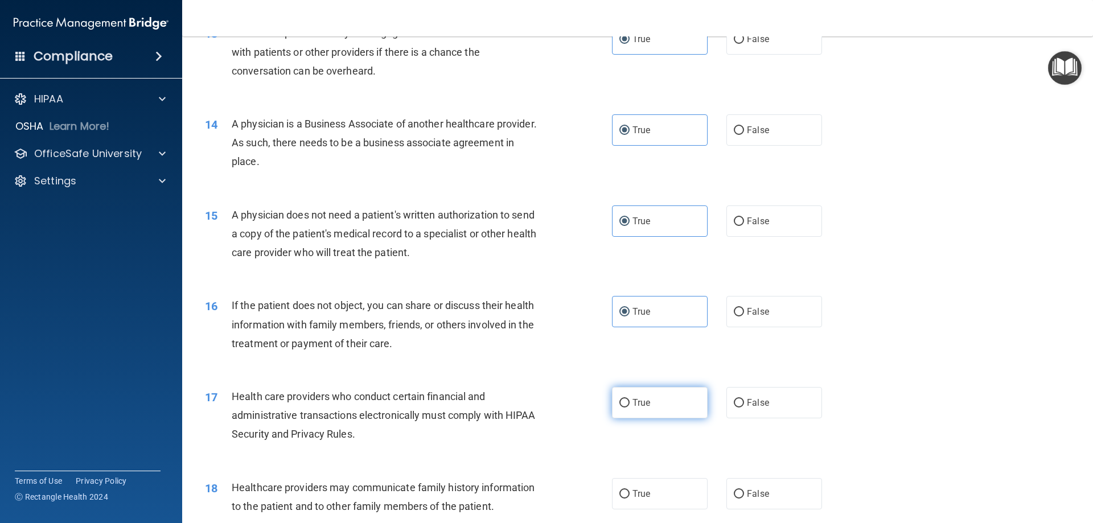
radio input "true"
click at [659, 485] on label "True" at bounding box center [660, 493] width 96 height 31
click at [630, 490] on input "True" at bounding box center [625, 494] width 10 height 9
radio input "true"
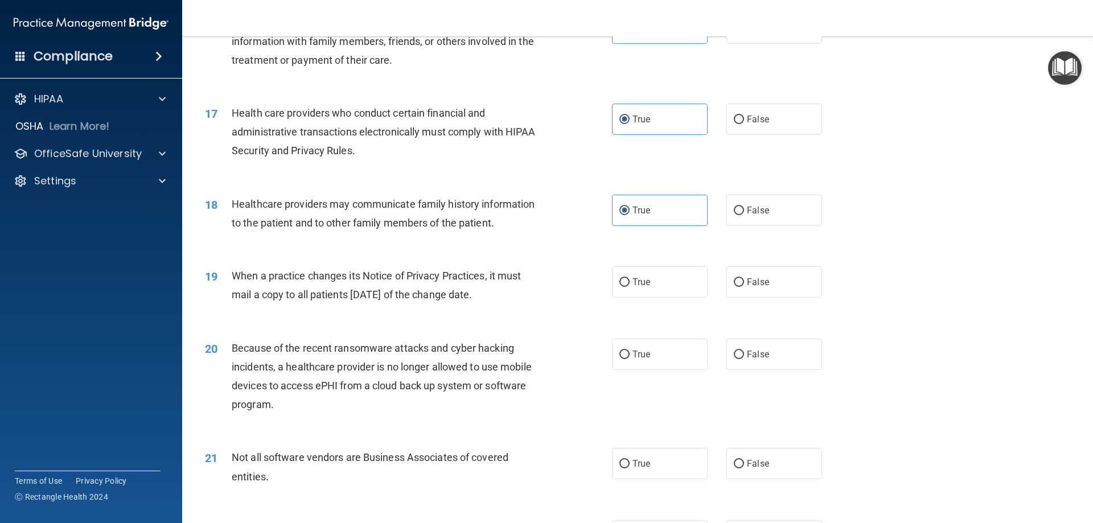
scroll to position [1367, 0]
click at [653, 349] on label "True" at bounding box center [660, 353] width 96 height 31
click at [630, 350] on input "True" at bounding box center [625, 354] width 10 height 9
radio input "true"
click at [634, 250] on div "18 Healthcare providers may communicate family history information to the patie…" at bounding box center [637, 215] width 883 height 72
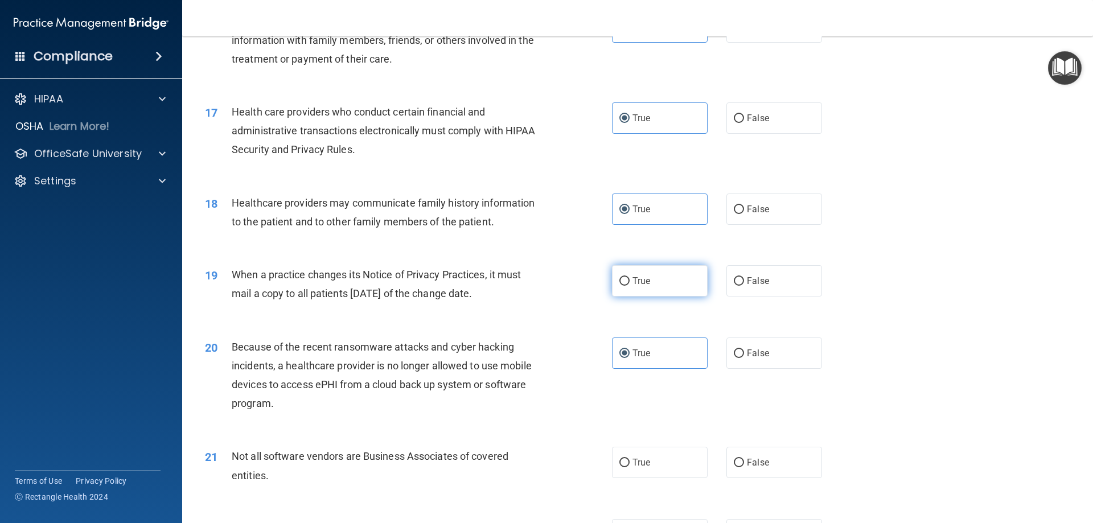
click at [626, 278] on label "True" at bounding box center [660, 280] width 96 height 31
click at [626, 278] on input "True" at bounding box center [625, 281] width 10 height 9
radio input "true"
click at [640, 457] on span "True" at bounding box center [642, 462] width 18 height 11
click at [630, 459] on input "True" at bounding box center [625, 463] width 10 height 9
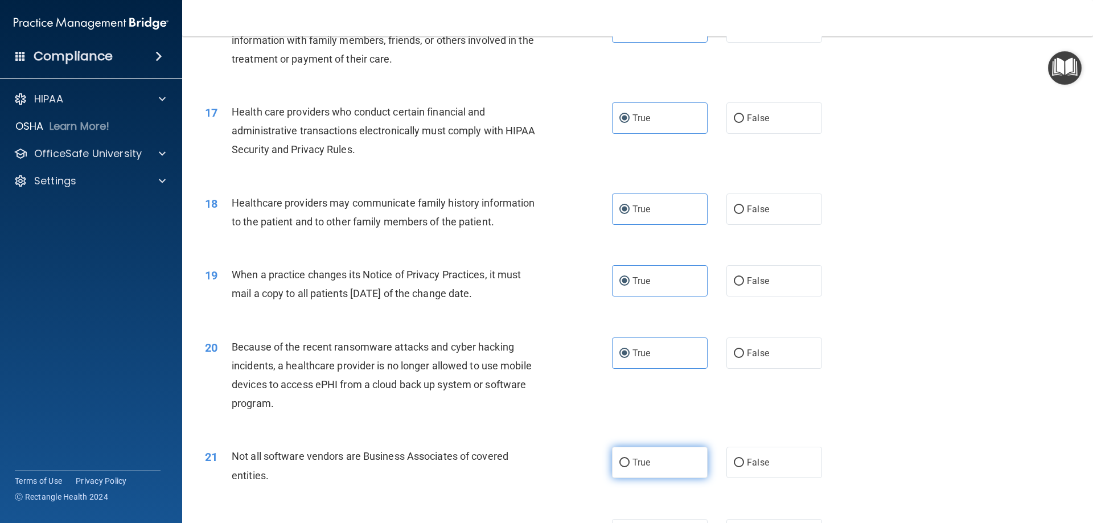
radio input "true"
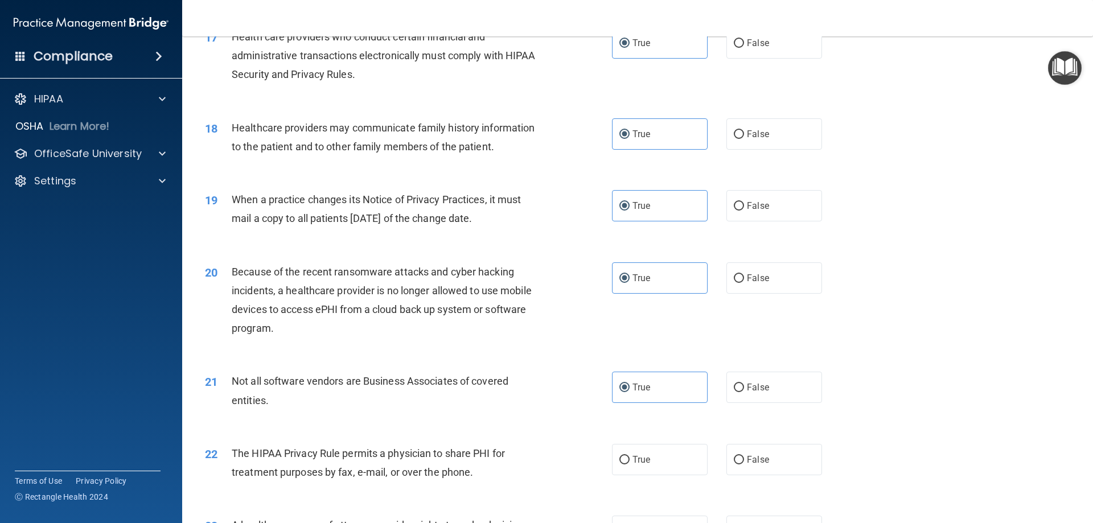
scroll to position [1595, 0]
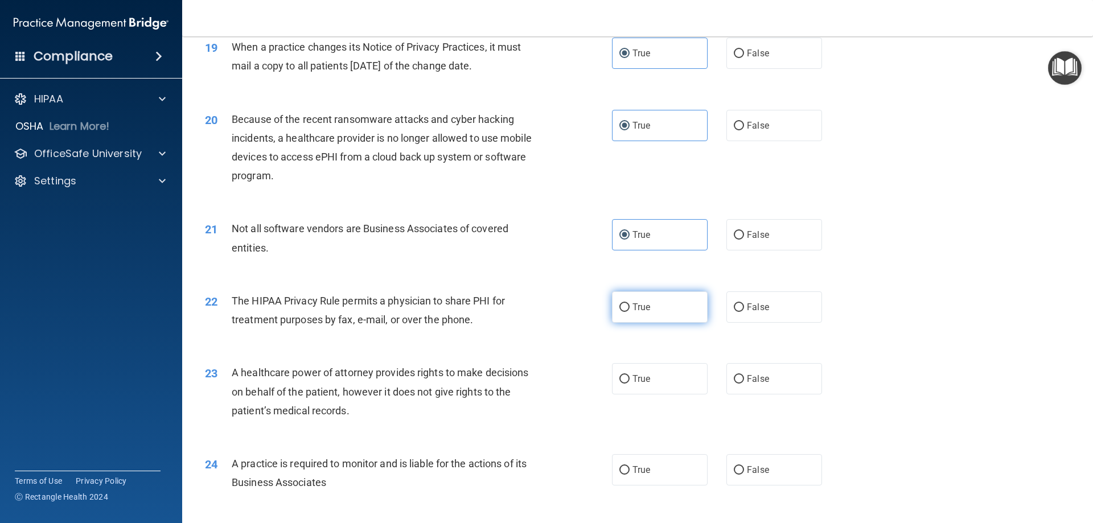
click at [620, 304] on input "True" at bounding box center [625, 308] width 10 height 9
radio input "true"
click at [647, 386] on label "True" at bounding box center [660, 378] width 96 height 31
click at [630, 384] on input "True" at bounding box center [625, 379] width 10 height 9
radio input "true"
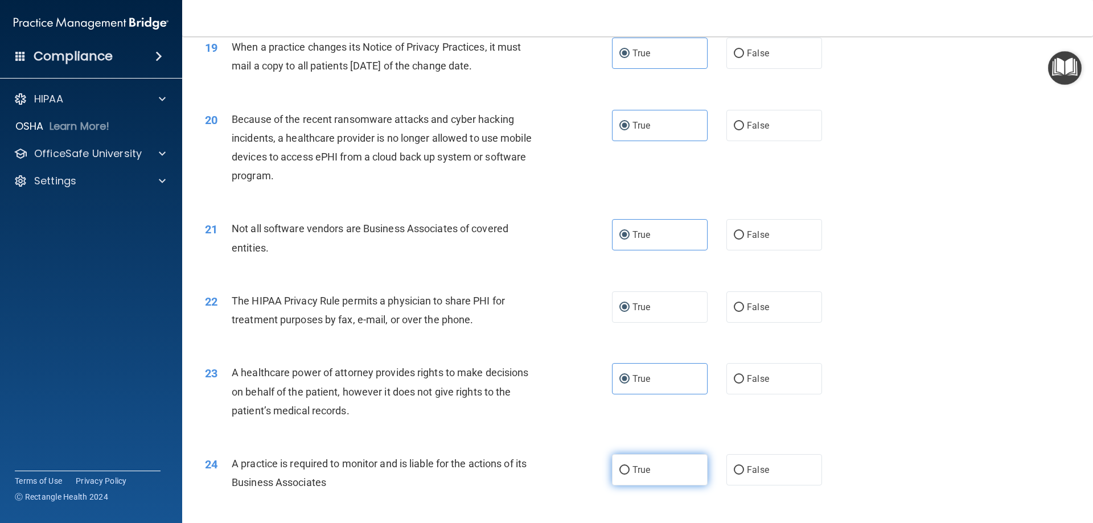
click at [642, 472] on span "True" at bounding box center [642, 470] width 18 height 11
click at [630, 472] on input "True" at bounding box center [625, 470] width 10 height 9
radio input "true"
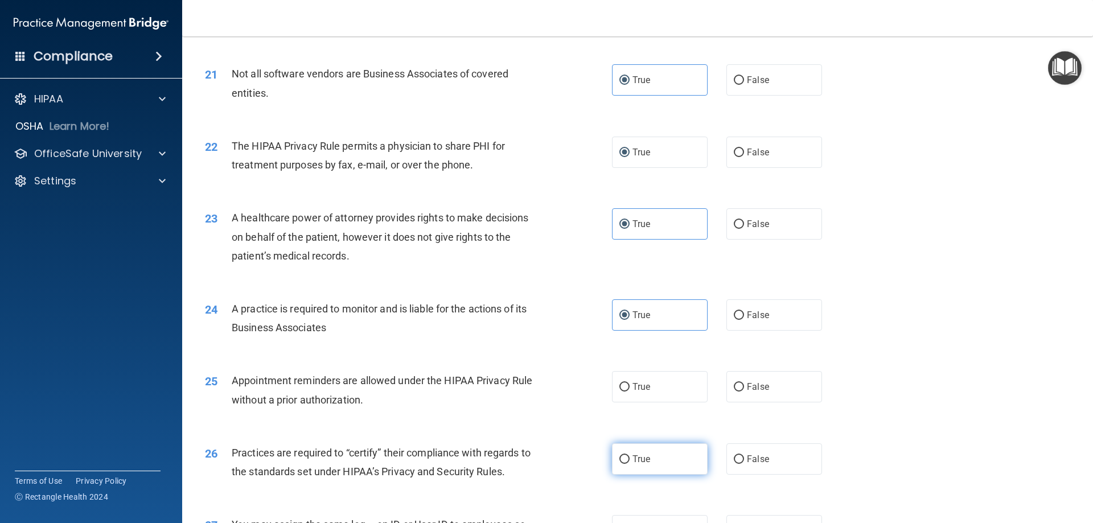
scroll to position [1765, 0]
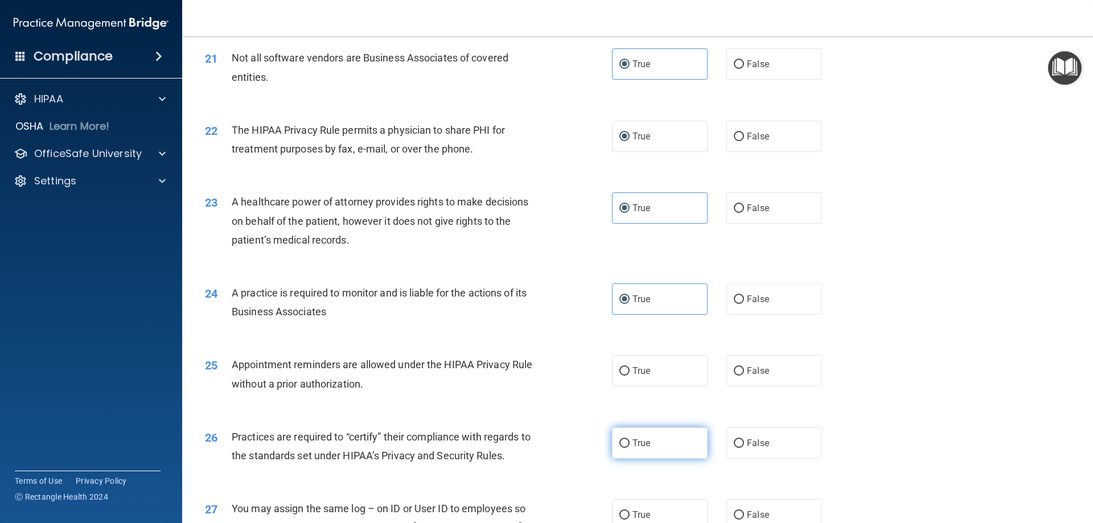
click at [638, 442] on span "True" at bounding box center [642, 443] width 18 height 11
click at [630, 442] on input "True" at bounding box center [625, 444] width 10 height 9
radio input "true"
click at [635, 376] on label "True" at bounding box center [660, 370] width 96 height 31
click at [630, 376] on input "True" at bounding box center [625, 371] width 10 height 9
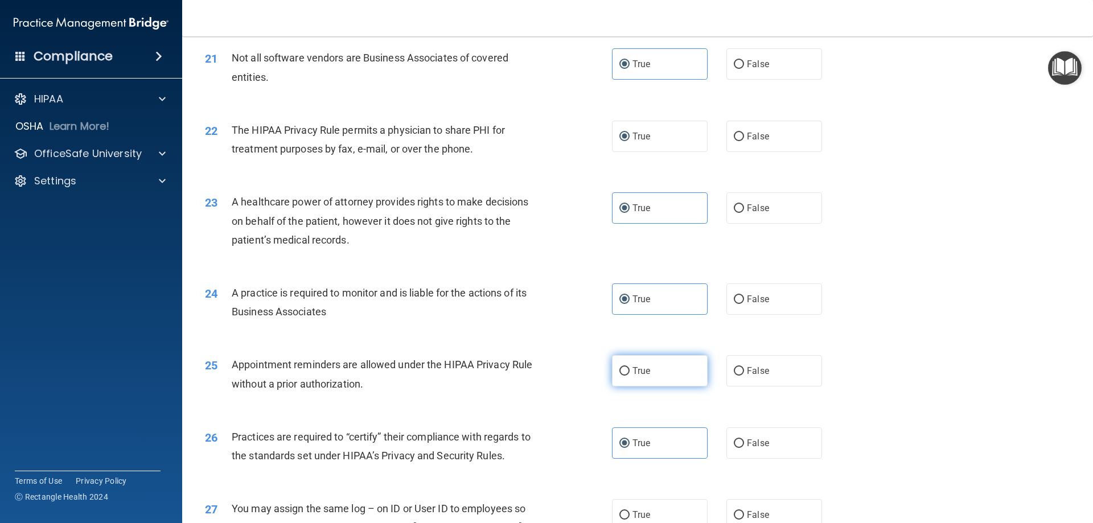
radio input "true"
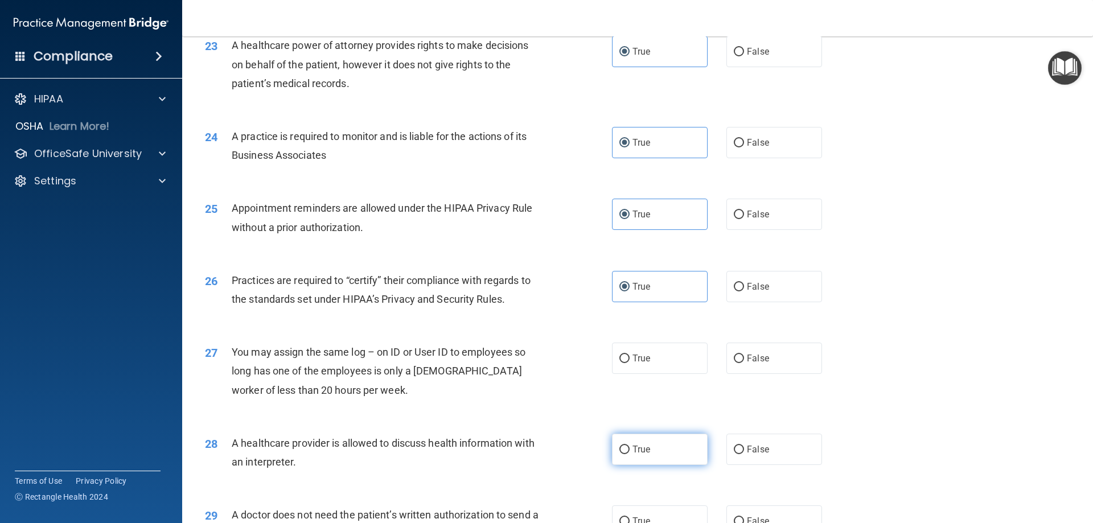
scroll to position [1936, 0]
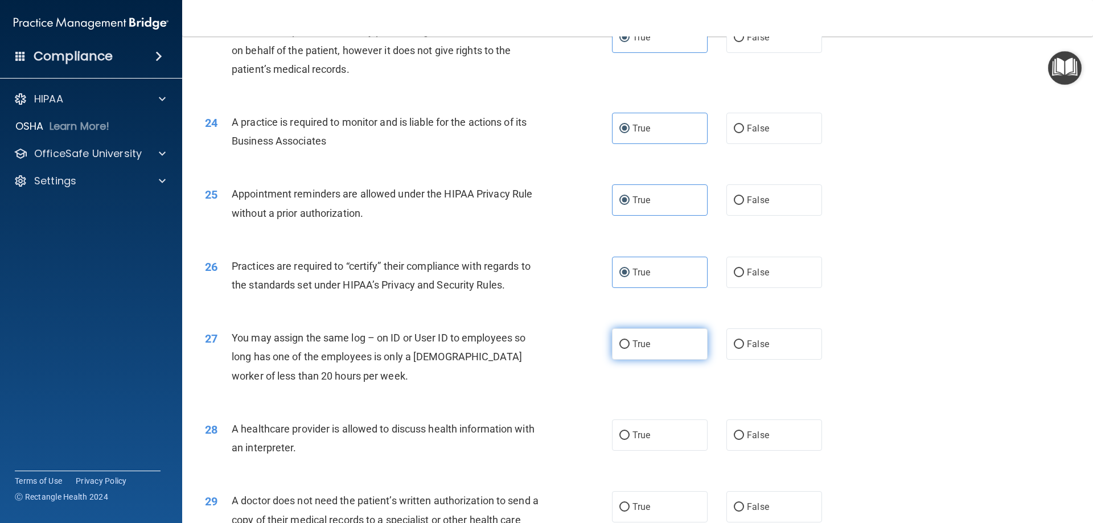
click at [641, 351] on label "True" at bounding box center [660, 344] width 96 height 31
click at [630, 349] on input "True" at bounding box center [625, 345] width 10 height 9
radio input "true"
click at [641, 434] on span "True" at bounding box center [642, 435] width 18 height 11
click at [630, 434] on input "True" at bounding box center [625, 436] width 10 height 9
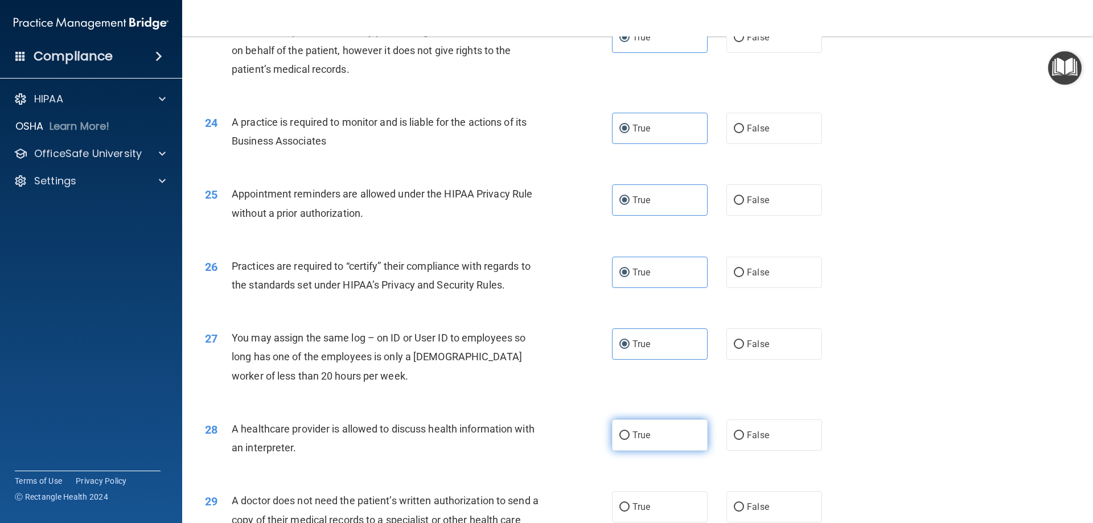
radio input "true"
click at [649, 500] on label "True" at bounding box center [660, 506] width 96 height 31
click at [630, 503] on input "True" at bounding box center [625, 507] width 10 height 9
radio input "true"
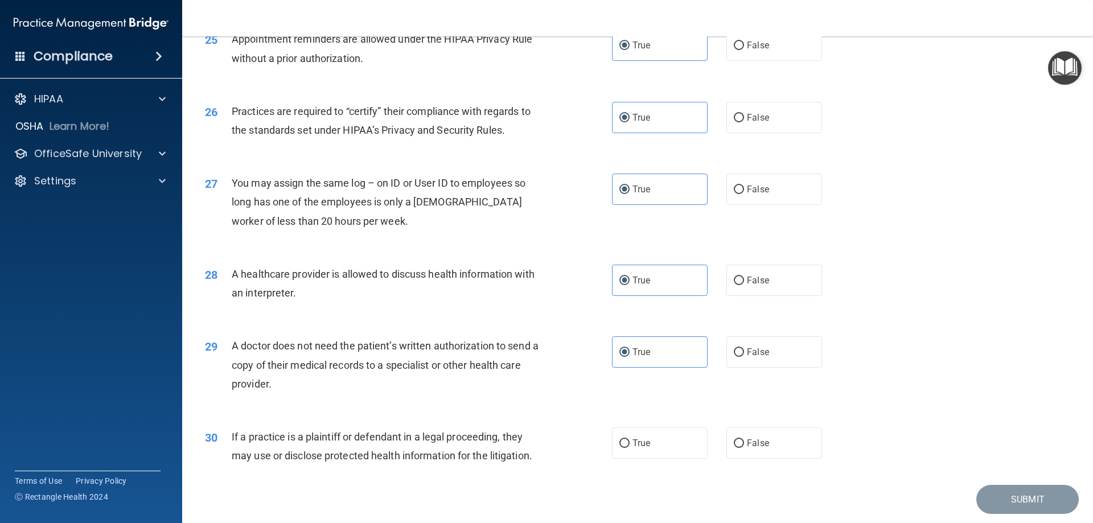
scroll to position [2107, 0]
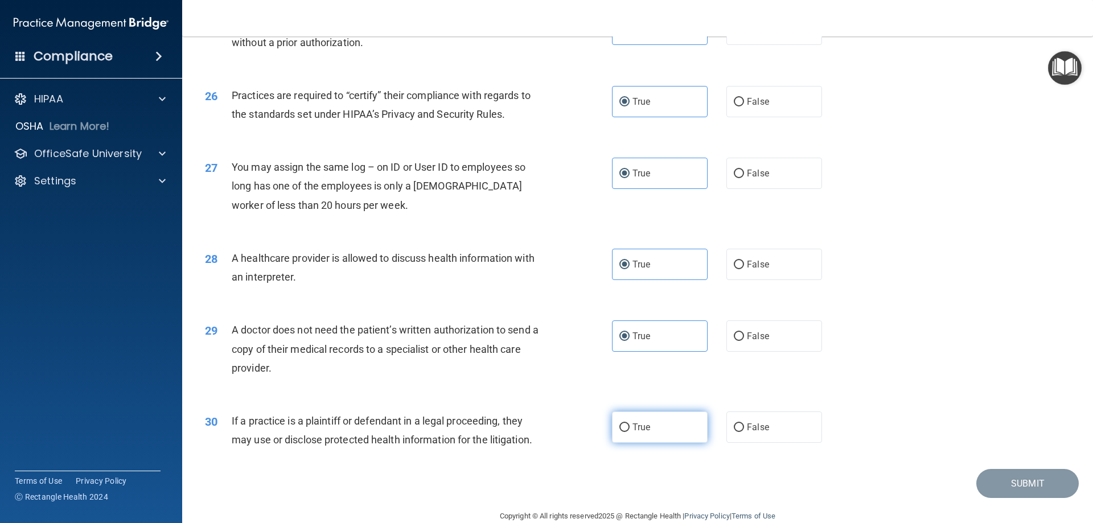
click at [637, 429] on span "True" at bounding box center [642, 427] width 18 height 11
click at [630, 429] on input "True" at bounding box center [625, 428] width 10 height 9
radio input "true"
click at [1013, 478] on button "Submit" at bounding box center [1028, 483] width 103 height 29
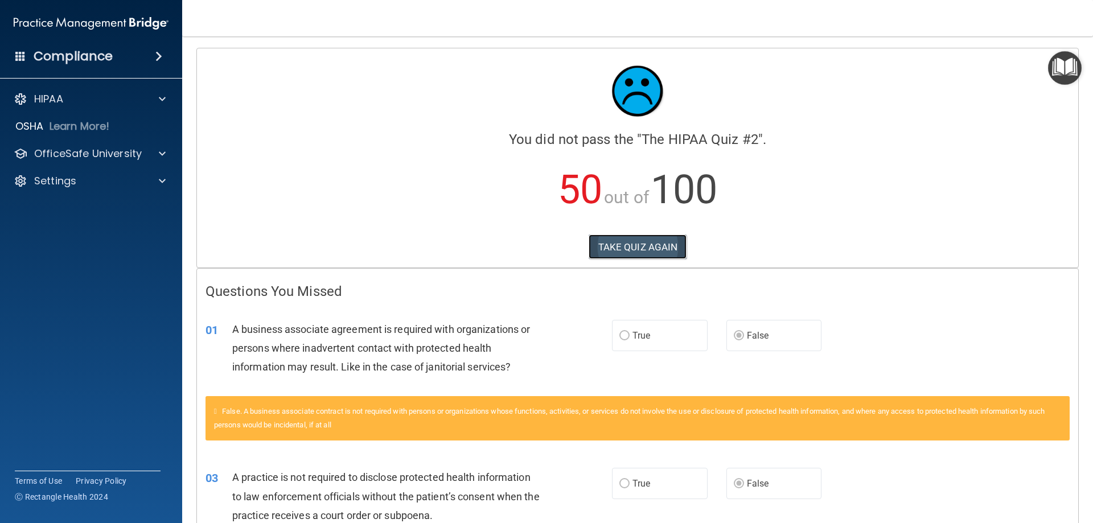
click at [625, 246] on button "TAKE QUIZ AGAIN" at bounding box center [638, 247] width 99 height 25
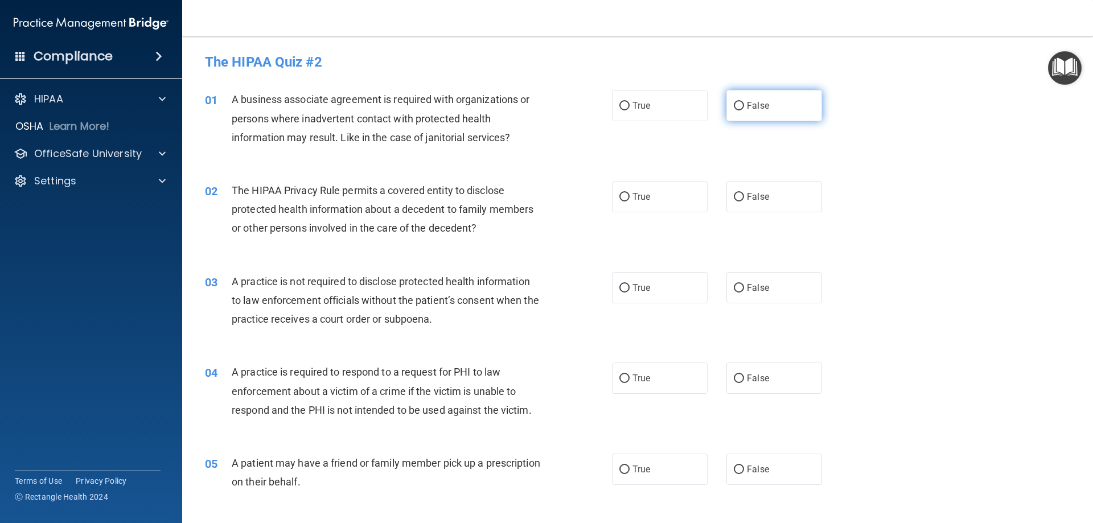
click at [756, 108] on span "False" at bounding box center [758, 105] width 22 height 11
click at [744, 108] on input "False" at bounding box center [739, 106] width 10 height 9
radio input "true"
click at [761, 284] on span "False" at bounding box center [758, 287] width 22 height 11
click at [744, 284] on input "False" at bounding box center [739, 288] width 10 height 9
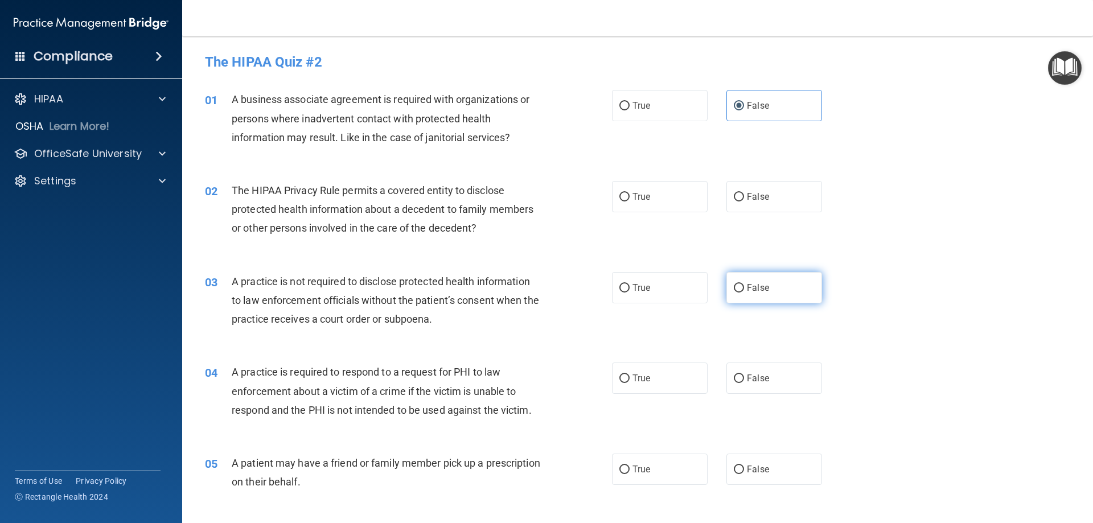
radio input "true"
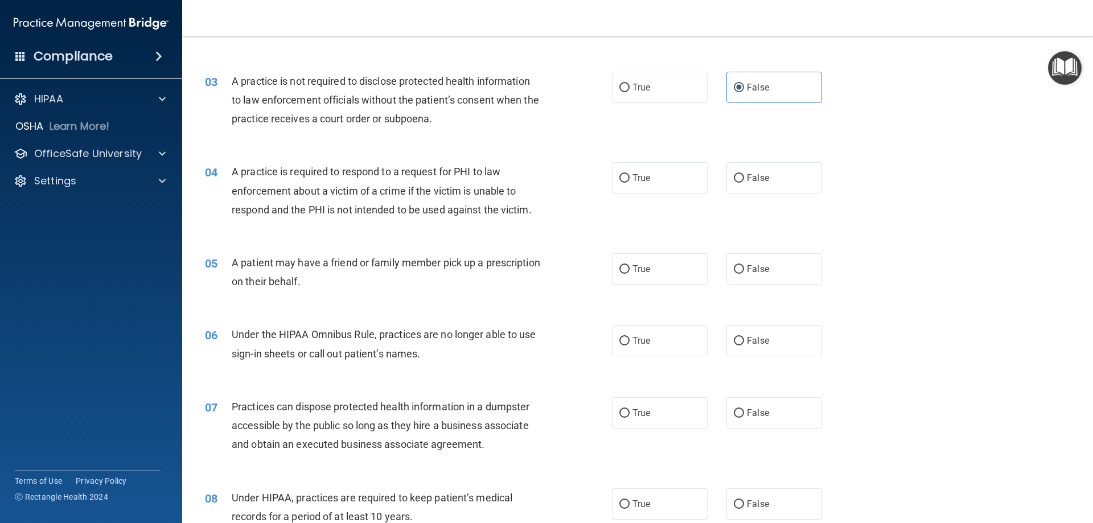
scroll to position [228, 0]
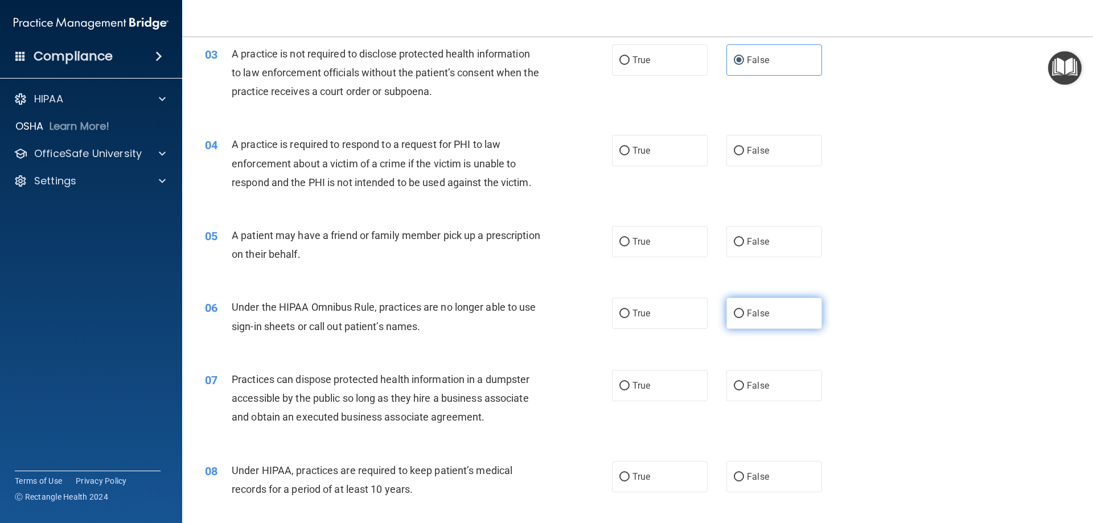
click at [751, 318] on span "False" at bounding box center [758, 313] width 22 height 11
click at [744, 318] on input "False" at bounding box center [739, 314] width 10 height 9
radio input "true"
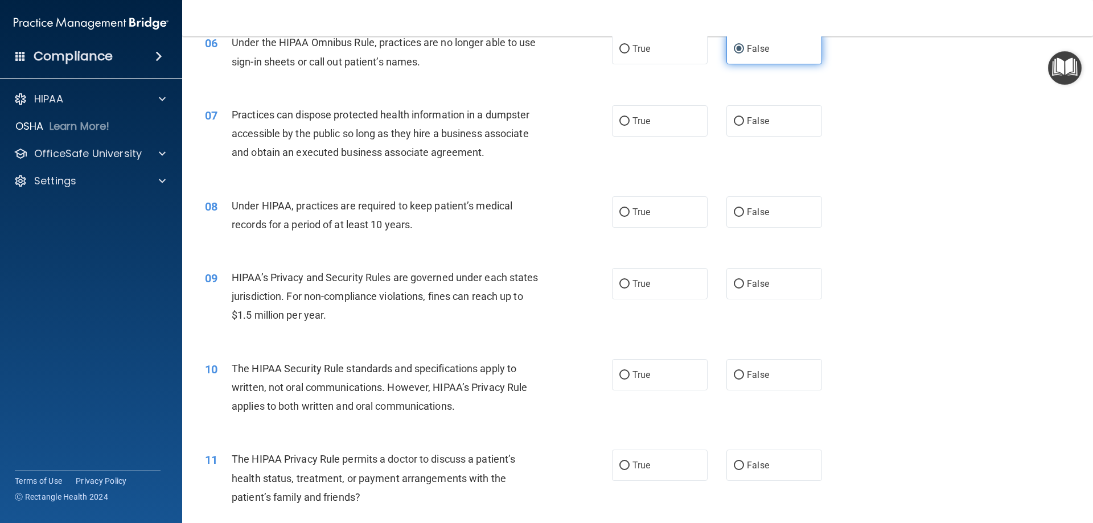
scroll to position [513, 0]
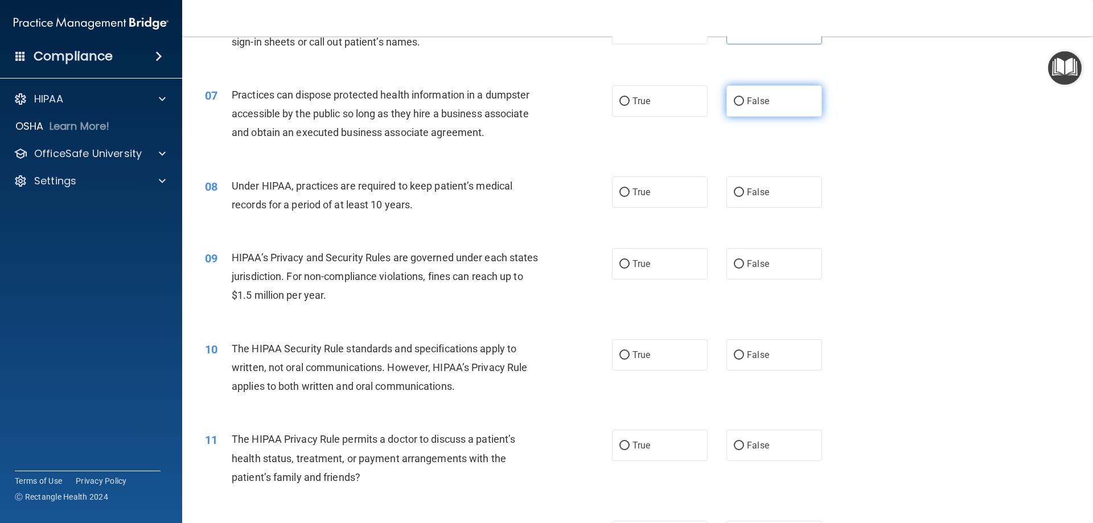
click at [757, 102] on span "False" at bounding box center [758, 101] width 22 height 11
click at [744, 102] on input "False" at bounding box center [739, 101] width 10 height 9
radio input "true"
click at [747, 196] on span "False" at bounding box center [758, 192] width 22 height 11
click at [744, 196] on input "False" at bounding box center [739, 193] width 10 height 9
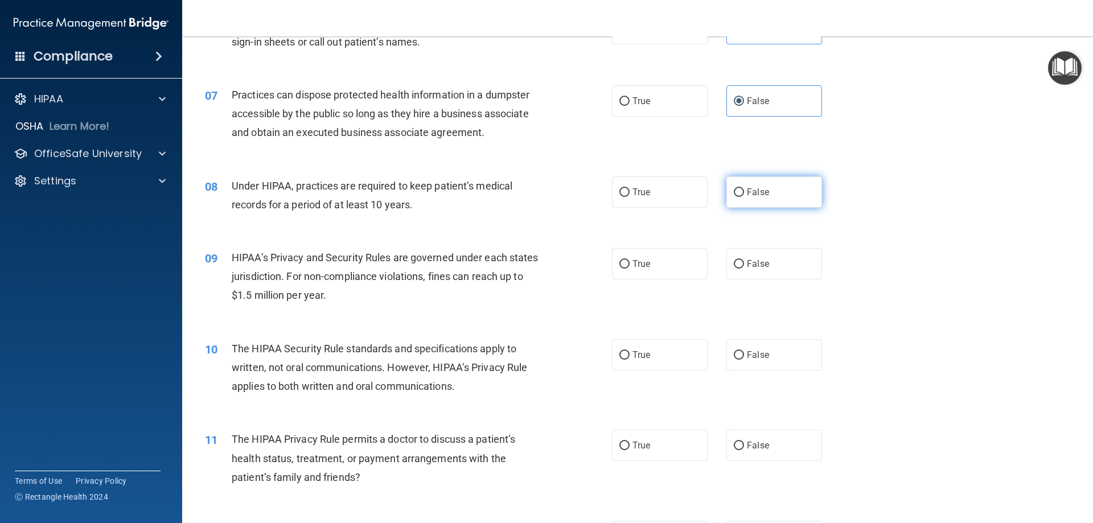
radio input "true"
click at [758, 266] on span "False" at bounding box center [758, 264] width 22 height 11
click at [744, 266] on input "False" at bounding box center [739, 264] width 10 height 9
radio input "true"
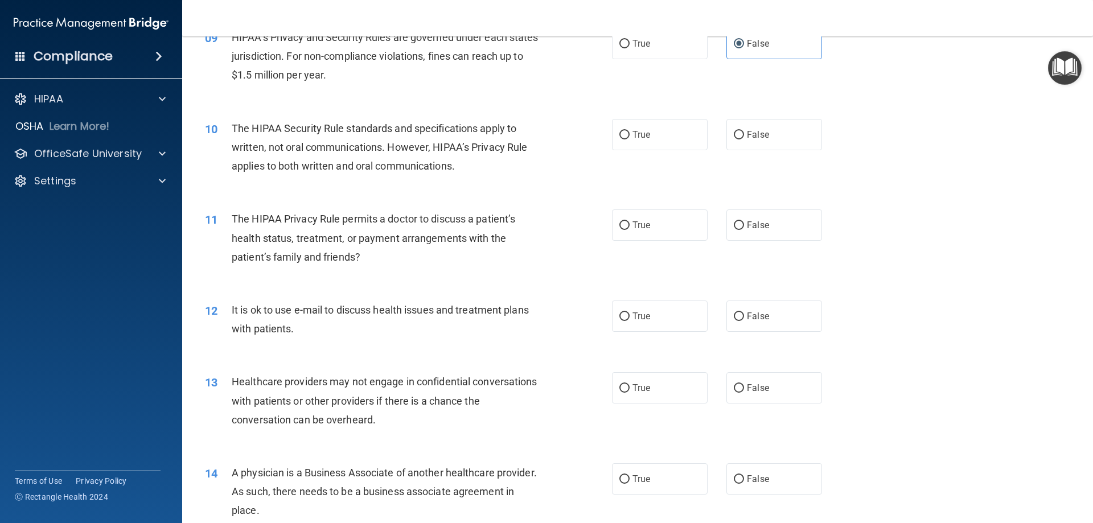
scroll to position [740, 0]
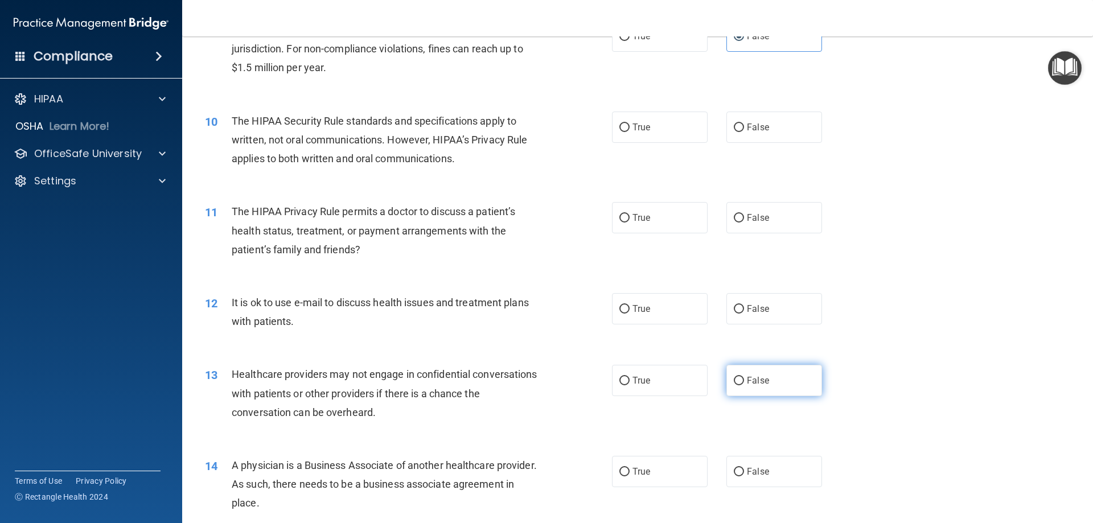
click at [778, 379] on label "False" at bounding box center [775, 380] width 96 height 31
click at [744, 379] on input "False" at bounding box center [739, 381] width 10 height 9
radio input "true"
click at [776, 465] on label "False" at bounding box center [775, 471] width 96 height 31
click at [744, 468] on input "False" at bounding box center [739, 472] width 10 height 9
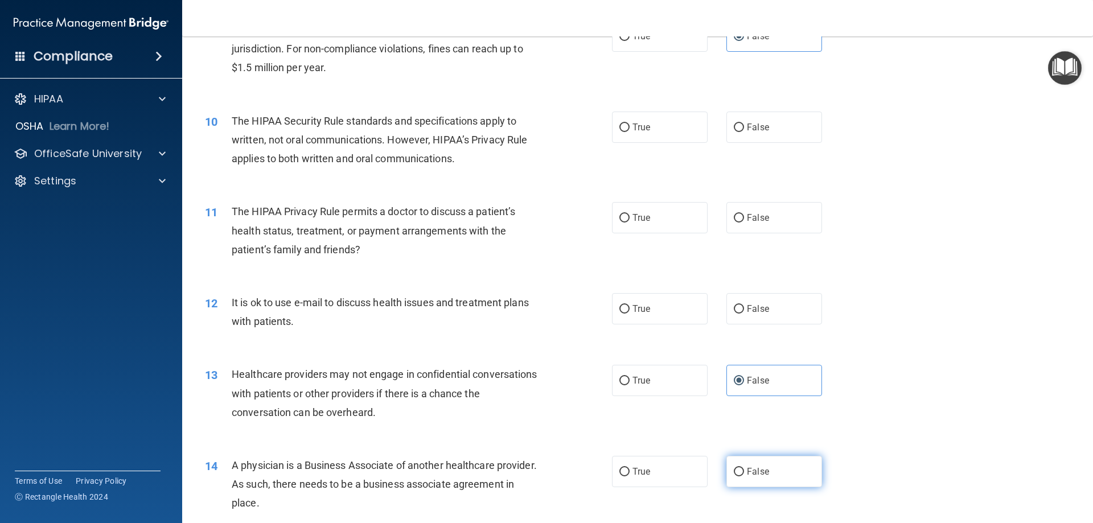
radio input "true"
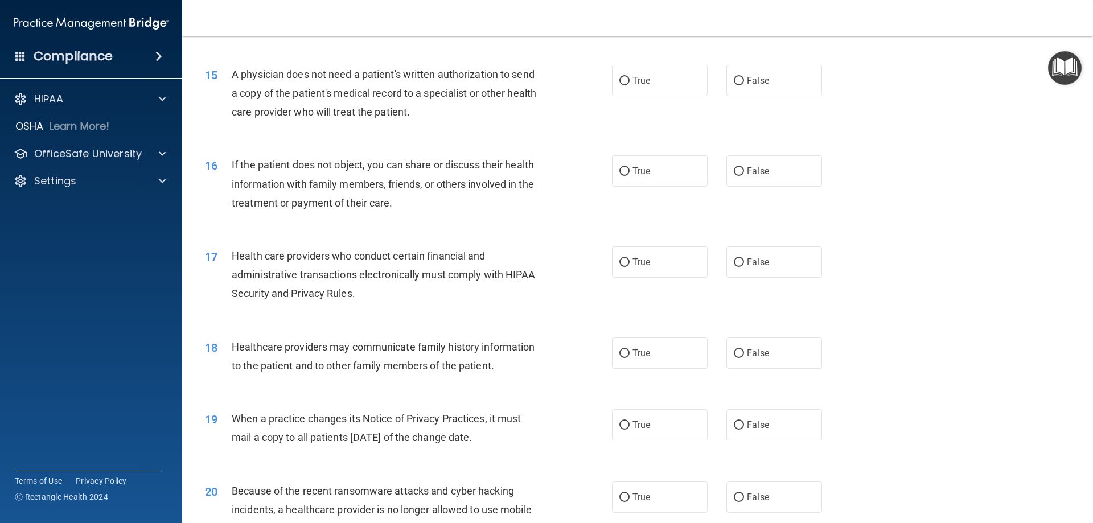
scroll to position [1253, 0]
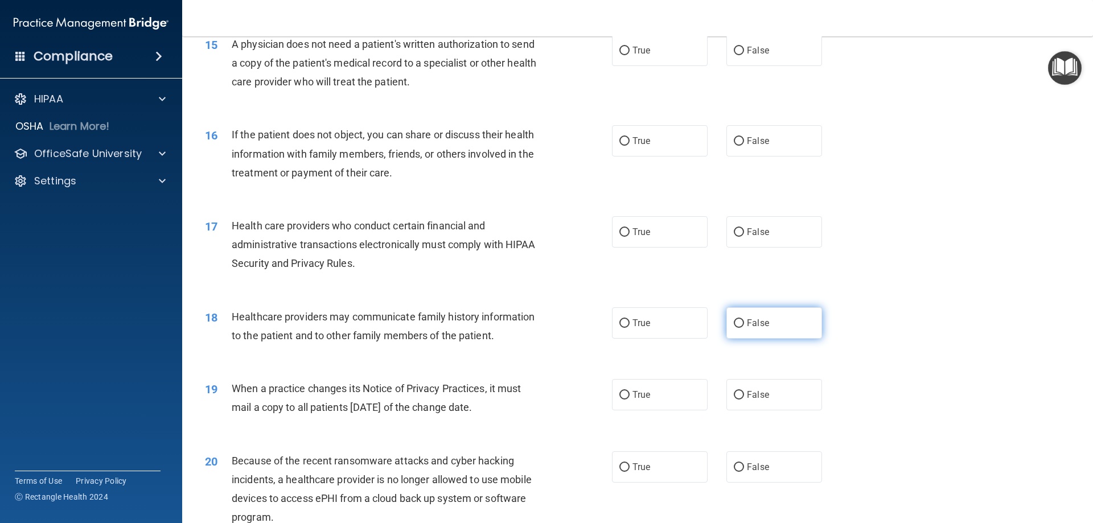
click at [753, 330] on label "False" at bounding box center [775, 323] width 96 height 31
click at [744, 328] on input "False" at bounding box center [739, 323] width 10 height 9
radio input "true"
click at [768, 392] on label "False" at bounding box center [775, 394] width 96 height 31
click at [744, 392] on input "False" at bounding box center [739, 395] width 10 height 9
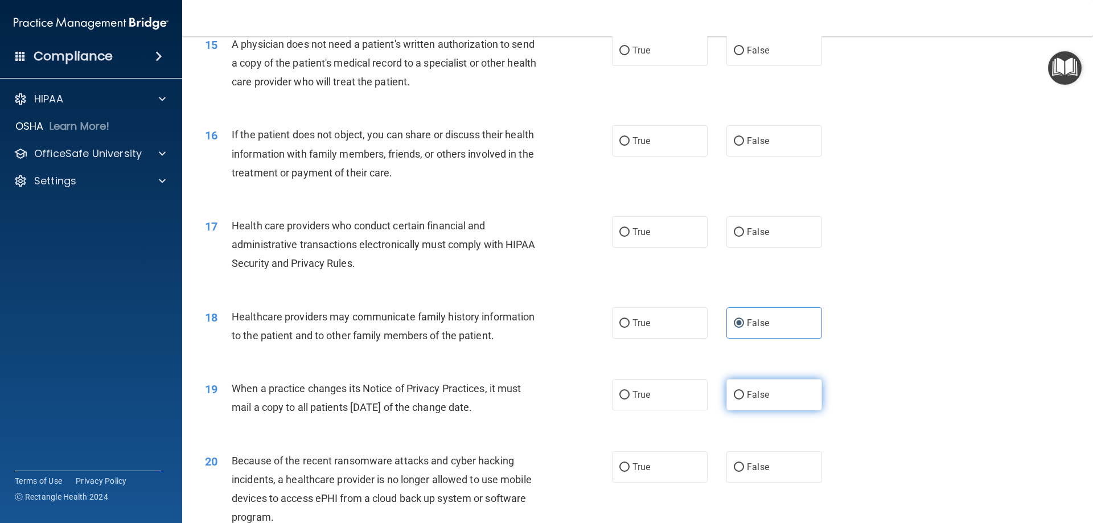
radio input "true"
click at [765, 459] on label "False" at bounding box center [775, 467] width 96 height 31
click at [744, 464] on input "False" at bounding box center [739, 468] width 10 height 9
radio input "true"
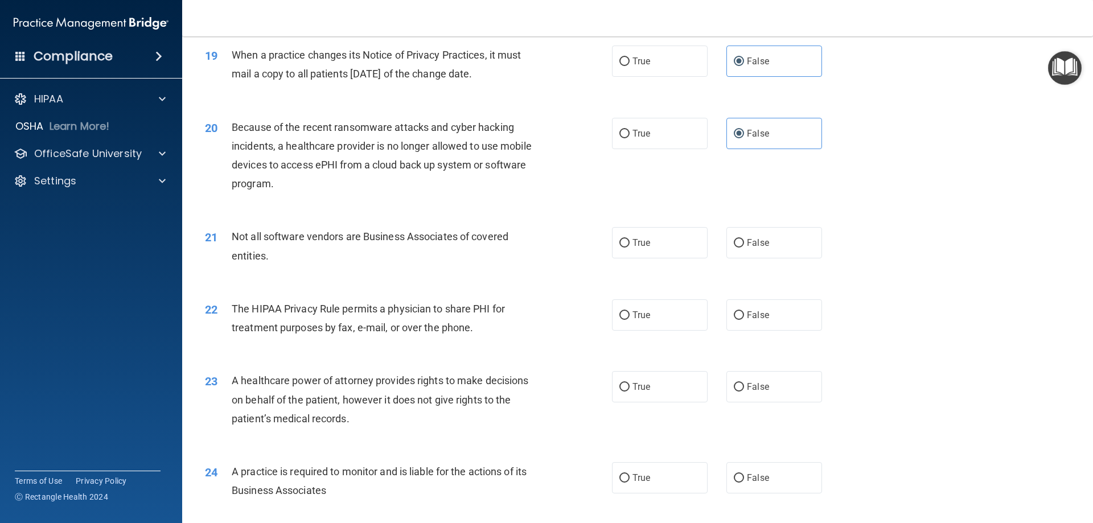
scroll to position [1595, 0]
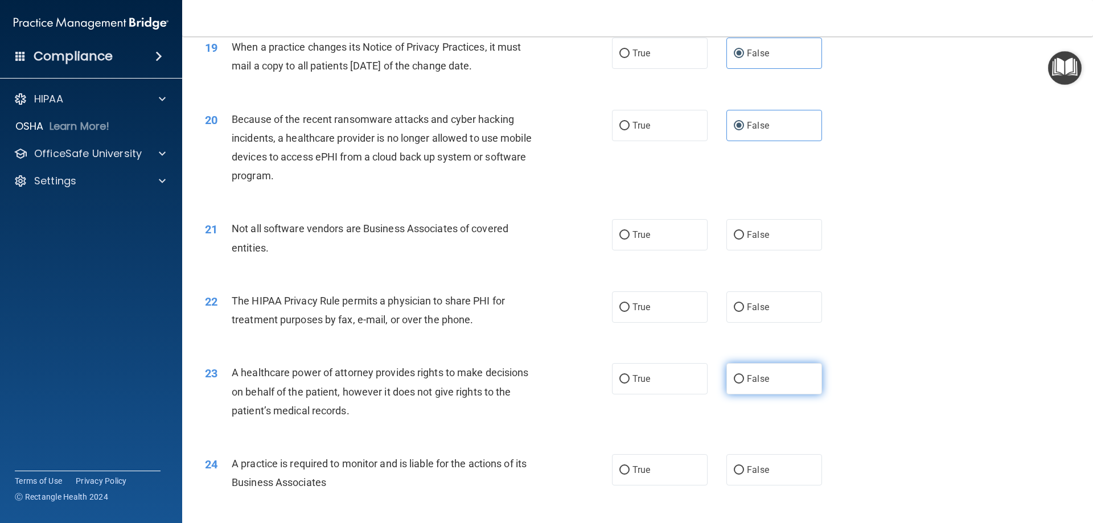
click at [754, 379] on span "False" at bounding box center [758, 379] width 22 height 11
click at [744, 379] on input "False" at bounding box center [739, 379] width 10 height 9
radio input "true"
click at [765, 467] on label "False" at bounding box center [775, 469] width 96 height 31
click at [744, 467] on input "False" at bounding box center [739, 470] width 10 height 9
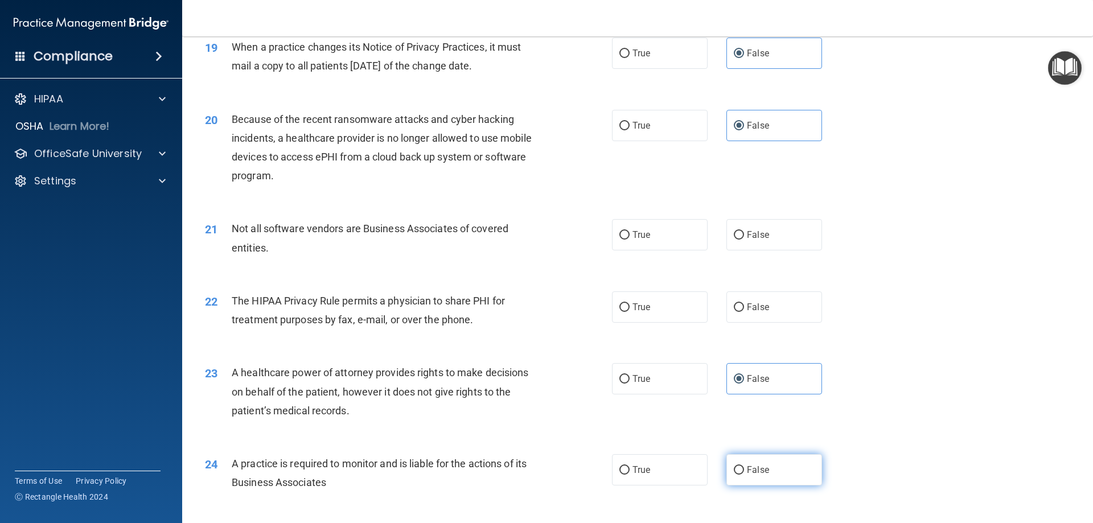
radio input "true"
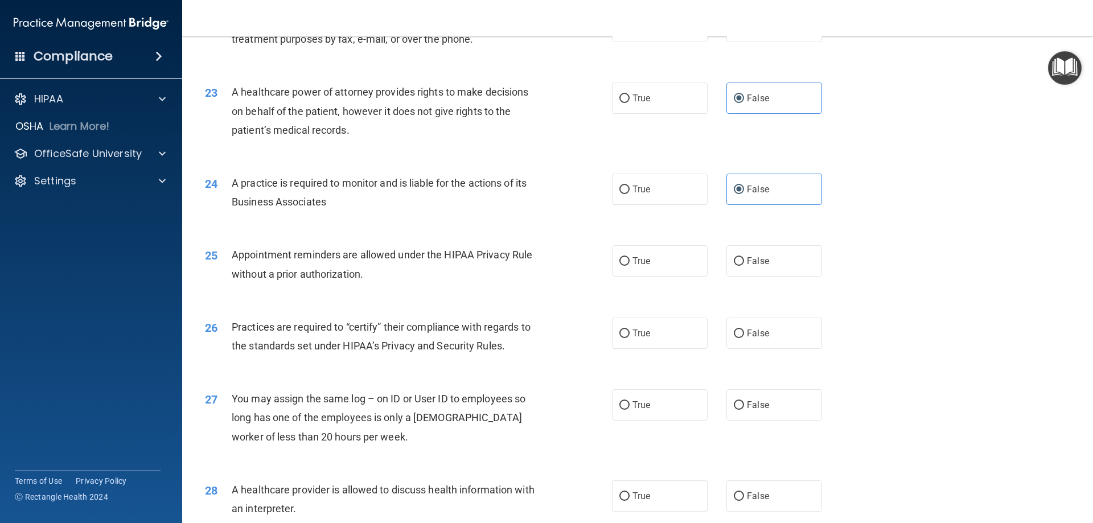
scroll to position [1879, 0]
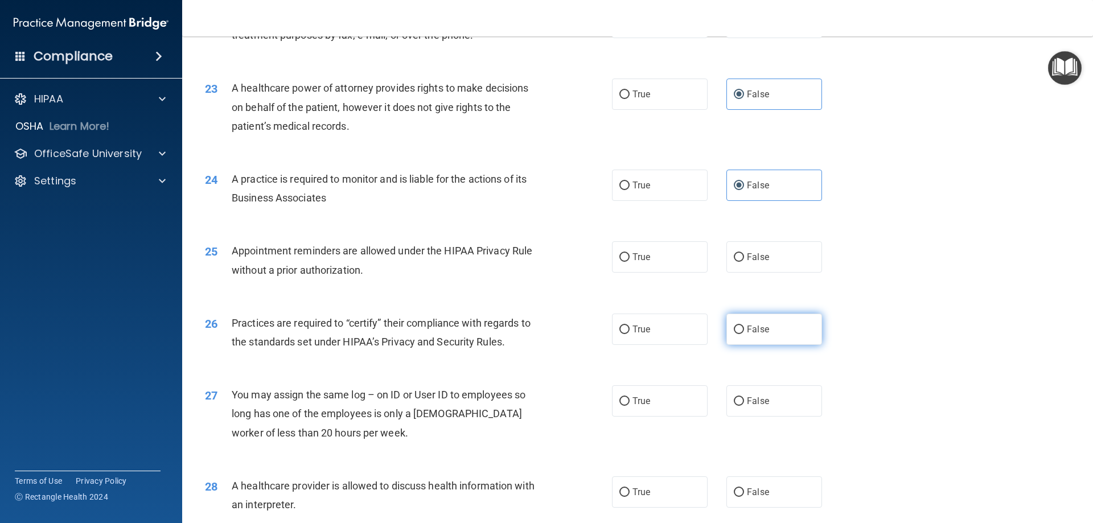
click at [773, 327] on label "False" at bounding box center [775, 329] width 96 height 31
click at [744, 327] on input "False" at bounding box center [739, 330] width 10 height 9
radio input "true"
click at [781, 395] on label "False" at bounding box center [775, 401] width 96 height 31
click at [744, 398] on input "False" at bounding box center [739, 402] width 10 height 9
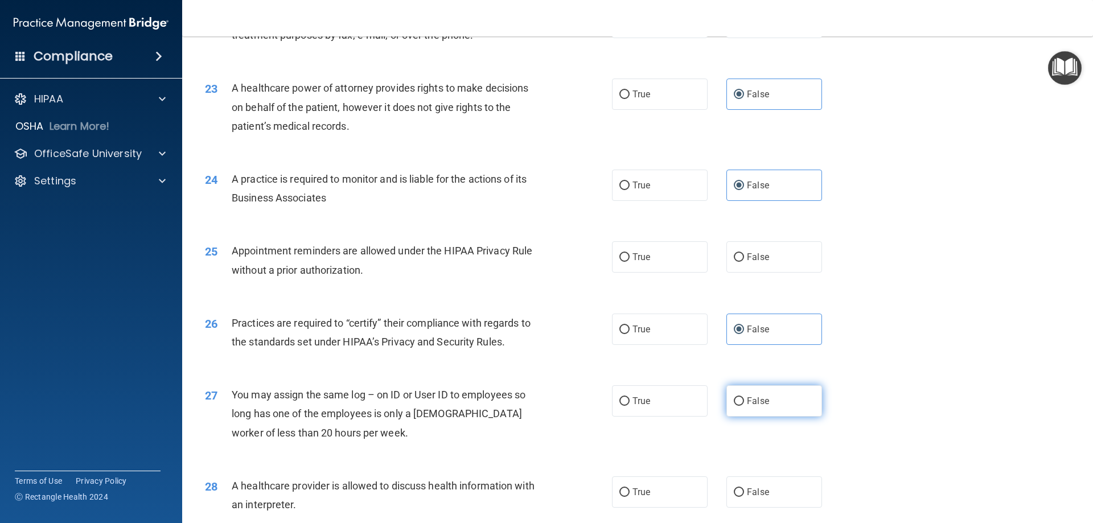
radio input "true"
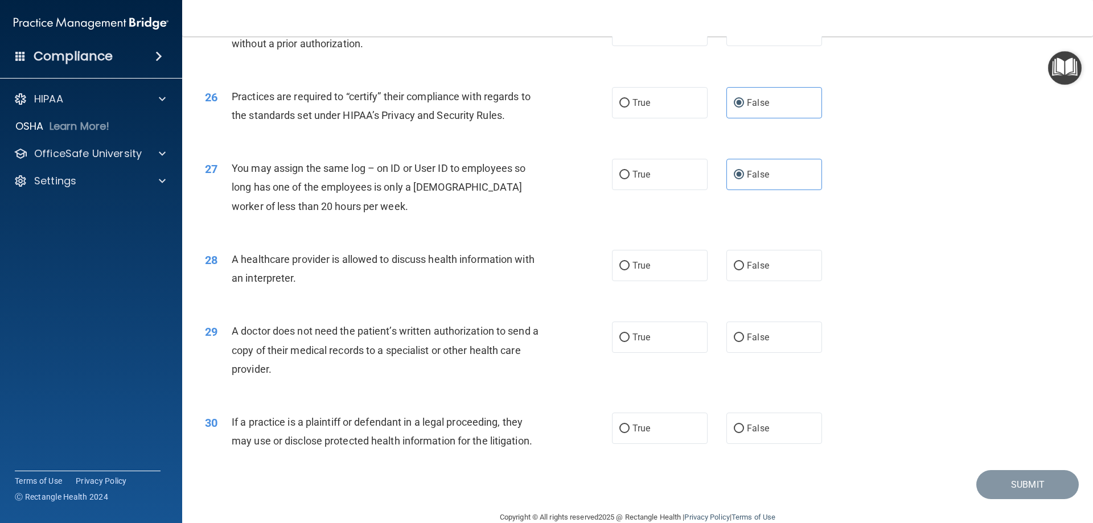
scroll to position [2128, 0]
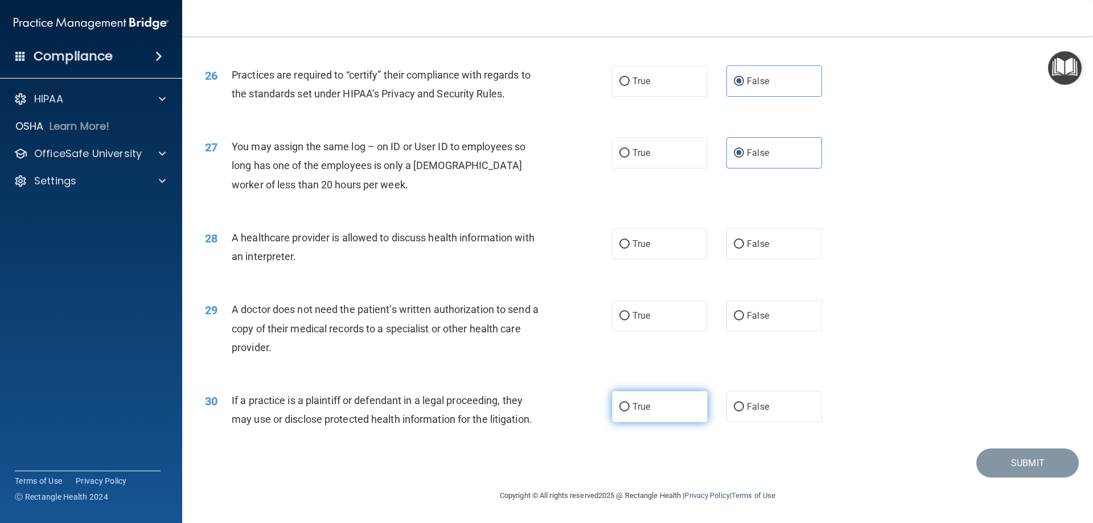
click at [631, 413] on label "True" at bounding box center [660, 406] width 96 height 31
click at [630, 412] on input "True" at bounding box center [625, 407] width 10 height 9
radio input "true"
click at [647, 324] on label "True" at bounding box center [660, 315] width 96 height 31
click at [630, 321] on input "True" at bounding box center [625, 316] width 10 height 9
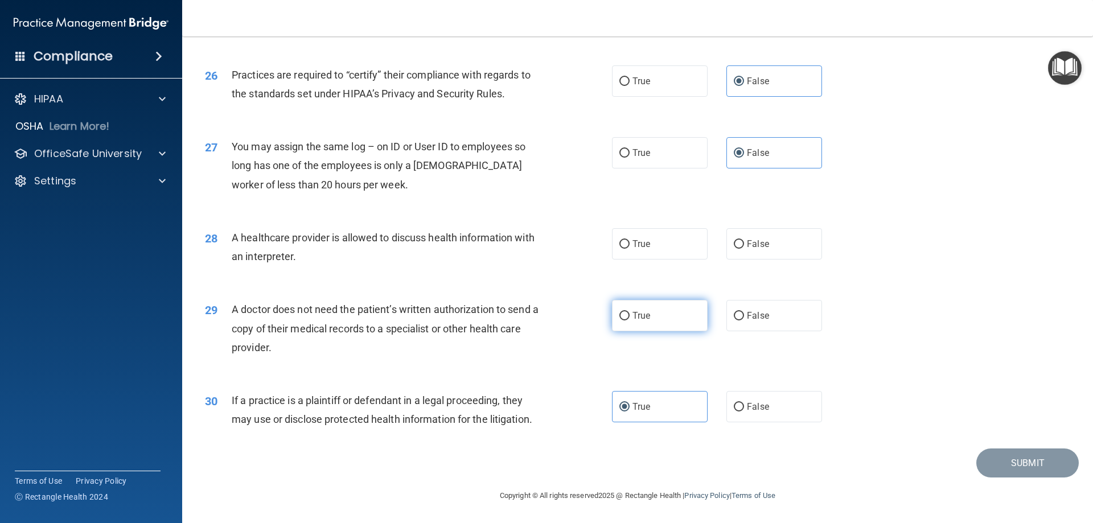
radio input "true"
click at [645, 241] on span "True" at bounding box center [642, 244] width 18 height 11
click at [630, 241] on input "True" at bounding box center [625, 244] width 10 height 9
radio input "true"
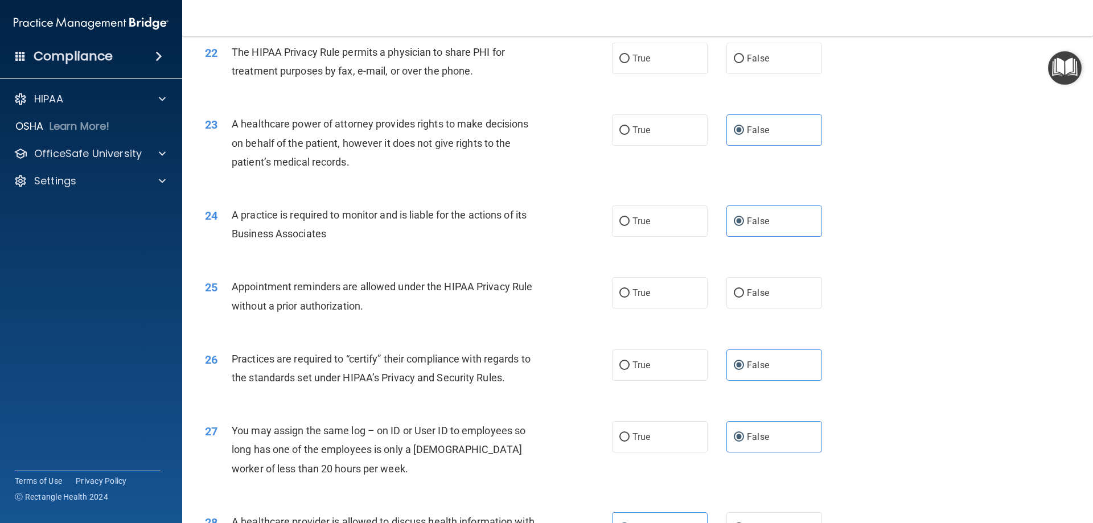
scroll to position [1843, 0]
click at [634, 313] on div "25 Appointment reminders are allowed under the HIPAA Privacy Rule without a pri…" at bounding box center [637, 300] width 883 height 72
click at [637, 298] on span "True" at bounding box center [642, 293] width 18 height 11
click at [630, 298] on input "True" at bounding box center [625, 294] width 10 height 9
radio input "true"
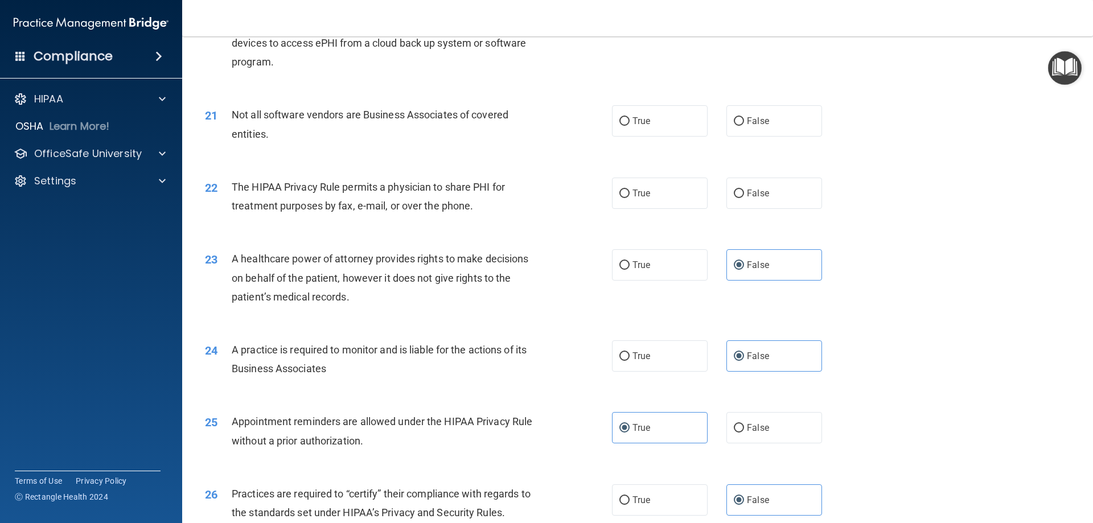
click at [627, 163] on div "21 Not all software vendors are Business Associates of covered entities. True F…" at bounding box center [637, 127] width 883 height 72
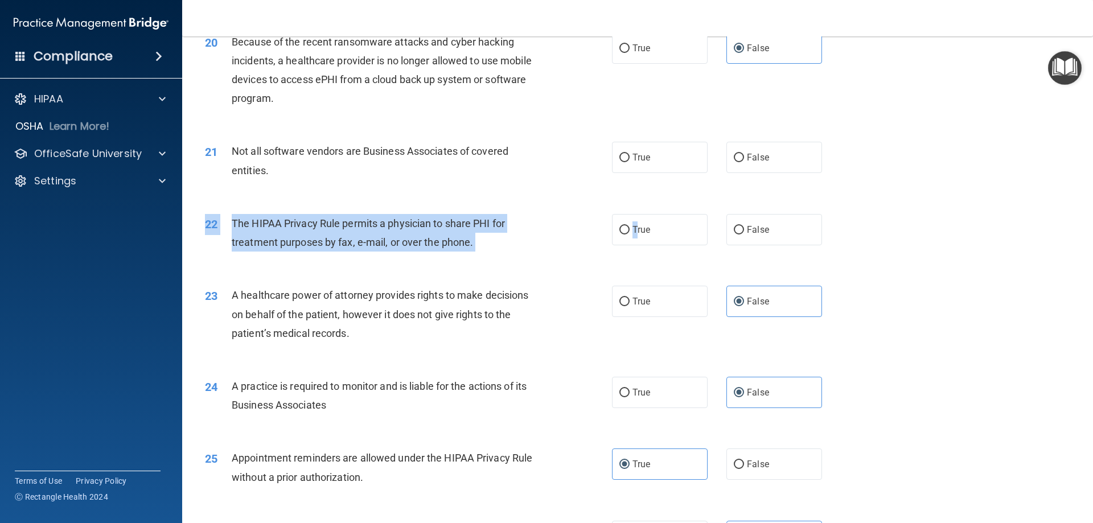
click at [635, 214] on div "22 The HIPAA Privacy Rule permits a physician to share PHI for treatment purpos…" at bounding box center [637, 236] width 883 height 72
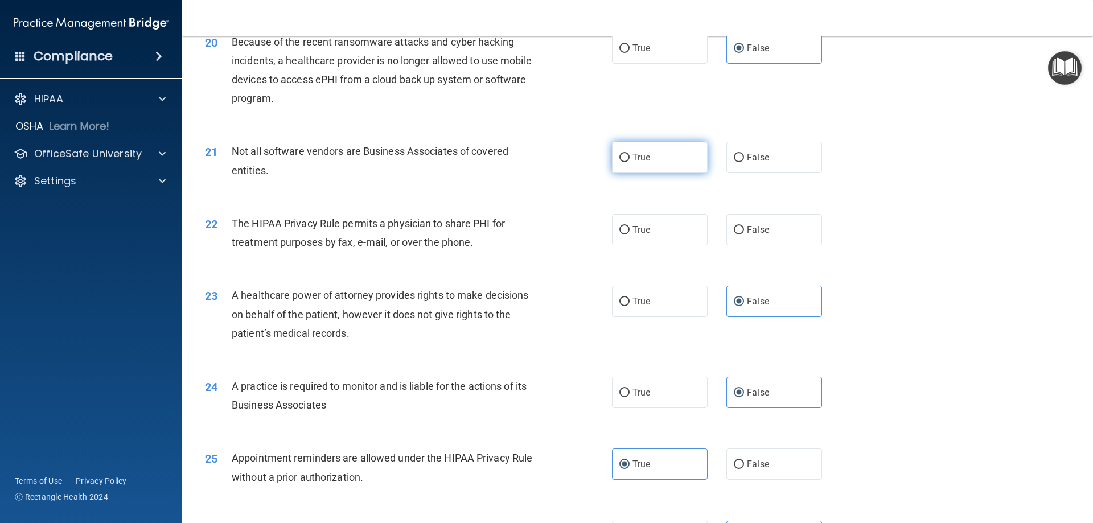
click at [639, 149] on label "True" at bounding box center [660, 157] width 96 height 31
click at [630, 154] on input "True" at bounding box center [625, 158] width 10 height 9
radio input "true"
click at [642, 231] on span "True" at bounding box center [642, 229] width 18 height 11
click at [630, 231] on input "True" at bounding box center [625, 230] width 10 height 9
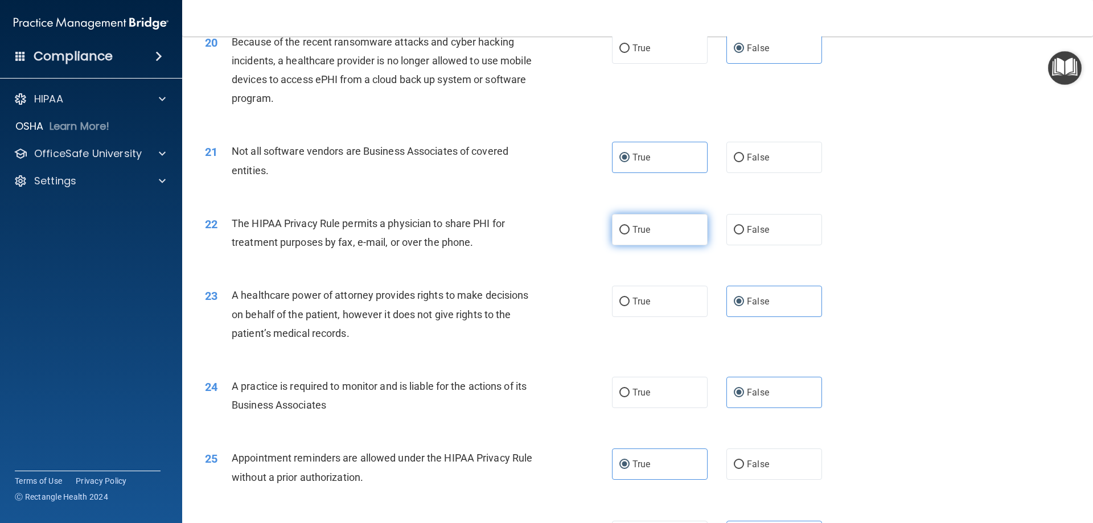
radio input "true"
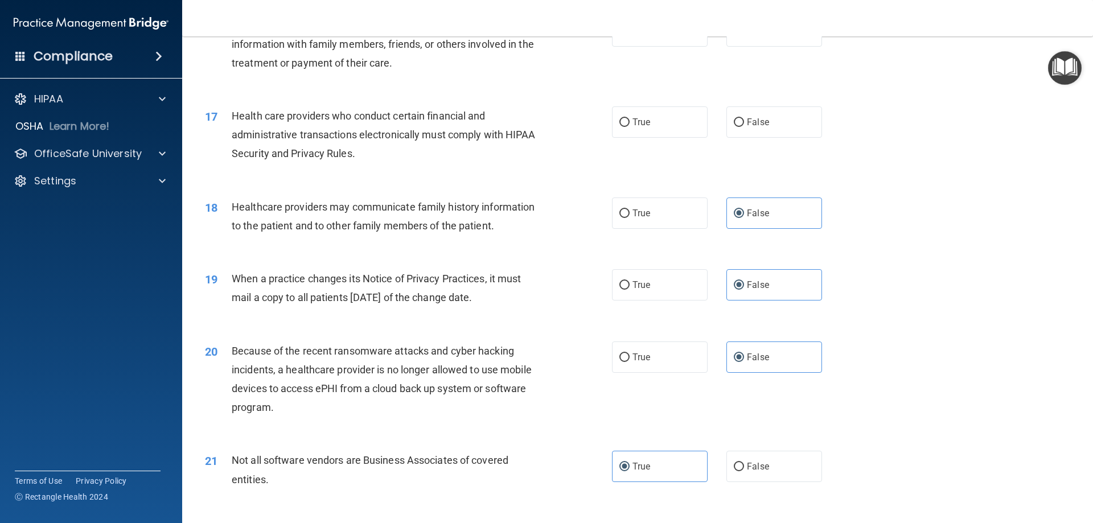
scroll to position [1330, 0]
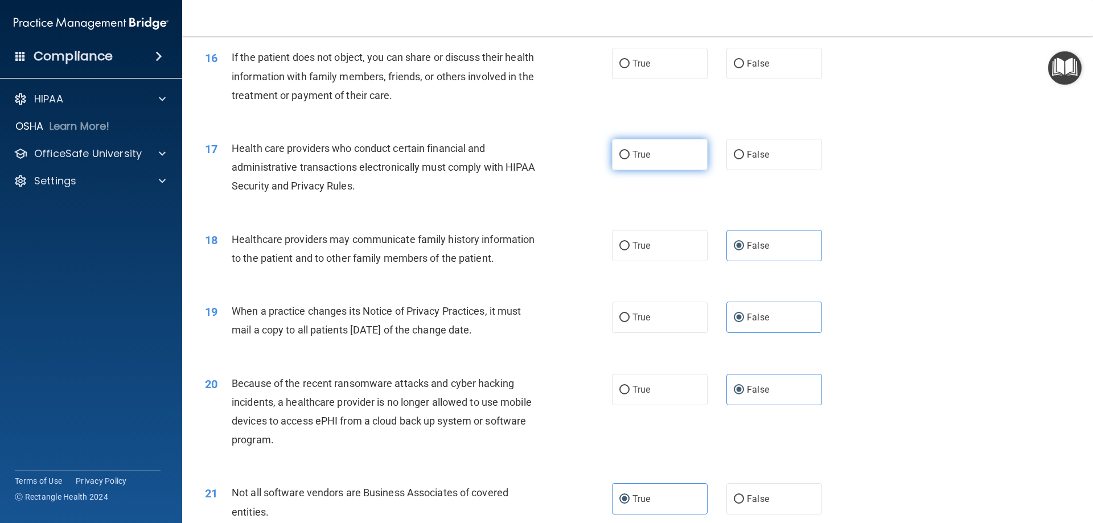
click at [641, 151] on span "True" at bounding box center [642, 154] width 18 height 11
click at [630, 151] on input "True" at bounding box center [625, 155] width 10 height 9
radio input "true"
click at [643, 73] on label "True" at bounding box center [660, 63] width 96 height 31
click at [630, 68] on input "True" at bounding box center [625, 64] width 10 height 9
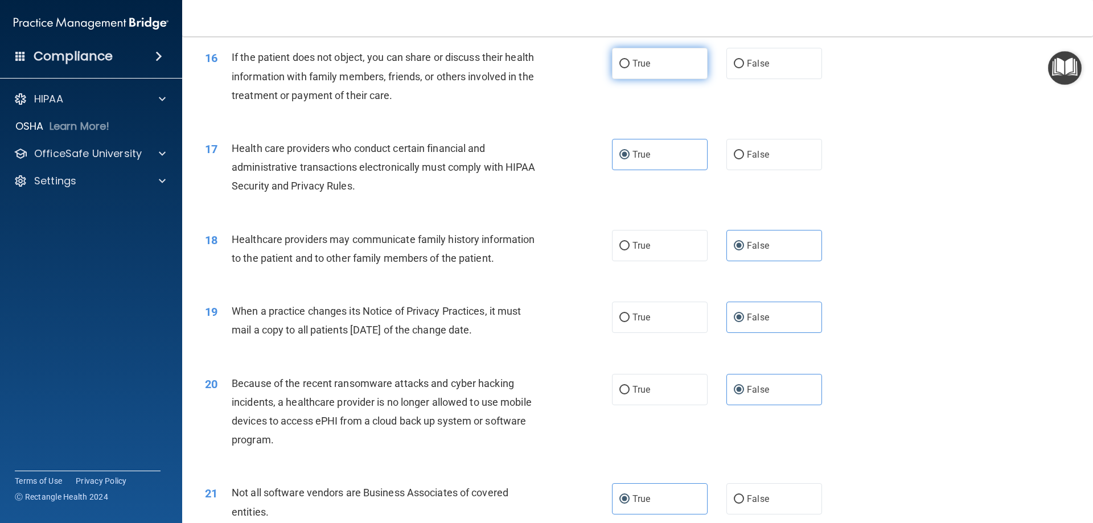
radio input "true"
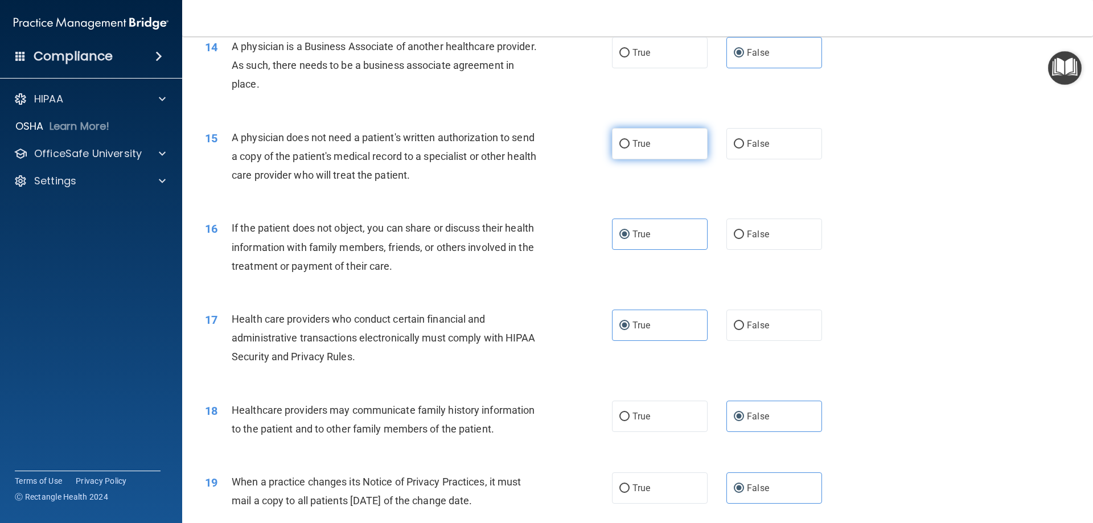
click at [651, 144] on label "True" at bounding box center [660, 143] width 96 height 31
click at [630, 144] on input "True" at bounding box center [625, 144] width 10 height 9
radio input "true"
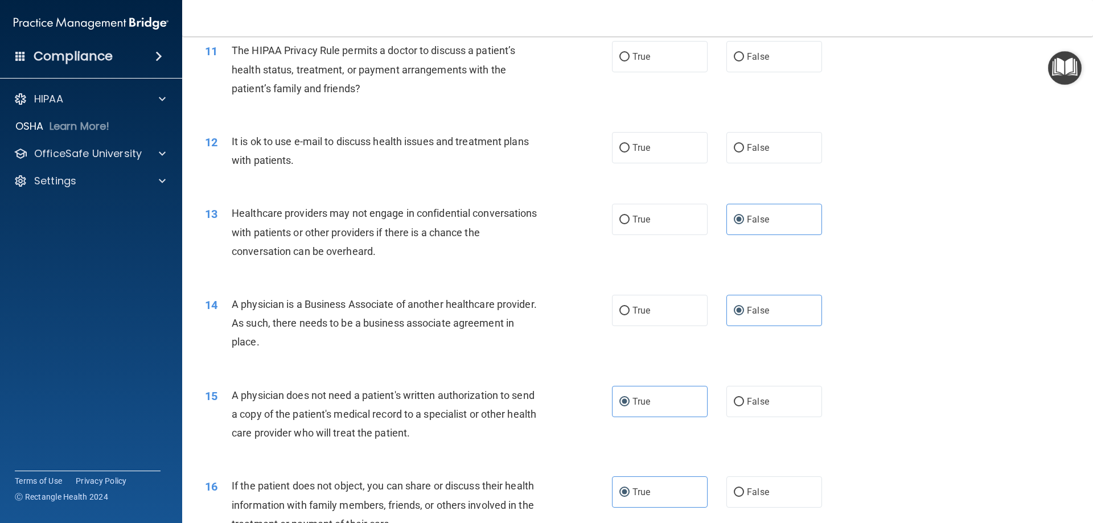
scroll to position [875, 0]
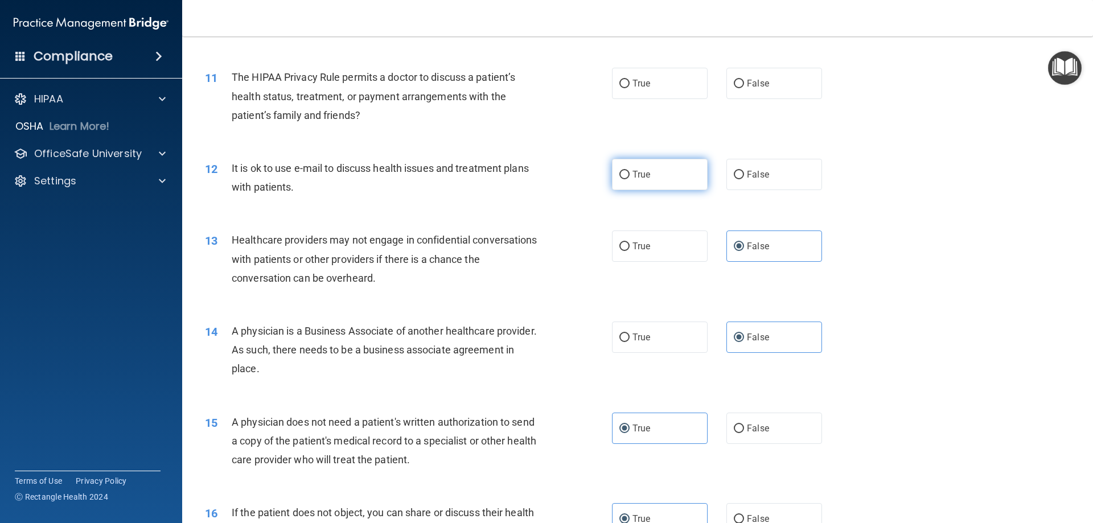
click at [637, 180] on label "True" at bounding box center [660, 174] width 96 height 31
click at [630, 179] on input "True" at bounding box center [625, 175] width 10 height 9
radio input "true"
click at [642, 84] on span "True" at bounding box center [642, 83] width 18 height 11
click at [630, 84] on input "True" at bounding box center [625, 84] width 10 height 9
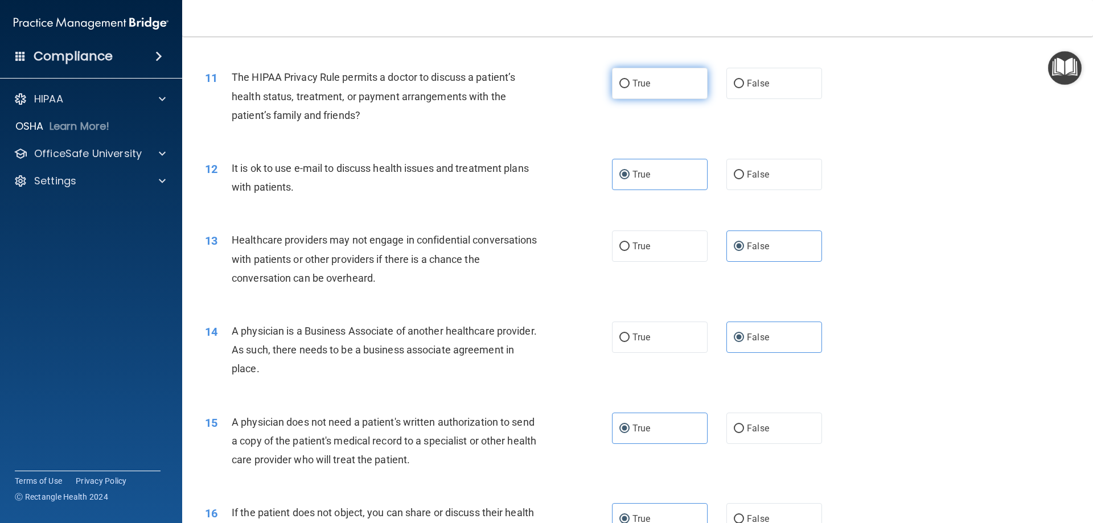
radio input "true"
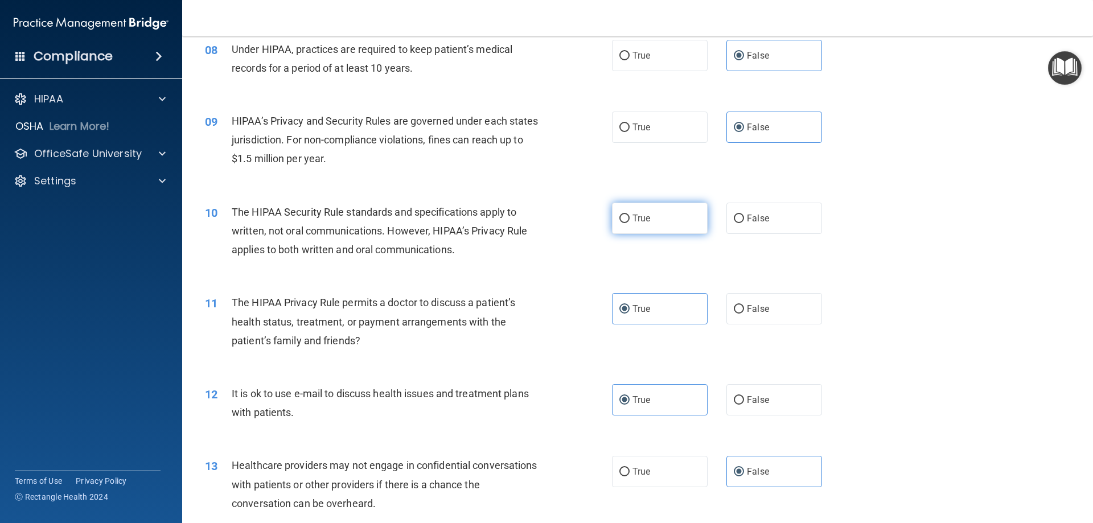
scroll to position [647, 0]
click at [636, 210] on label "True" at bounding box center [660, 220] width 96 height 31
click at [630, 217] on input "True" at bounding box center [625, 221] width 10 height 9
radio input "true"
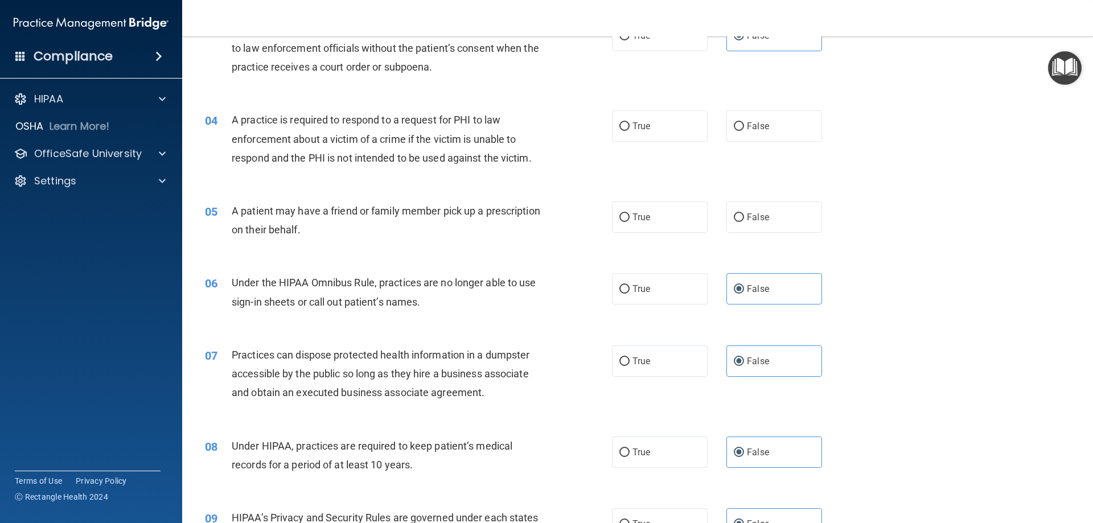
scroll to position [248, 0]
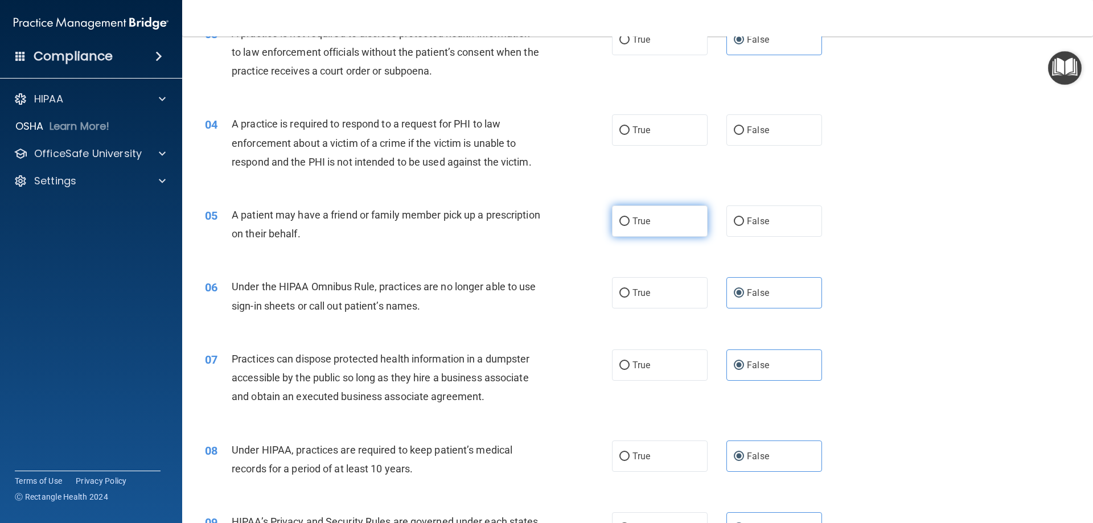
click at [633, 221] on span "True" at bounding box center [642, 221] width 18 height 11
click at [630, 221] on input "True" at bounding box center [625, 222] width 10 height 9
radio input "true"
click at [651, 136] on label "True" at bounding box center [660, 129] width 96 height 31
click at [630, 135] on input "True" at bounding box center [625, 130] width 10 height 9
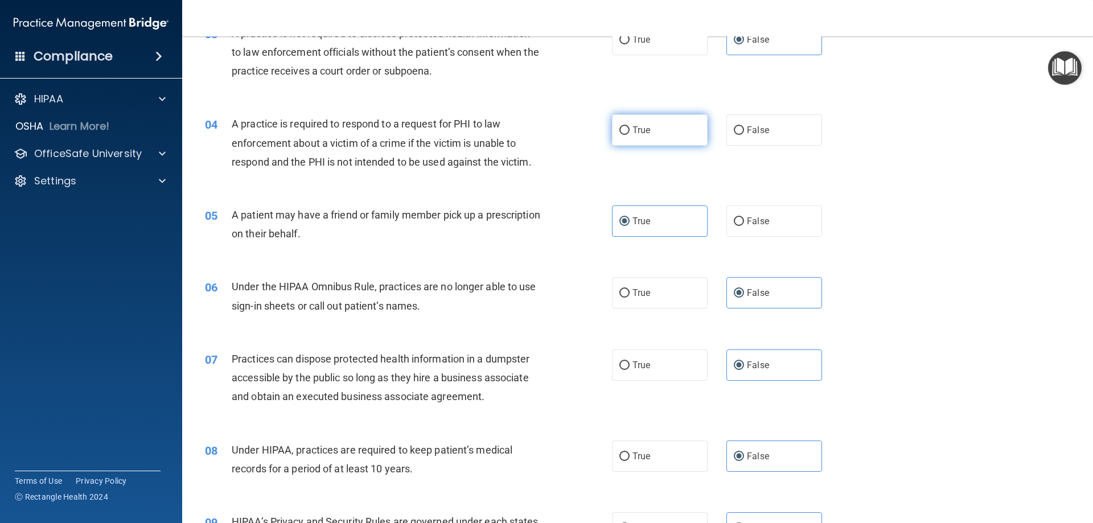
radio input "true"
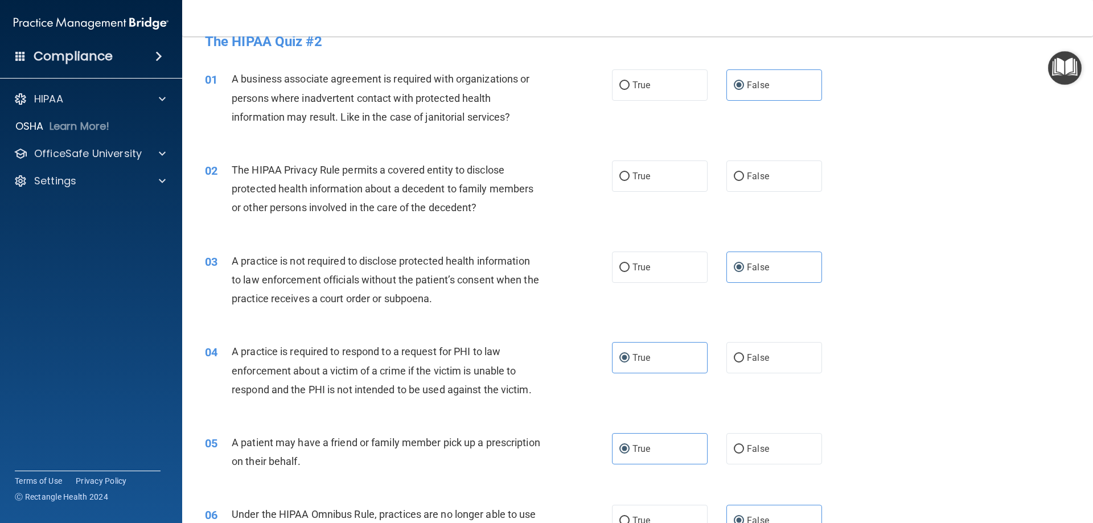
scroll to position [0, 0]
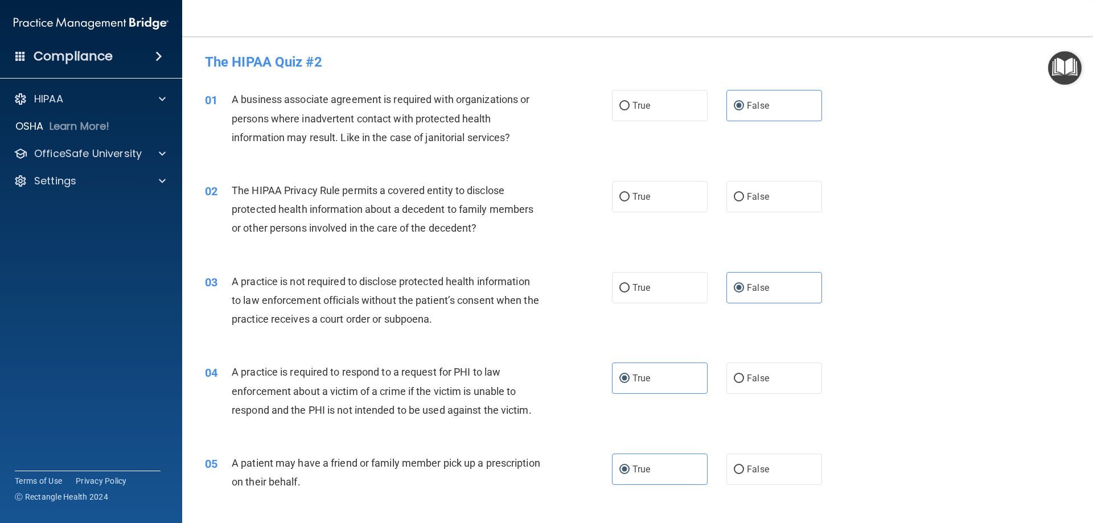
click at [638, 213] on div "02 The HIPAA Privacy Rule permits a covered entity to disclose protected health…" at bounding box center [637, 212] width 883 height 91
click at [645, 199] on span "True" at bounding box center [642, 196] width 18 height 11
click at [630, 199] on input "True" at bounding box center [625, 197] width 10 height 9
radio input "true"
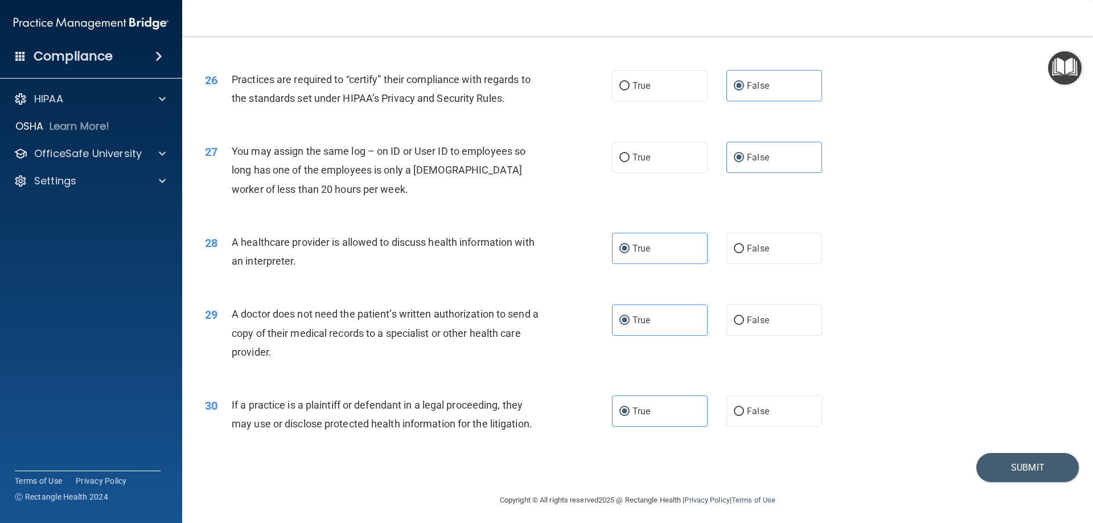
scroll to position [2128, 0]
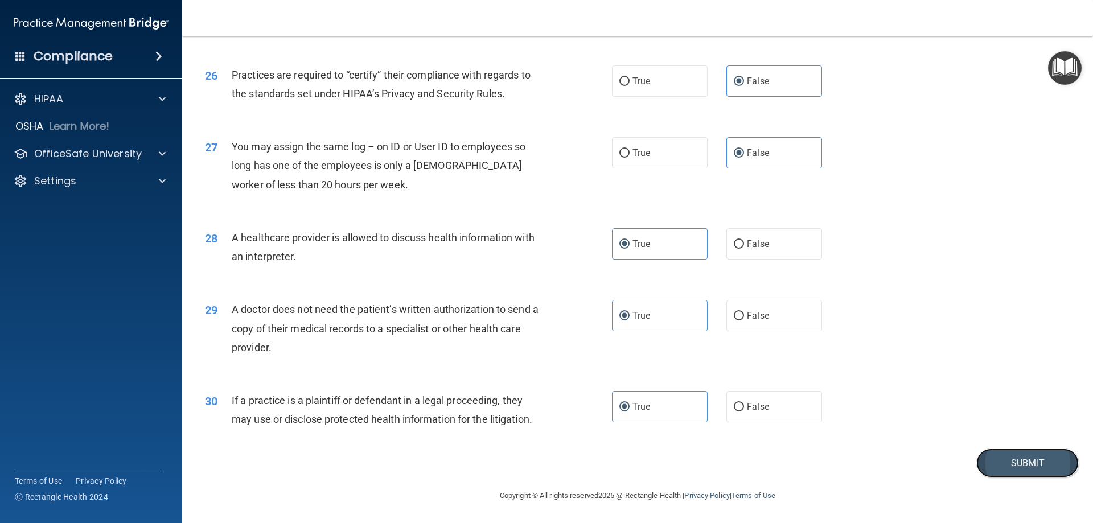
click at [1011, 460] on button "Submit" at bounding box center [1028, 463] width 103 height 29
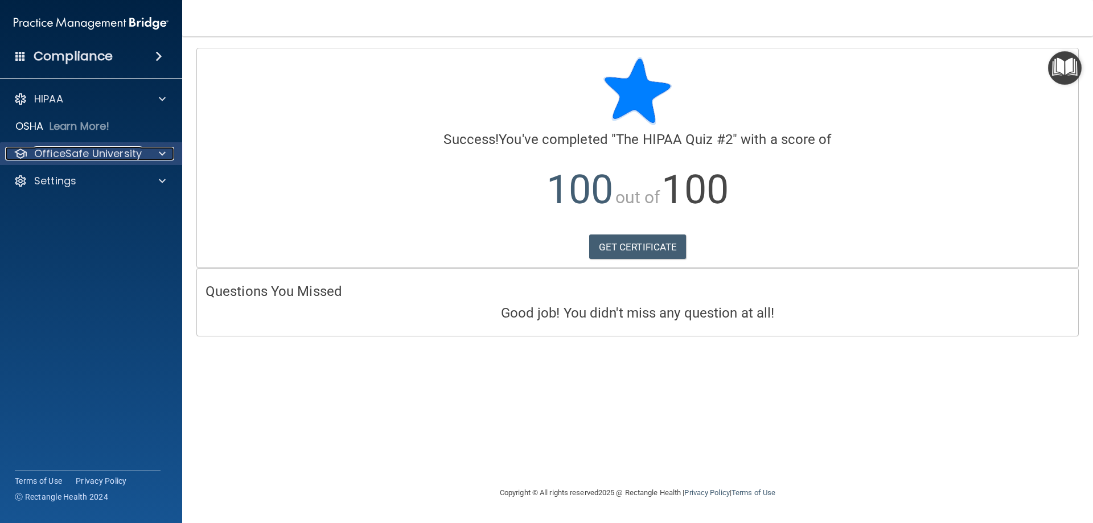
click at [111, 155] on p "OfficeSafe University" at bounding box center [88, 154] width 108 height 14
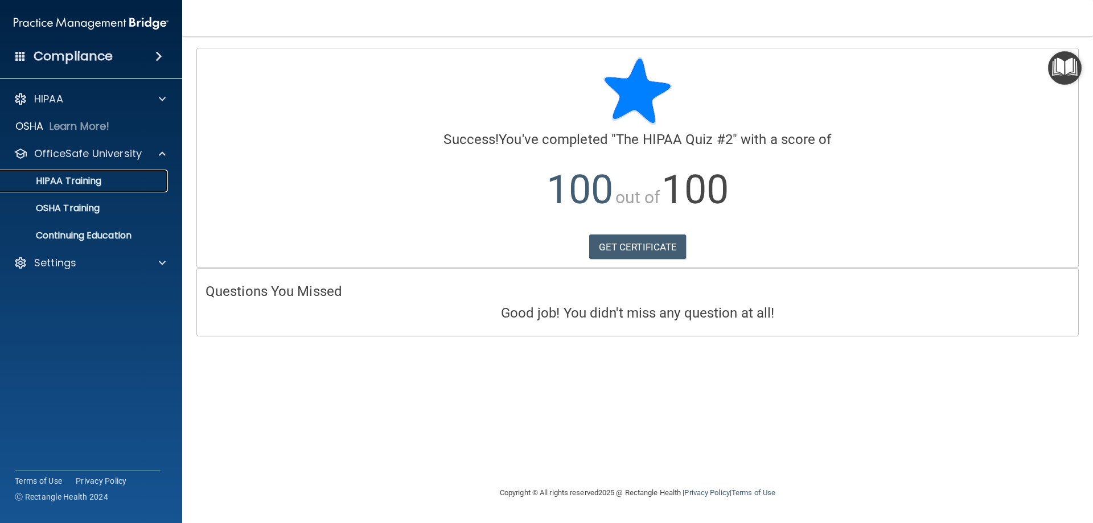
click at [105, 187] on link "HIPAA Training" at bounding box center [78, 181] width 179 height 23
